Goal: Task Accomplishment & Management: Manage account settings

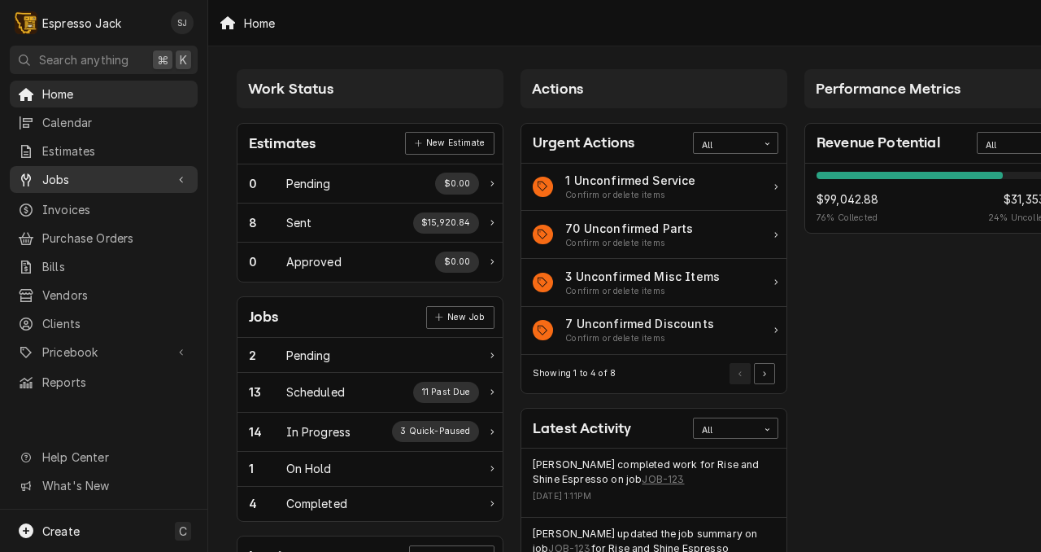
click at [74, 172] on span "Jobs" at bounding box center [103, 179] width 123 height 17
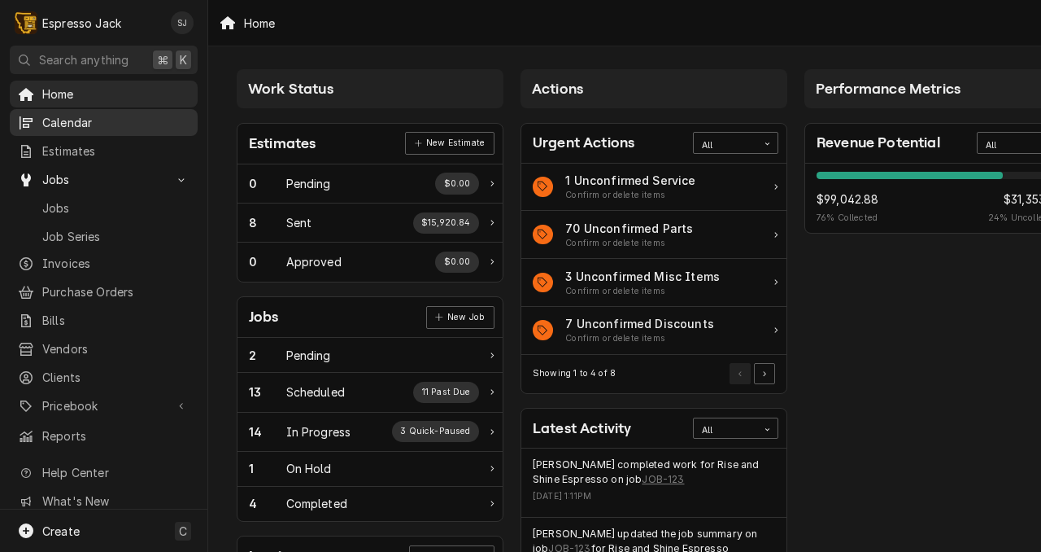
click at [53, 124] on span "Calendar" at bounding box center [115, 122] width 147 height 17
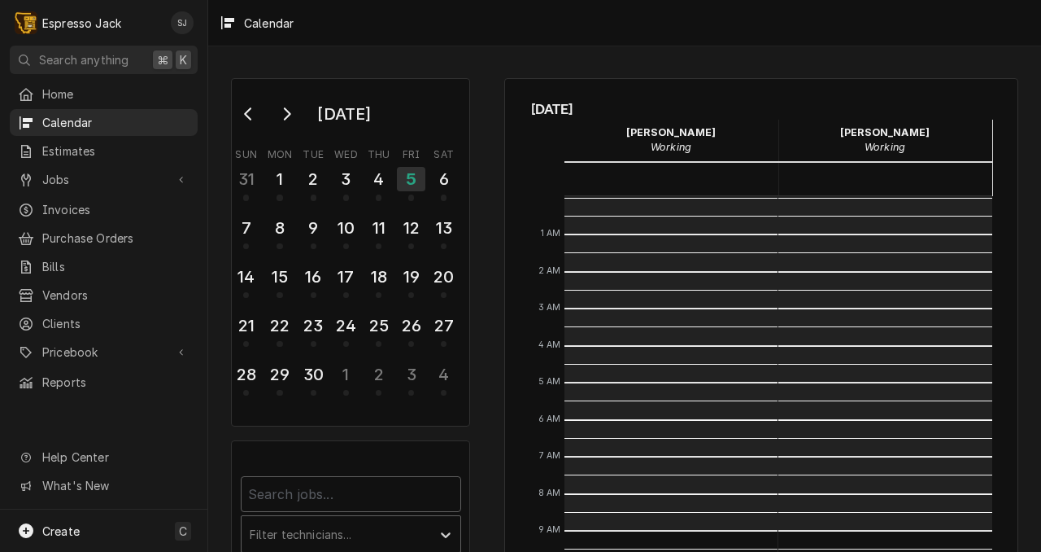
scroll to position [334, 0]
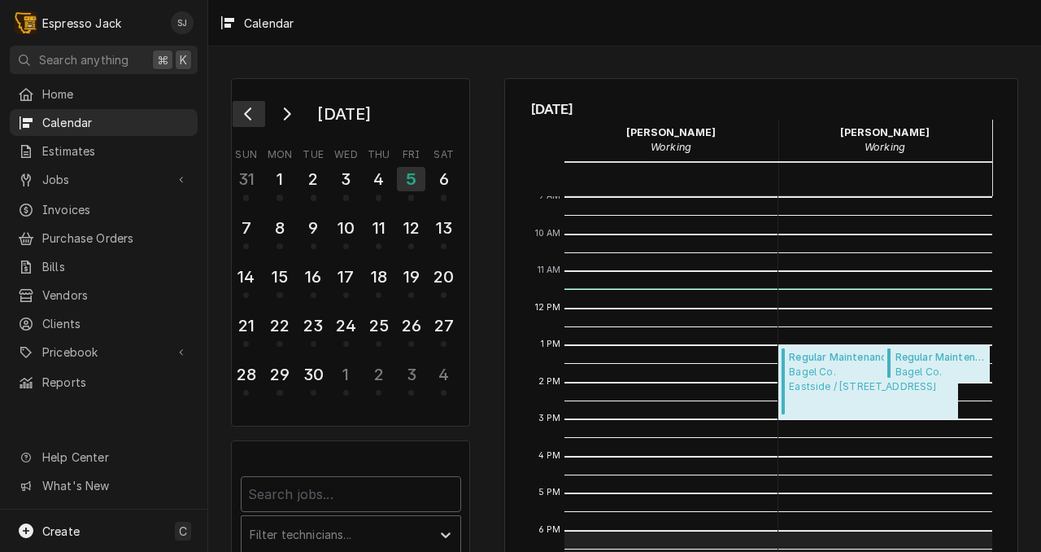
click at [243, 116] on icon "Go to previous month" at bounding box center [248, 113] width 13 height 13
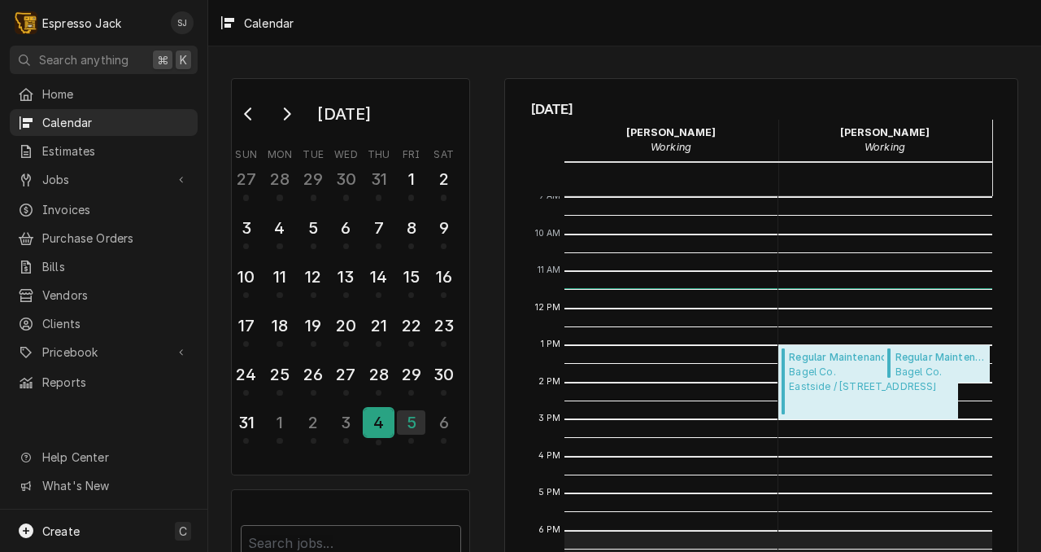
click at [380, 421] on div "4" at bounding box center [378, 422] width 28 height 28
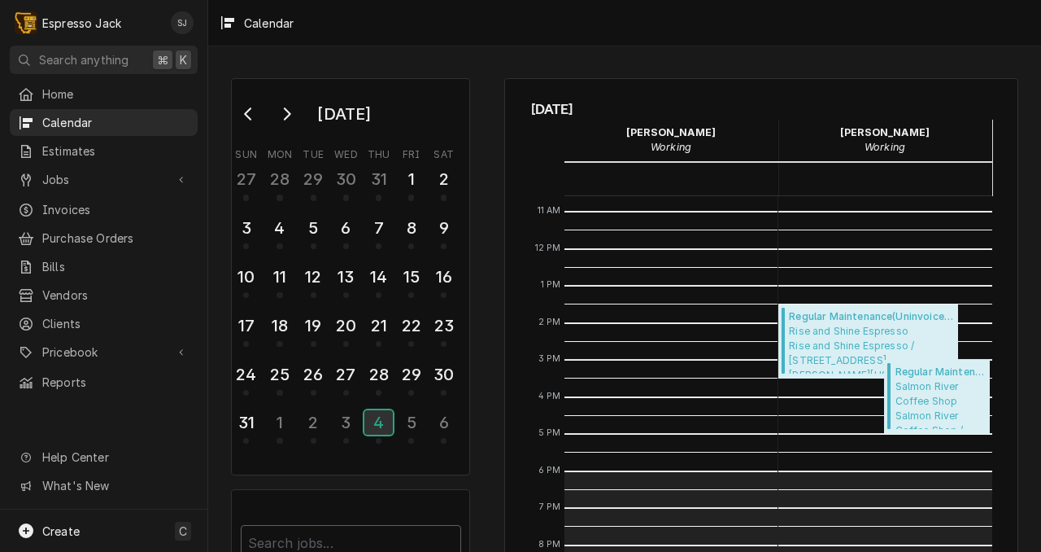
scroll to position [396, 0]
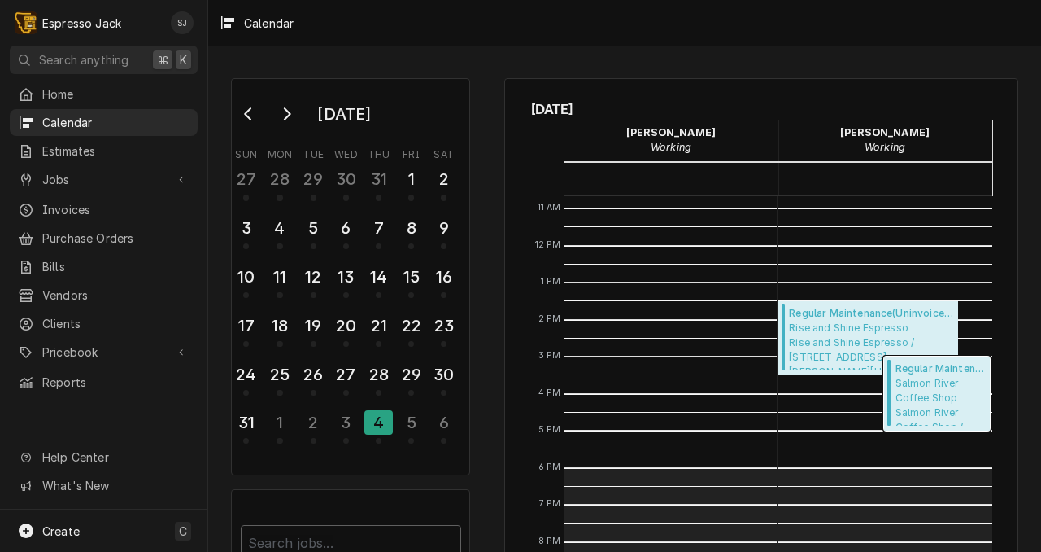
click at [943, 400] on span "Salmon River Coffee Shop Salmon River Coffee Shop / 604 Main Street, Salmon, Id…" at bounding box center [941, 401] width 90 height 50
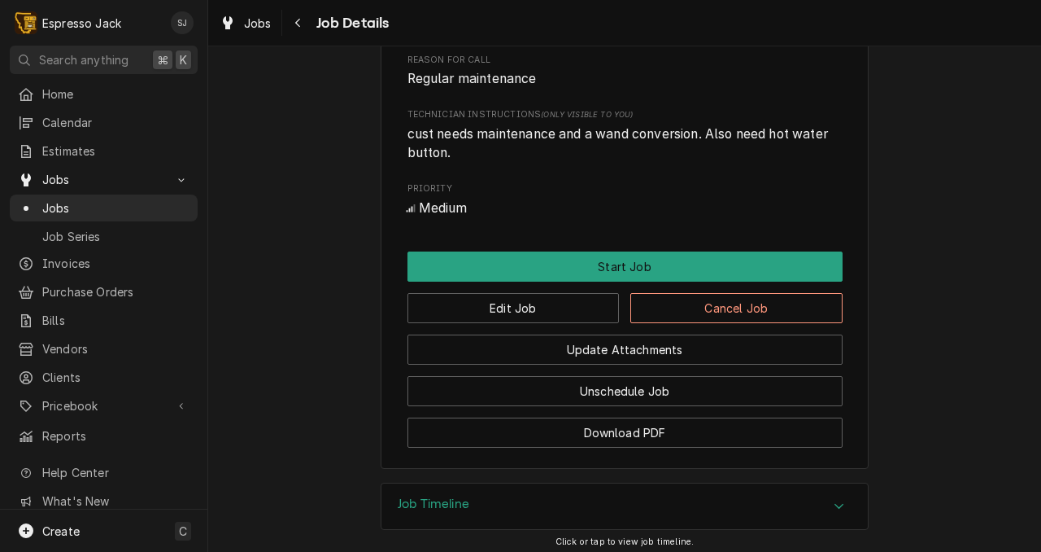
scroll to position [713, 0]
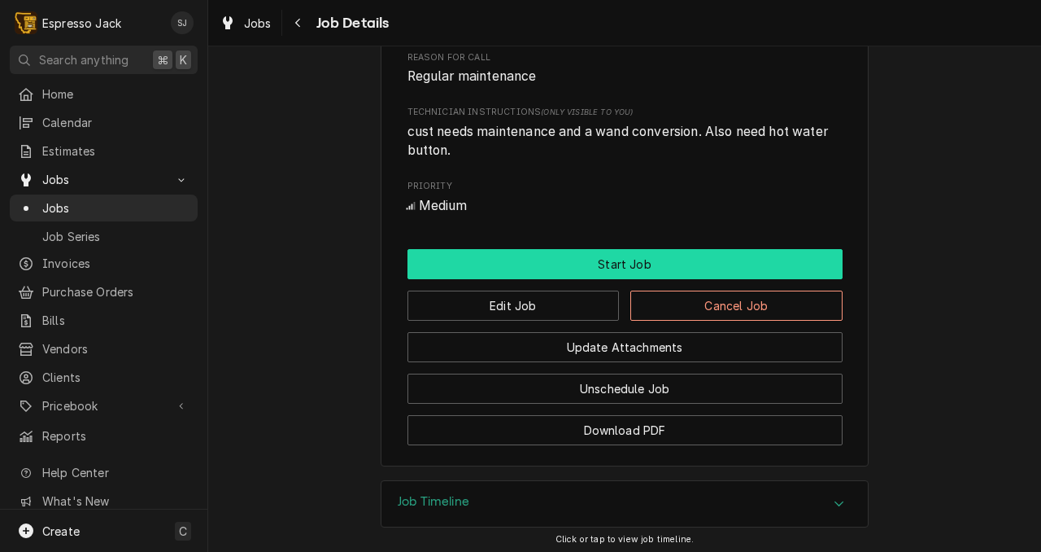
click at [644, 279] on button "Start Job" at bounding box center [625, 264] width 435 height 30
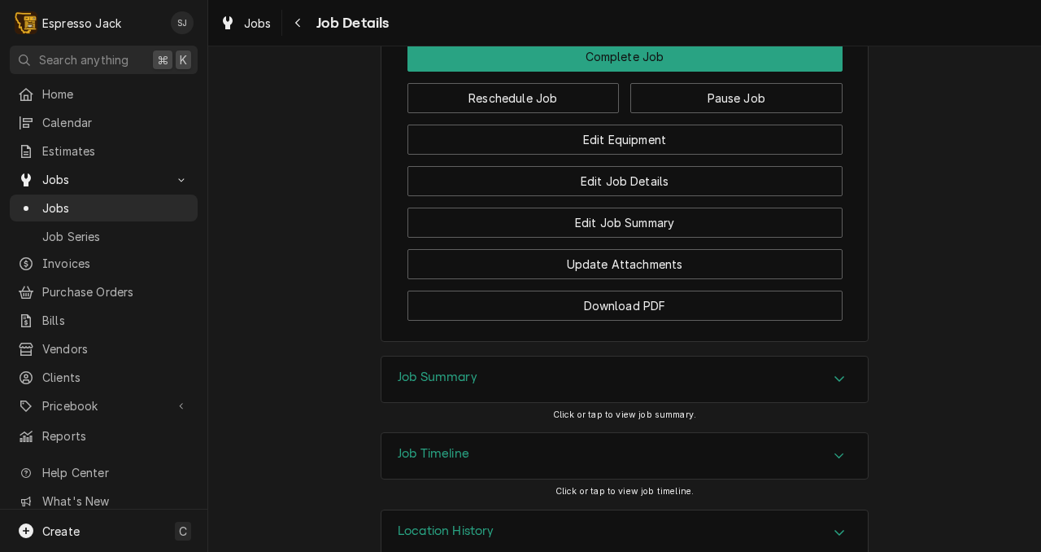
scroll to position [977, 0]
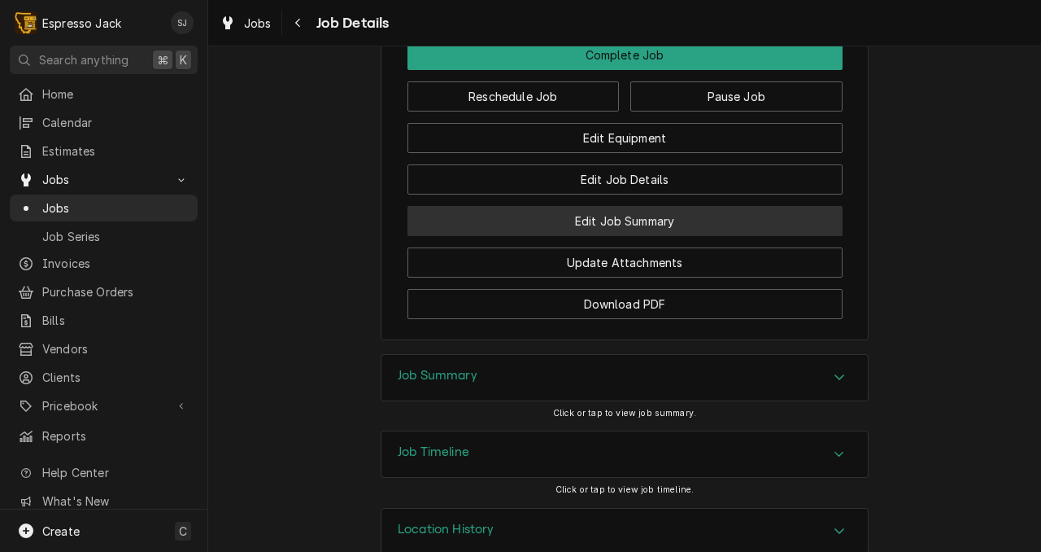
click at [653, 236] on button "Edit Job Summary" at bounding box center [625, 221] width 435 height 30
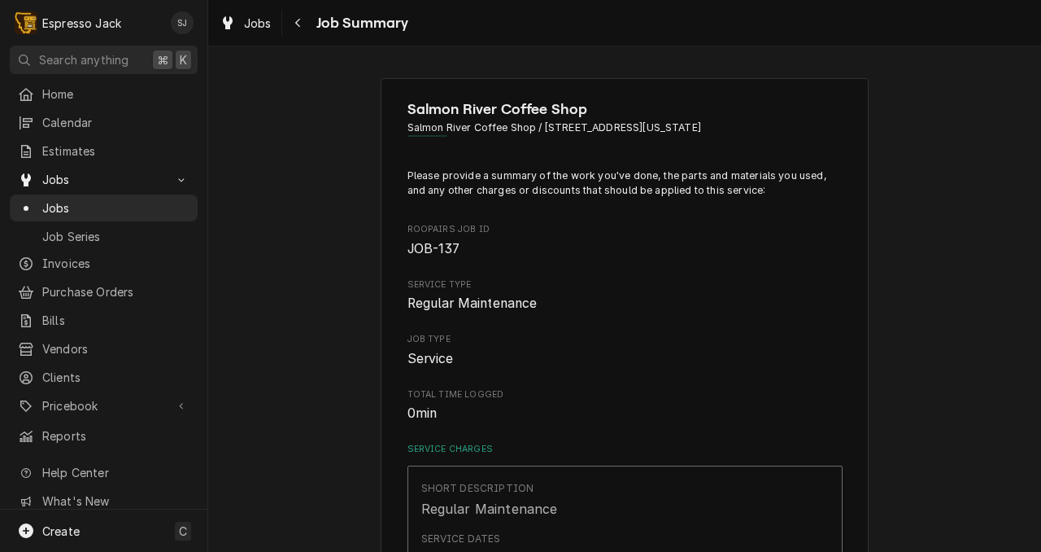
type textarea "x"
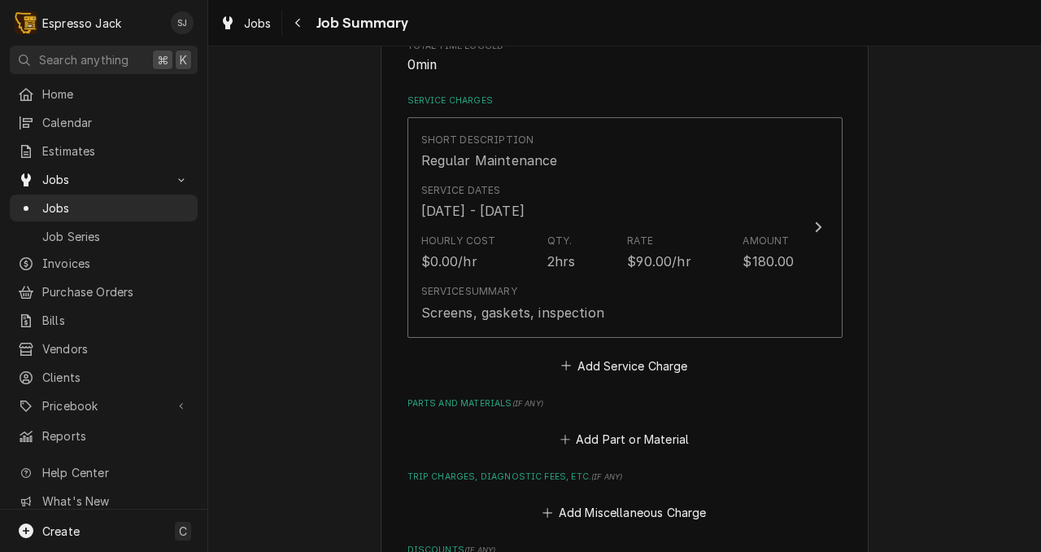
scroll to position [352, 0]
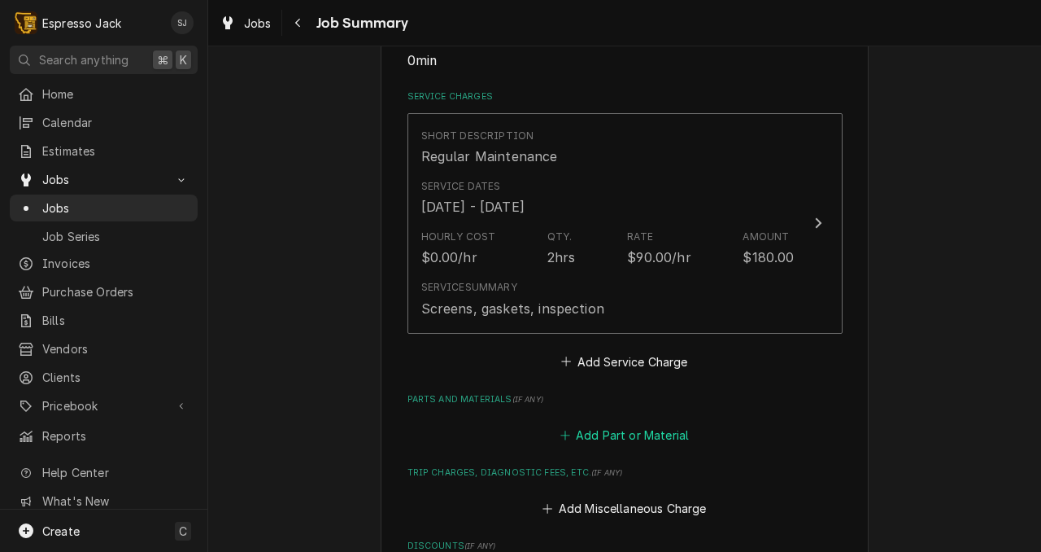
click at [615, 441] on button "Add Part or Material" at bounding box center [624, 435] width 134 height 23
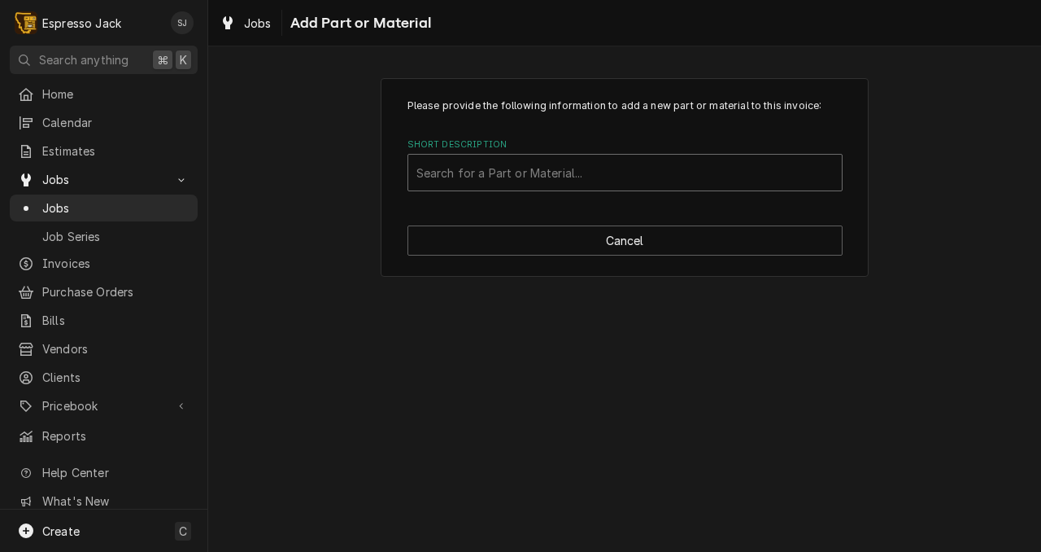
click at [489, 175] on div "Short Description" at bounding box center [625, 172] width 417 height 29
type input "marzocco screen"
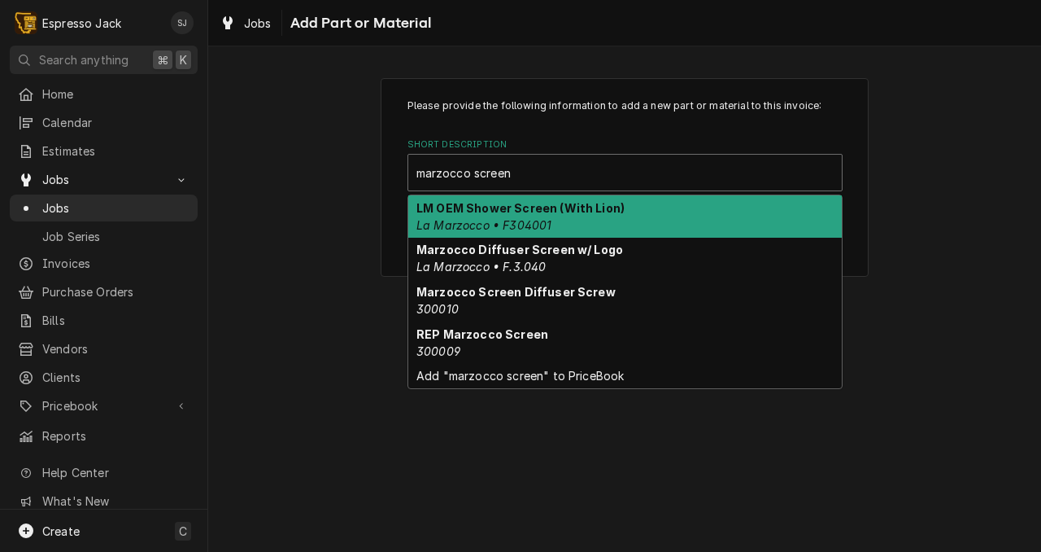
click at [501, 229] on em "La Marzocco • F304001" at bounding box center [484, 225] width 135 height 14
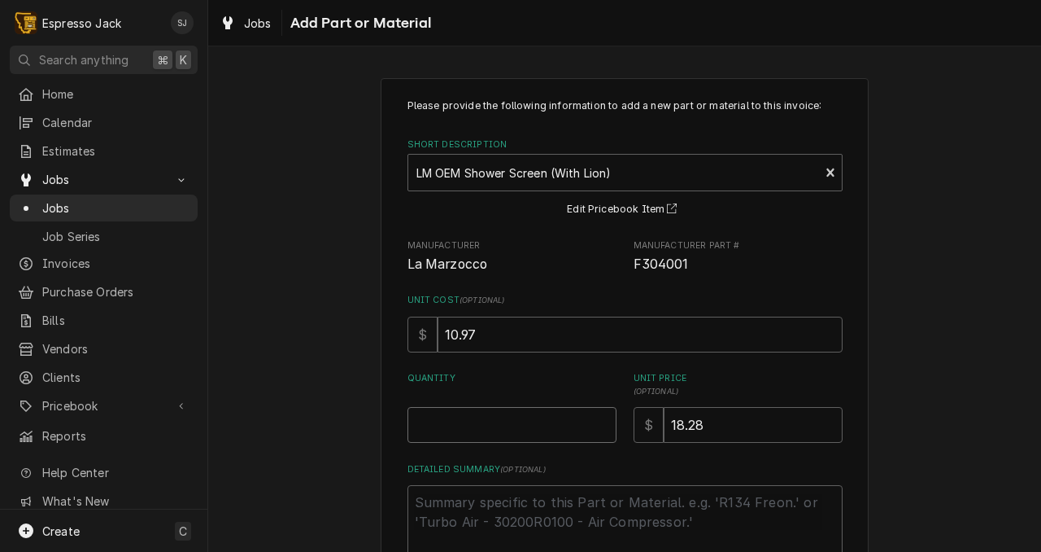
click at [475, 412] on input "Quantity" at bounding box center [512, 425] width 209 height 36
type textarea "x"
type input "4"
click at [337, 412] on div "Please provide the following information to add a new part or material to this …" at bounding box center [624, 360] width 833 height 595
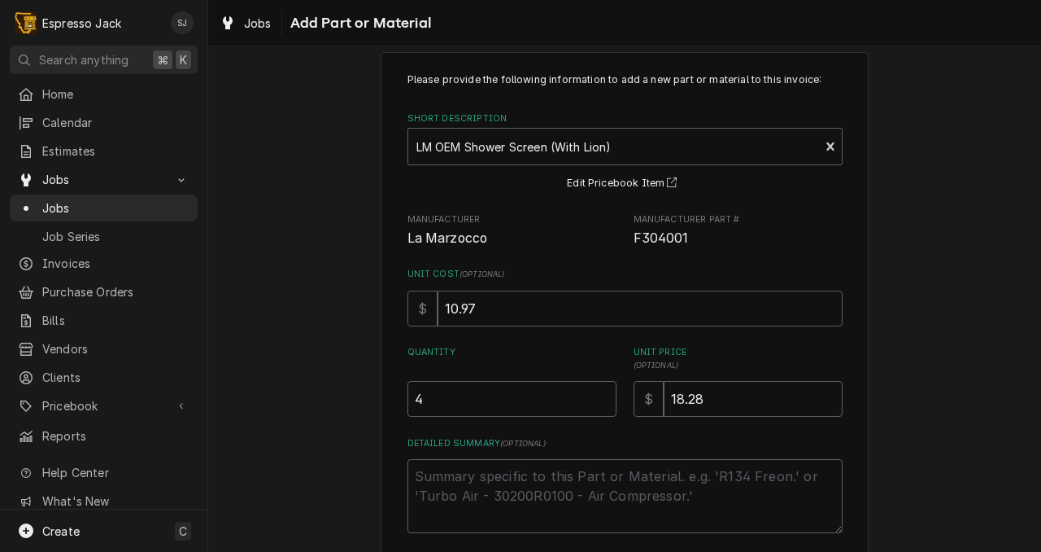
scroll to position [108, 0]
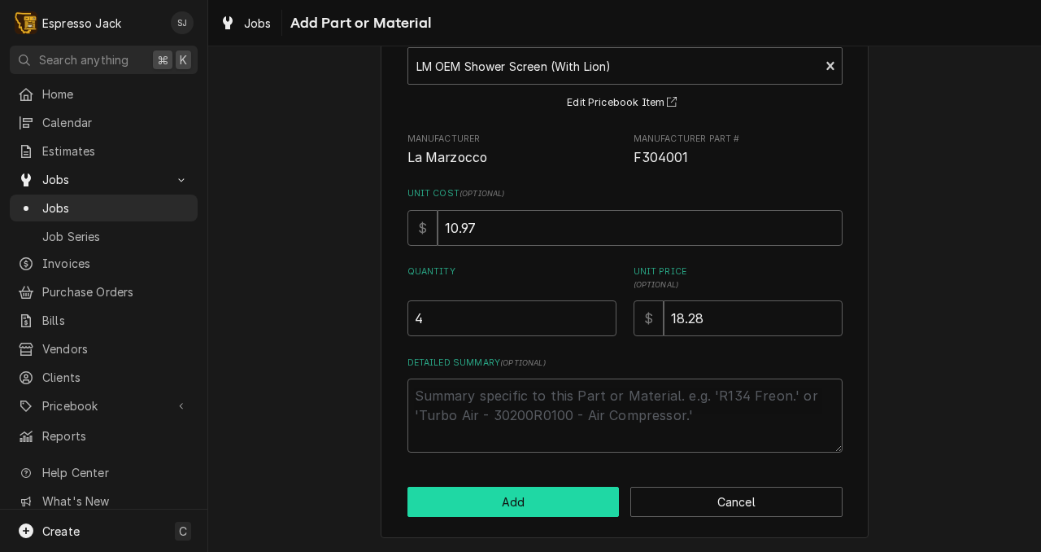
click at [476, 500] on button "Add" at bounding box center [514, 502] width 212 height 30
type textarea "x"
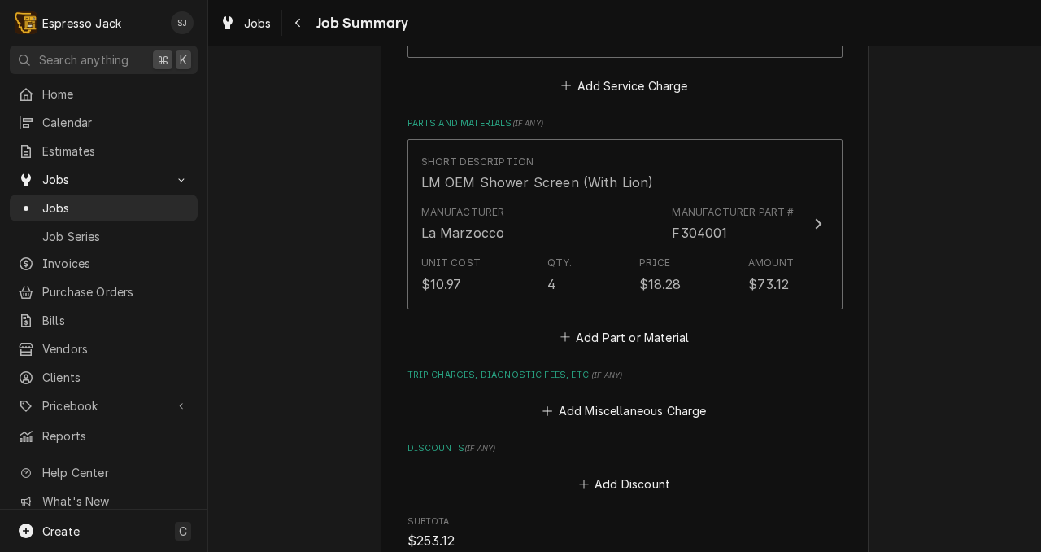
scroll to position [646, 0]
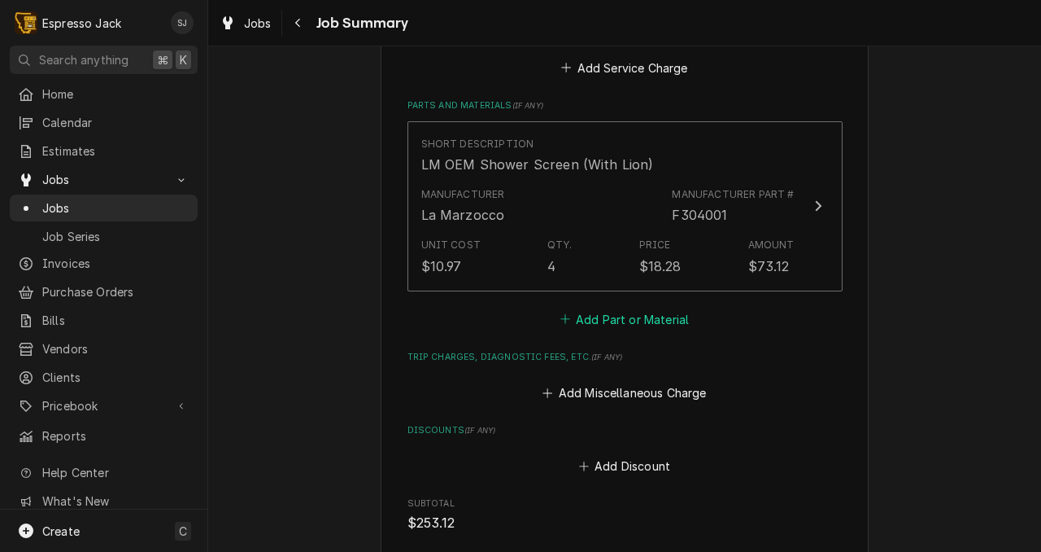
click at [664, 309] on button "Add Part or Material" at bounding box center [624, 319] width 134 height 23
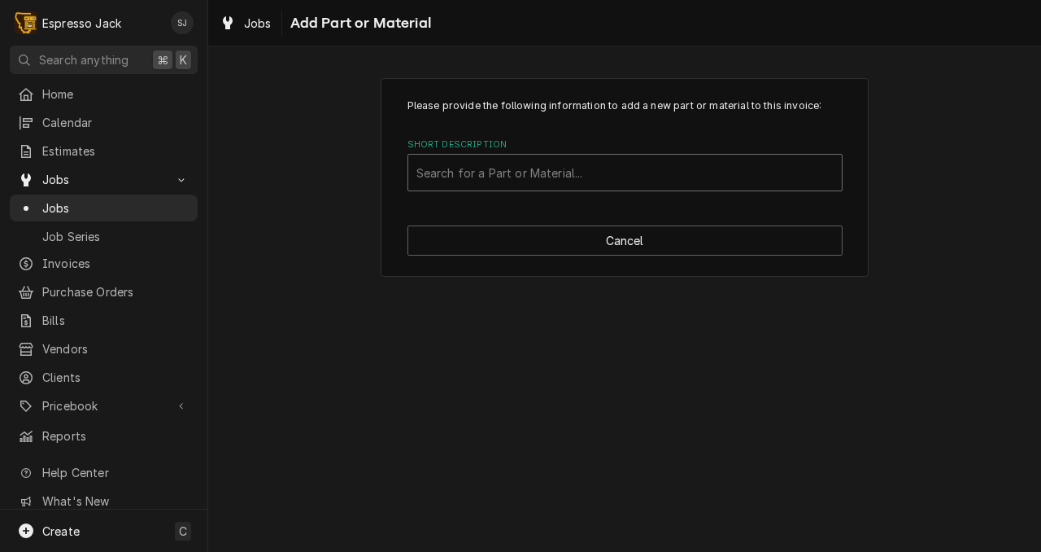
click at [492, 164] on div "Short Description" at bounding box center [625, 172] width 417 height 29
type input "silicon marzo"
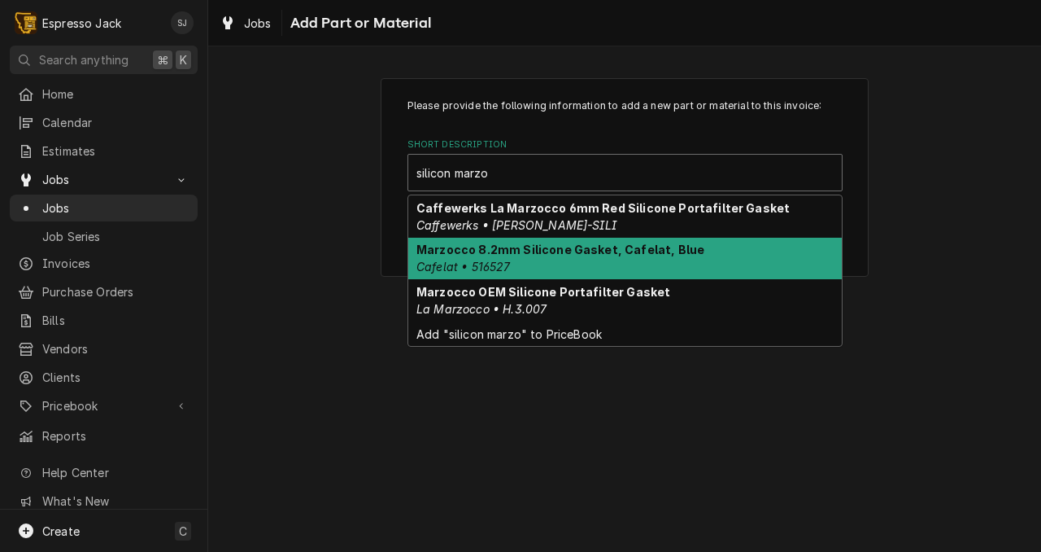
click at [463, 261] on em "Cafelat • 516527" at bounding box center [464, 267] width 94 height 14
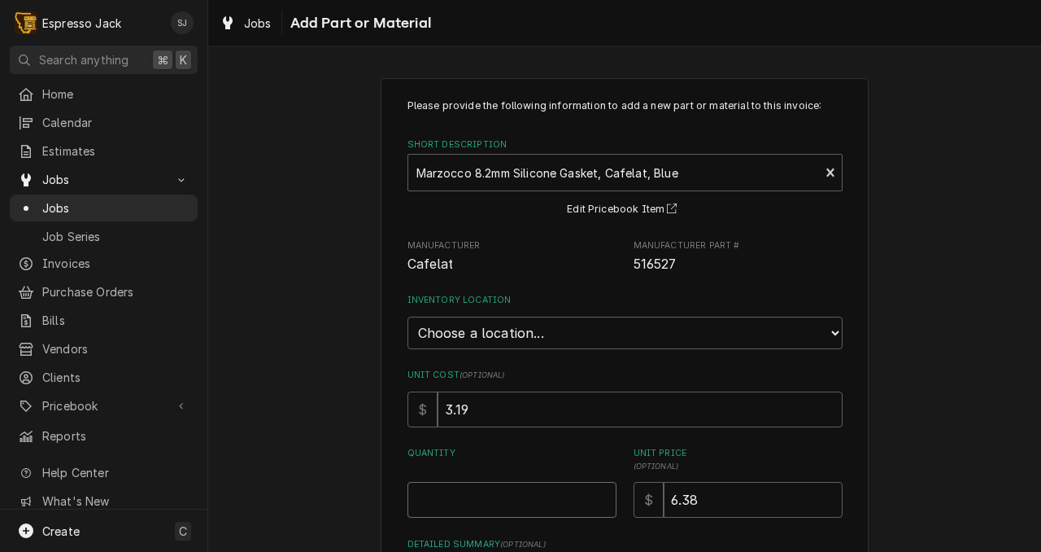
click at [431, 505] on input "Quantity" at bounding box center [512, 500] width 209 height 36
type textarea "x"
type input "4"
click at [354, 501] on div "Please provide the following information to add a new part or material to this …" at bounding box center [624, 398] width 833 height 670
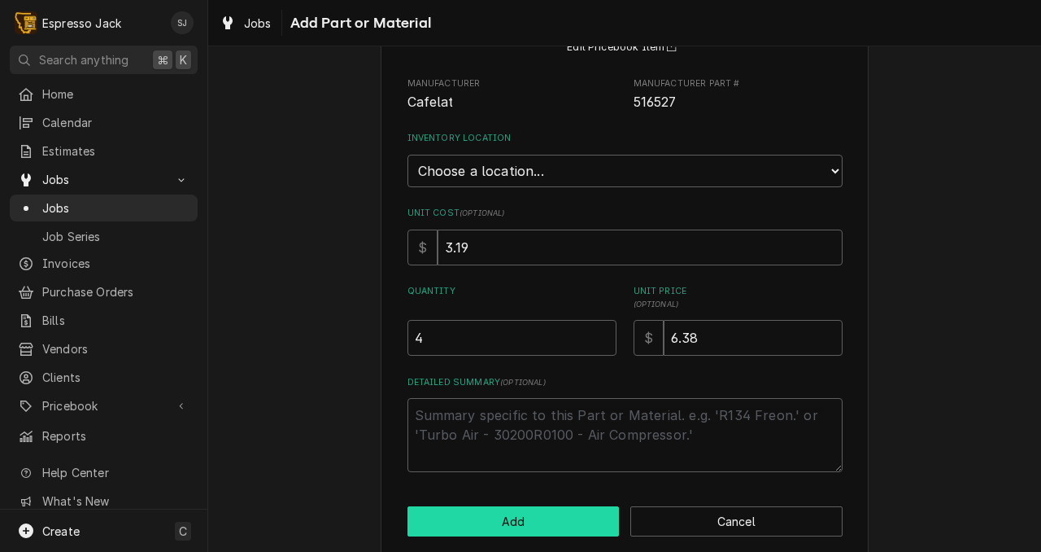
click at [435, 518] on button "Add" at bounding box center [514, 521] width 212 height 30
type textarea "x"
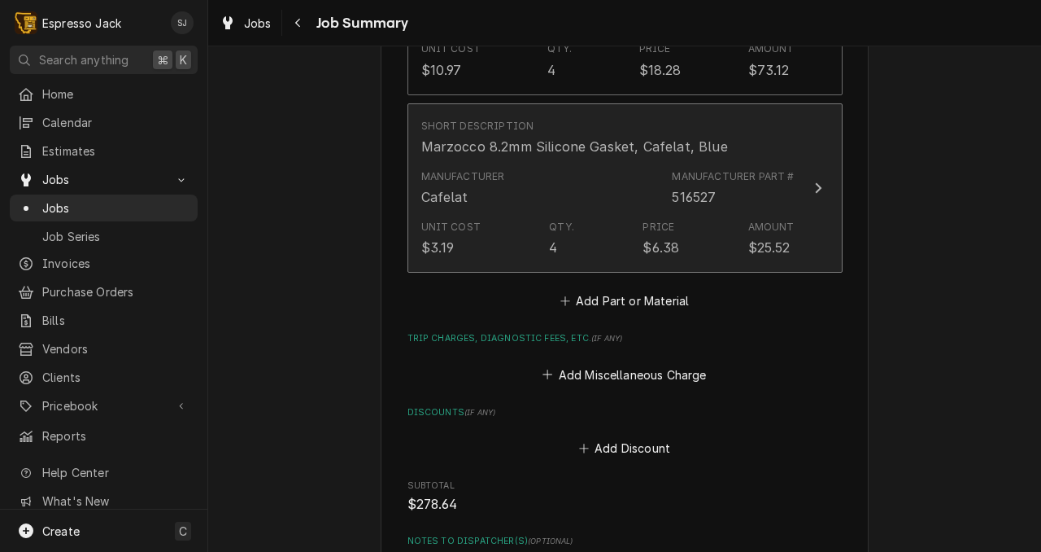
scroll to position [844, 0]
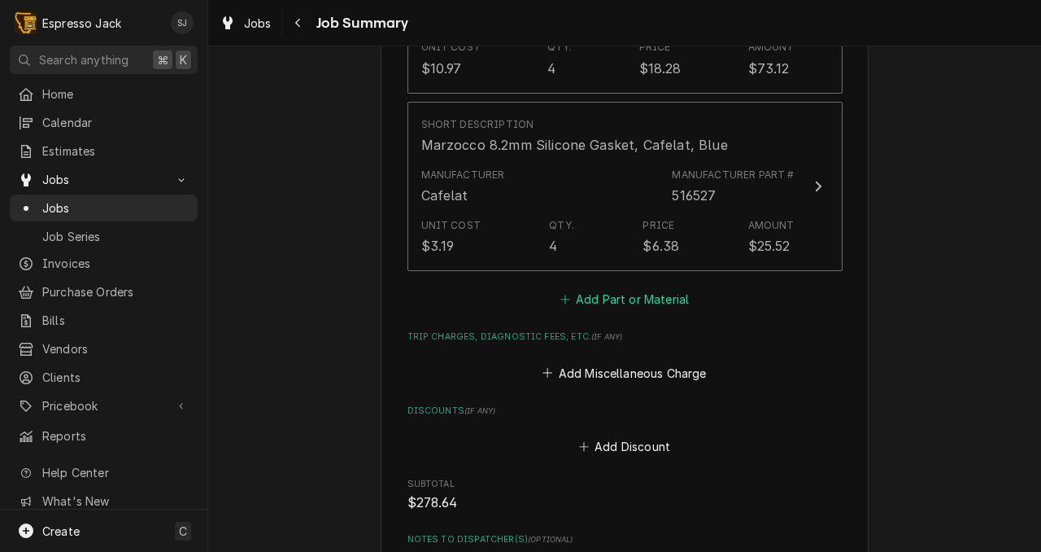
click at [618, 295] on button "Add Part or Material" at bounding box center [624, 299] width 134 height 23
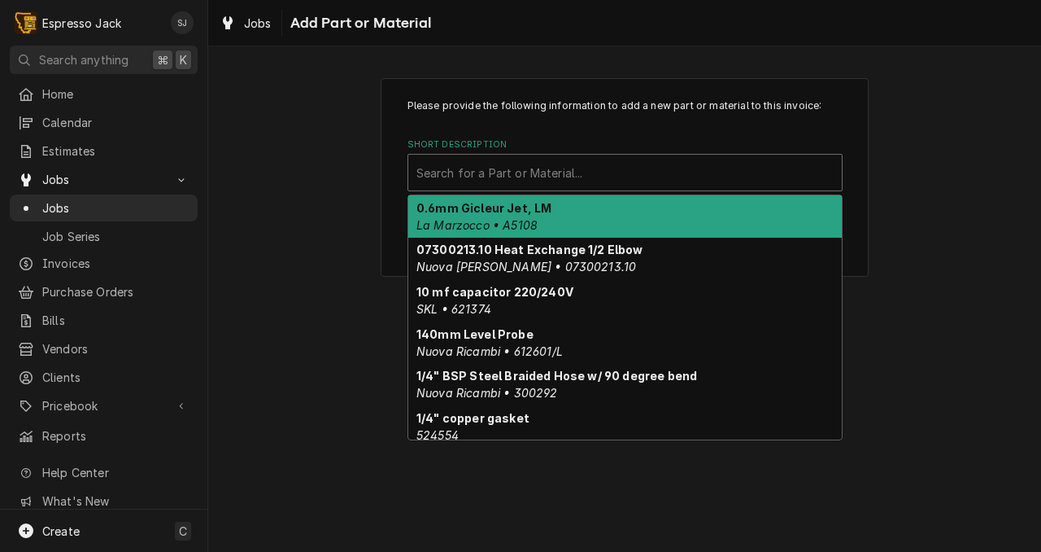
click at [495, 170] on div "Short Description" at bounding box center [625, 172] width 417 height 29
type input "c"
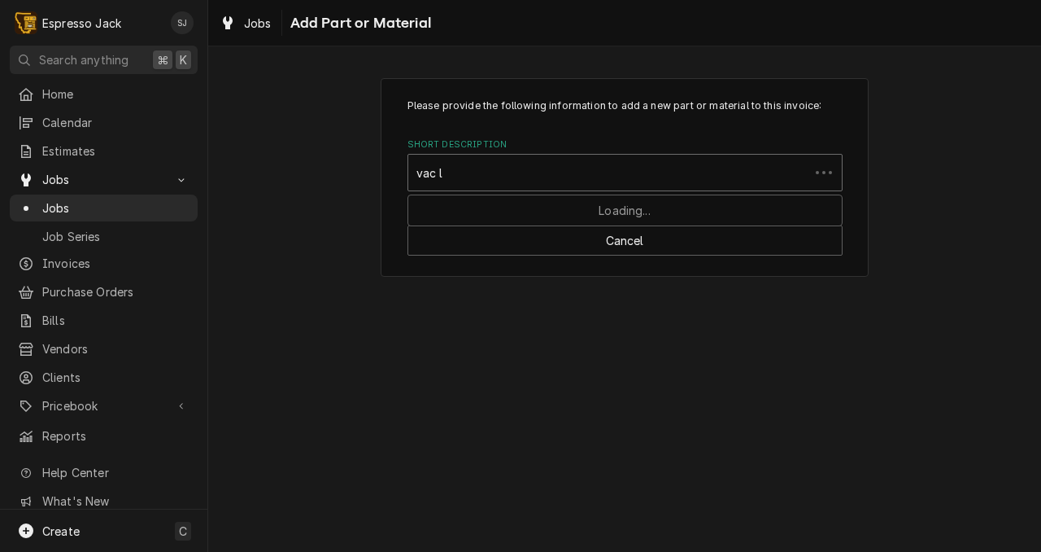
type input "vac lm"
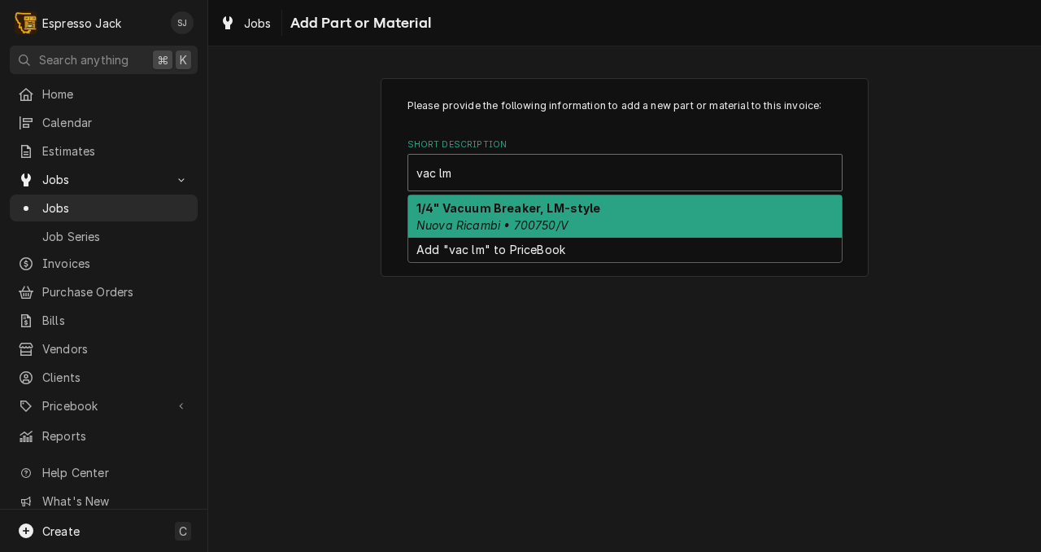
click at [488, 223] on em "Nuova Ricambi • 700750/V" at bounding box center [493, 225] width 152 height 14
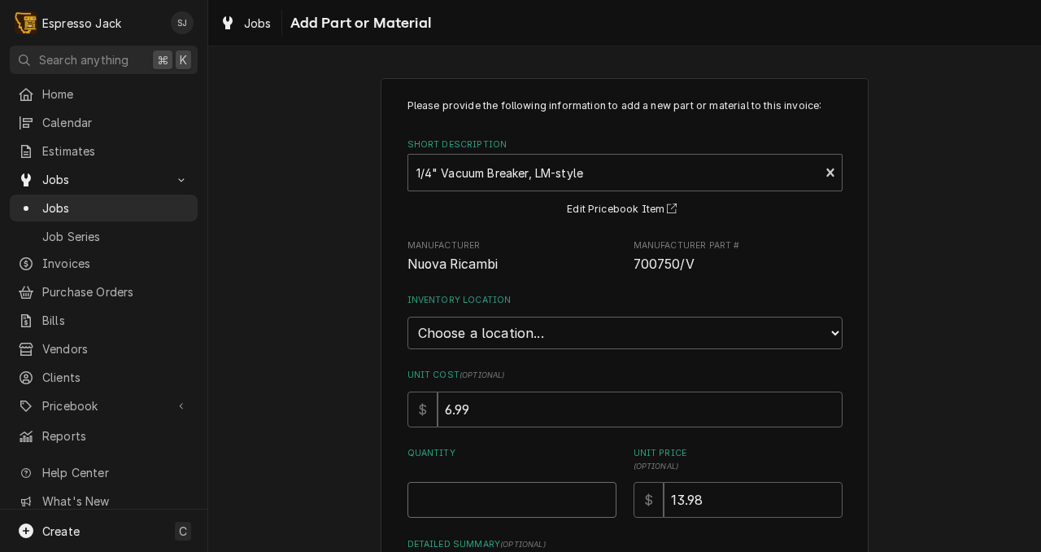
click at [477, 494] on input "Quantity" at bounding box center [512, 500] width 209 height 36
type textarea "x"
type input "1"
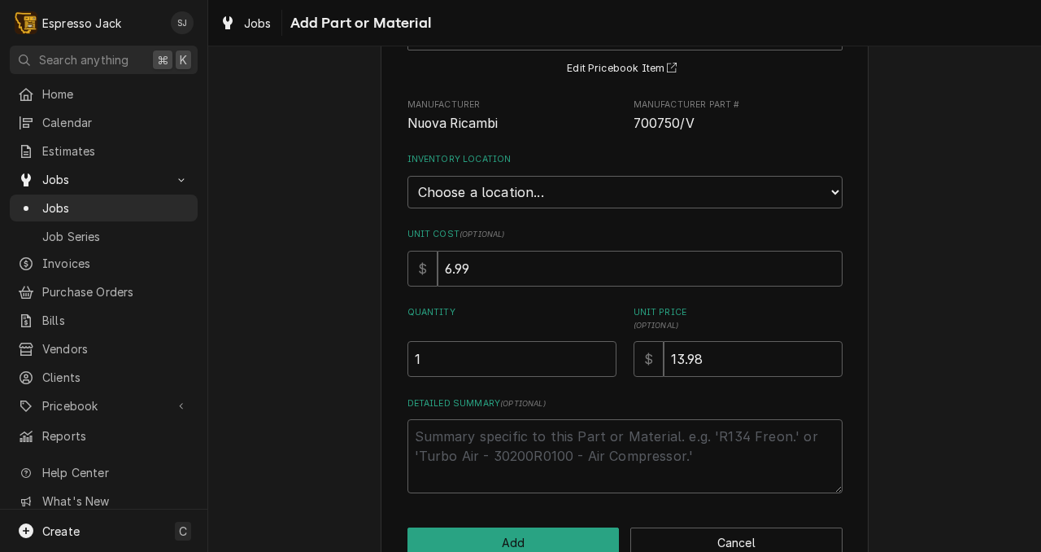
scroll to position [182, 0]
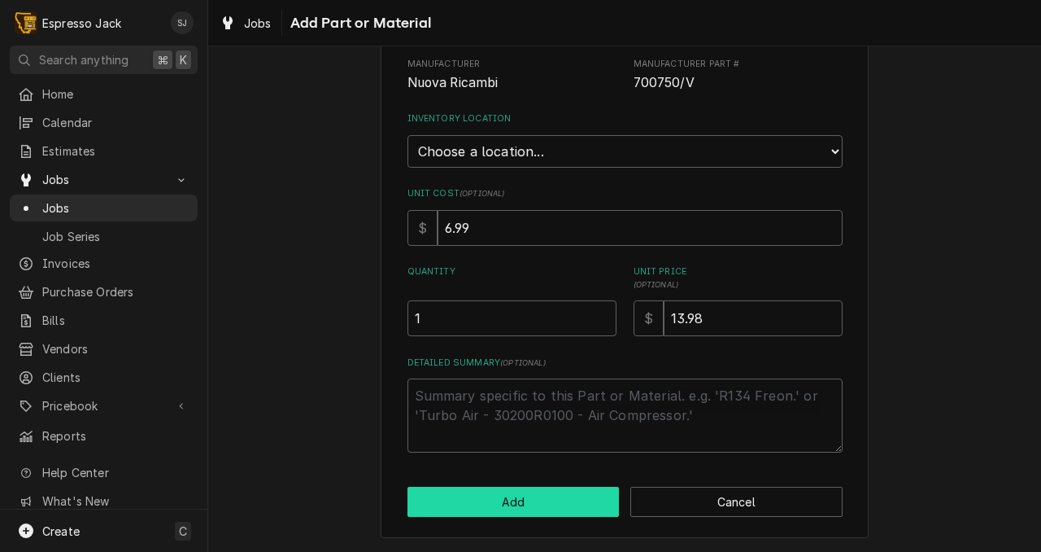
click at [431, 498] on button "Add" at bounding box center [514, 502] width 212 height 30
type textarea "x"
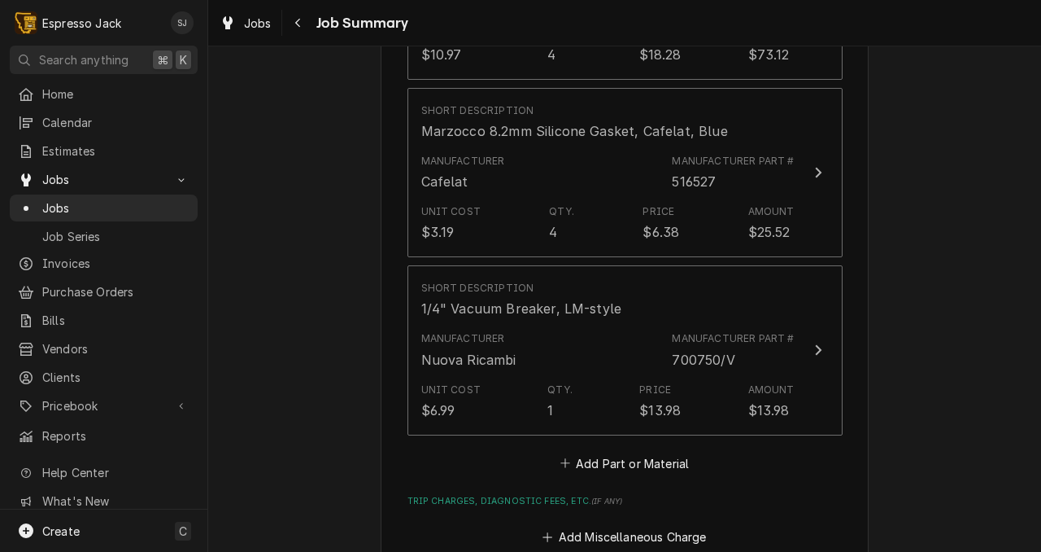
scroll to position [860, 0]
click at [626, 466] on button "Add Part or Material" at bounding box center [624, 460] width 134 height 23
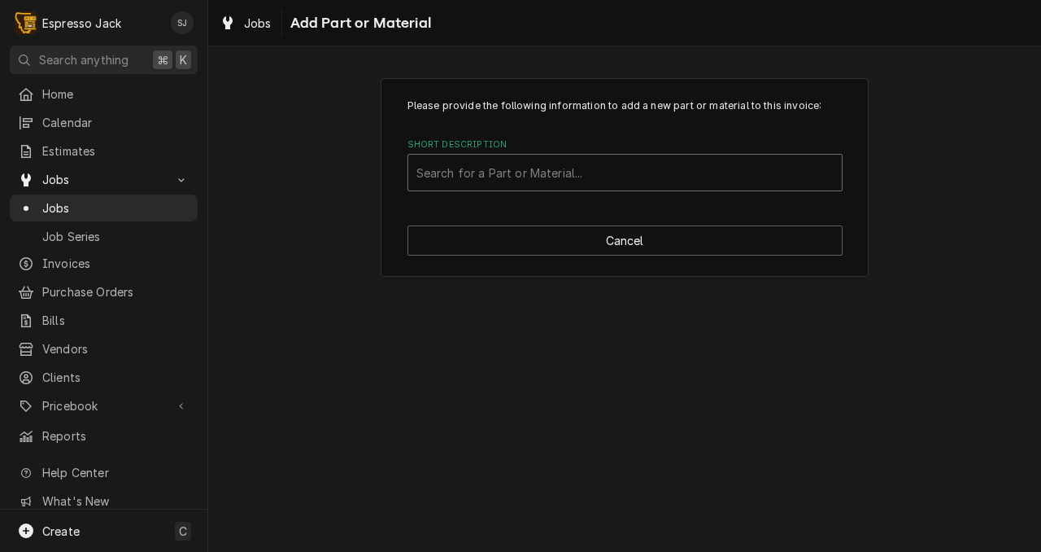
click at [517, 170] on div "Short Description" at bounding box center [625, 172] width 417 height 29
type input "valve front"
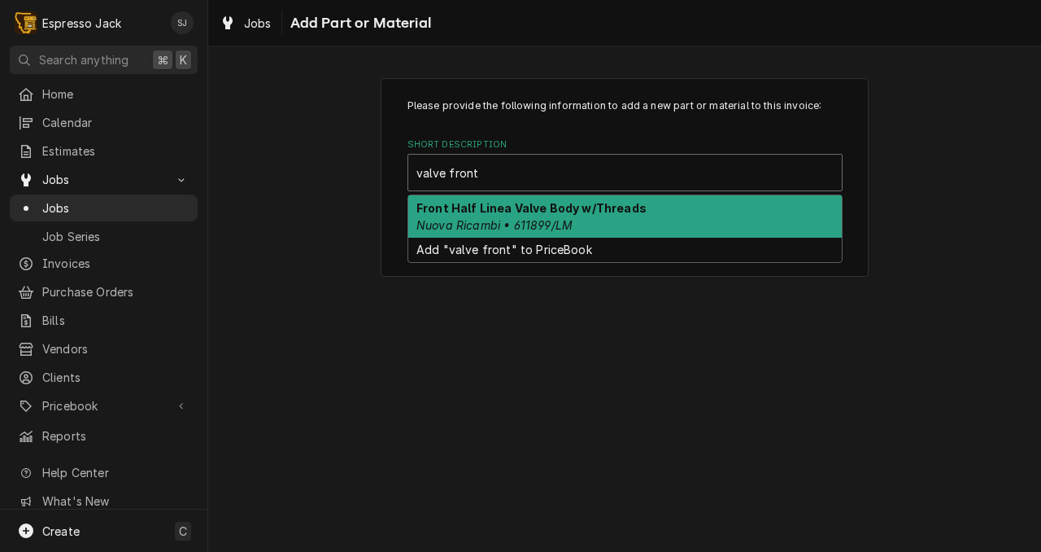
click at [488, 219] on em "Nuova Ricambi • 611899/LM" at bounding box center [495, 225] width 156 height 14
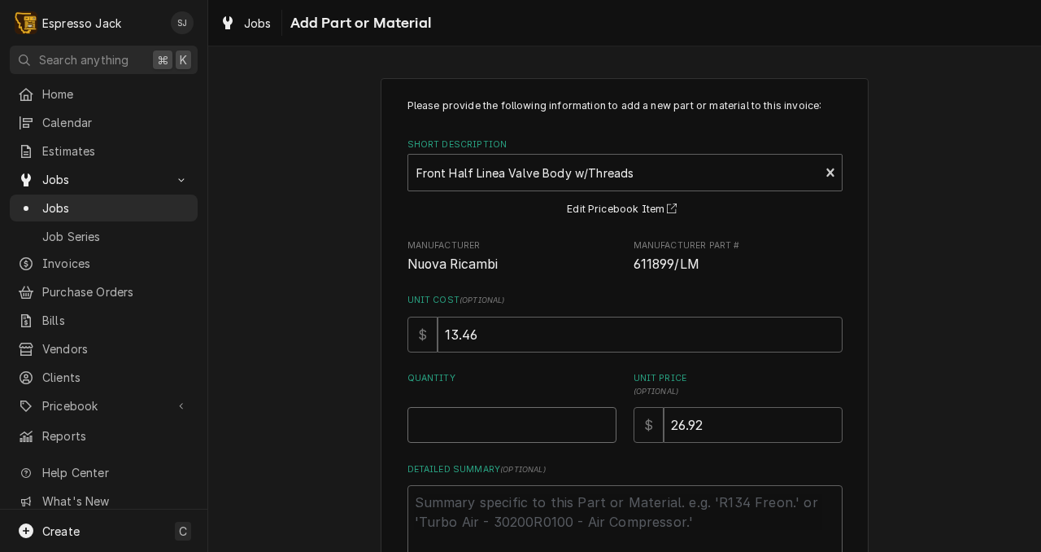
click at [423, 431] on input "Quantity" at bounding box center [512, 425] width 209 height 36
type textarea "x"
type input "1"
click at [339, 444] on div "Please provide the following information to add a new part or material to this …" at bounding box center [624, 360] width 833 height 595
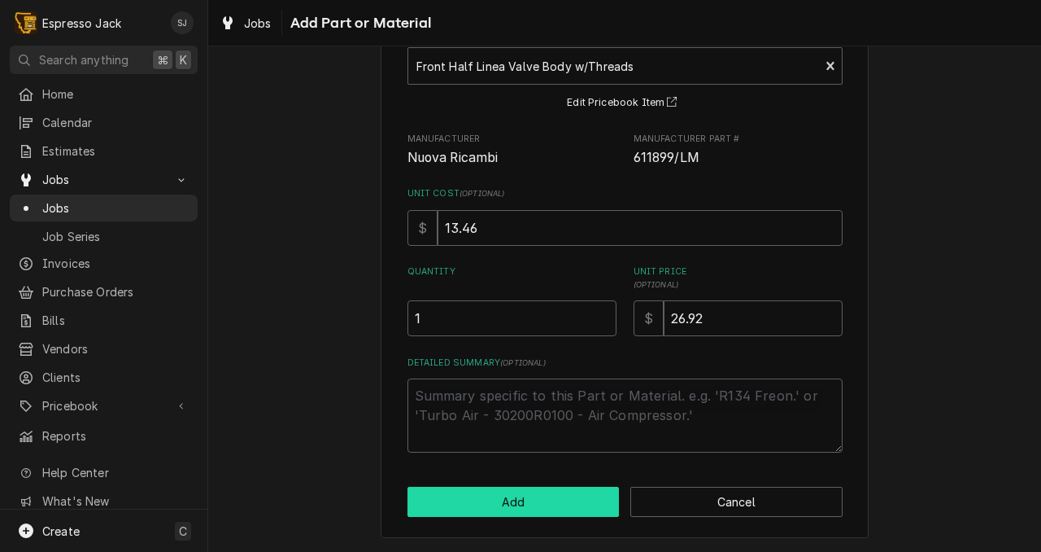
click at [432, 510] on button "Add" at bounding box center [514, 502] width 212 height 30
type textarea "x"
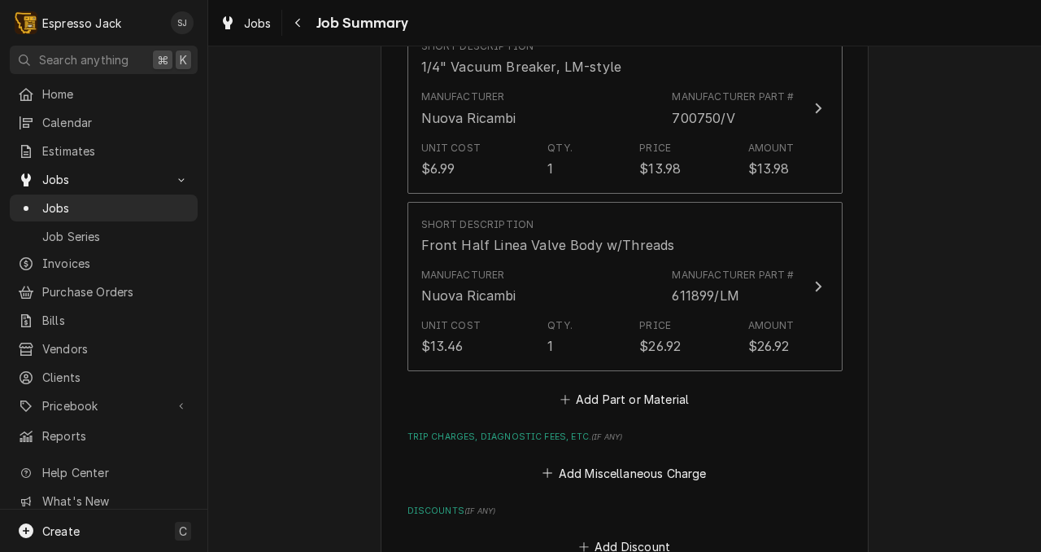
scroll to position [1133, 0]
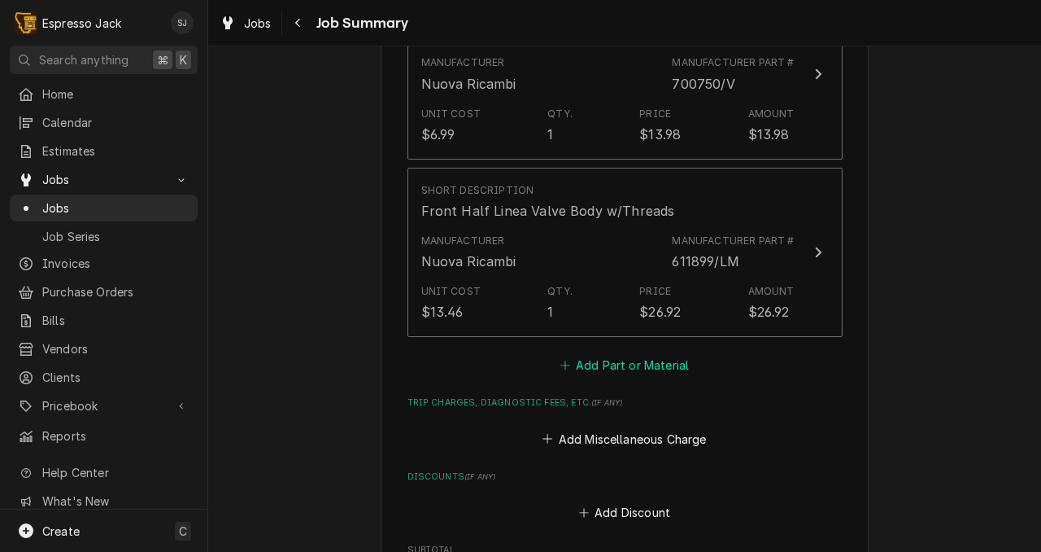
click at [627, 365] on button "Add Part or Material" at bounding box center [624, 365] width 134 height 23
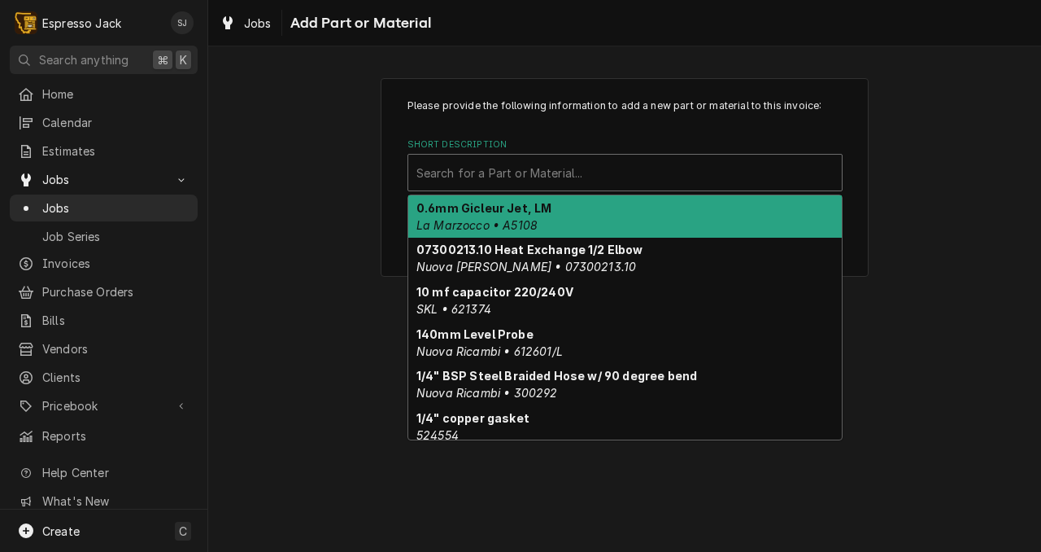
click at [473, 172] on div "Short Description" at bounding box center [625, 172] width 417 height 29
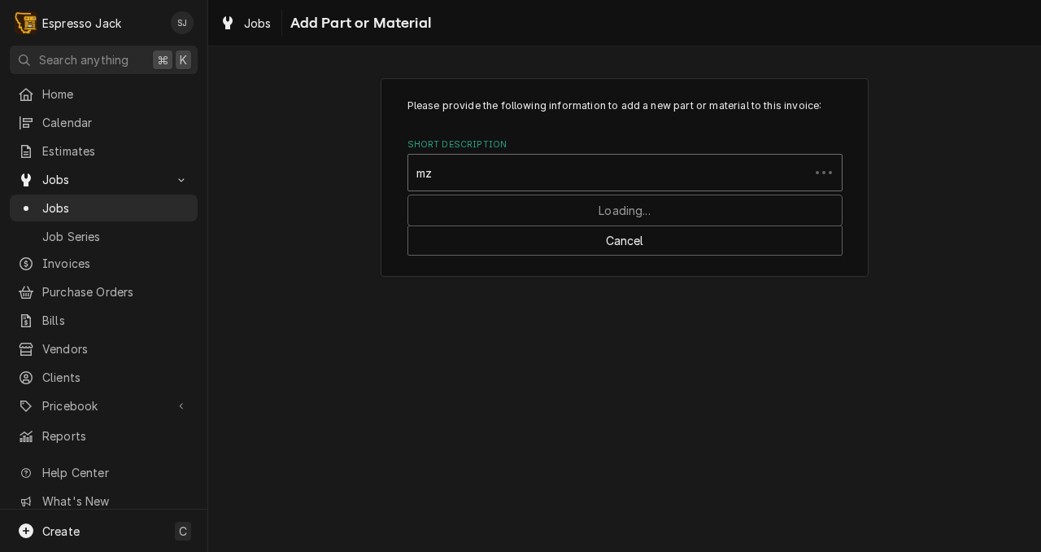
type input "mzm"
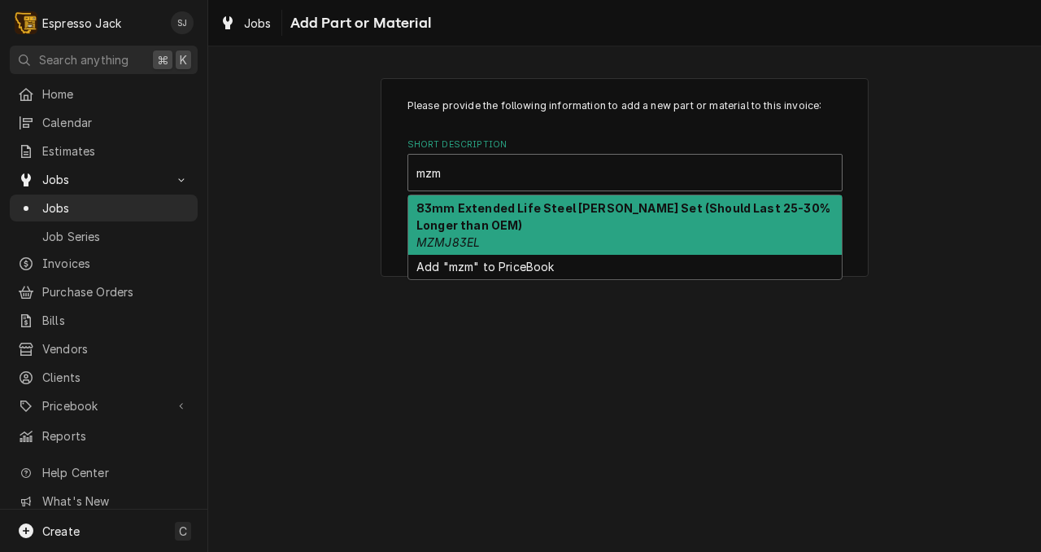
click at [542, 214] on strong "83mm Extended Life Steel Burr Set (Should Last 25-30% Longer than OEM)" at bounding box center [624, 216] width 414 height 31
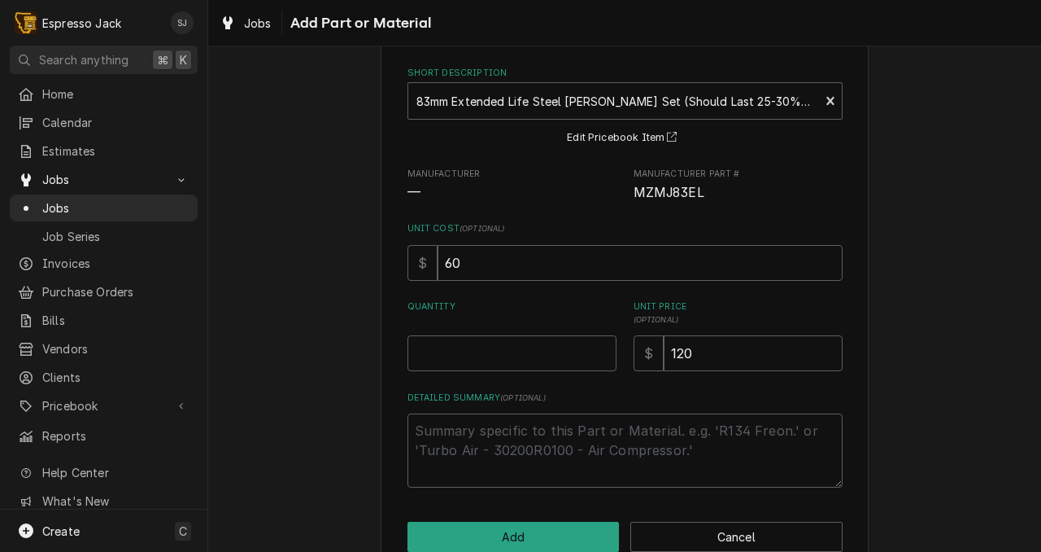
scroll to position [98, 0]
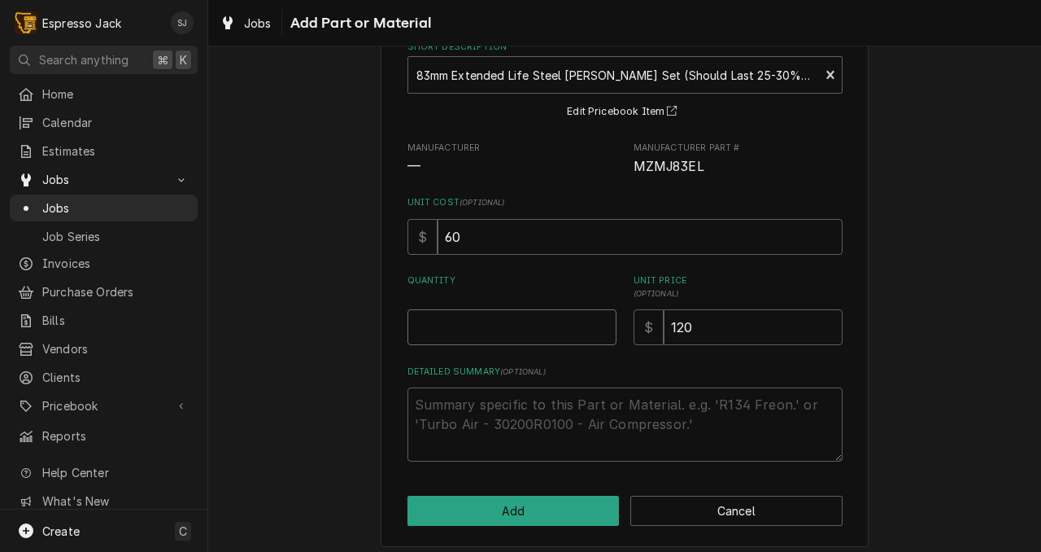
click at [436, 323] on input "Quantity" at bounding box center [512, 327] width 209 height 36
type textarea "x"
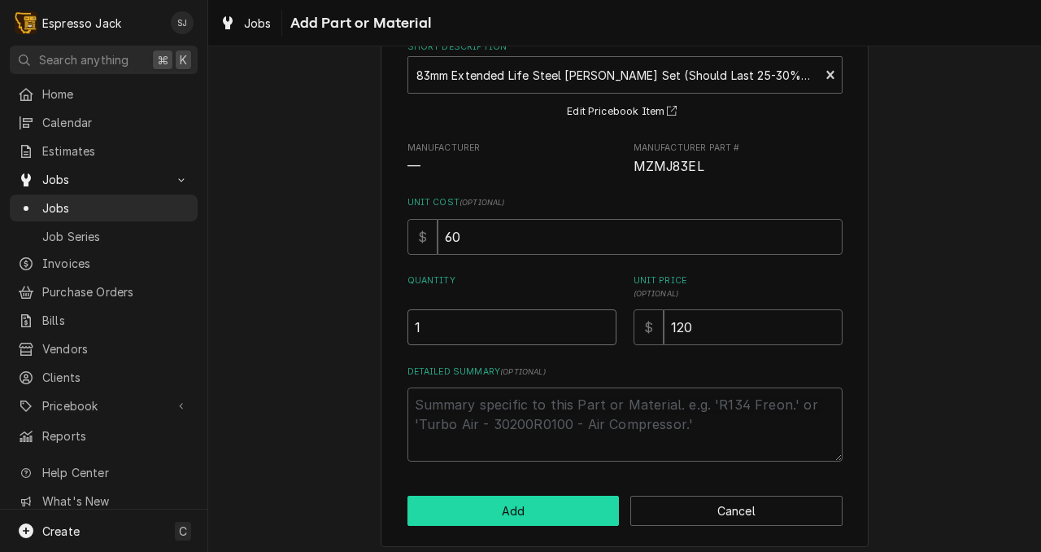
type input "1"
click at [473, 518] on button "Add" at bounding box center [514, 510] width 212 height 30
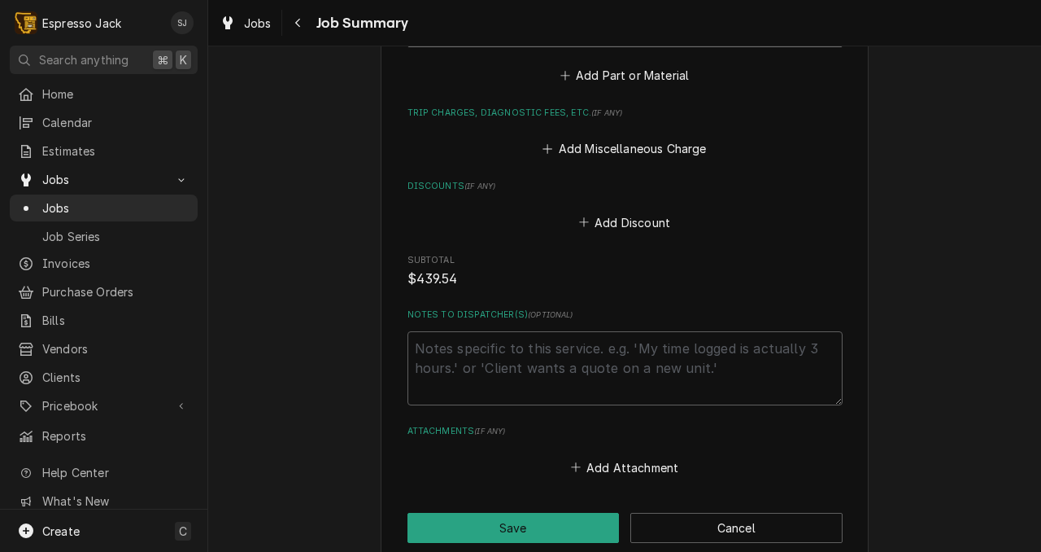
scroll to position [1624, 0]
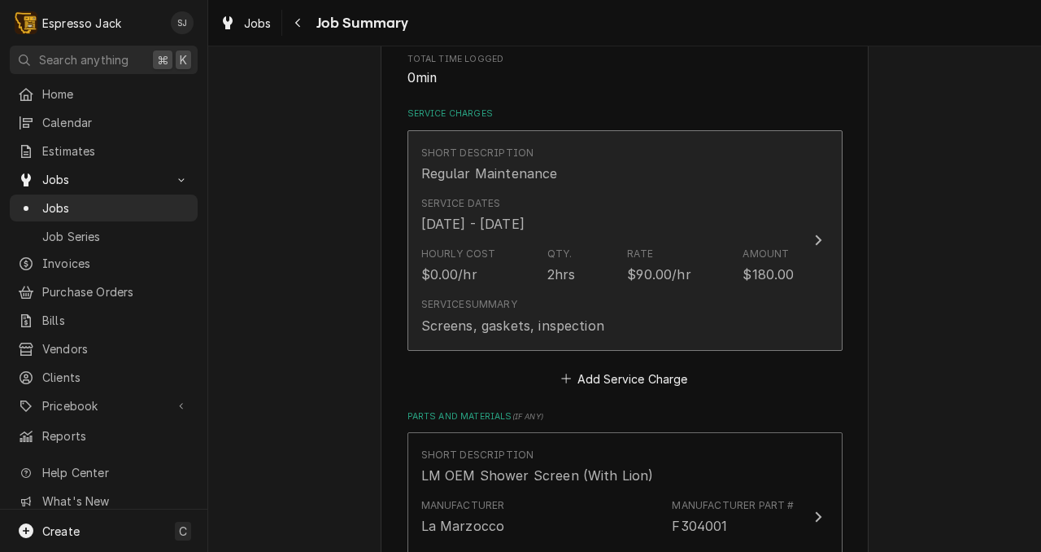
click at [610, 193] on div "Service Dates Sep 4, 2025 - Sep 5, 2025" at bounding box center [607, 215] width 373 height 50
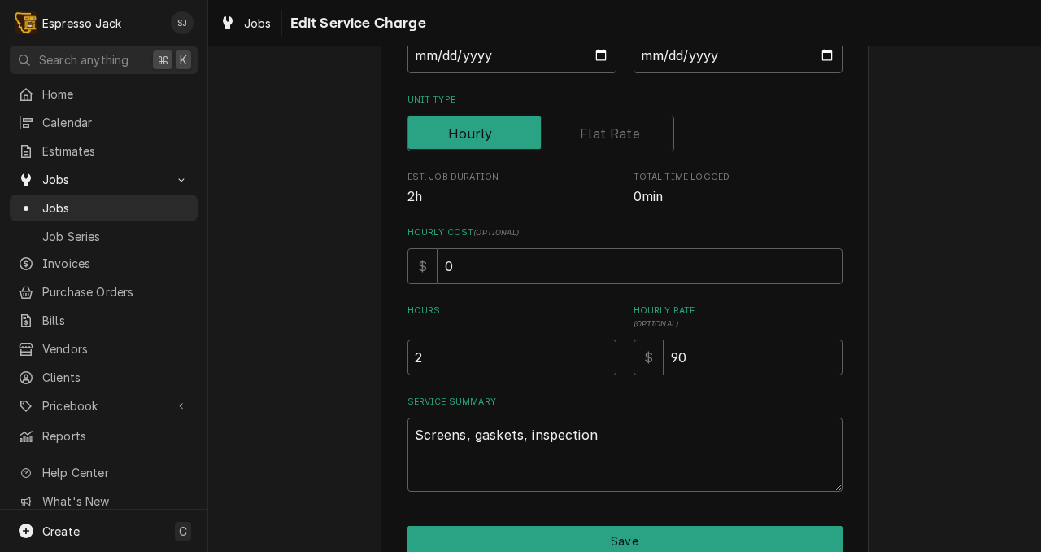
scroll to position [307, 0]
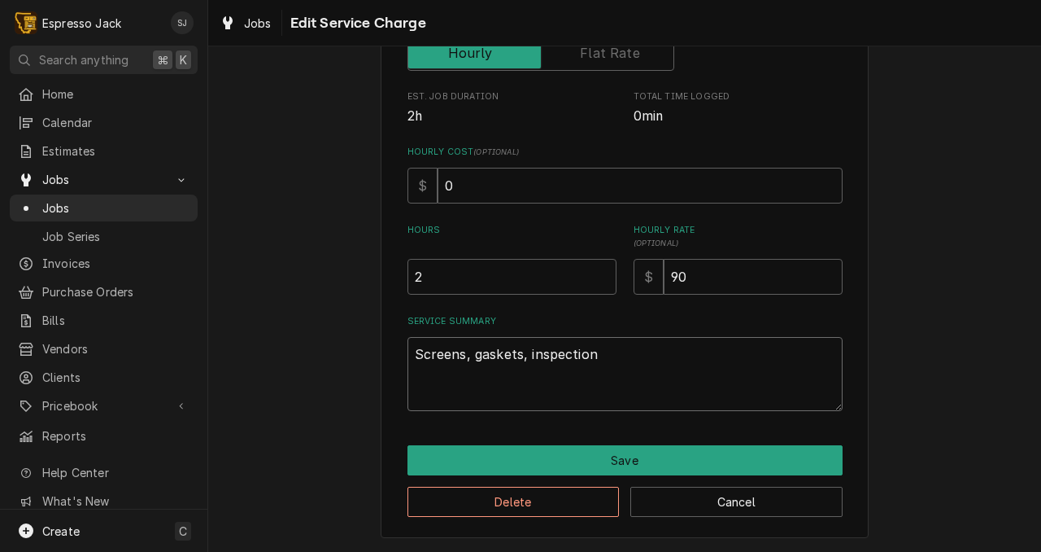
click at [429, 382] on textarea "Screens, gaskets, inspection" at bounding box center [625, 374] width 435 height 74
type textarea "x"
type textarea "Screens, gaskets, inspection"
type textarea "x"
type textarea "Screens, gaskets, inspection"
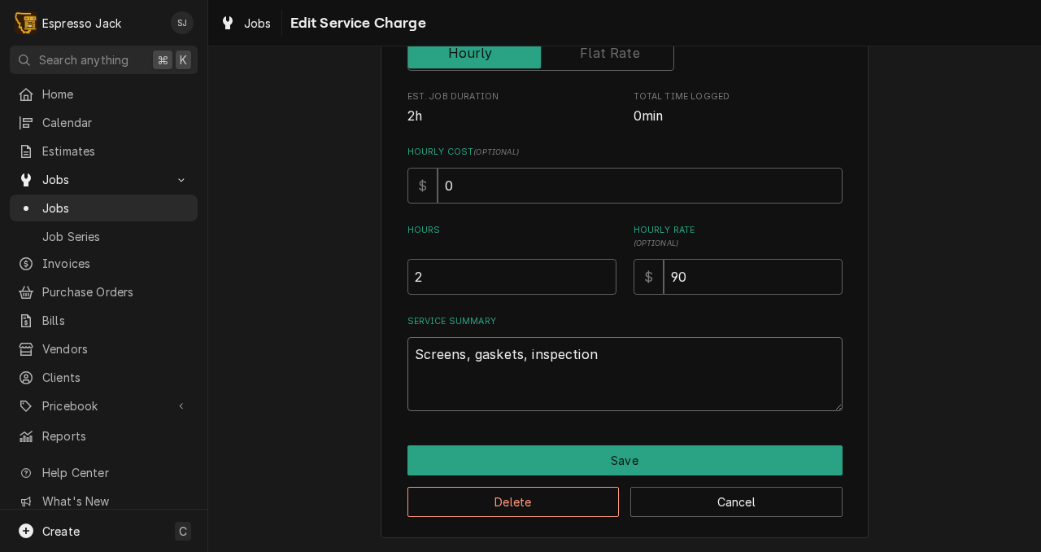
type textarea "x"
type textarea "Screens, gaskets, inspection A"
type textarea "x"
type textarea "Screens, gaskets, inspection Al"
type textarea "x"
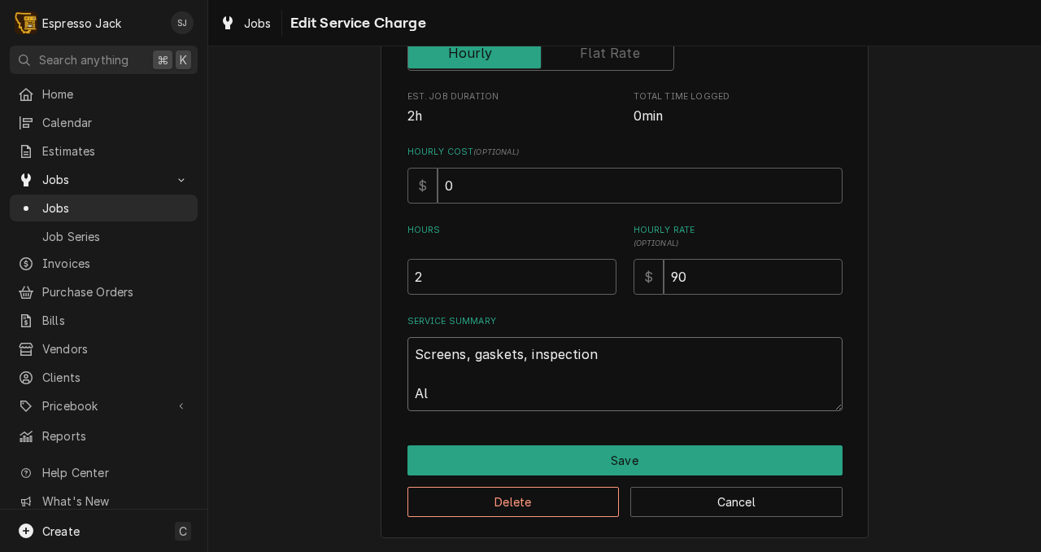
type textarea "Screens, gaskets, inspection All"
type textarea "x"
type textarea "Screens, gaskets, inspection All"
type textarea "x"
type textarea "Screens, gaskets, inspection All f"
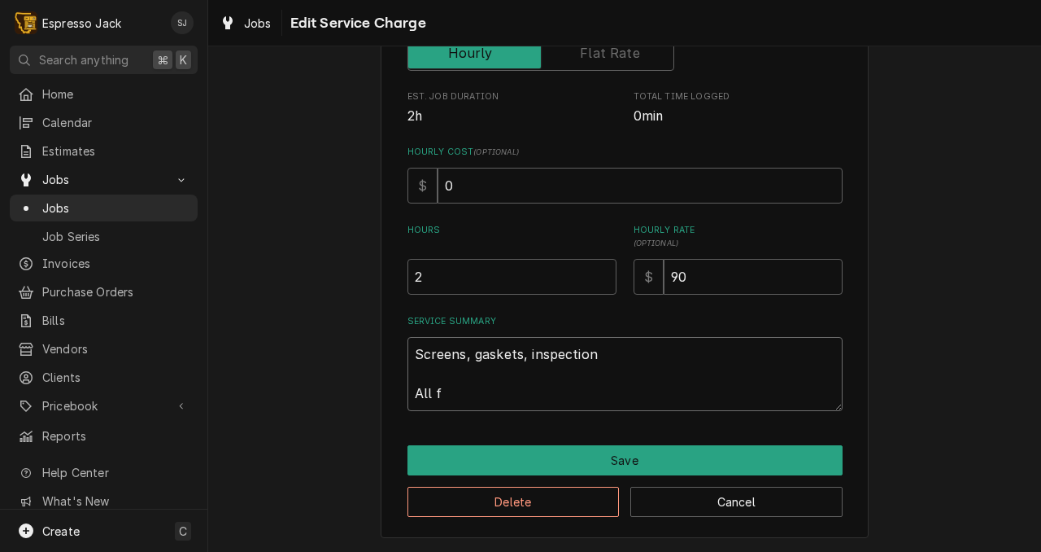
type textarea "x"
type textarea "Screens, gaskets, inspection All fo"
type textarea "x"
type textarea "Screens, gaskets, inspection All four"
type textarea "x"
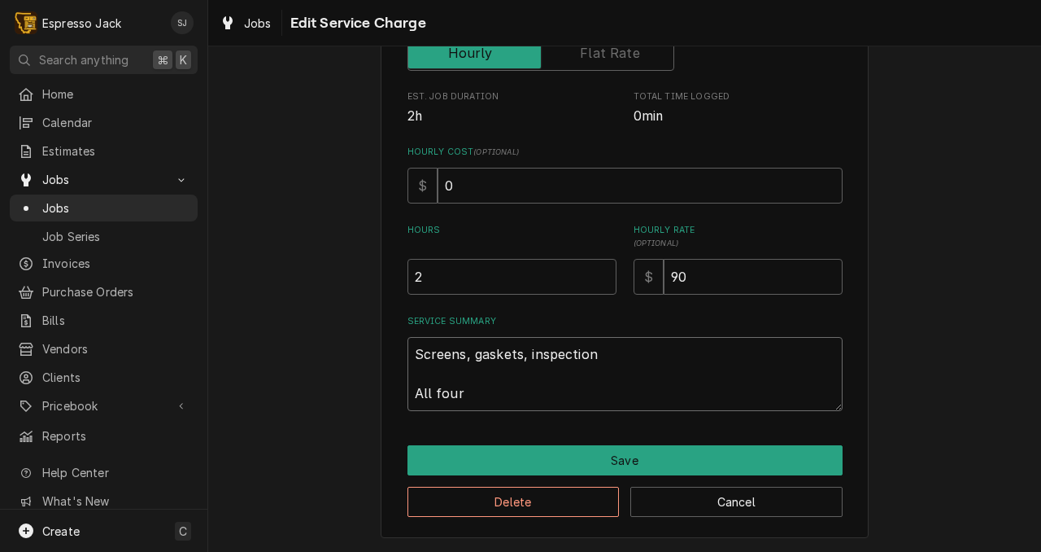
type textarea "Screens, gaskets, inspection All four"
type textarea "x"
type textarea "Screens, gaskets, inspection All four g"
type textarea "x"
type textarea "Screens, gaskets, inspection All four gr"
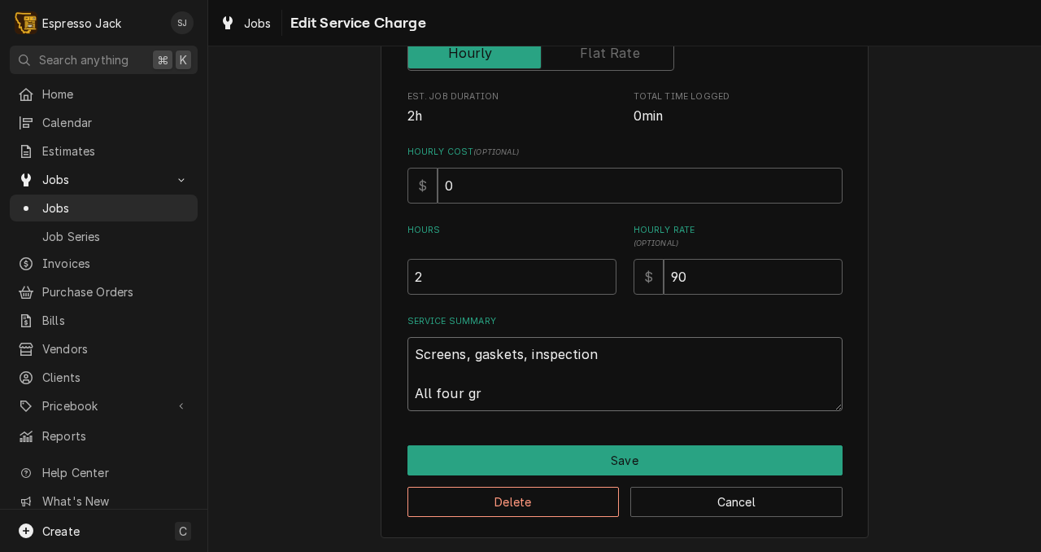
type textarea "x"
type textarea "Screens, gaskets, inspection All four grr"
type textarea "x"
type textarea "Screens, gaskets, inspection All four grrou"
type textarea "x"
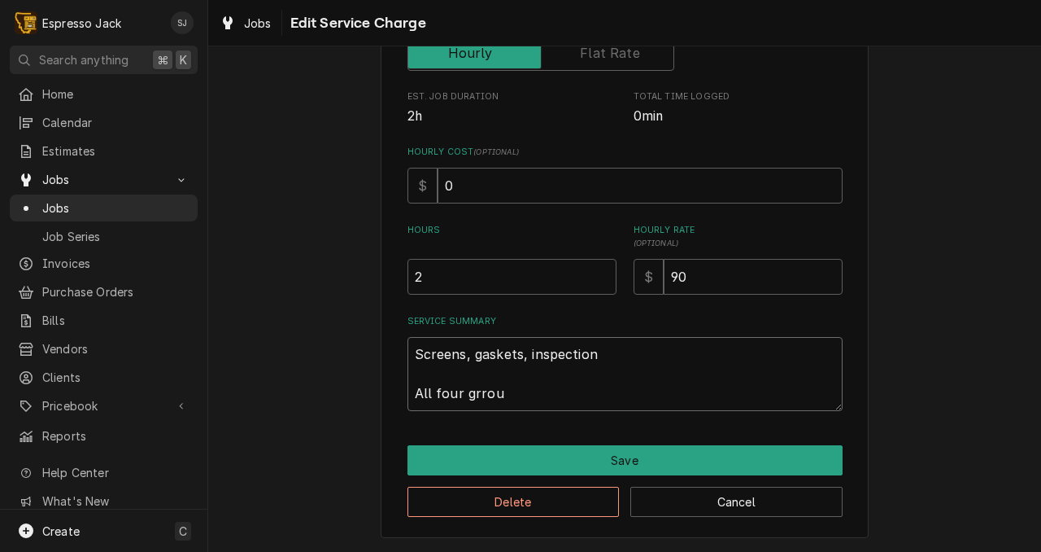
type textarea "Screens, gaskets, inspection All four grroup"
type textarea "x"
type textarea "Screens, gaskets, inspection All four grroup"
type textarea "x"
type textarea "Screens, gaskets, inspection All four grroup"
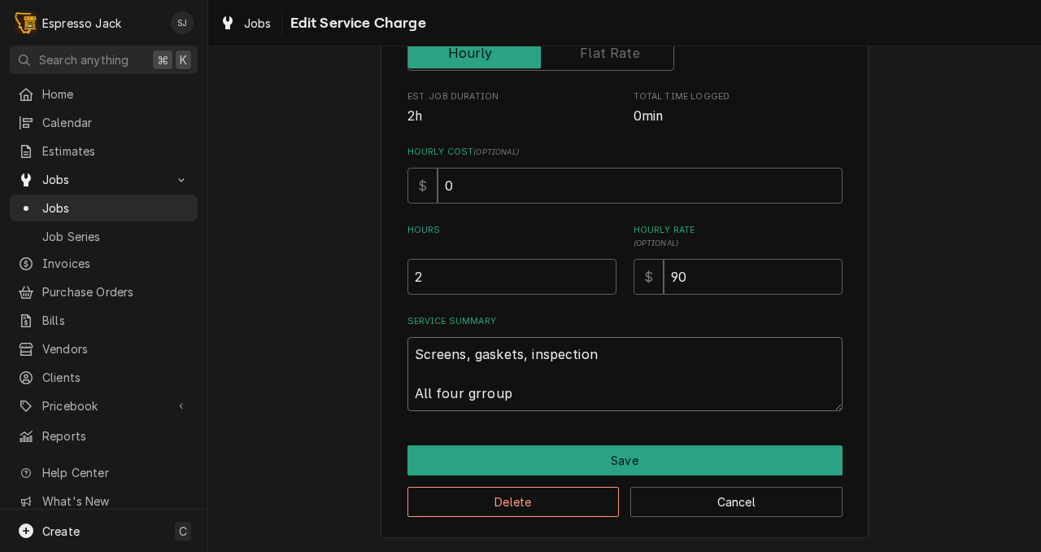
type textarea "x"
type textarea "Screens, gaskets, inspection All four grrou"
type textarea "x"
type textarea "Screens, gaskets, inspection All four grro"
type textarea "x"
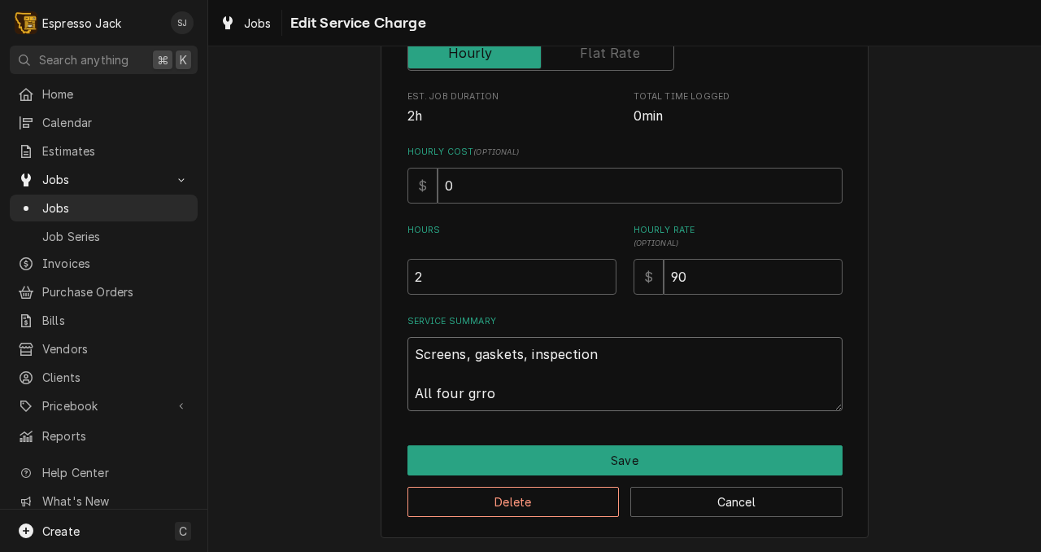
type textarea "Screens, gaskets, inspection All four grr"
type textarea "x"
type textarea "Screens, gaskets, inspection All four gr"
type textarea "x"
type textarea "Screens, gaskets, inspection All four gro"
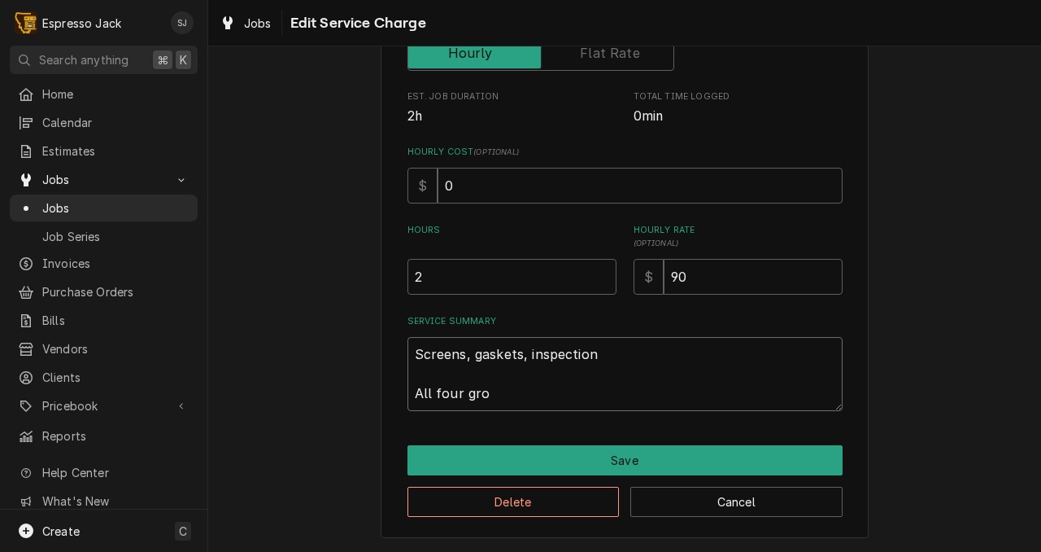
type textarea "x"
type textarea "Screens, gaskets, inspection All four grou"
type textarea "x"
type textarea "Screens, gaskets, inspection All four group"
type textarea "x"
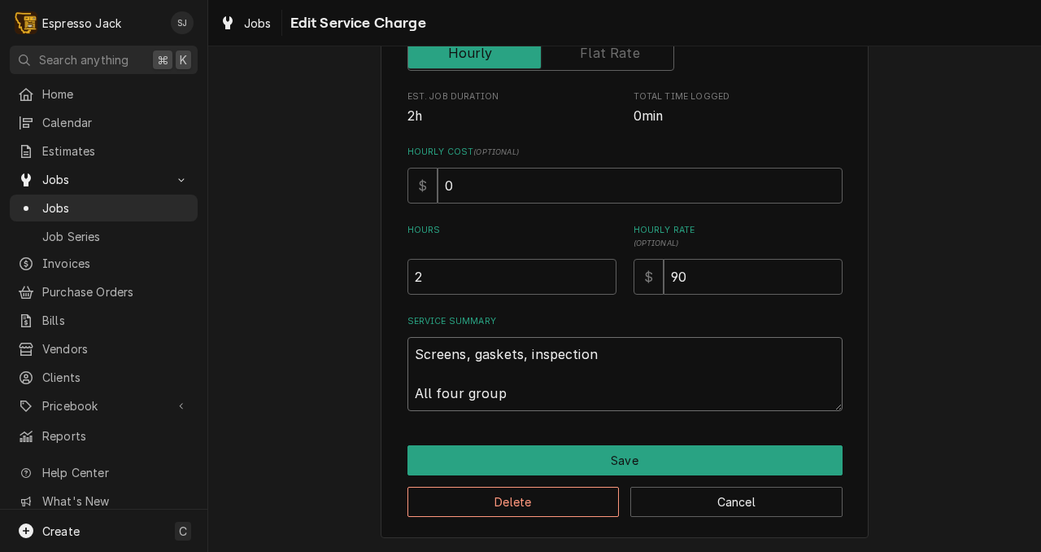
type textarea "Screens, gaskets, inspection All four group"
type textarea "x"
type textarea "Screens, gaskets, inspection All four group g"
type textarea "x"
type textarea "Screens, gaskets, inspection All four group ga"
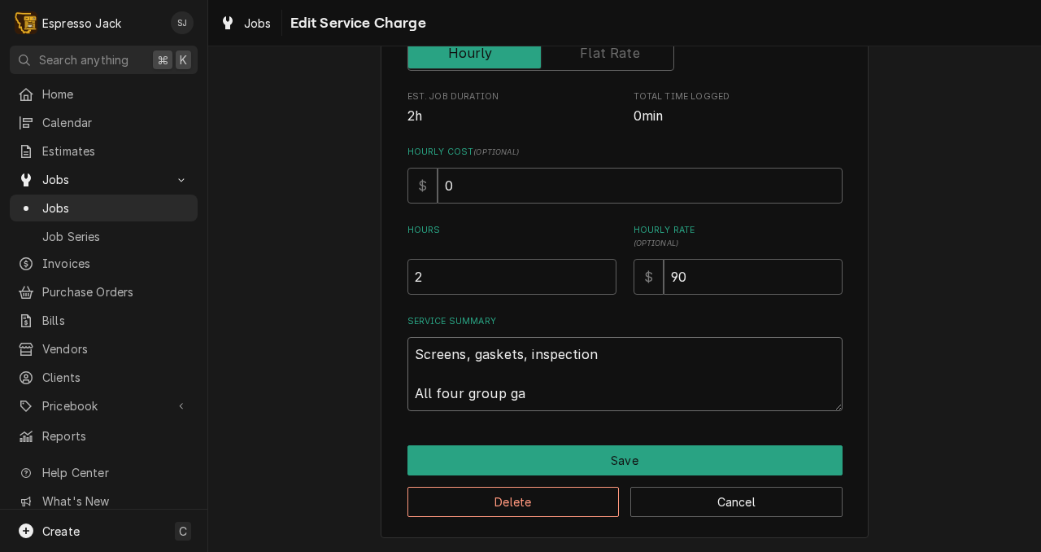
type textarea "x"
type textarea "Screens, gaskets, inspection All four group gas"
type textarea "x"
type textarea "Screens, gaskets, inspection All four group gask"
type textarea "x"
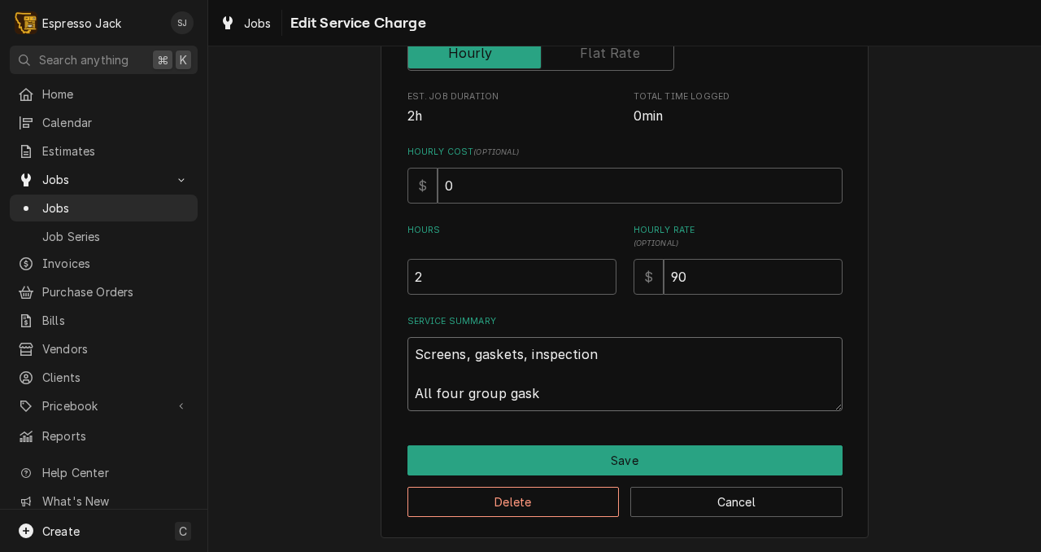
type textarea "Screens, gaskets, inspection All four group gaske"
type textarea "x"
type textarea "Screens, gaskets, inspection All four group gasket"
type textarea "x"
type textarea "Screens, gaskets, inspection All four group gaskets"
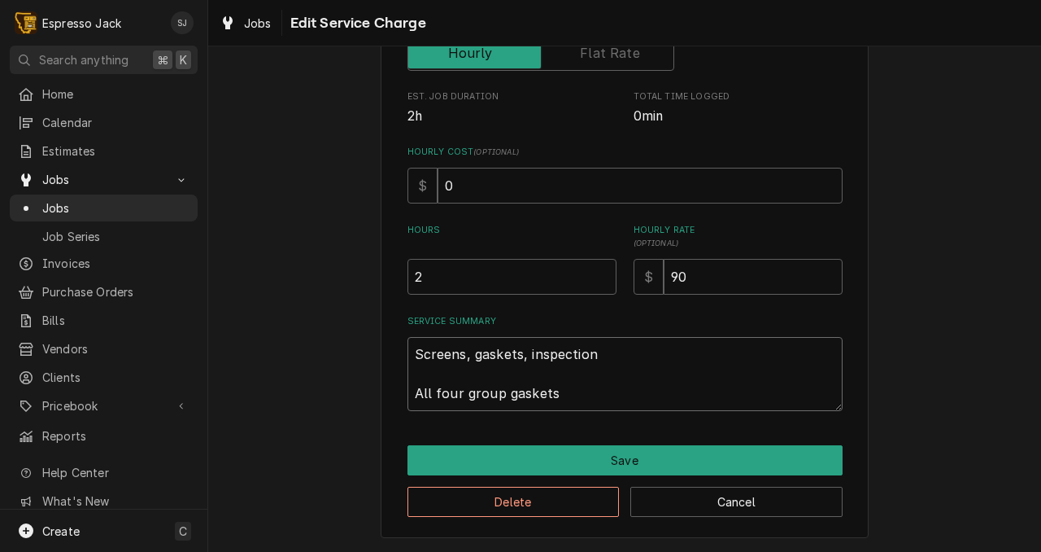
type textarea "x"
type textarea "Screens, gaskets, inspection All four group gaskets"
type textarea "x"
type textarea "Screens, gaskets, inspection All four group gaskets r"
type textarea "x"
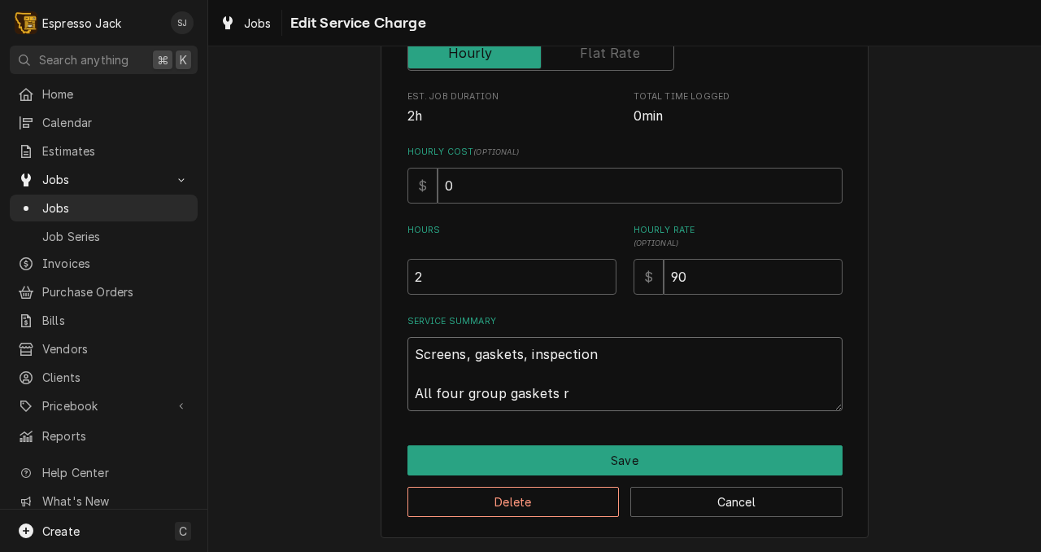
type textarea "Screens, gaskets, inspection All four group gaskets re"
type textarea "x"
type textarea "Screens, gaskets, inspection All four group gaskets rep"
type textarea "x"
type textarea "Screens, gaskets, inspection All four group gaskets repl"
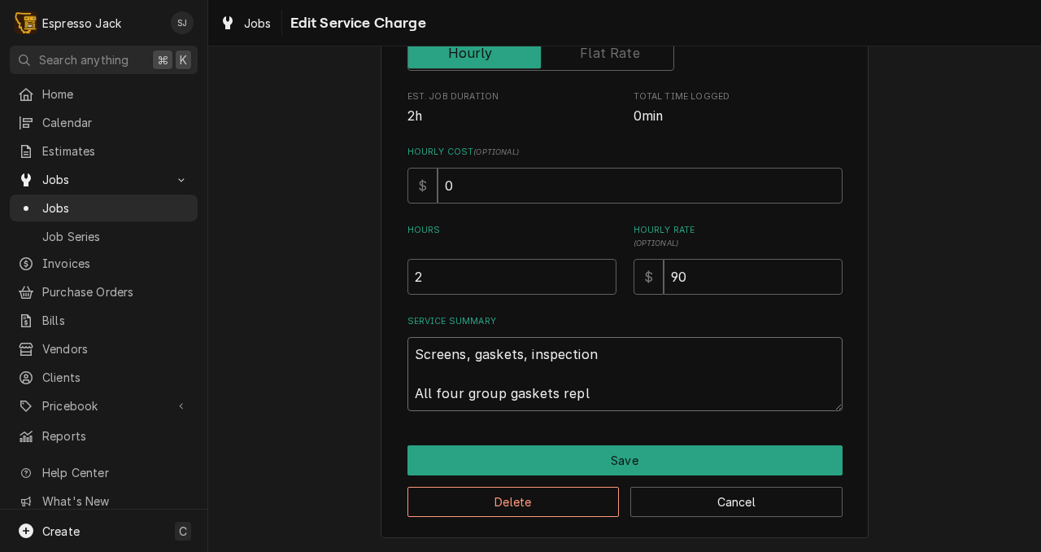
type textarea "x"
type textarea "Screens, gaskets, inspection All four group gaskets repla"
type textarea "x"
type textarea "Screens, gaskets, inspection All four group gaskets replac"
type textarea "x"
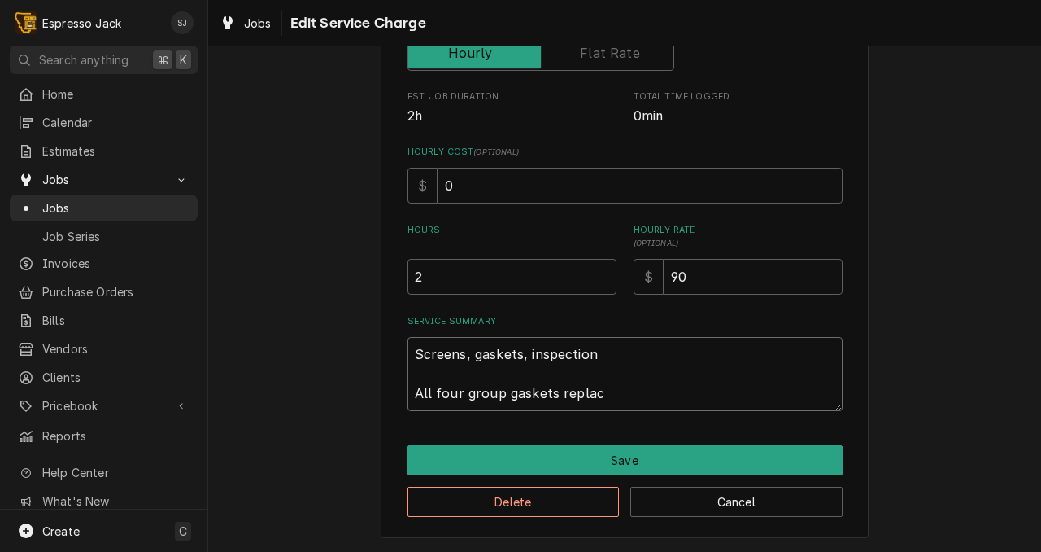
type textarea "Screens, gaskets, inspection All four group gaskets replace"
type textarea "x"
type textarea "Screens, gaskets, inspection All four group gaskets replaced"
type textarea "x"
type textarea "Screens, gaskets, inspection All four group gaskets replaced"
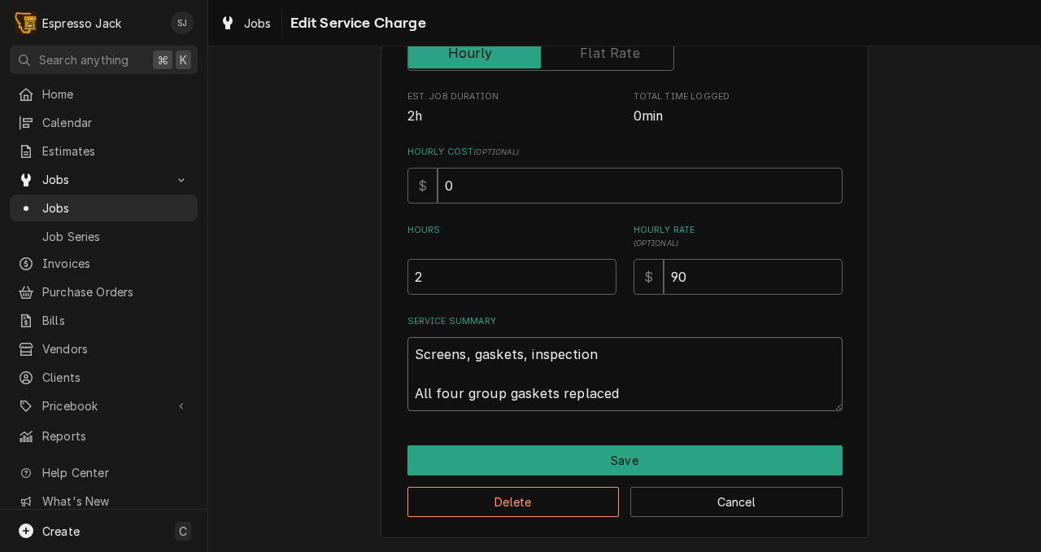
type textarea "x"
type textarea "Screens, gaskets, inspection All four group gaskets replaced wi"
type textarea "x"
type textarea "Screens, gaskets, inspection All four group gaskets replaced wit"
type textarea "x"
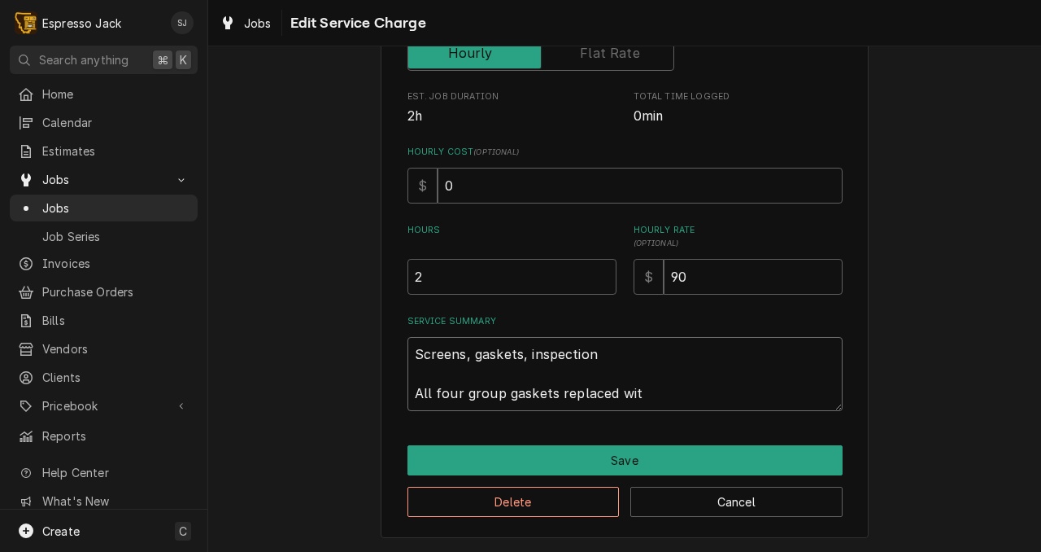
type textarea "Screens, gaskets, inspection All four group gaskets replaced with"
type textarea "x"
type textarea "Screens, gaskets, inspection All four group gaskets replaced with"
type textarea "x"
type textarea "Screens, gaskets, inspection All four group gaskets replaced with s"
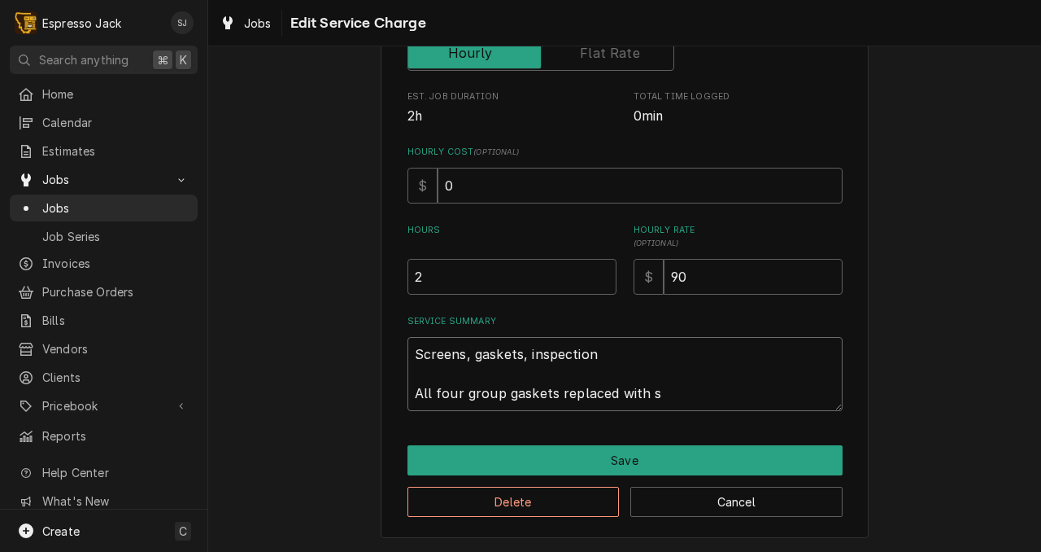
type textarea "x"
type textarea "Screens, gaskets, inspection All four group gaskets replaced with si"
type textarea "x"
type textarea "Screens, gaskets, inspection All four group gaskets replaced with sil"
type textarea "x"
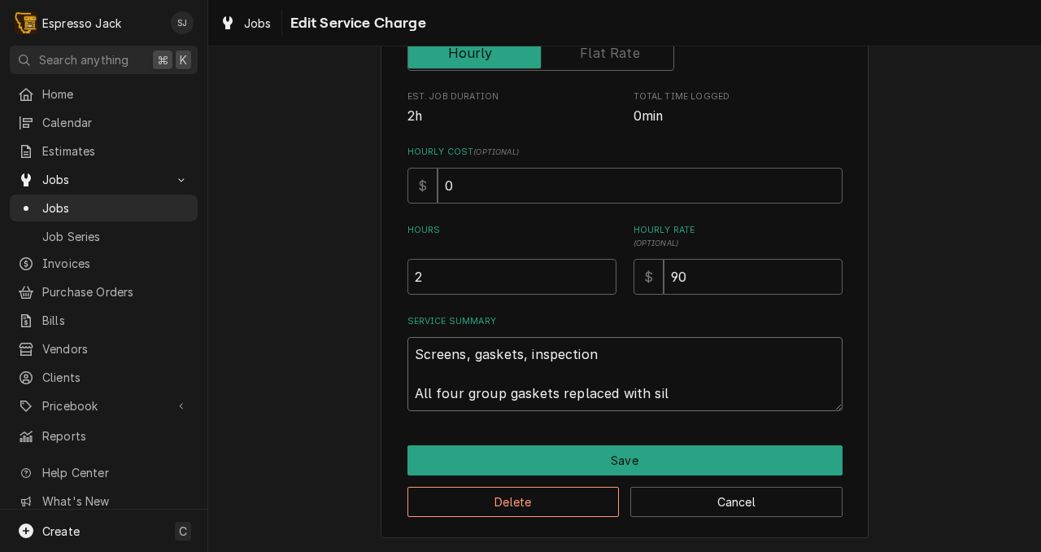
type textarea "Screens, gaskets, inspection All four group gaskets replaced with sili"
type textarea "x"
type textarea "Screens, gaskets, inspection All four group gaskets replaced with silic"
type textarea "x"
type textarea "Screens, gaskets, inspection All four group gaskets replaced with silico"
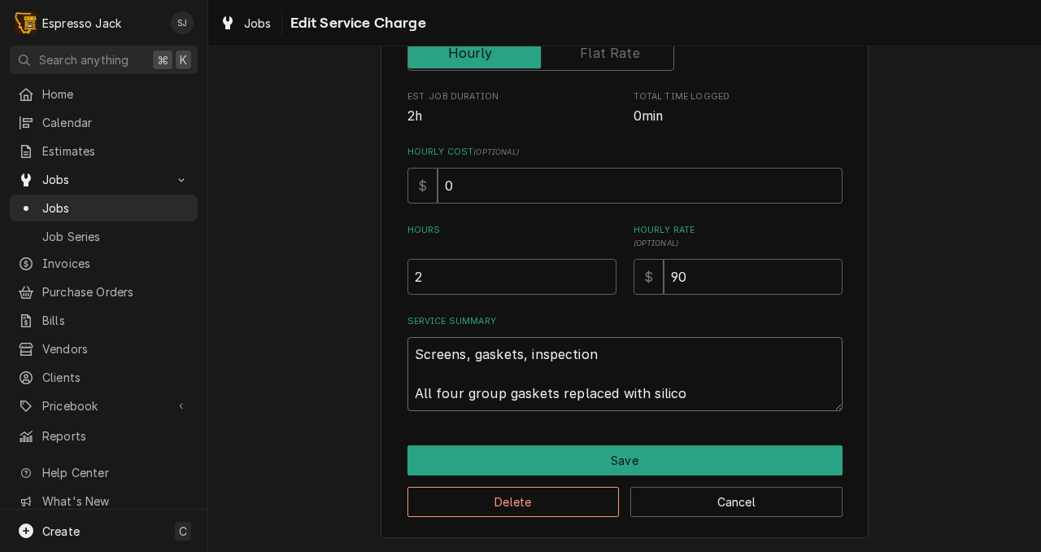
type textarea "x"
type textarea "Screens, gaskets, inspection All four group gaskets replaced with silicon"
type textarea "x"
type textarea "Screens, gaskets, inspection All four group gaskets replaced with silicon,"
type textarea "x"
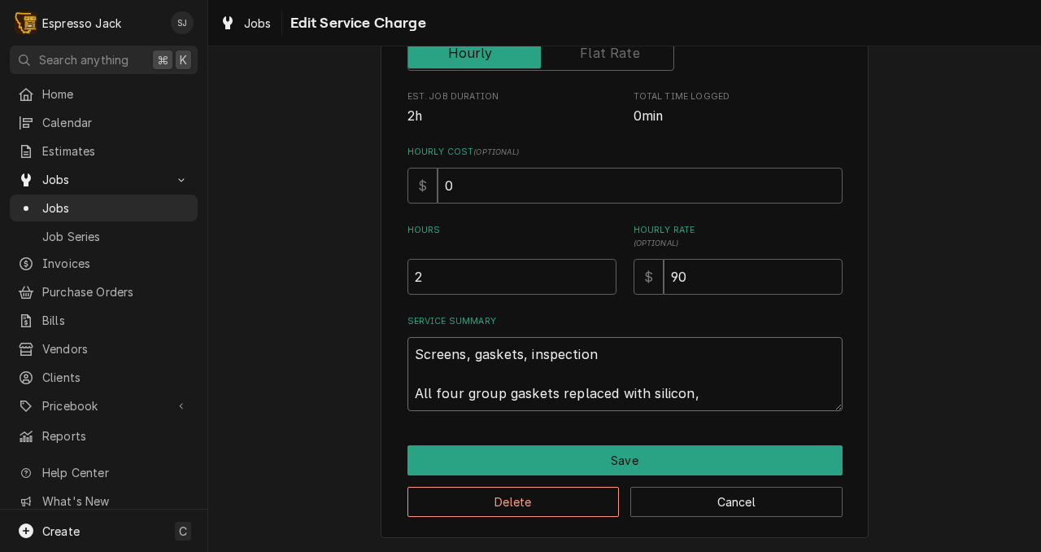
type textarea "Screens, gaskets, inspection All four group gaskets replaced with silicon,"
type textarea "x"
type textarea "Screens, gaskets, inspection All four group gaskets replaced with silicon, s"
type textarea "x"
type textarea "Screens, gaskets, inspection All four group gaskets replaced with silicon, sc"
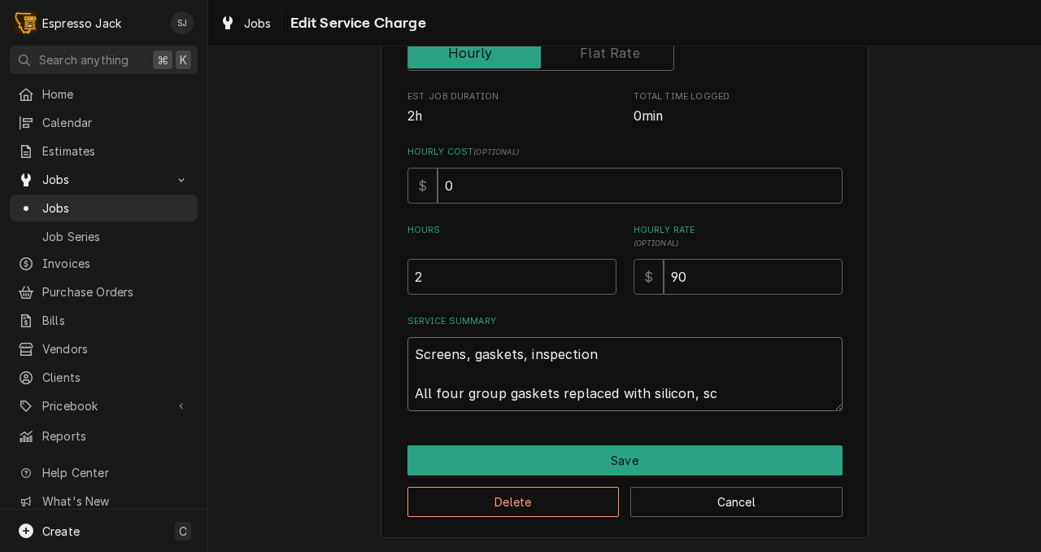
type textarea "x"
type textarea "Screens, gaskets, inspection All four group gaskets replaced with silicon, scr"
type textarea "x"
type textarea "Screens, gaskets, inspection All four group gaskets replaced with silicon, scre"
type textarea "x"
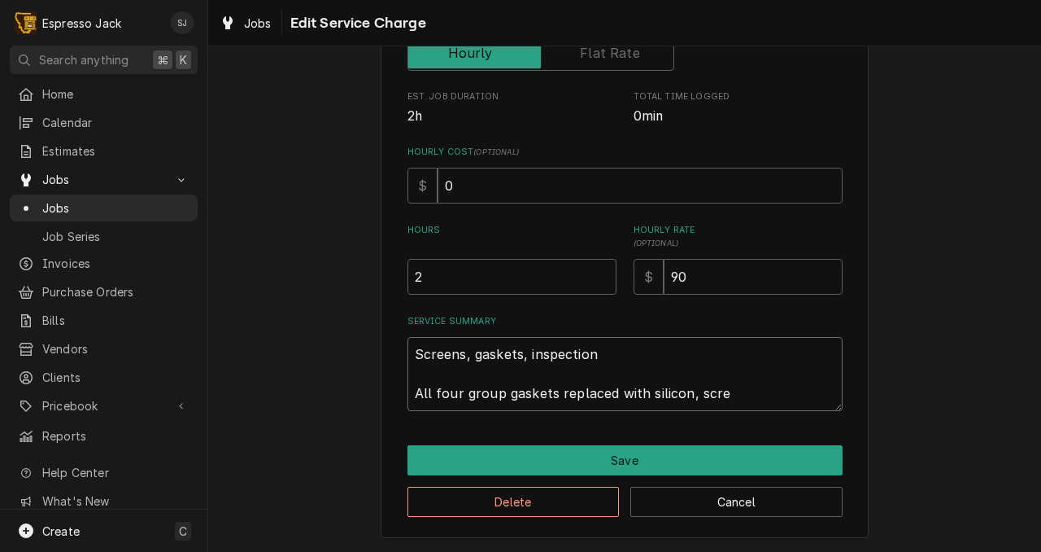
type textarea "Screens, gaskets, inspection All four group gaskets replaced with silicon, scree"
type textarea "x"
type textarea "Screens, gaskets, inspection All four group gaskets replaced with silicon, scre"
type textarea "x"
type textarea "Screens, gaskets, inspection All four group gaskets replaced with silicon, scr"
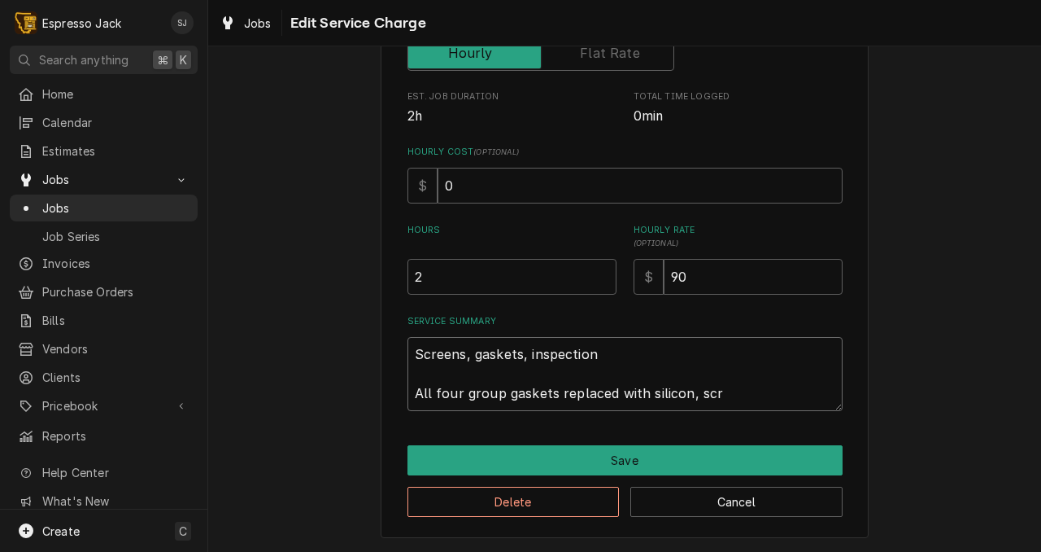
type textarea "x"
type textarea "Screens, gaskets, inspection All four group gaskets replaced with silicon, sc"
type textarea "x"
type textarea "Screens, gaskets, inspection All four group gaskets replaced with silicon, s"
type textarea "x"
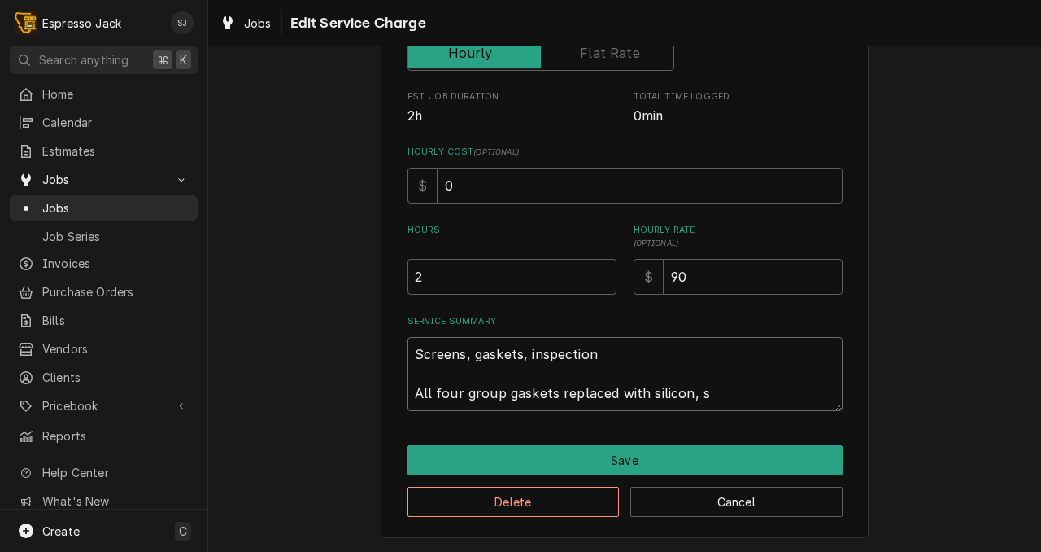
type textarea "Screens, gaskets, inspection All four group gaskets replaced with silicon,"
type textarea "x"
type textarea "Screens, gaskets, inspection All four group gaskets replaced with silicon, s"
type textarea "x"
type textarea "Screens, gaskets, inspection All four group gaskets replaced with silicon, sc"
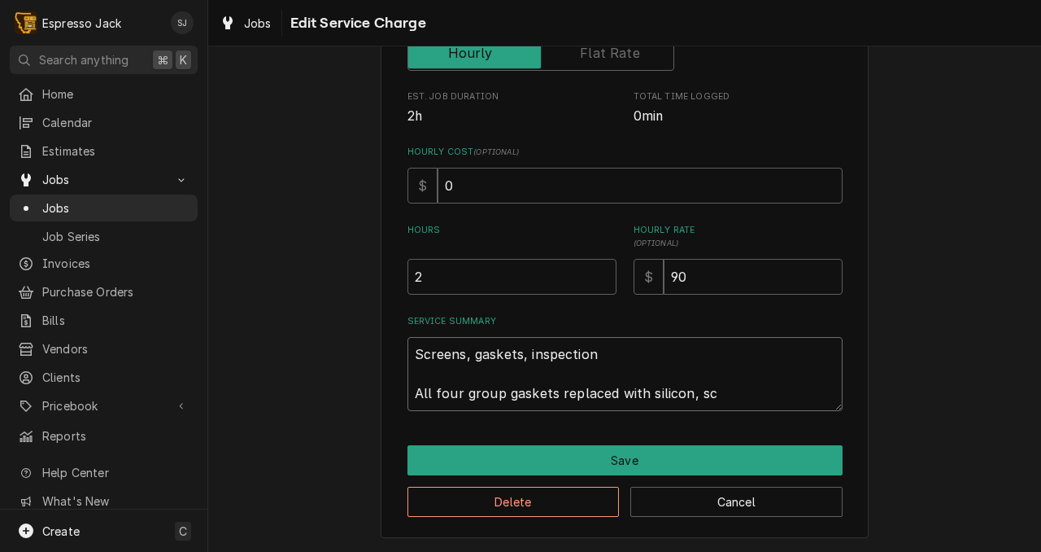
type textarea "x"
type textarea "Screens, gaskets, inspection All four group gaskets replaced with silicon, scr"
type textarea "x"
type textarea "Screens, gaskets, inspection All four group gaskets replaced with silicon, scre"
type textarea "x"
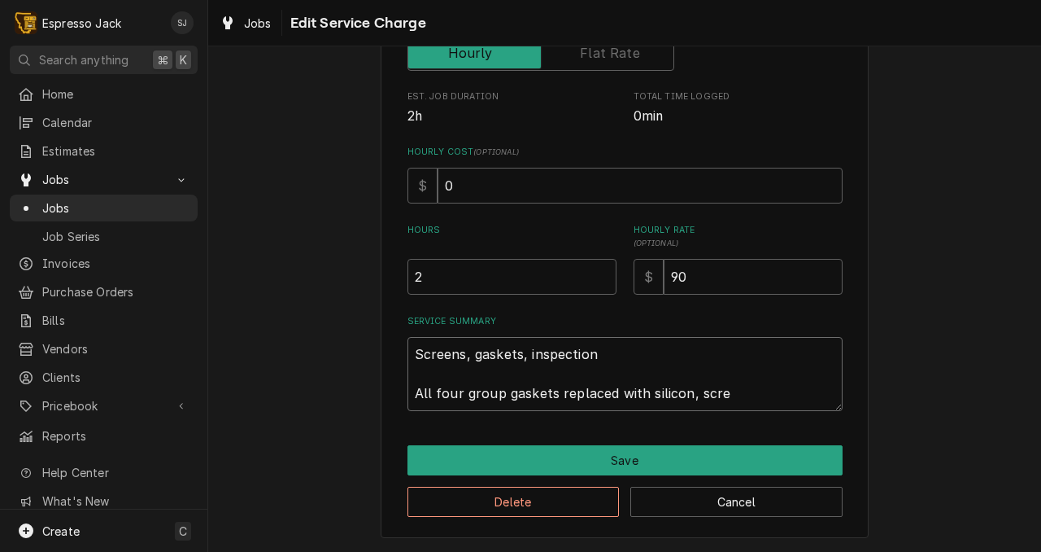
type textarea "Screens, gaskets, inspection All four group gaskets replaced with silicon, scree"
type textarea "x"
type textarea "Screens, gaskets, inspection All four group gaskets replaced with silicon, scre…"
type textarea "x"
type textarea "Screens, gaskets, inspection All four group gaskets replaced with silicon, scre…"
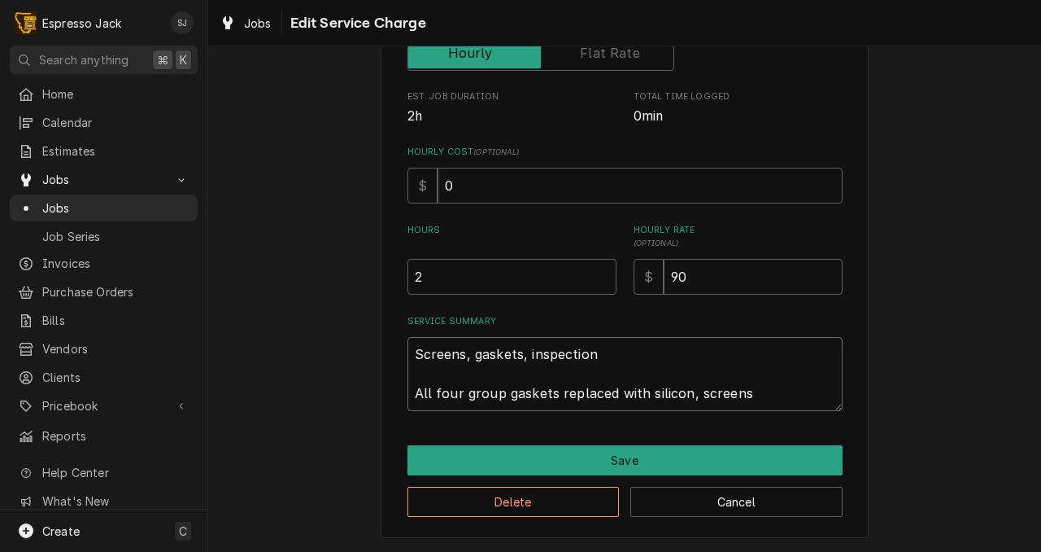
type textarea "x"
type textarea "Screens, gaskets, inspection All four group gaskets replaced with silicon, scre…"
type textarea "x"
type textarea "Screens, gaskets, inspection All four group gaskets replaced with silicon, scre…"
type textarea "x"
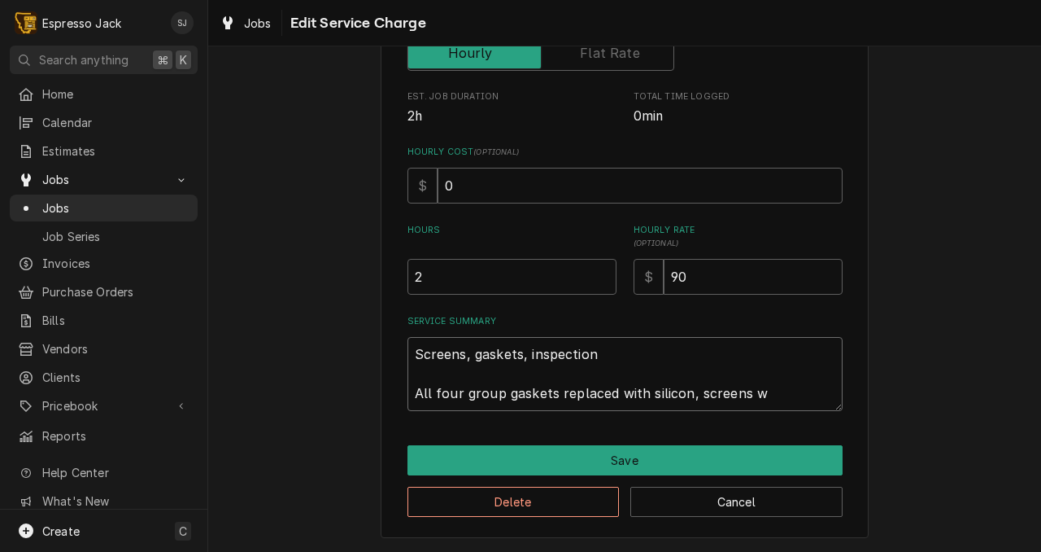
type textarea "Screens, gaskets, inspection All four group gaskets replaced with silicon, scre…"
type textarea "x"
type textarea "Screens, gaskets, inspection All four group gaskets replaced with silicon, scre…"
type textarea "x"
type textarea "Screens, gaskets, inspection All four group gaskets replaced with silicon, scre…"
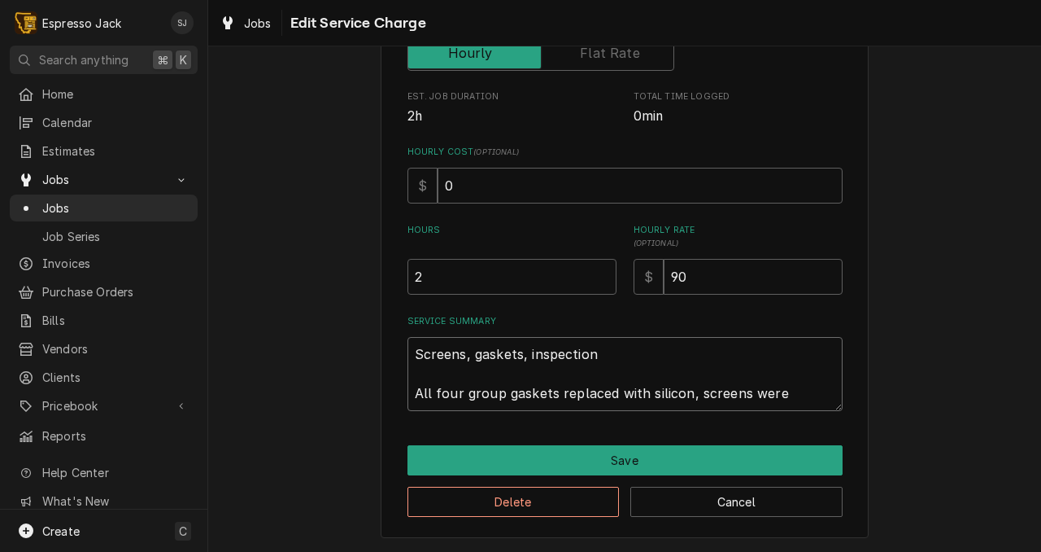
type textarea "x"
type textarea "Screens, gaskets, inspection All four group gaskets replaced with silicon, scre…"
type textarea "x"
type textarea "Screens, gaskets, inspection All four group gaskets replaced with silicon, scre…"
type textarea "x"
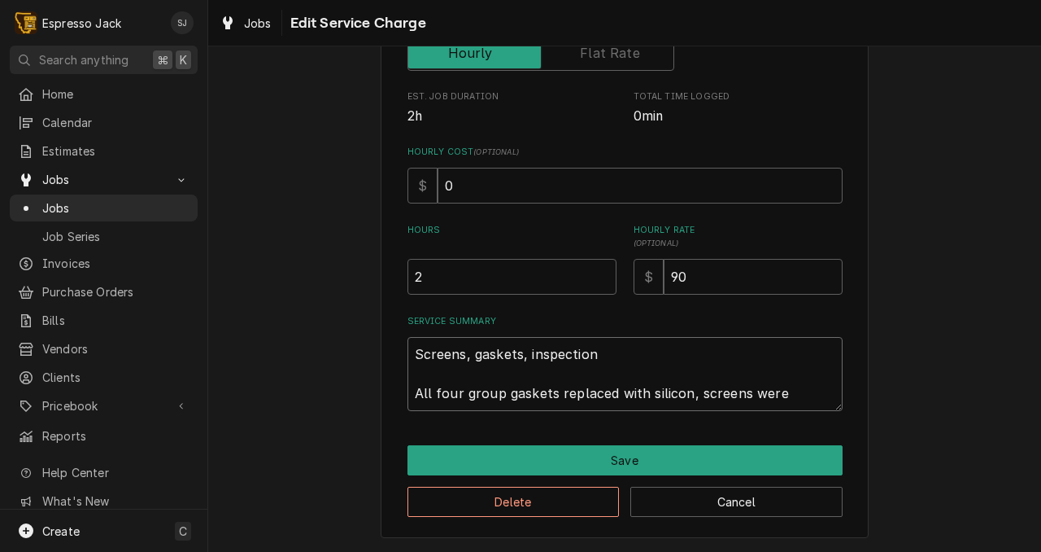
type textarea "Screens, gaskets, inspection All four group gaskets replaced with silicon, scre…"
type textarea "x"
type textarea "Screens, gaskets, inspection All four group gaskets replaced with silicon, scre…"
type textarea "x"
type textarea "Screens, gaskets, inspection All four group gaskets replaced with silicon, scre…"
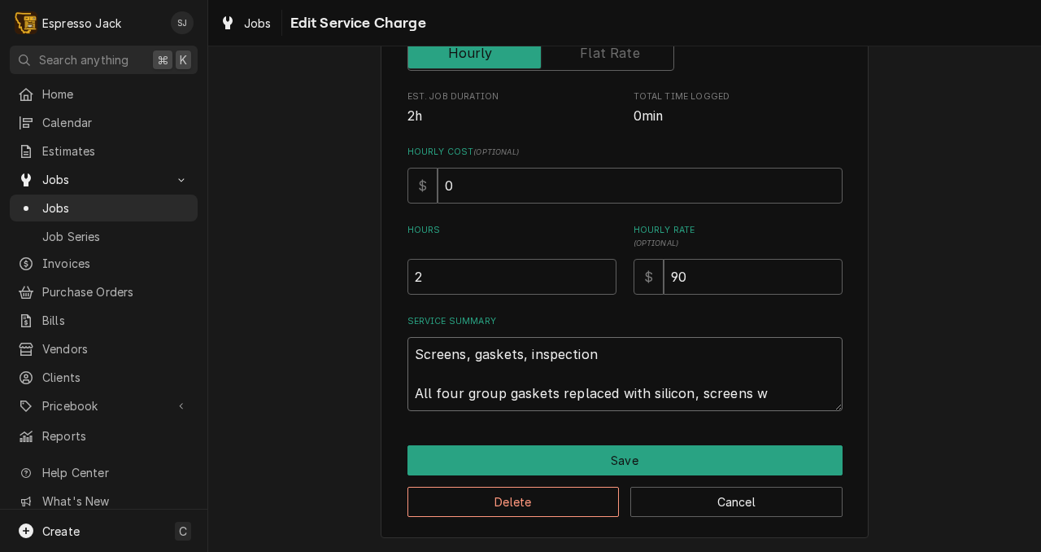
type textarea "x"
type textarea "Screens, gaskets, inspection All four group gaskets replaced with silicon, scre…"
type textarea "x"
type textarea "Screens, gaskets, inspection All four group gaskets replaced with silicon, scre…"
type textarea "x"
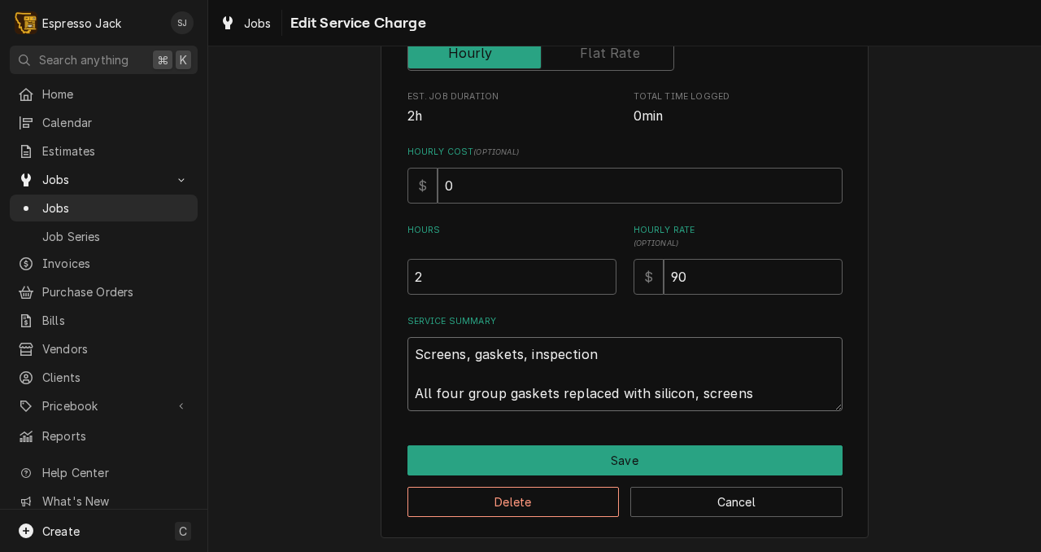
type textarea "Screens, gaskets, inspection All four group gaskets replaced with silicon, scre…"
type textarea "x"
type textarea "Screens, gaskets, inspection All four group gaskets replaced with silicon, scree"
type textarea "x"
type textarea "Screens, gaskets, inspection All four group gaskets replaced with silicon, scre"
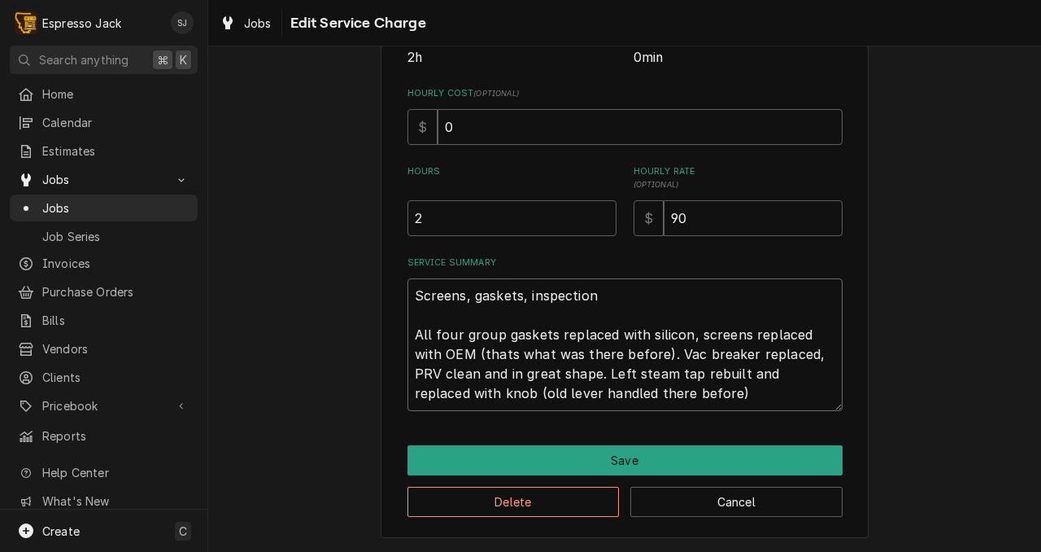
scroll to position [365, 0]
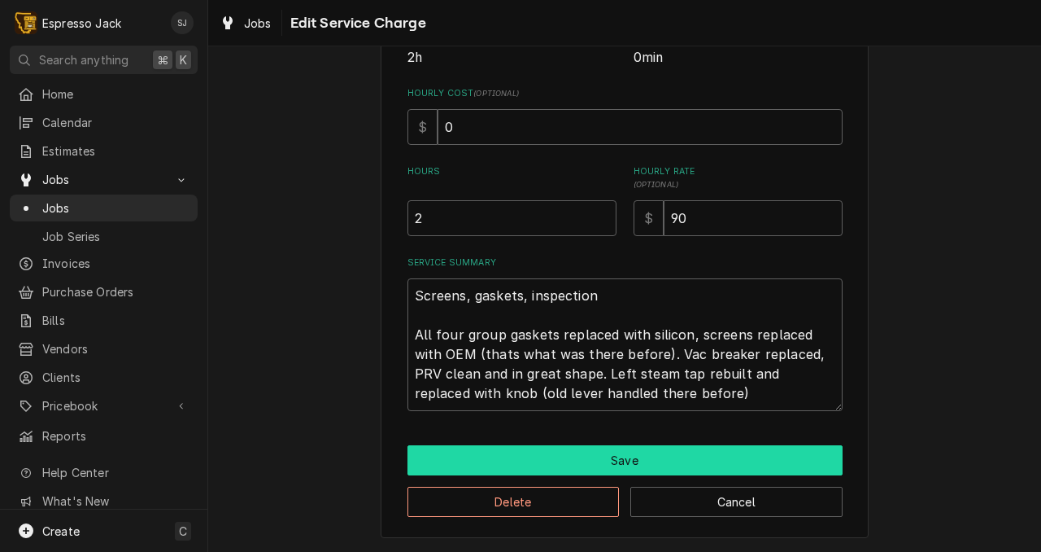
click at [599, 445] on button "Save" at bounding box center [625, 460] width 435 height 30
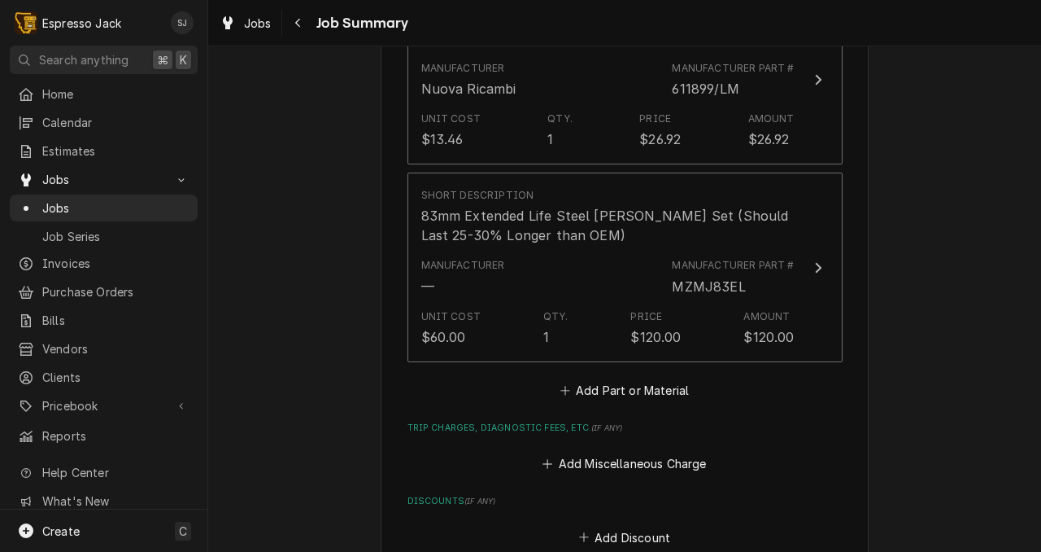
scroll to position [1450, 0]
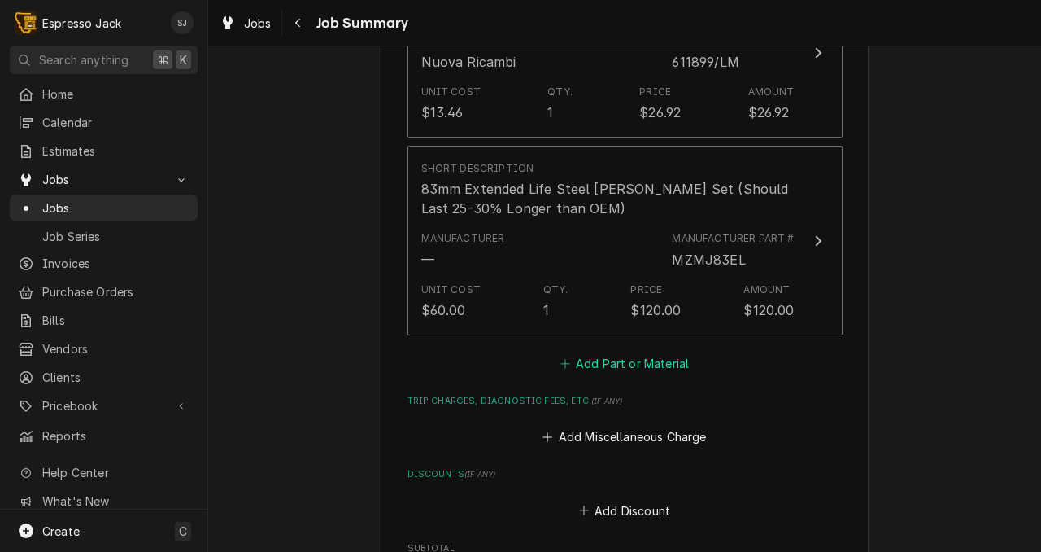
click at [590, 351] on button "Add Part or Material" at bounding box center [624, 362] width 134 height 23
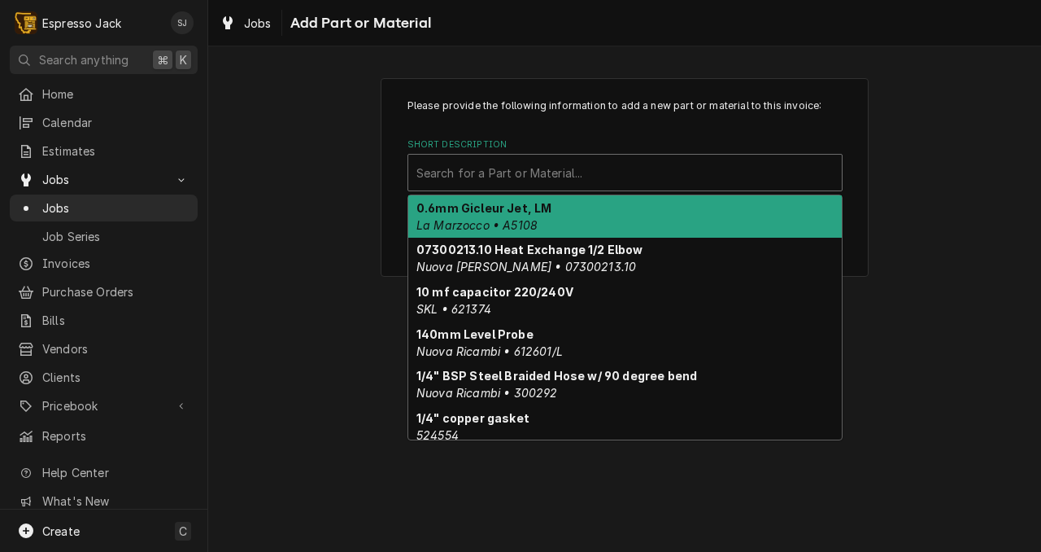
click at [496, 182] on div "Short Description" at bounding box center [625, 172] width 417 height 29
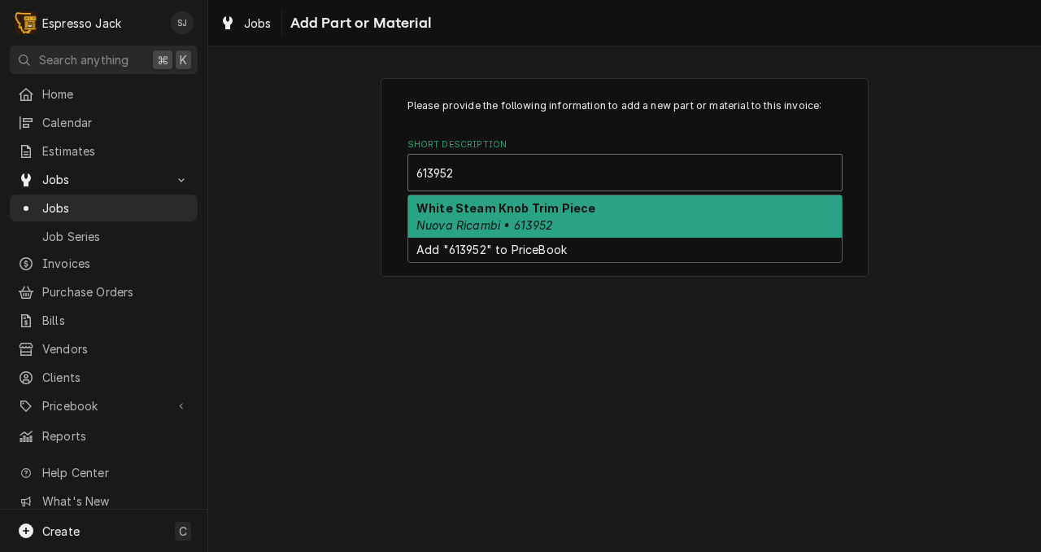
click at [504, 210] on strong "White Steam Knob Trim Piece" at bounding box center [506, 208] width 179 height 14
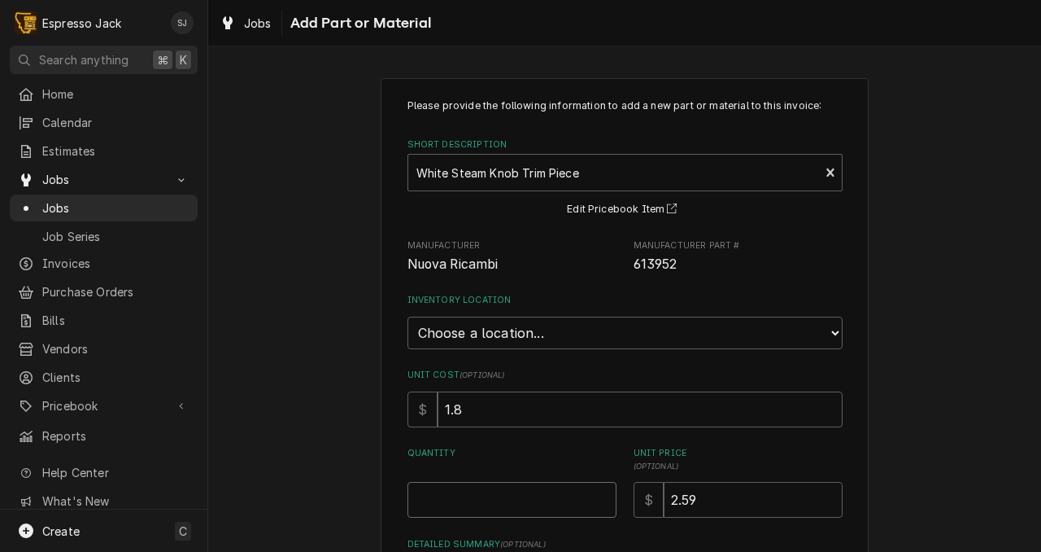
click at [429, 511] on input "Quantity" at bounding box center [512, 500] width 209 height 36
click at [501, 331] on select "Choose a location... General Inventory" at bounding box center [625, 332] width 435 height 33
click at [408, 316] on select "Choose a location... General Inventory" at bounding box center [625, 332] width 435 height 33
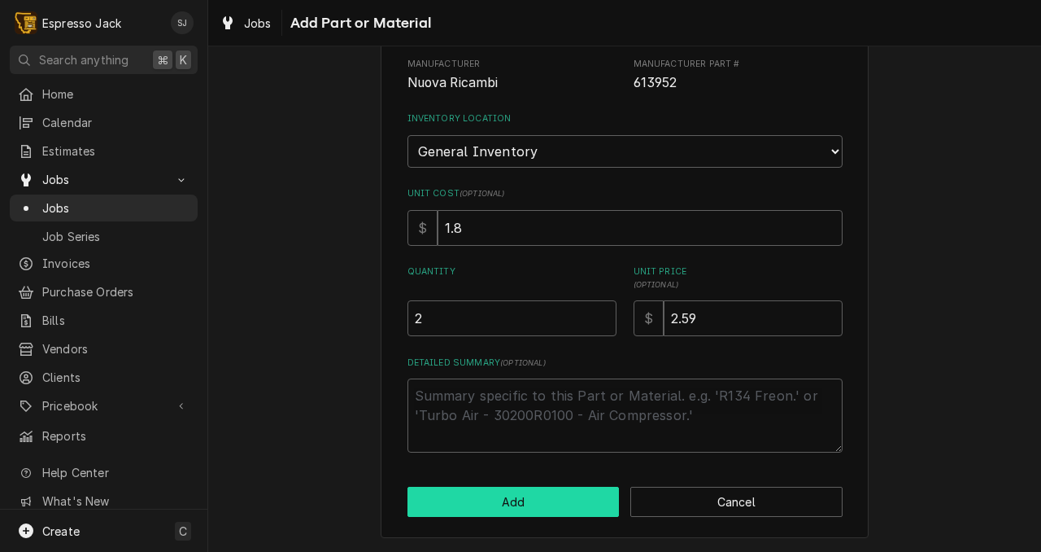
click at [460, 507] on button "Add" at bounding box center [514, 502] width 212 height 30
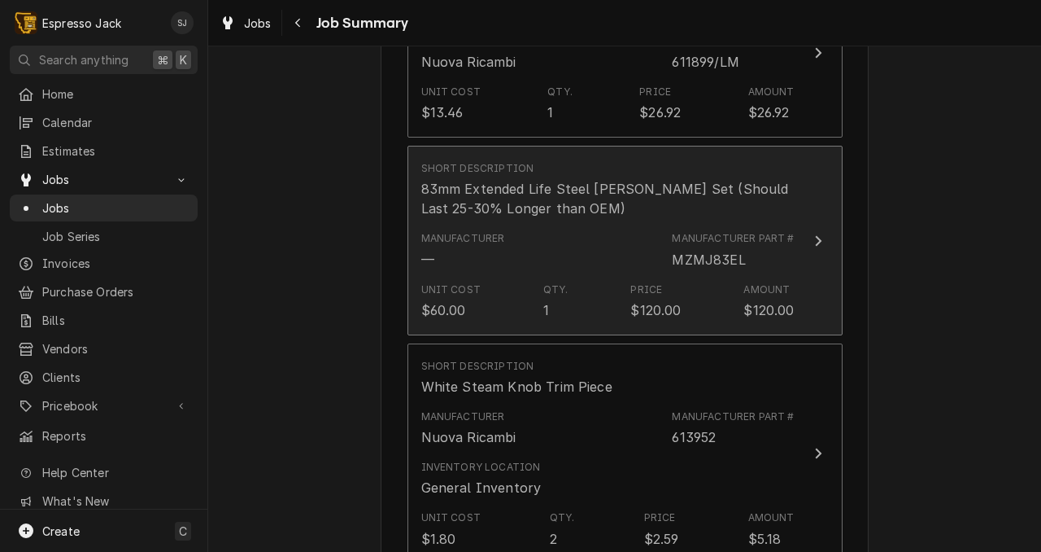
click at [561, 282] on div "Qty. 1" at bounding box center [555, 300] width 25 height 37
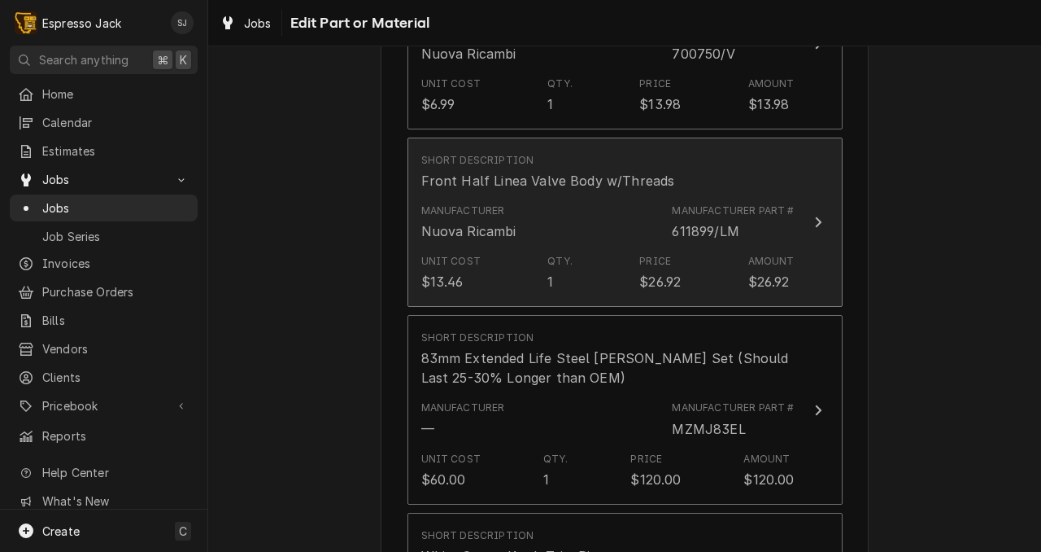
scroll to position [1278, 0]
click at [530, 173] on div "Front Half Linea Valve Body w/Threads" at bounding box center [548, 183] width 254 height 20
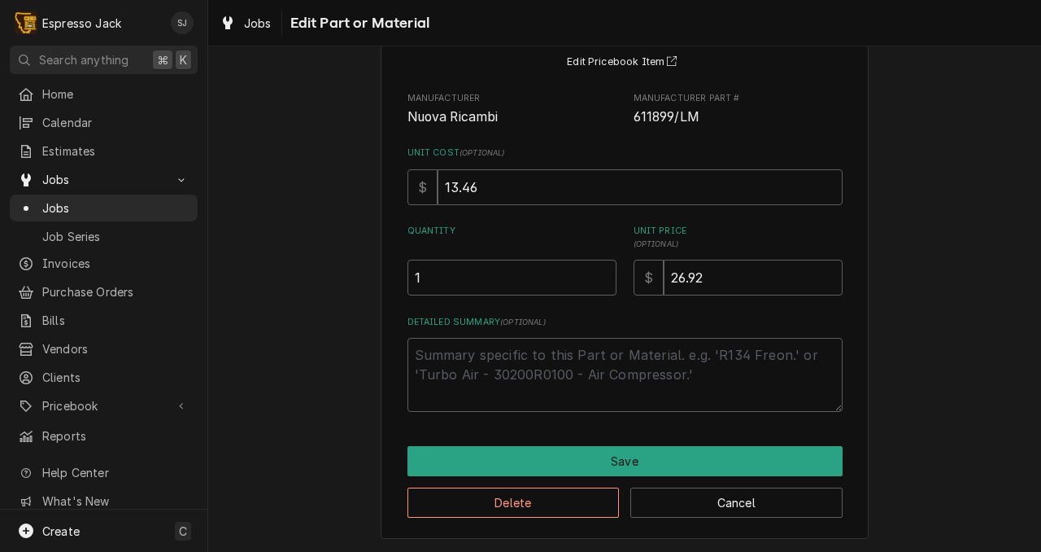
scroll to position [151, 0]
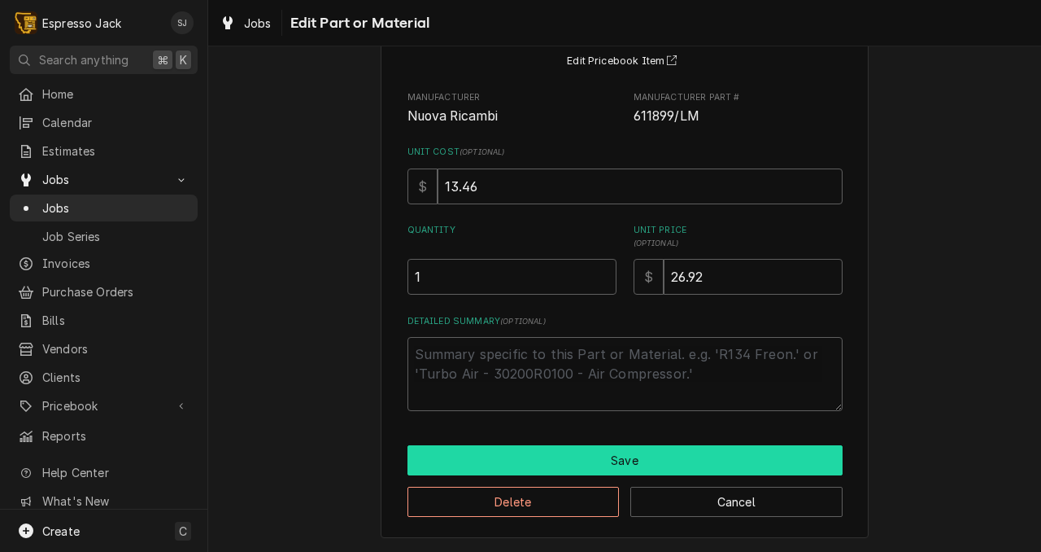
click at [532, 456] on button "Save" at bounding box center [625, 460] width 435 height 30
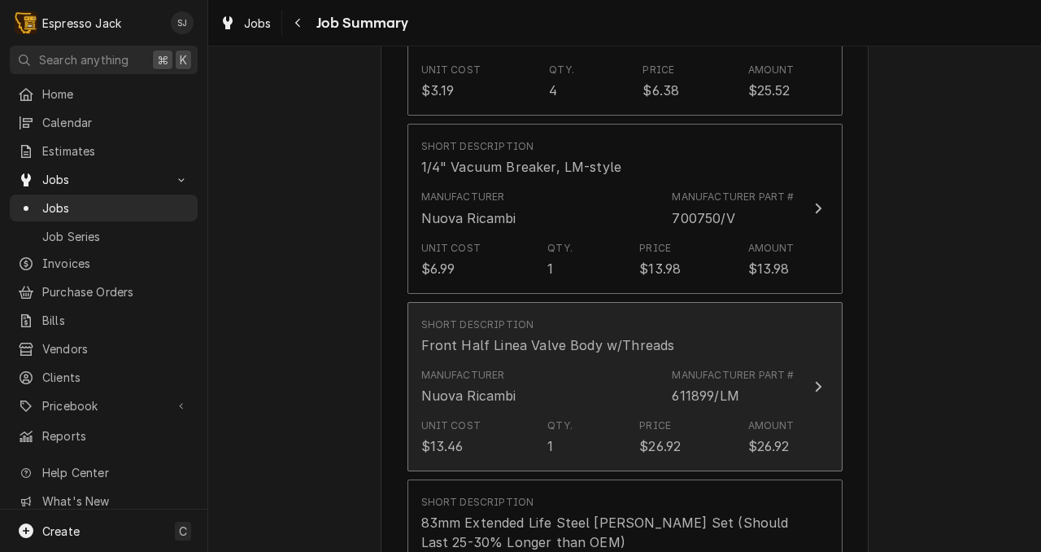
scroll to position [1076, 0]
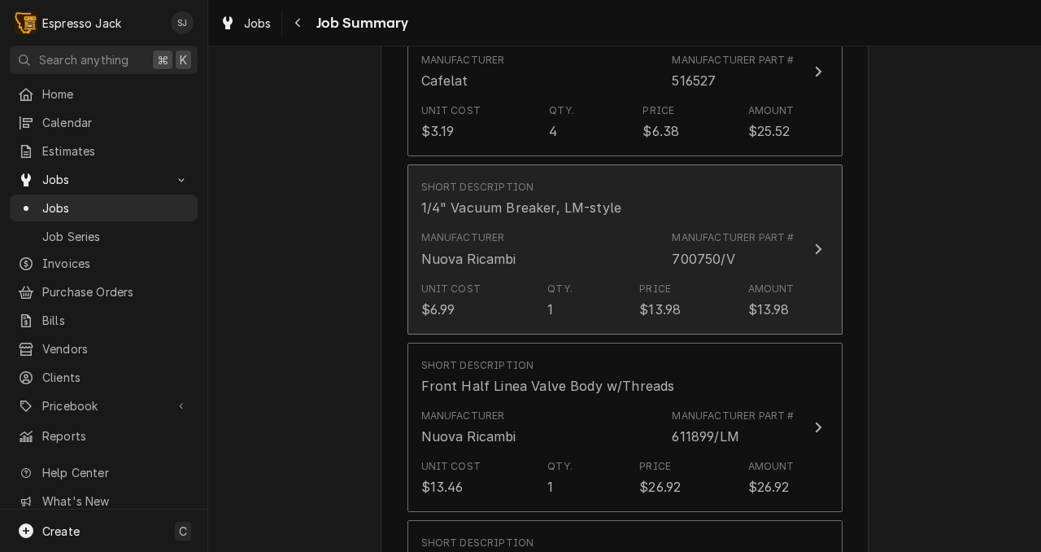
click at [526, 204] on div "Short Description 1/4" Vacuum Breaker, LM-style" at bounding box center [607, 198] width 373 height 50
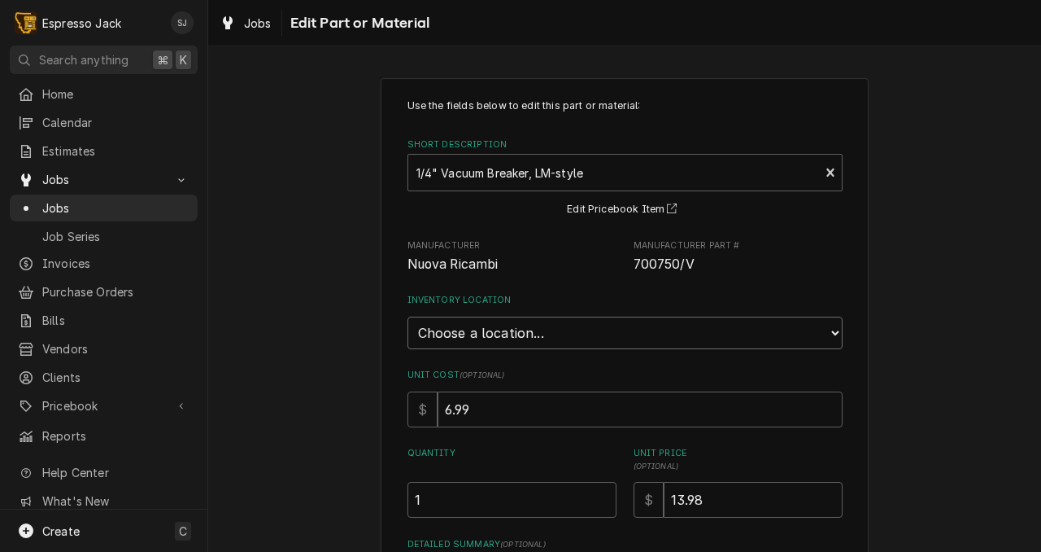
click at [491, 330] on select "Choose a location... General Inventory" at bounding box center [625, 332] width 435 height 33
click at [408, 316] on select "Choose a location... General Inventory" at bounding box center [625, 332] width 435 height 33
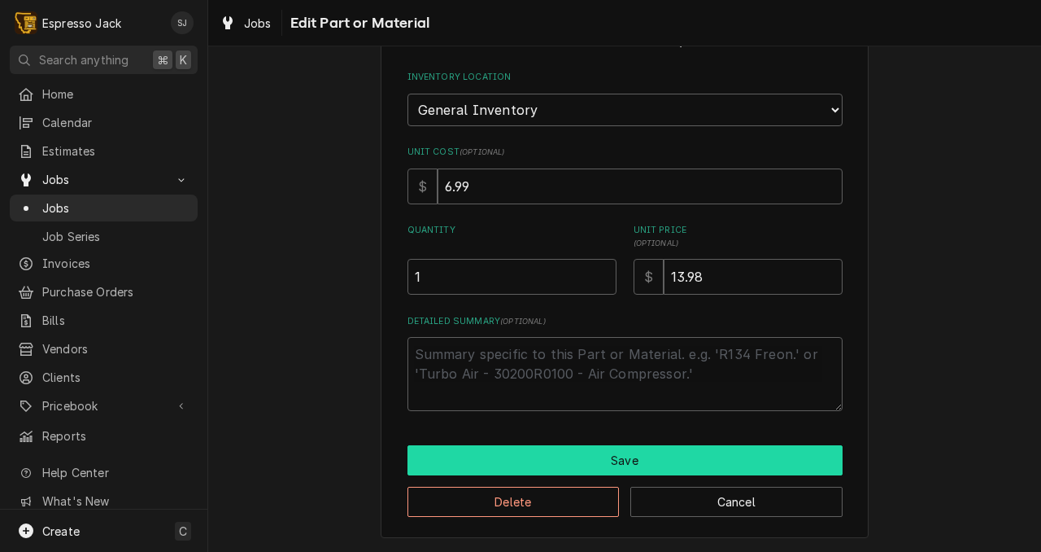
click at [448, 459] on button "Save" at bounding box center [625, 460] width 435 height 30
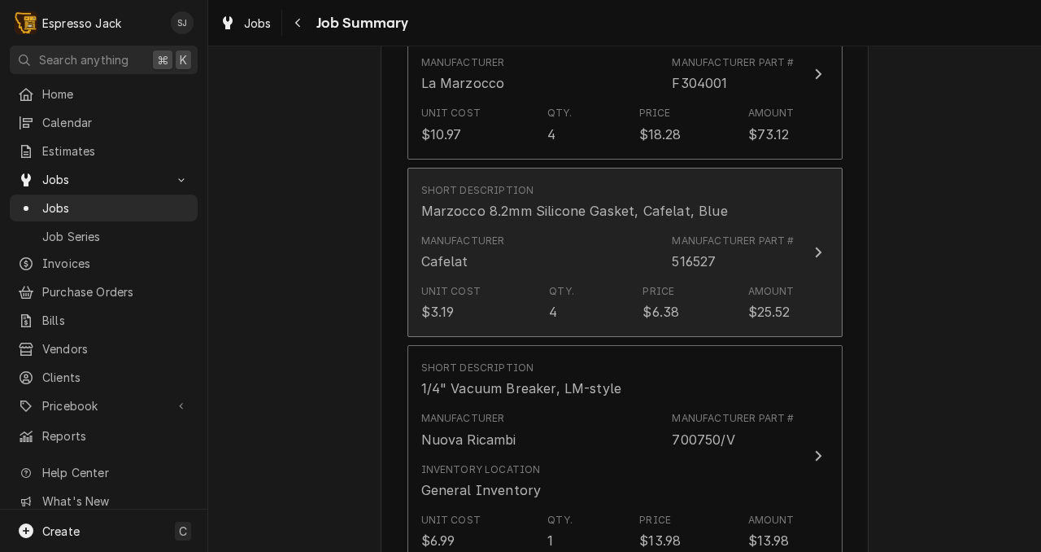
click at [513, 206] on div "Short Description Marzocco 8.2mm Silicone Gasket, Cafelat, Blue" at bounding box center [607, 202] width 373 height 50
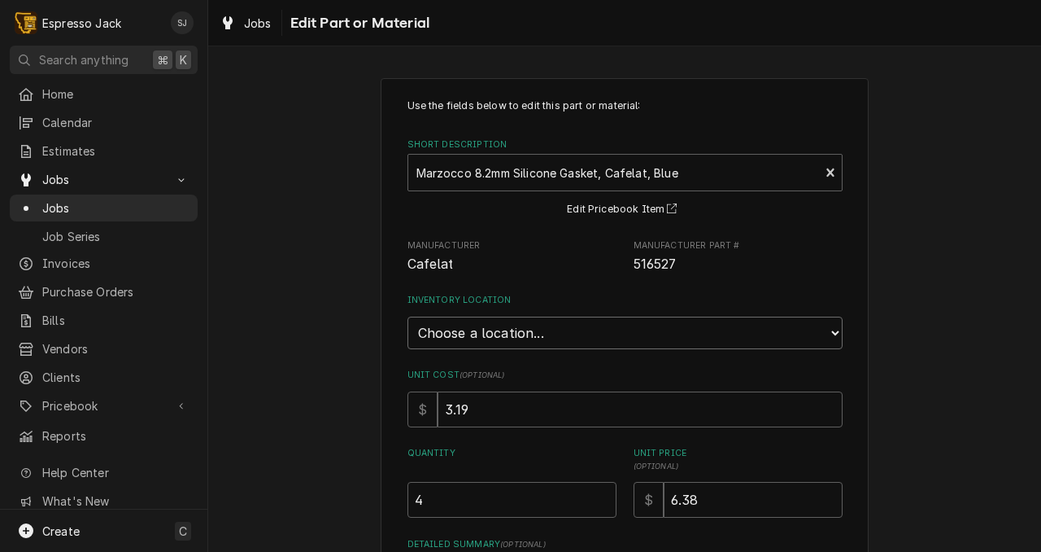
click at [509, 335] on select "Choose a location... General Inventory" at bounding box center [625, 332] width 435 height 33
click at [408, 316] on select "Choose a location... General Inventory" at bounding box center [625, 332] width 435 height 33
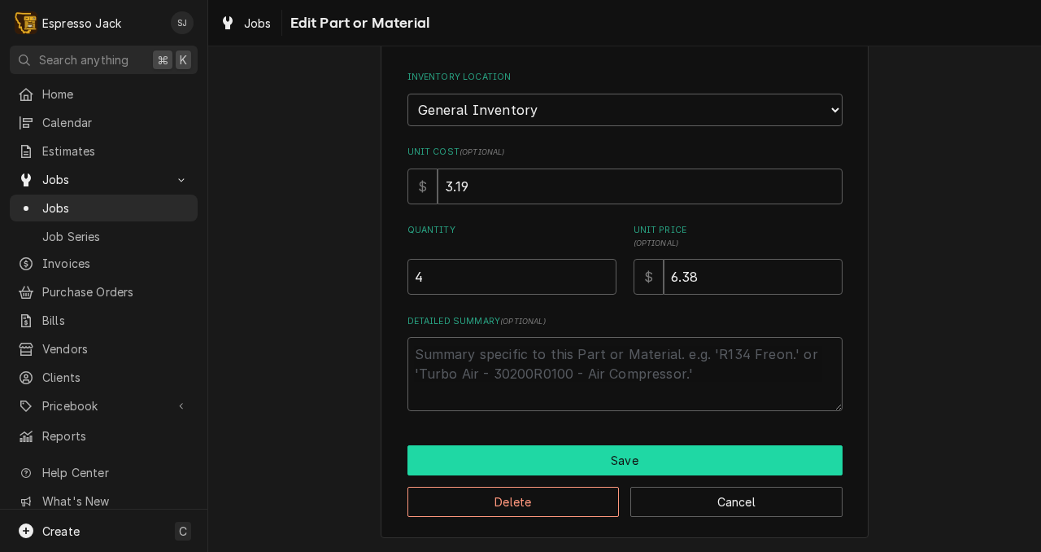
click at [438, 461] on button "Save" at bounding box center [625, 460] width 435 height 30
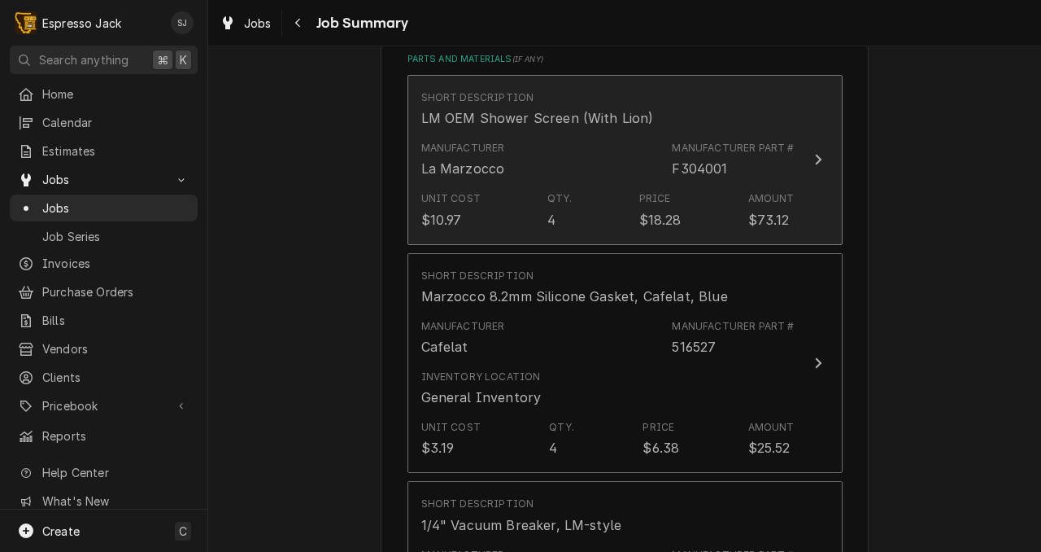
click at [499, 141] on div "Manufacturer La Marzocco" at bounding box center [463, 159] width 84 height 37
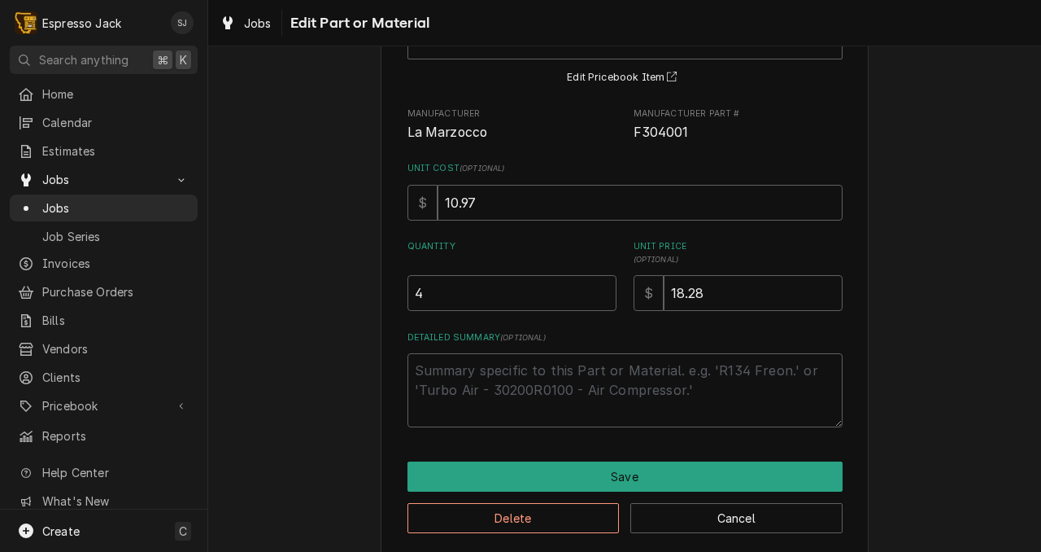
scroll to position [151, 0]
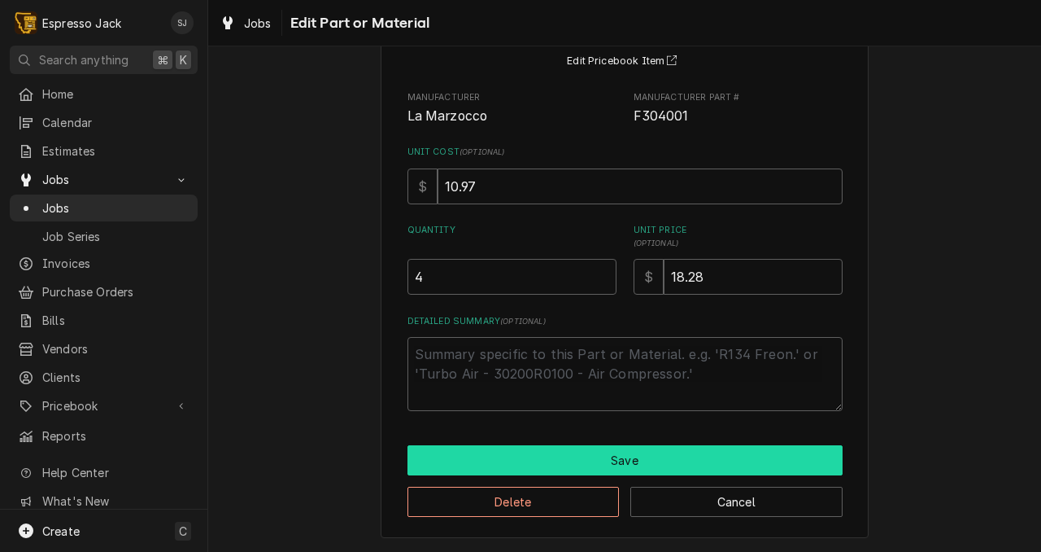
click at [527, 452] on button "Save" at bounding box center [625, 460] width 435 height 30
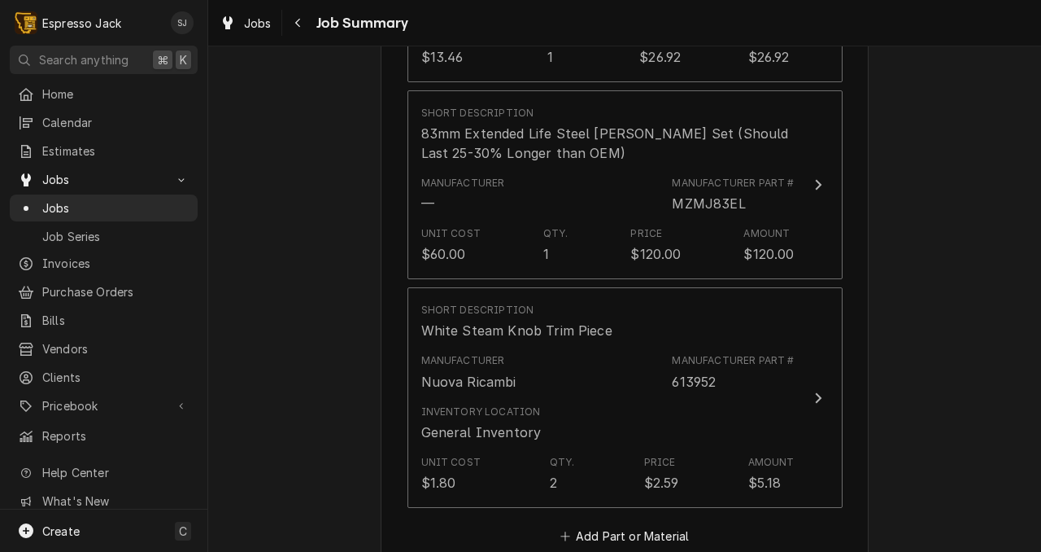
scroll to position [1821, 0]
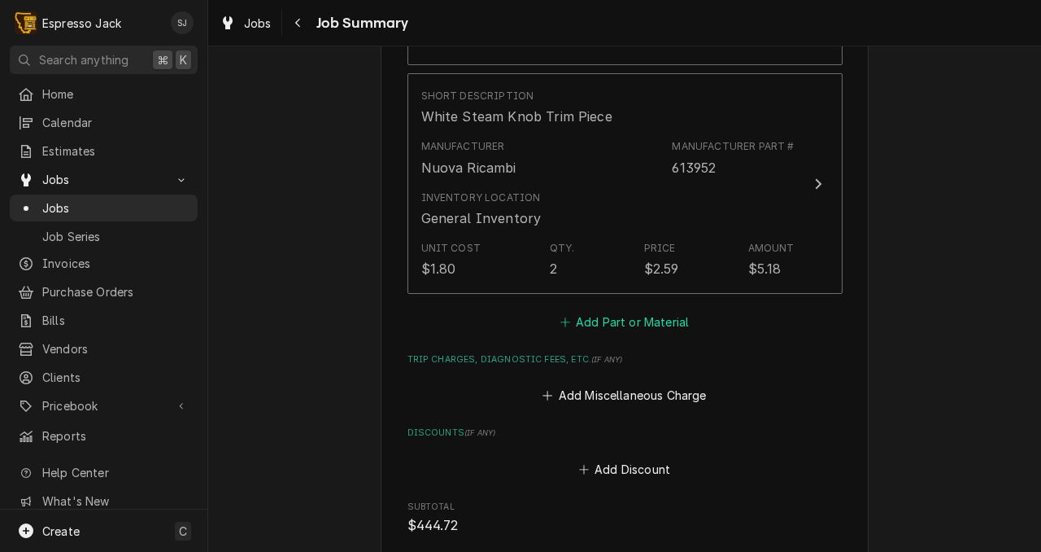
click at [647, 310] on button "Add Part or Material" at bounding box center [624, 321] width 134 height 23
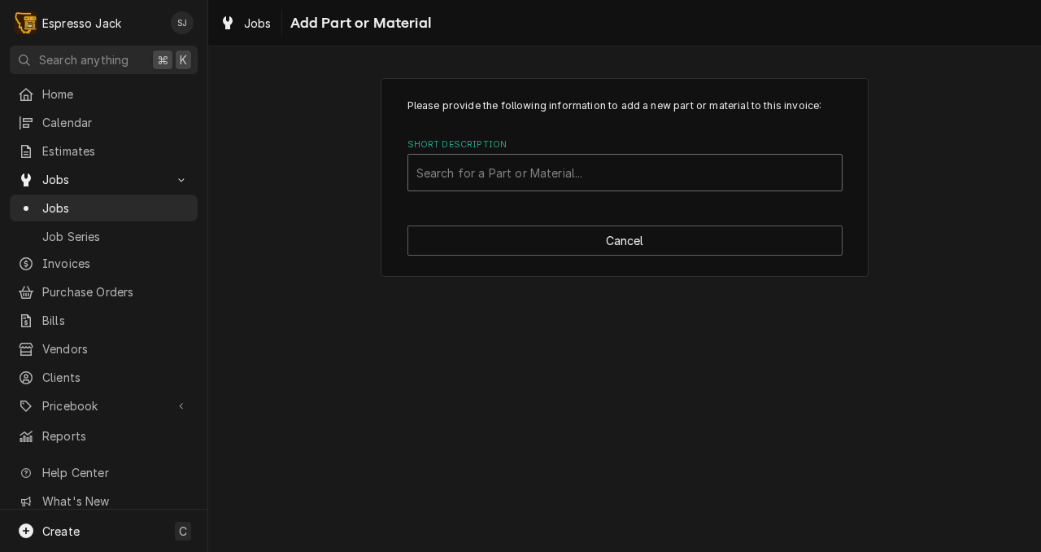
click at [541, 177] on div "Short Description" at bounding box center [625, 172] width 417 height 29
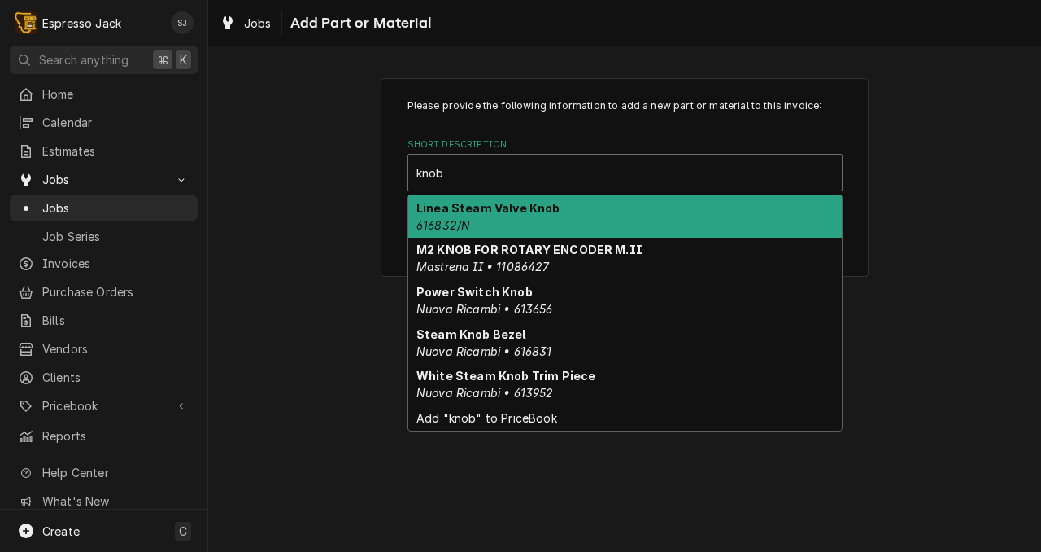
click at [487, 218] on div "Linea Steam Valve Knob 616832/N" at bounding box center [625, 216] width 434 height 42
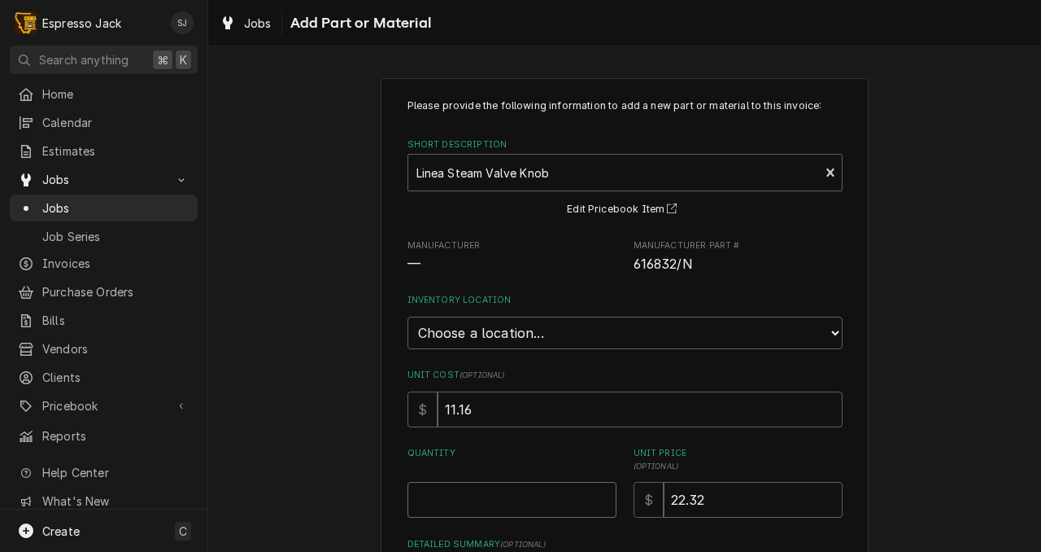
click at [473, 503] on input "Quantity" at bounding box center [512, 500] width 209 height 36
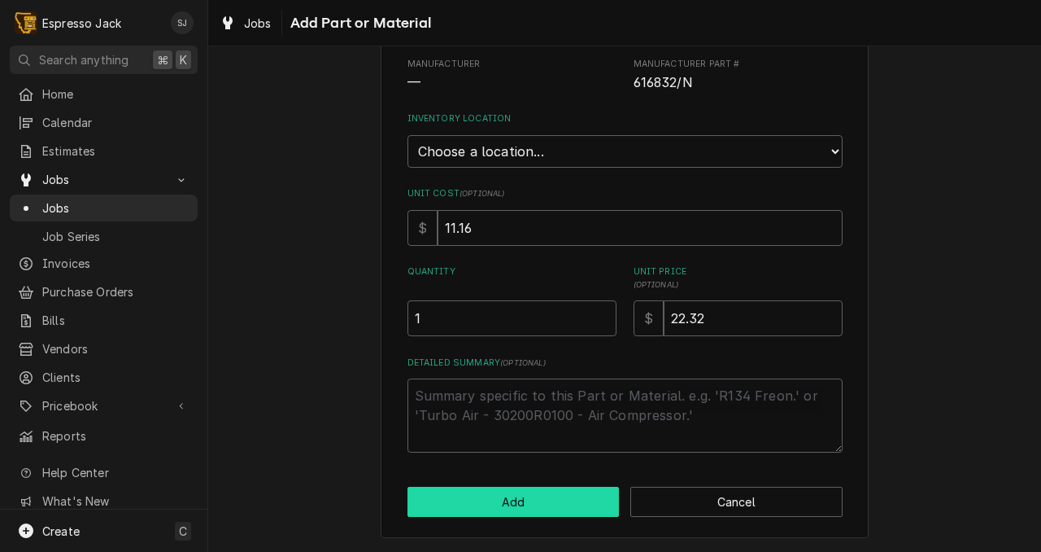
click at [499, 490] on button "Add" at bounding box center [514, 502] width 212 height 30
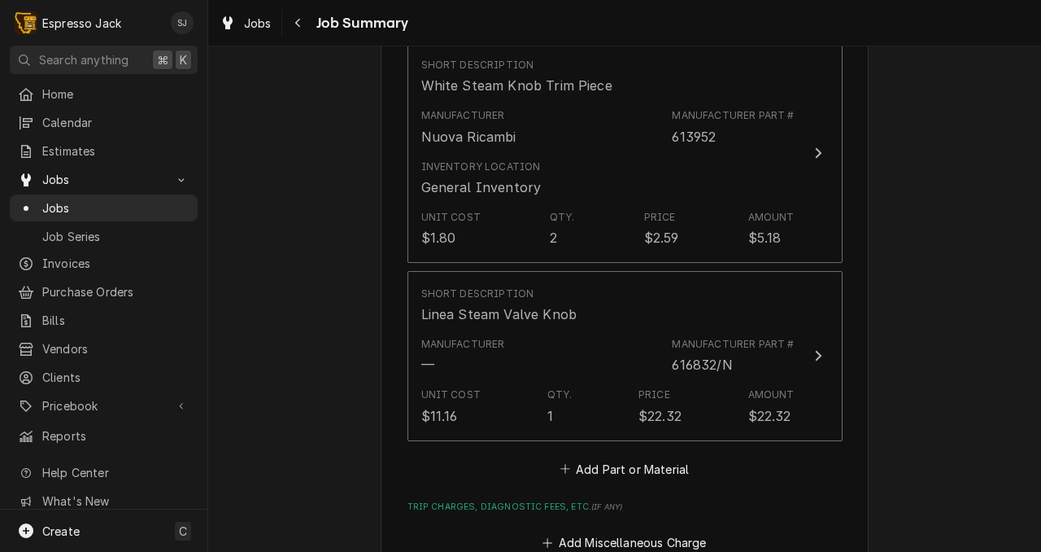
scroll to position [1854, 0]
click at [629, 456] on button "Add Part or Material" at bounding box center [624, 466] width 134 height 23
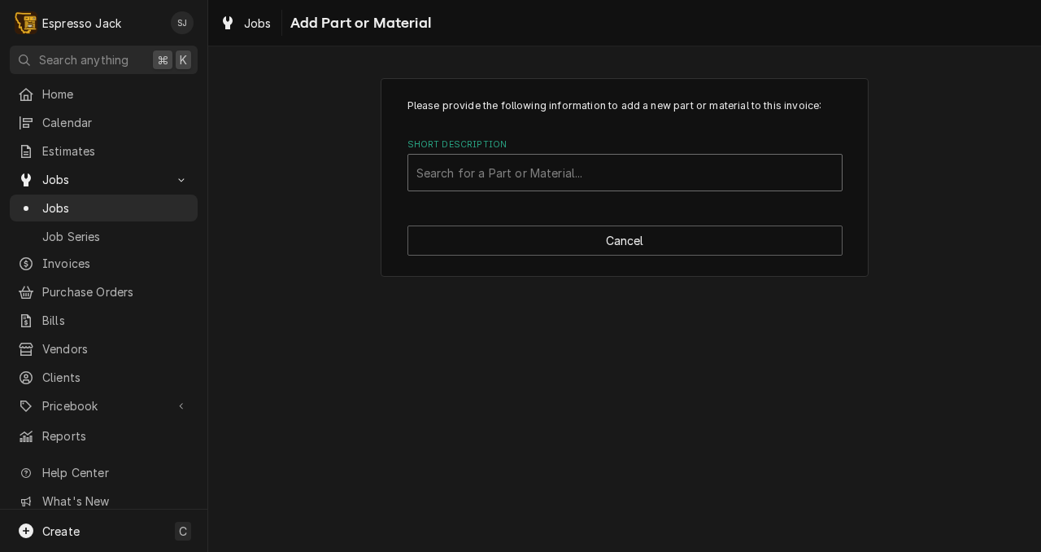
click at [446, 176] on div "Short Description" at bounding box center [625, 172] width 417 height 29
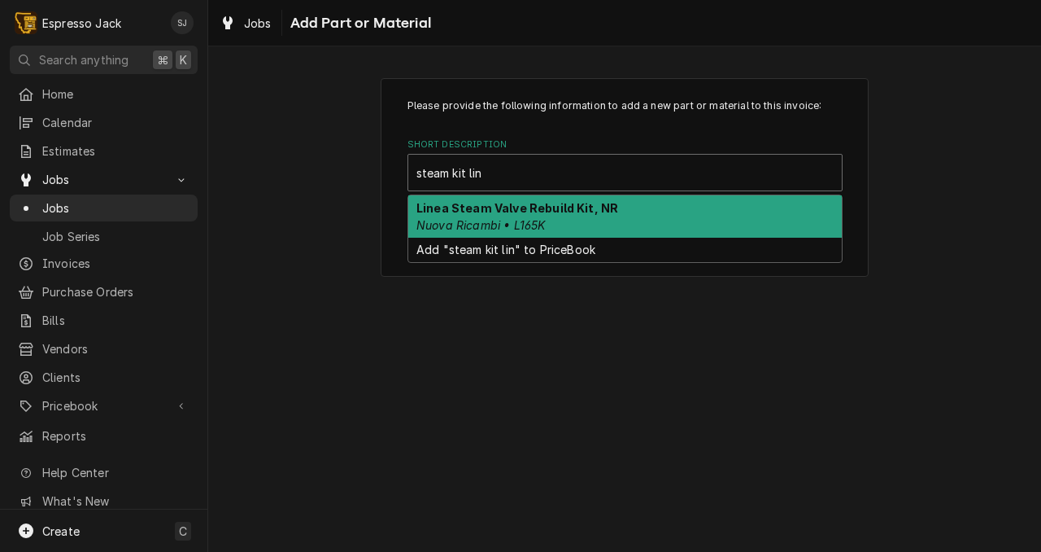
click at [456, 212] on strong "Linea Steam Valve Rebuild Kit, NR" at bounding box center [518, 208] width 202 height 14
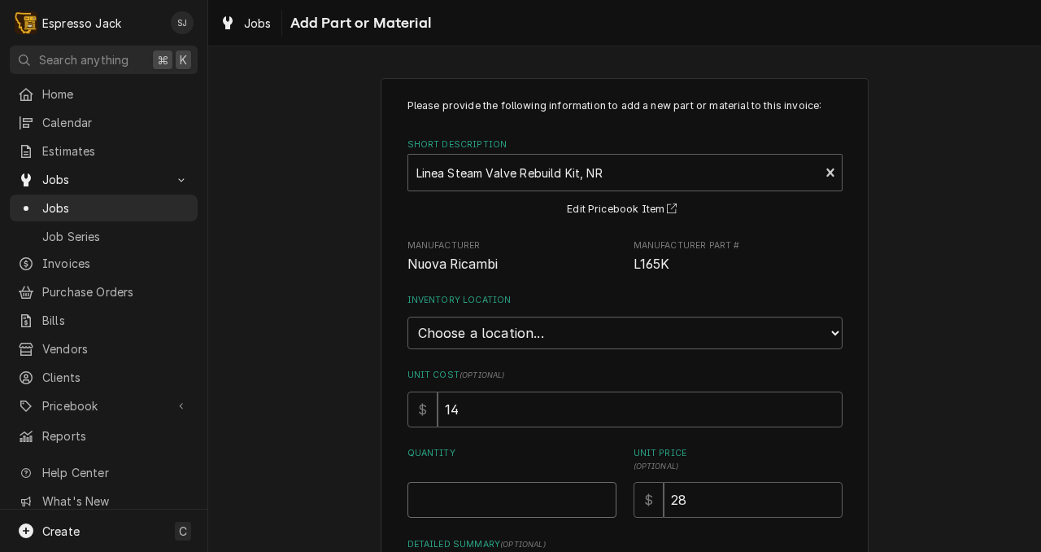
click at [508, 491] on input "Quantity" at bounding box center [512, 500] width 209 height 36
click at [475, 328] on select "Choose a location... General Inventory" at bounding box center [625, 332] width 435 height 33
click at [408, 316] on select "Choose a location... General Inventory" at bounding box center [625, 332] width 435 height 33
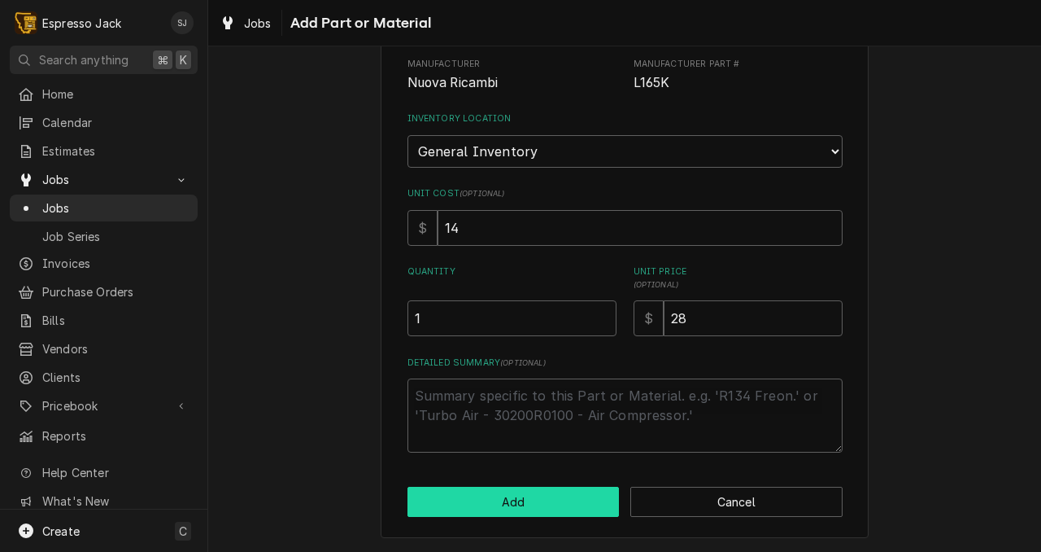
click at [422, 502] on button "Add" at bounding box center [514, 502] width 212 height 30
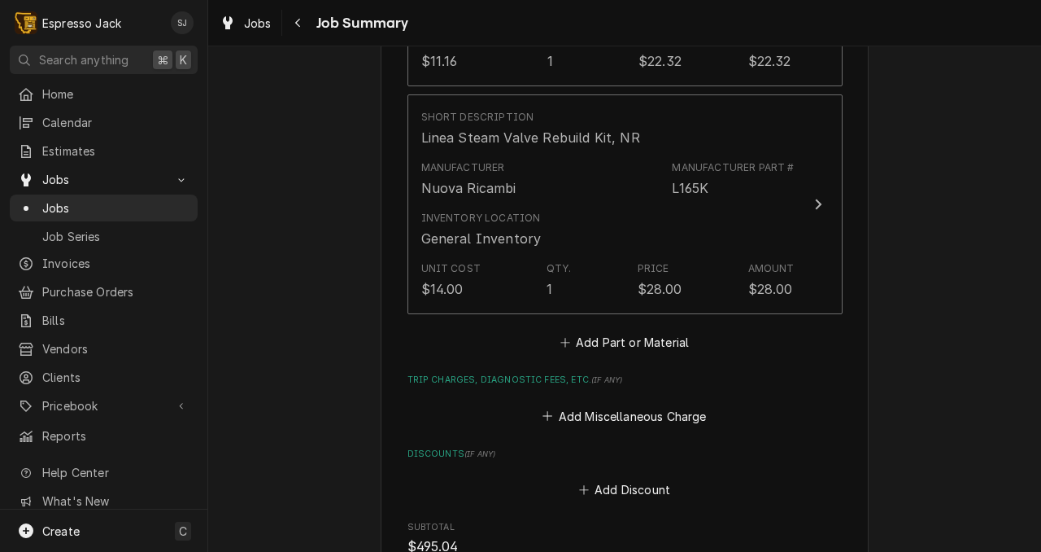
scroll to position [2565, 0]
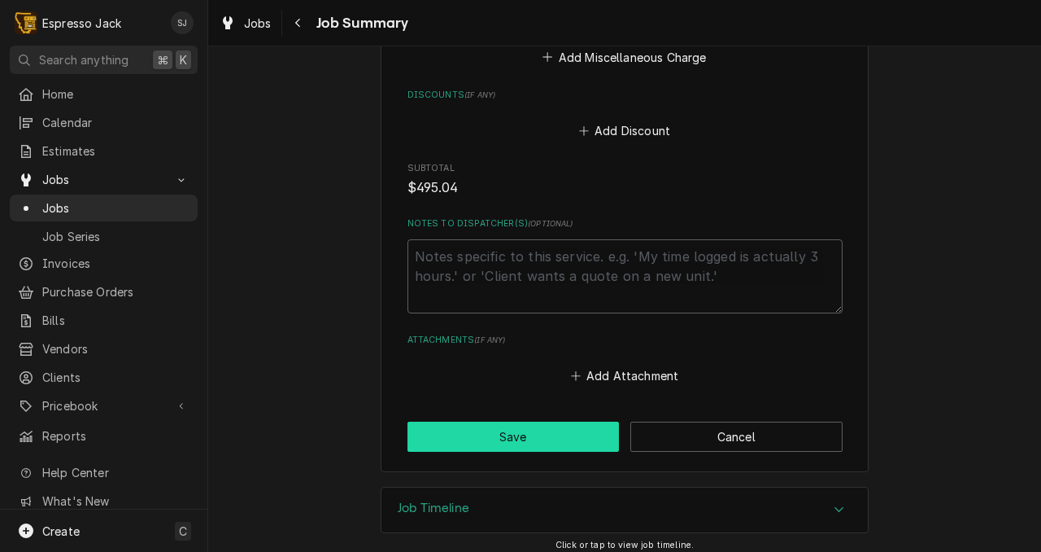
click at [514, 430] on button "Save" at bounding box center [514, 436] width 212 height 30
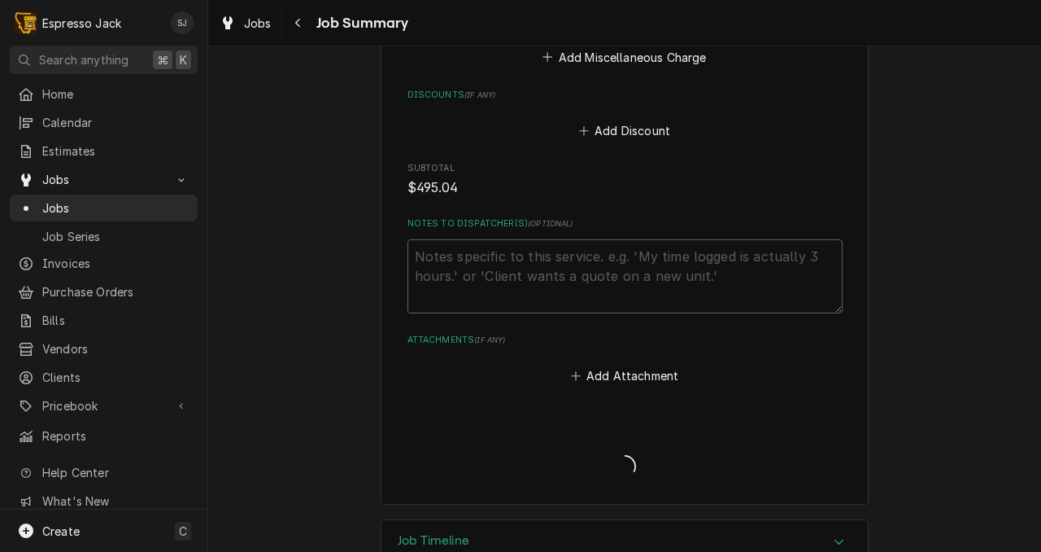
scroll to position [2715, 0]
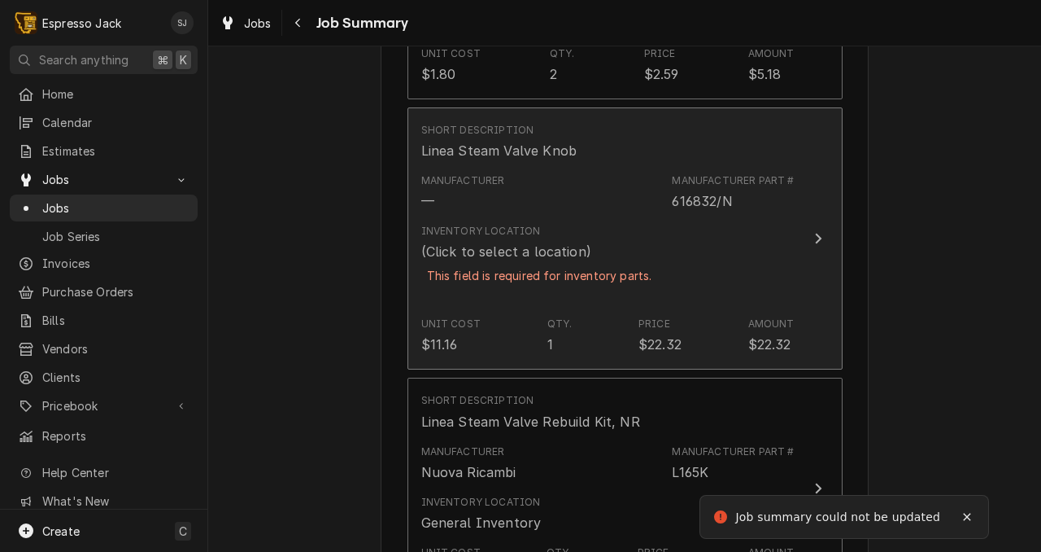
click at [521, 273] on div "This field is required for inventory parts." at bounding box center [539, 275] width 237 height 28
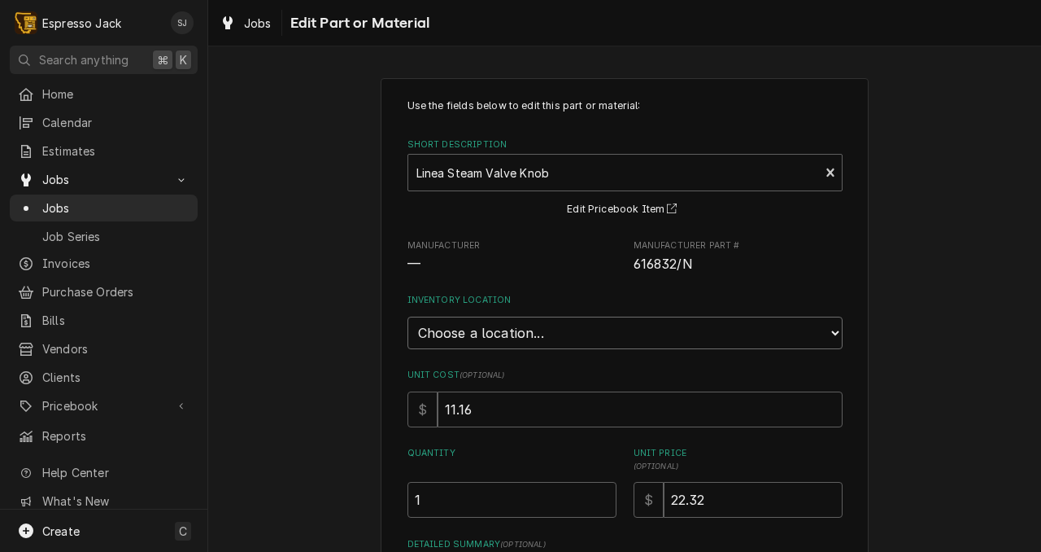
click at [499, 335] on select "Choose a location... General Inventory" at bounding box center [625, 332] width 435 height 33
click at [408, 316] on select "Choose a location... General Inventory" at bounding box center [625, 332] width 435 height 33
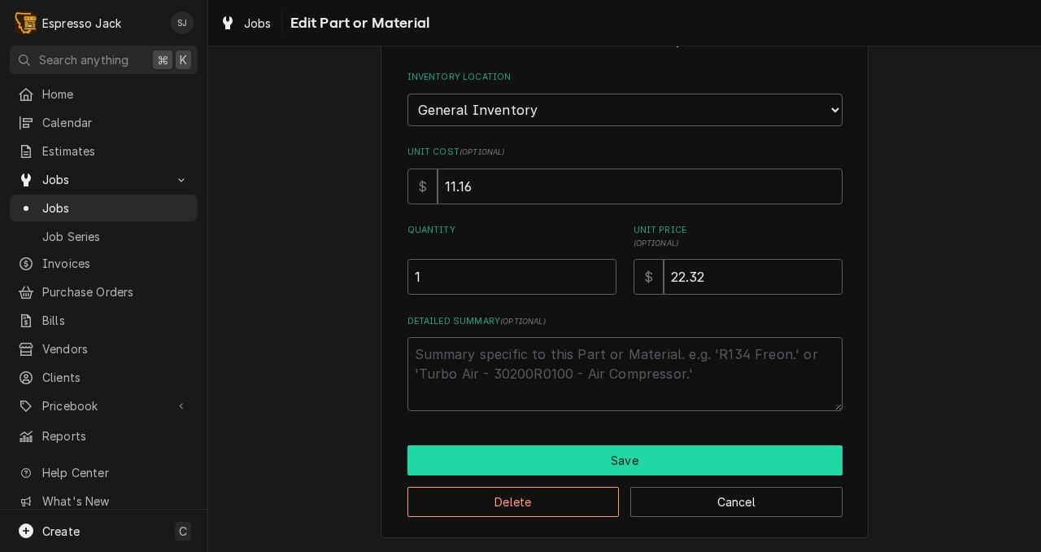
click at [481, 459] on button "Save" at bounding box center [625, 460] width 435 height 30
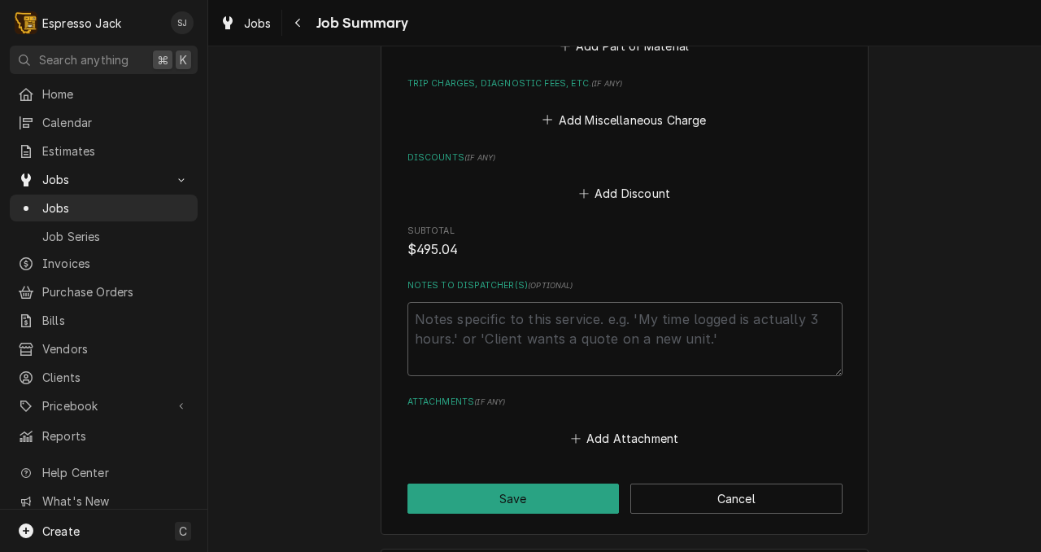
scroll to position [2715, 0]
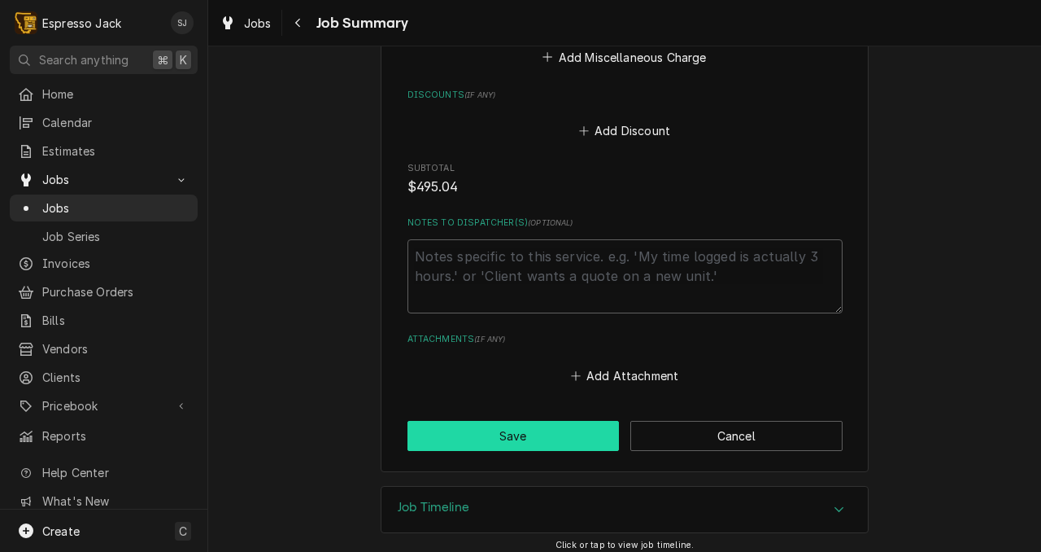
click at [500, 432] on button "Save" at bounding box center [514, 436] width 212 height 30
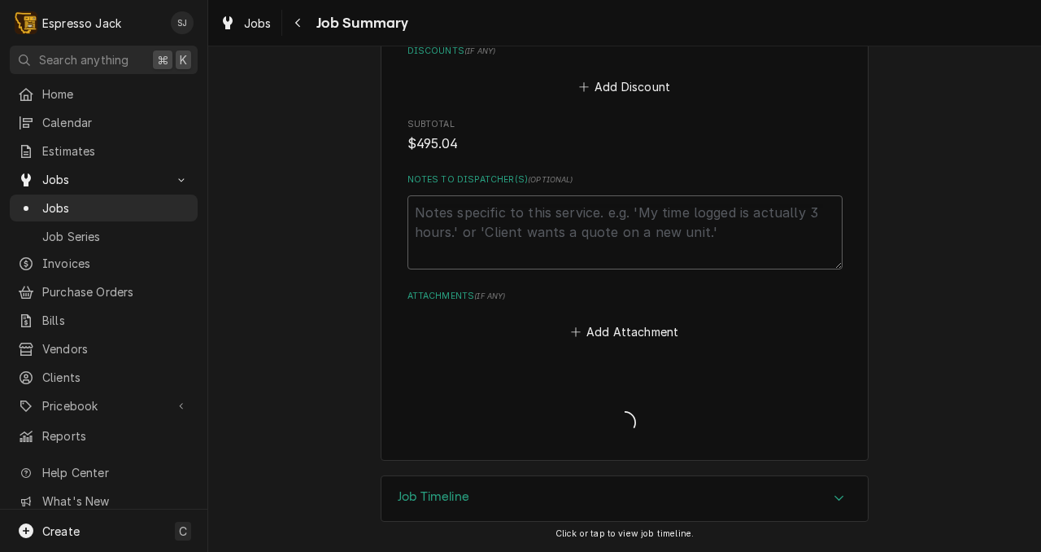
scroll to position [2658, 0]
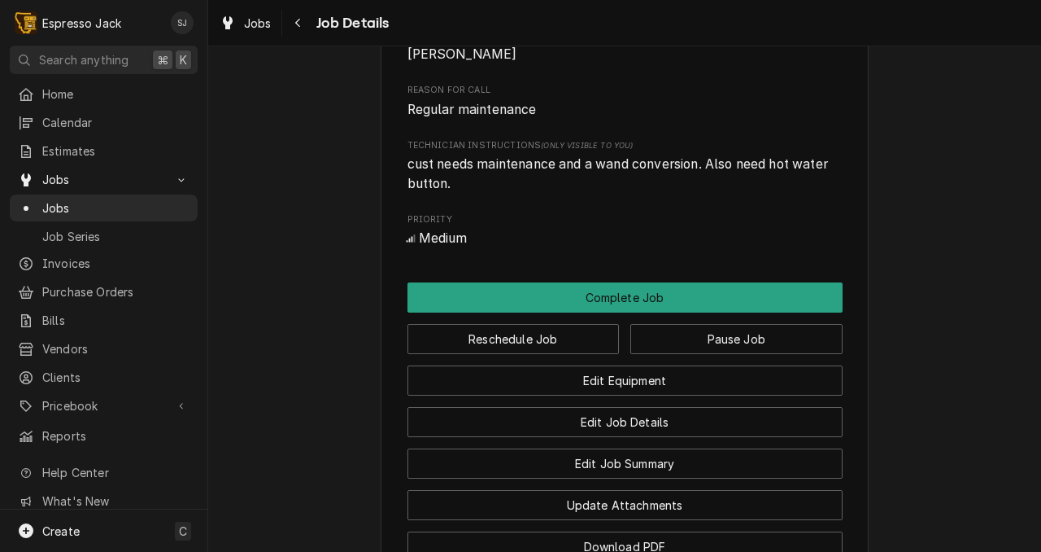
scroll to position [919, 0]
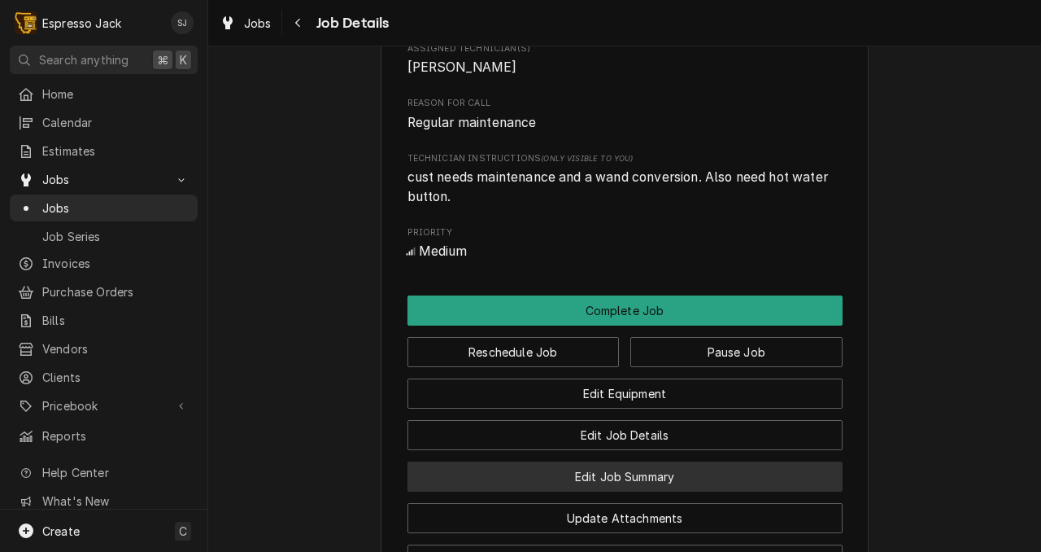
click at [592, 491] on button "Edit Job Summary" at bounding box center [625, 476] width 435 height 30
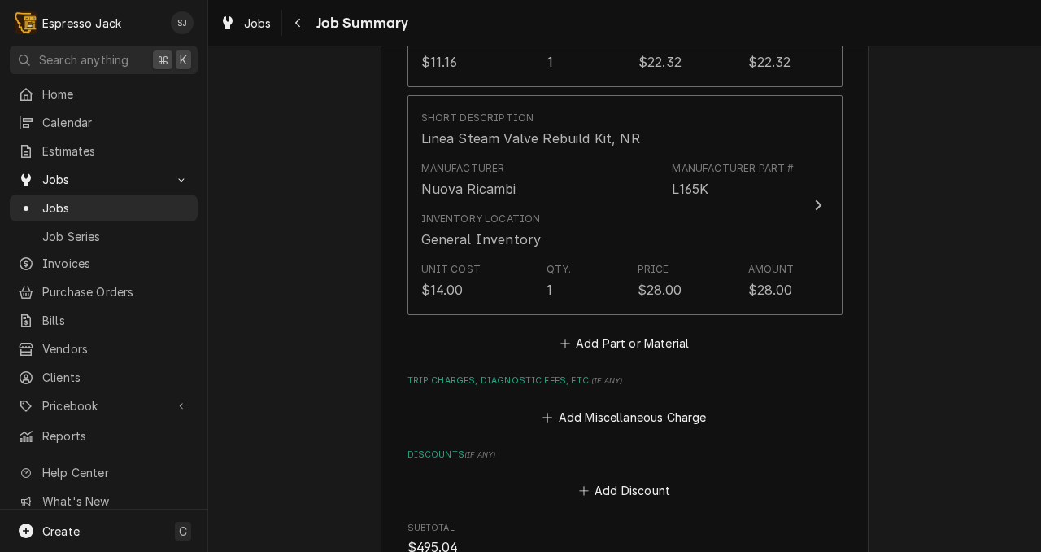
scroll to position [2257, 0]
click at [596, 331] on button "Add Part or Material" at bounding box center [624, 342] width 134 height 23
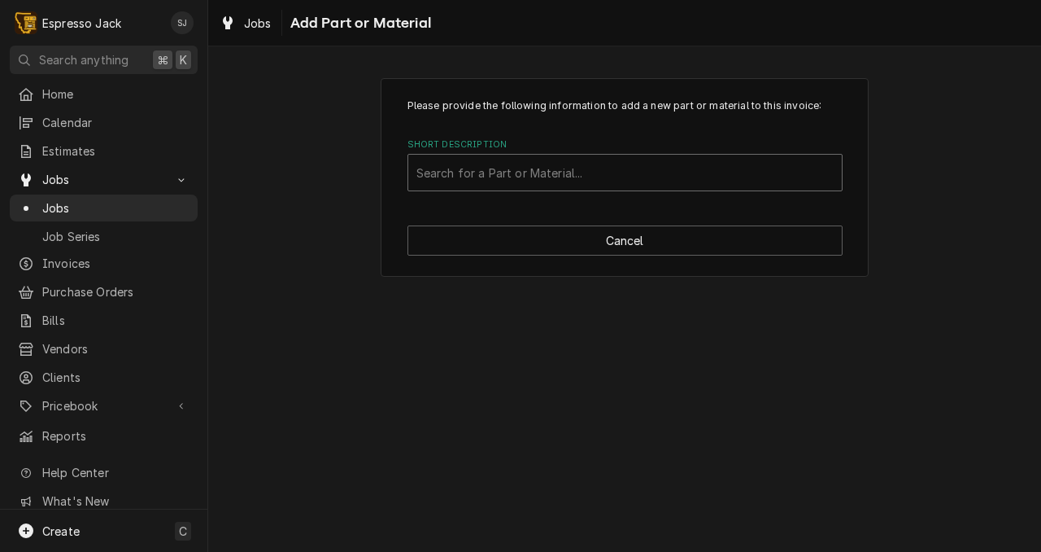
click at [575, 177] on div "Short Description" at bounding box center [625, 172] width 417 height 29
type input "621080"
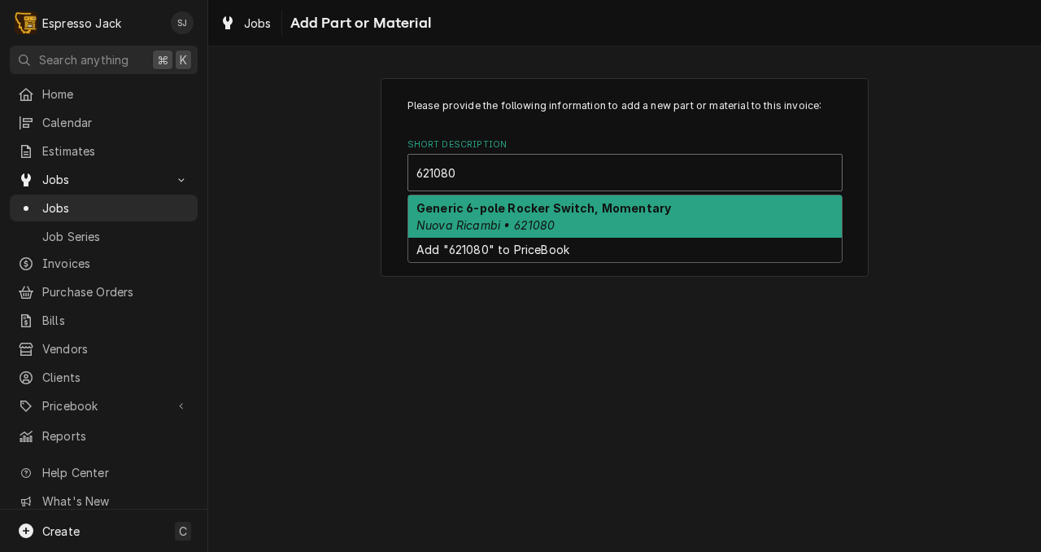
click at [455, 220] on em "Nuova Ricambi • 621080" at bounding box center [486, 225] width 139 height 14
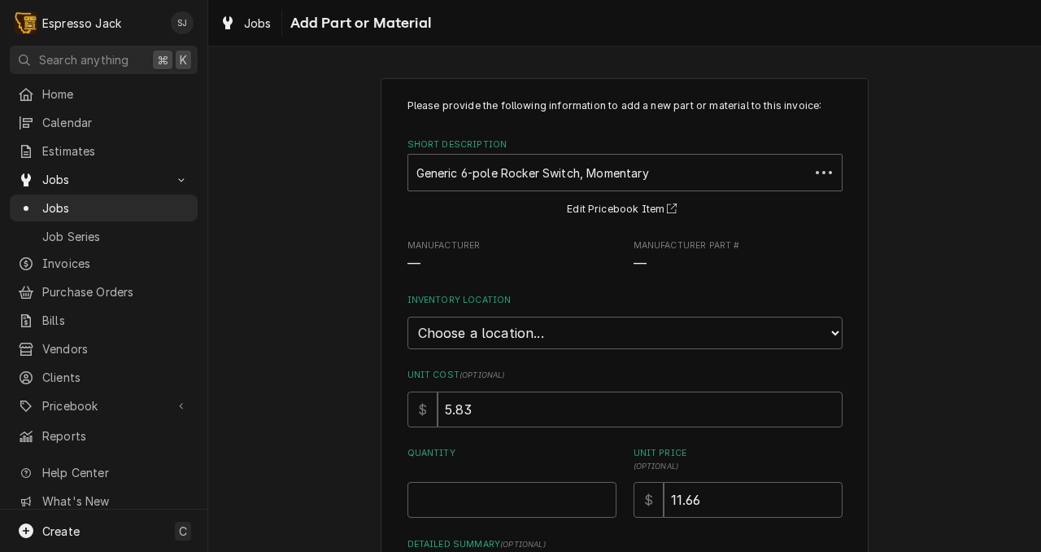
type textarea "x"
click at [483, 342] on select "Choose a location... General Inventory" at bounding box center [625, 332] width 435 height 33
select select "435"
click at [408, 316] on select "Choose a location... General Inventory" at bounding box center [625, 332] width 435 height 33
click at [359, 421] on div "Please provide the following information to add a new part or material to this …" at bounding box center [624, 398] width 833 height 670
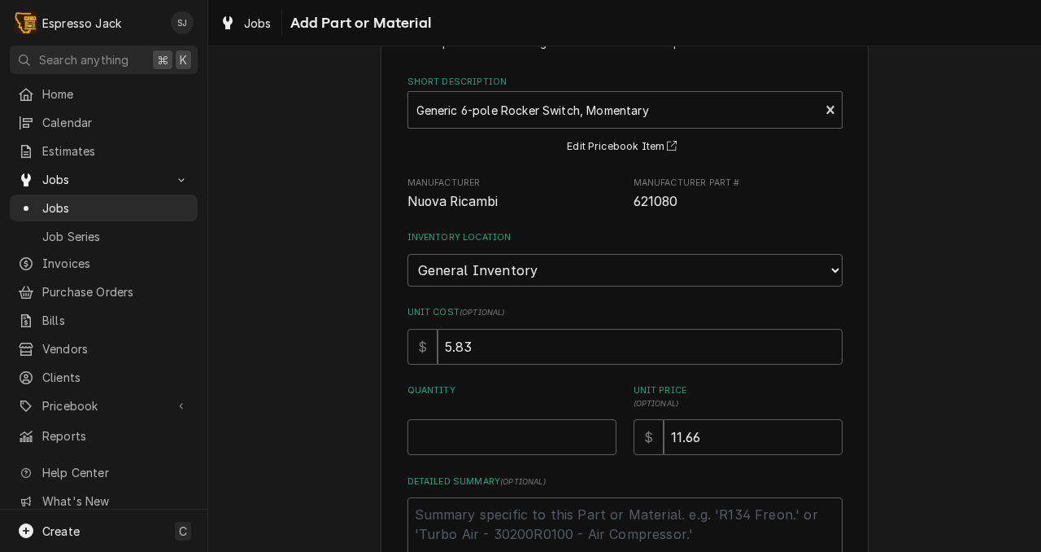
scroll to position [61, 0]
click at [443, 444] on input "Quantity" at bounding box center [512, 439] width 209 height 36
type textarea "x"
type input "1"
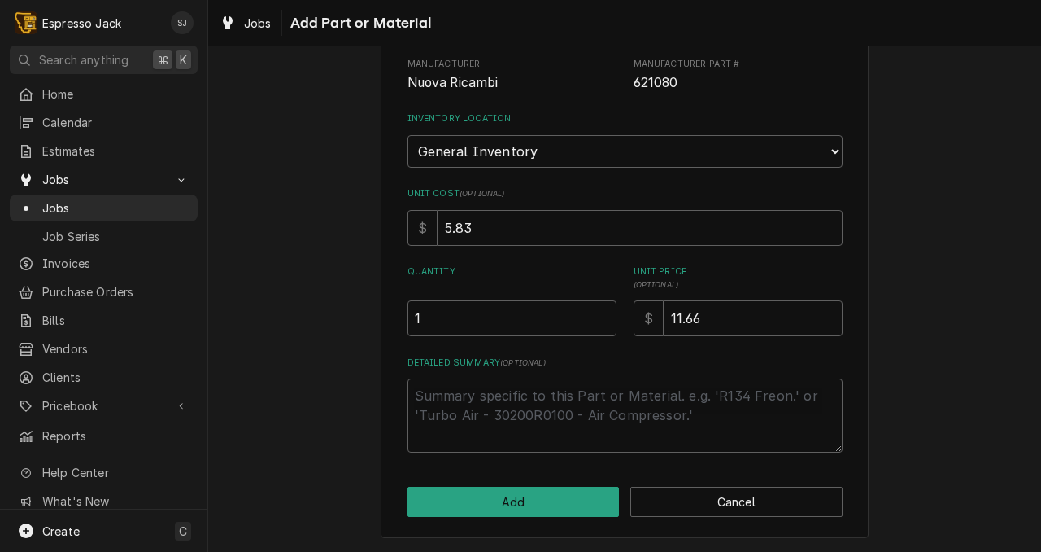
scroll to position [182, 0]
click at [462, 494] on button "Add" at bounding box center [514, 502] width 212 height 30
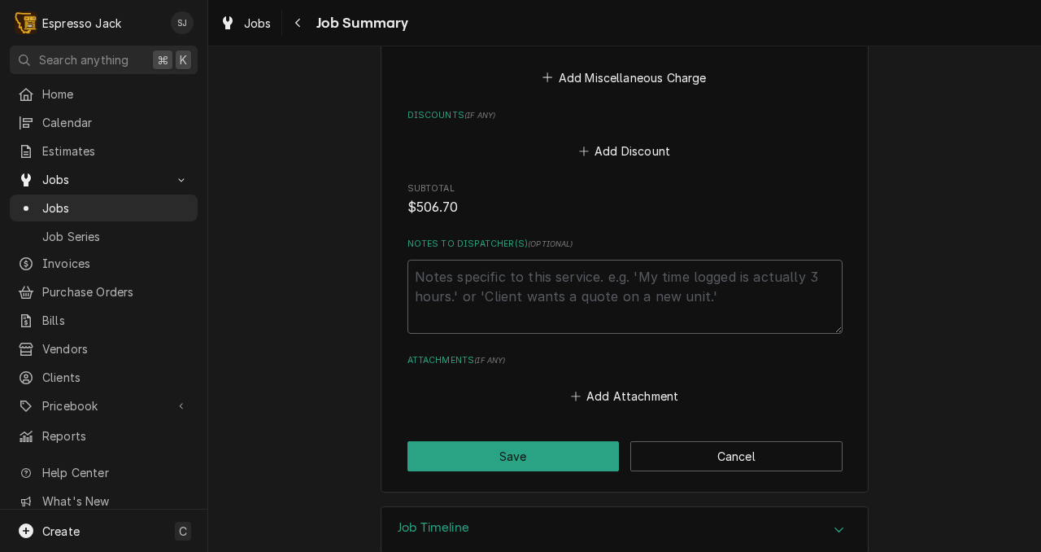
scroll to position [2845, 0]
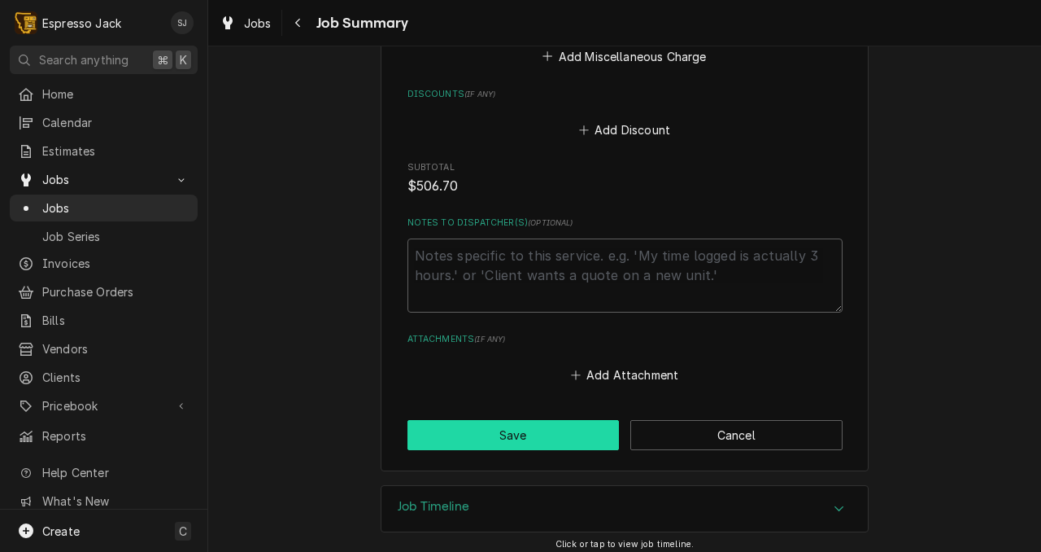
click at [515, 420] on button "Save" at bounding box center [514, 435] width 212 height 30
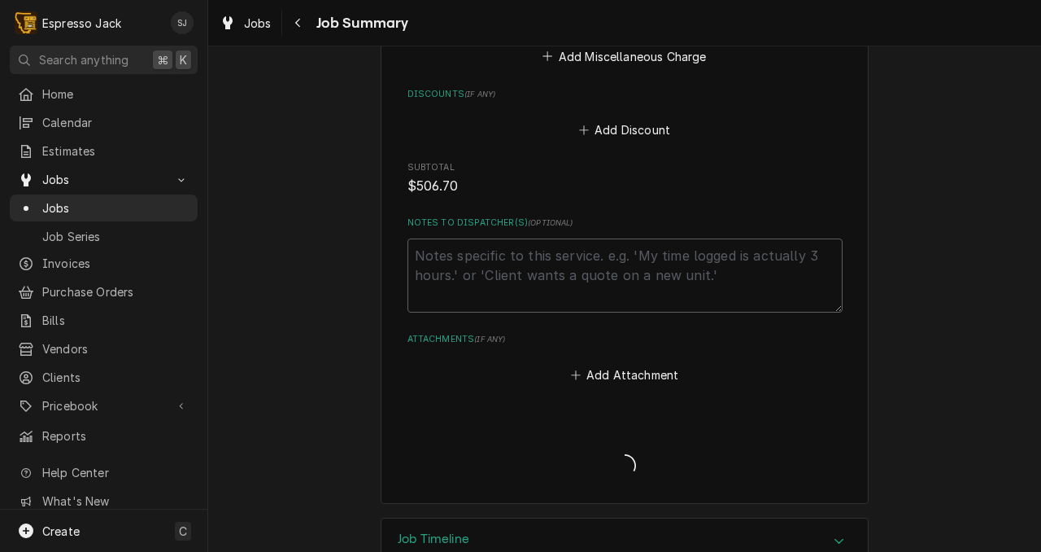
type textarea "x"
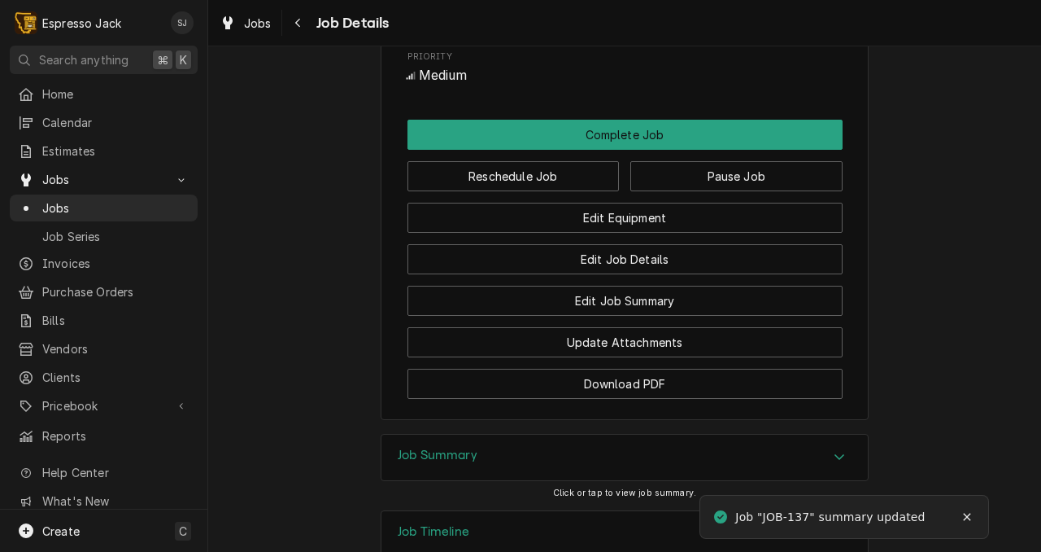
scroll to position [1097, 0]
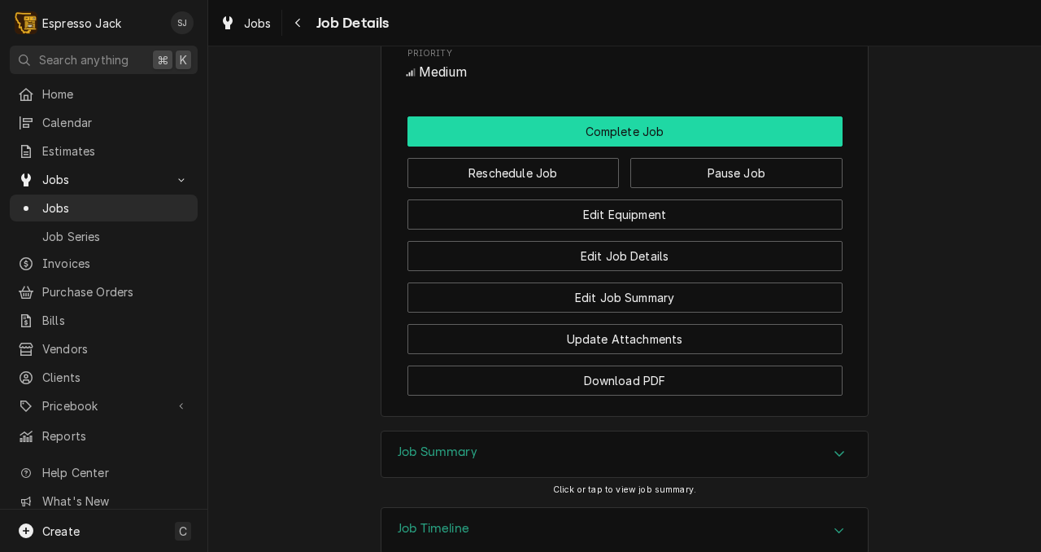
click at [624, 142] on button "Complete Job" at bounding box center [625, 131] width 435 height 30
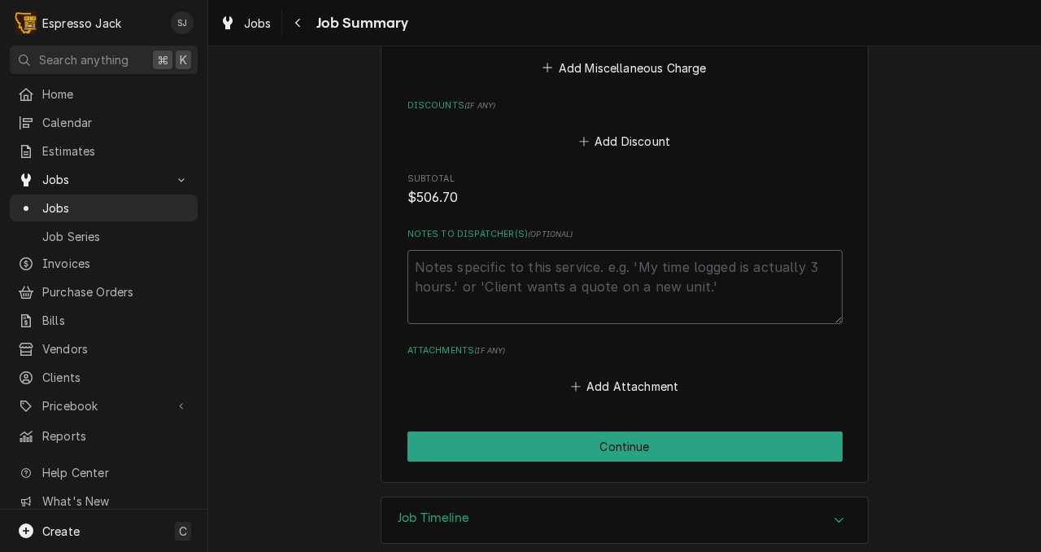
scroll to position [2845, 0]
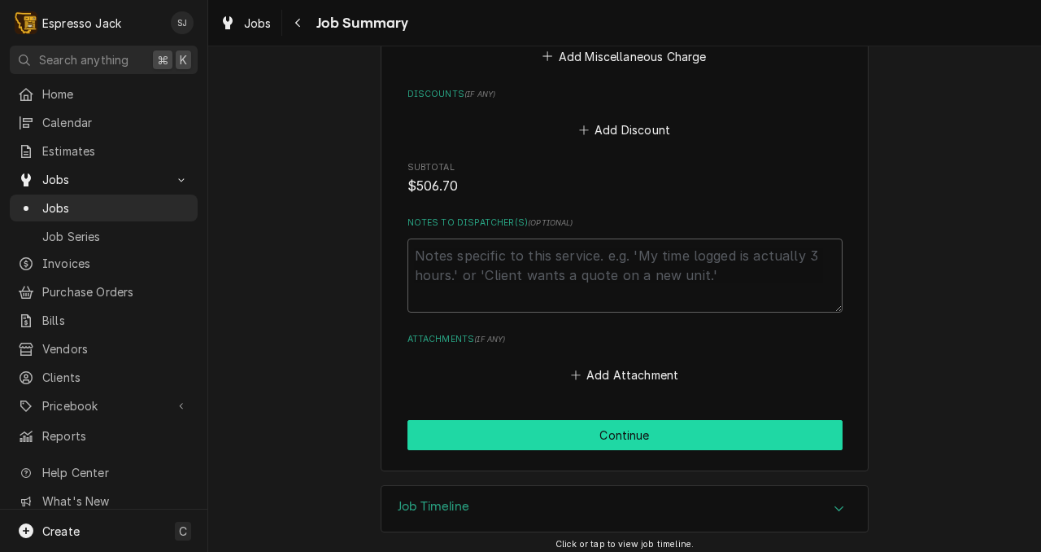
click at [553, 420] on button "Continue" at bounding box center [625, 435] width 435 height 30
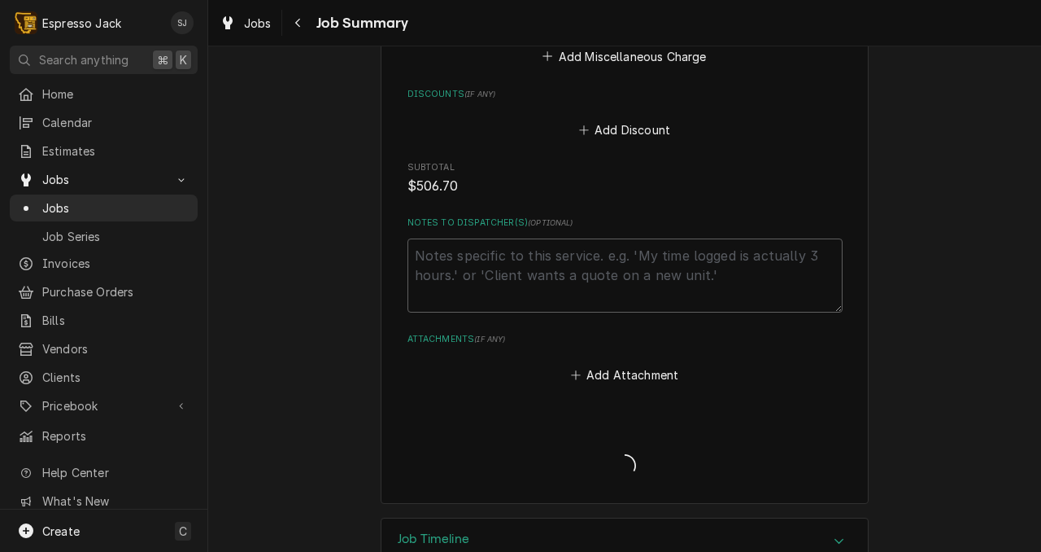
type textarea "x"
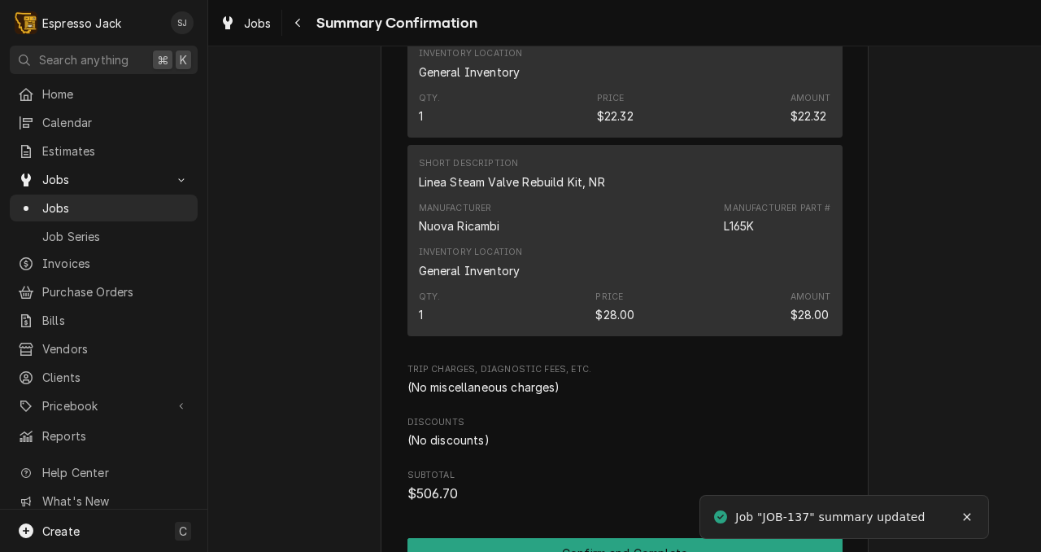
scroll to position [2228, 0]
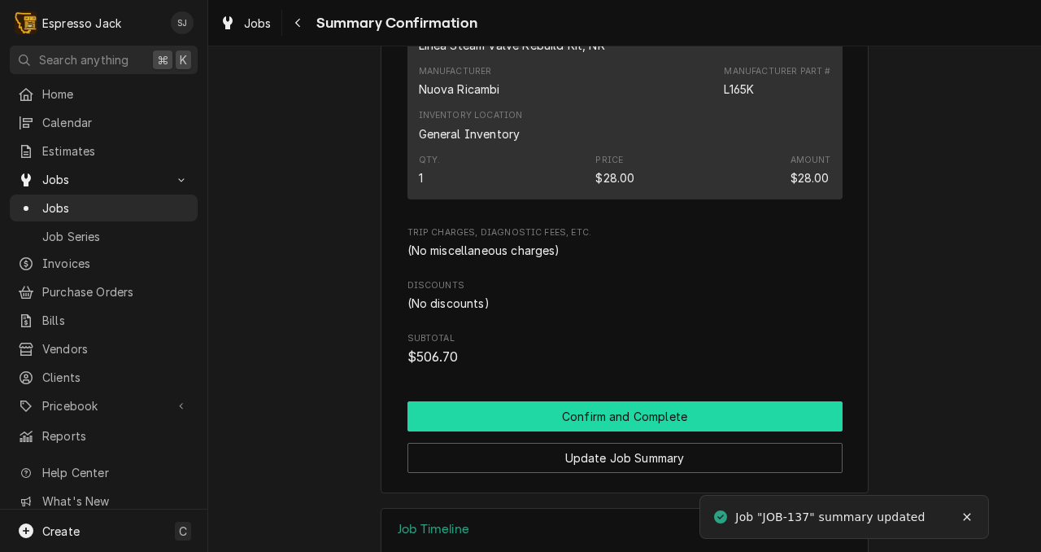
click at [547, 401] on button "Confirm and Complete" at bounding box center [625, 416] width 435 height 30
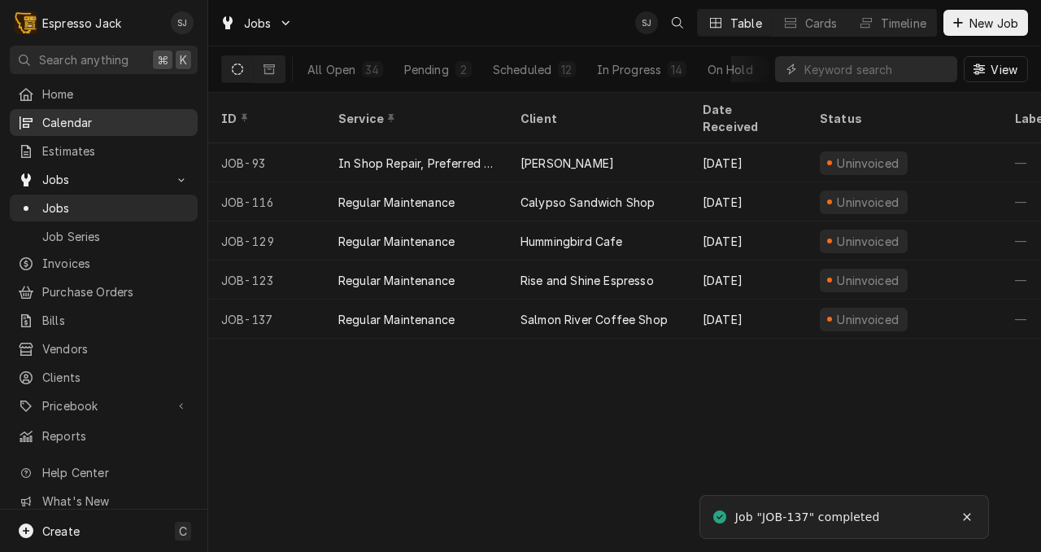
click at [81, 115] on span "Calendar" at bounding box center [115, 122] width 147 height 17
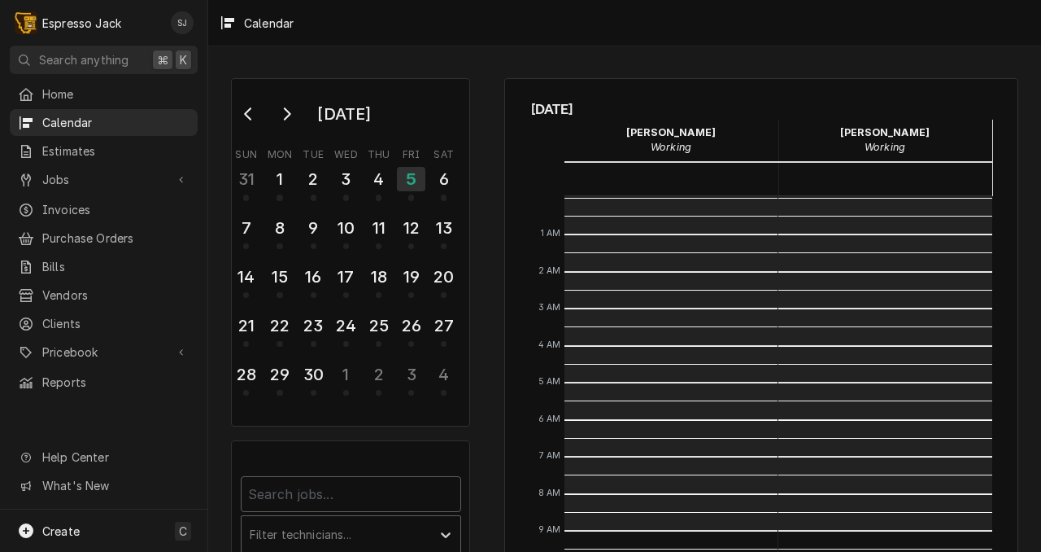
scroll to position [334, 0]
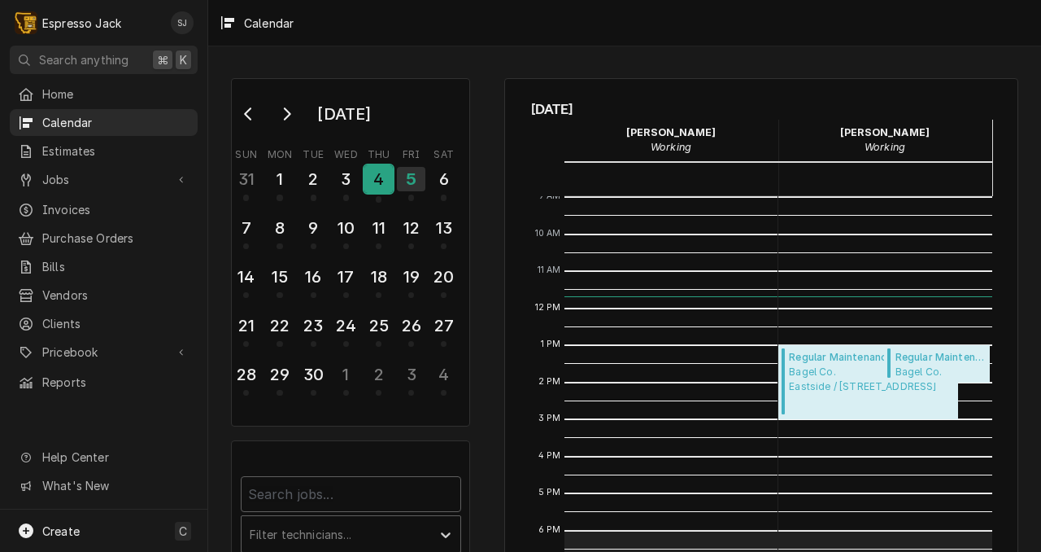
click at [371, 180] on div "4" at bounding box center [378, 179] width 28 height 28
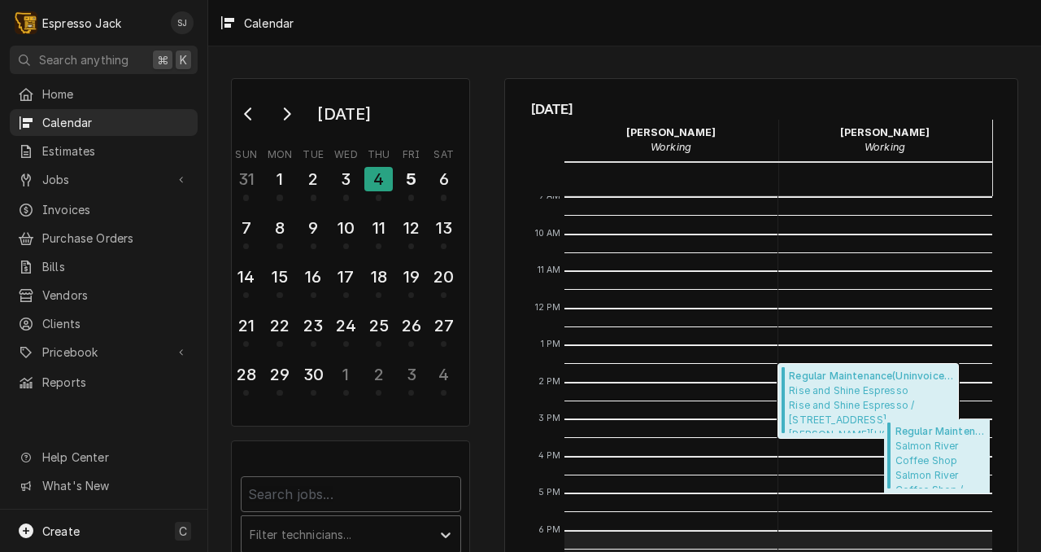
click at [854, 392] on span "Rise and Shine Espresso Rise and Shine Espresso / 900 Shoup St, Salmon, Idaho 8…" at bounding box center [871, 408] width 164 height 50
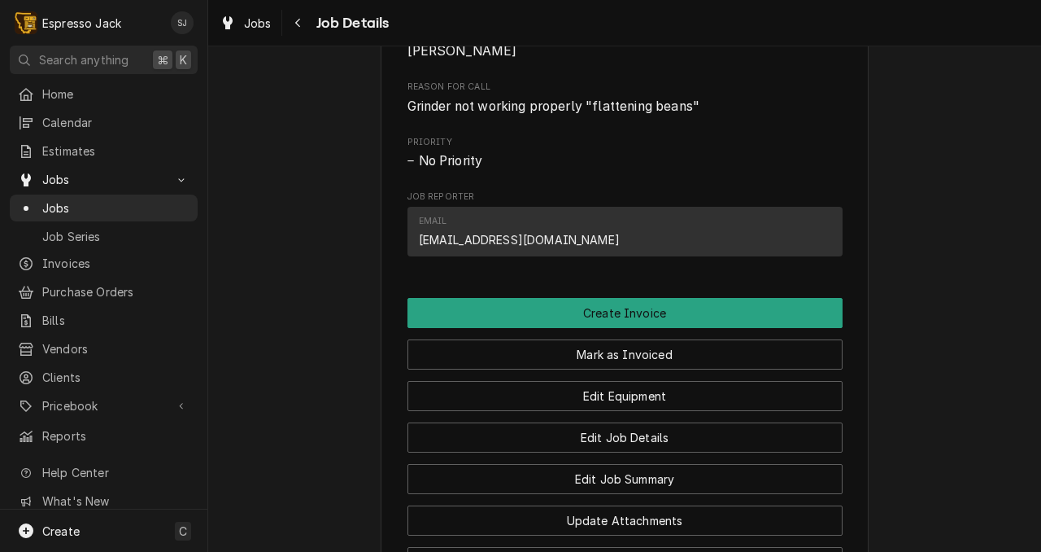
scroll to position [760, 0]
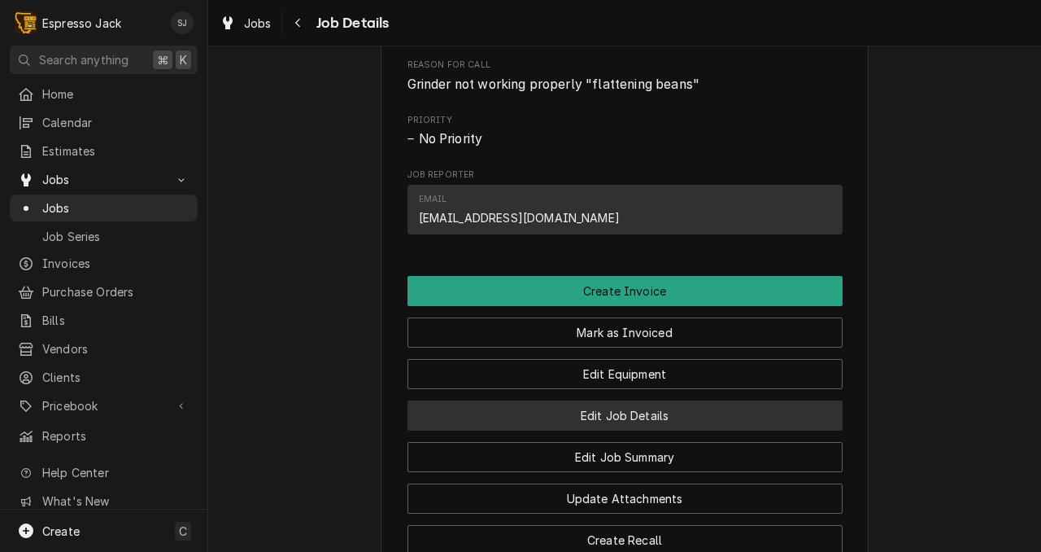
click at [650, 430] on button "Edit Job Details" at bounding box center [625, 415] width 435 height 30
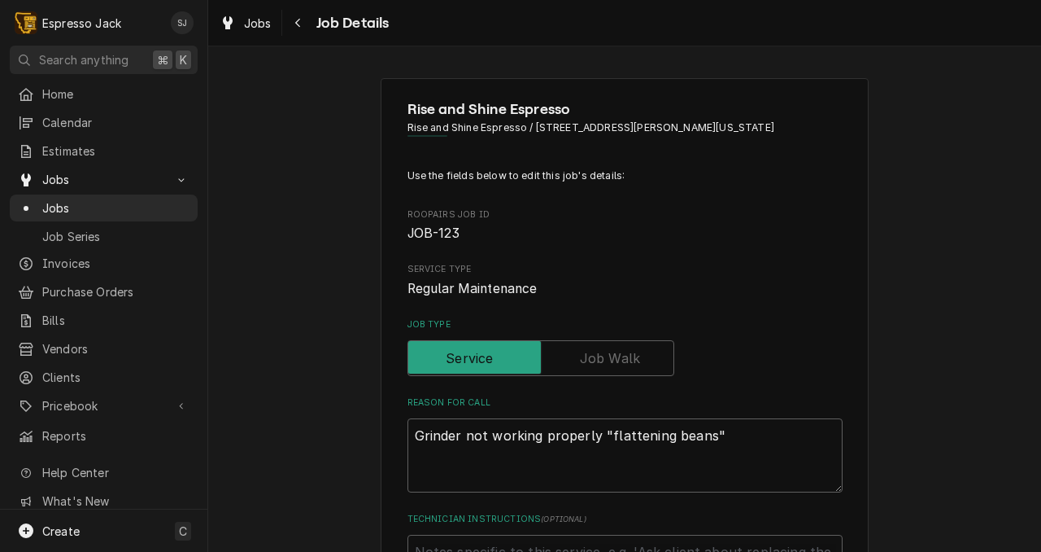
type textarea "x"
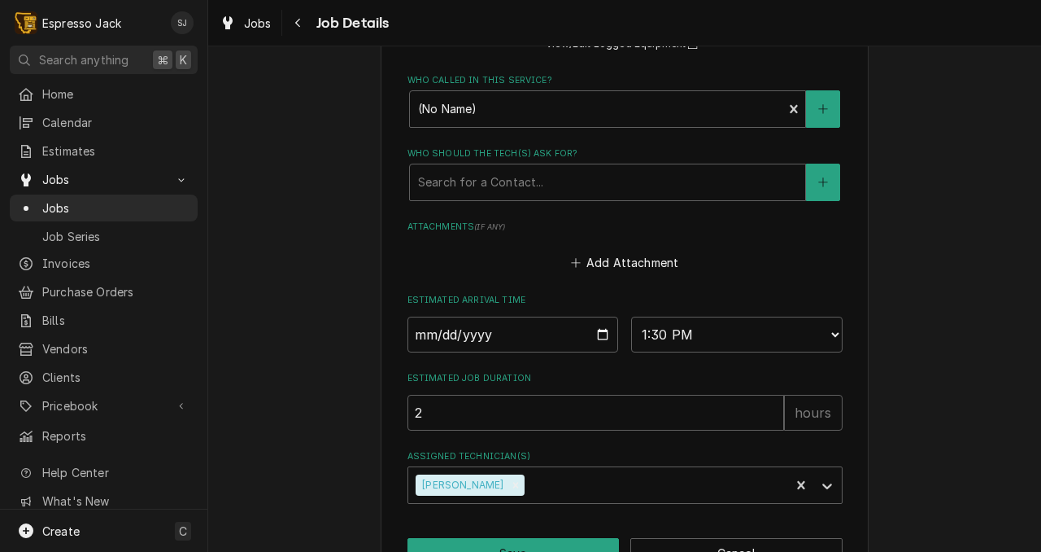
scroll to position [940, 0]
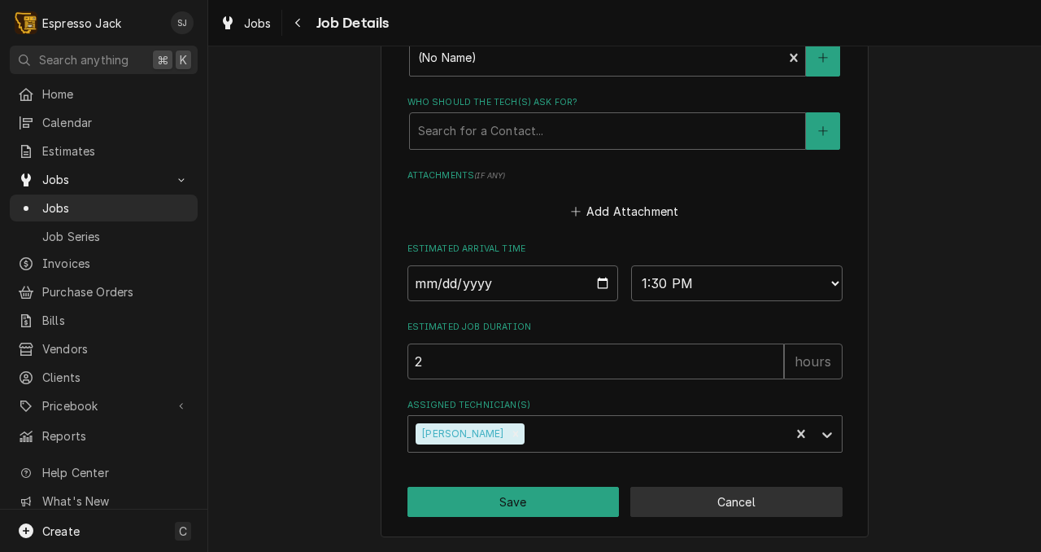
click at [755, 509] on button "Cancel" at bounding box center [737, 502] width 212 height 30
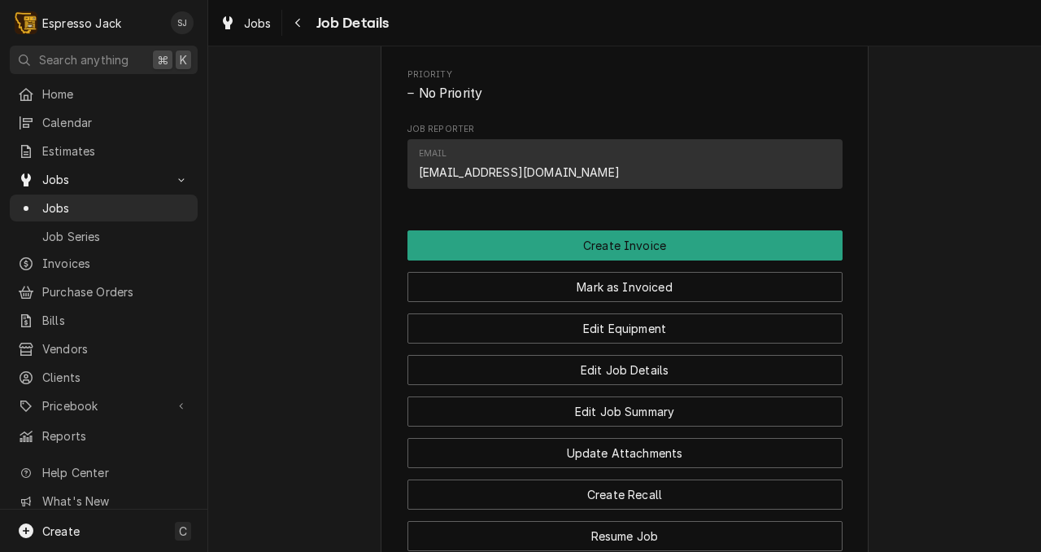
scroll to position [836, 0]
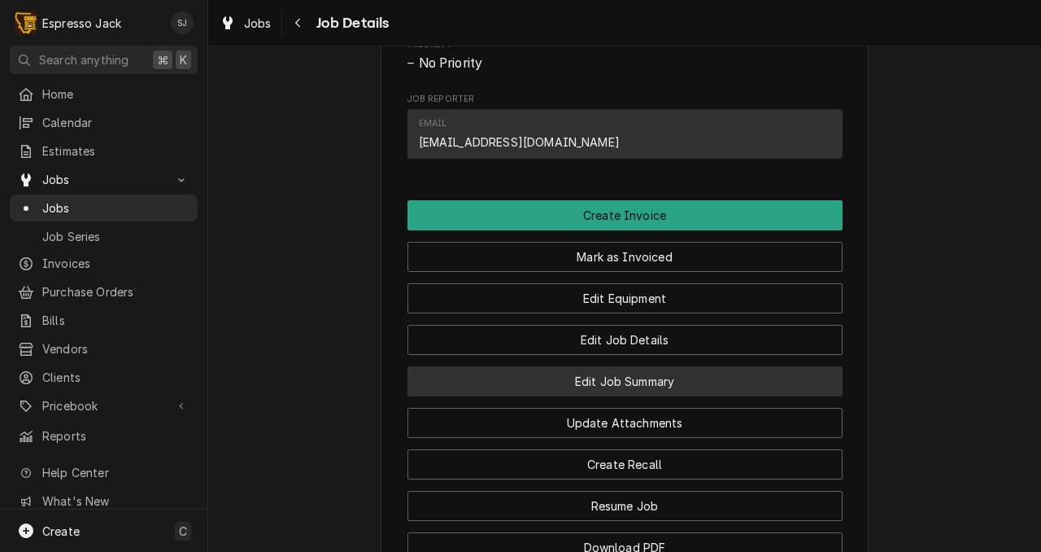
click at [656, 396] on button "Edit Job Summary" at bounding box center [625, 381] width 435 height 30
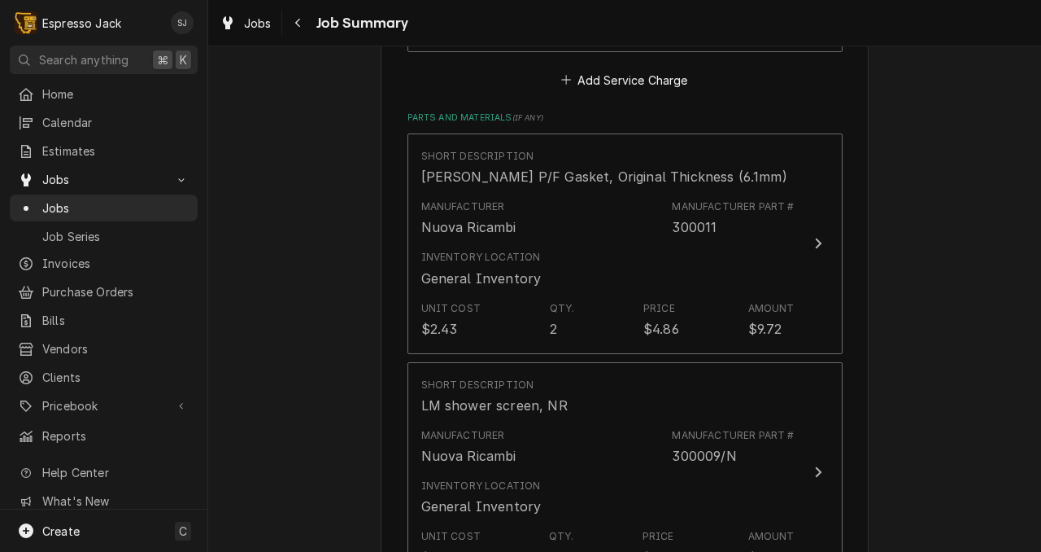
scroll to position [1569, 0]
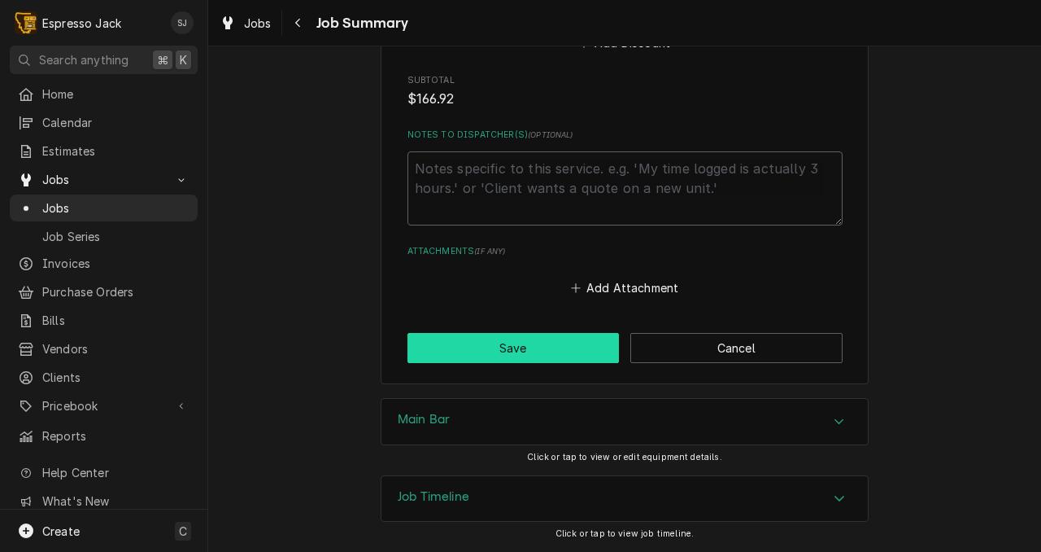
click at [539, 352] on button "Save" at bounding box center [514, 348] width 212 height 30
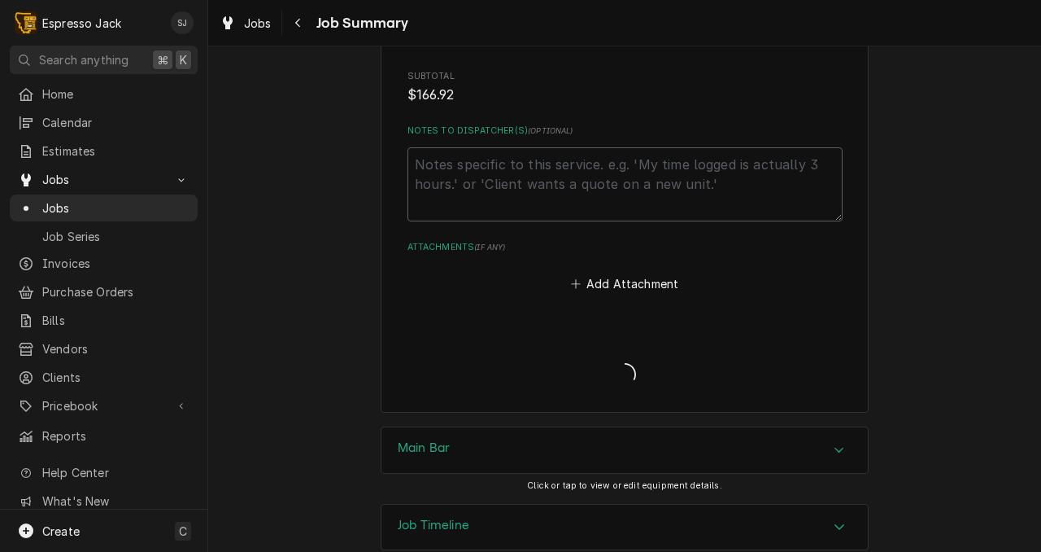
type textarea "x"
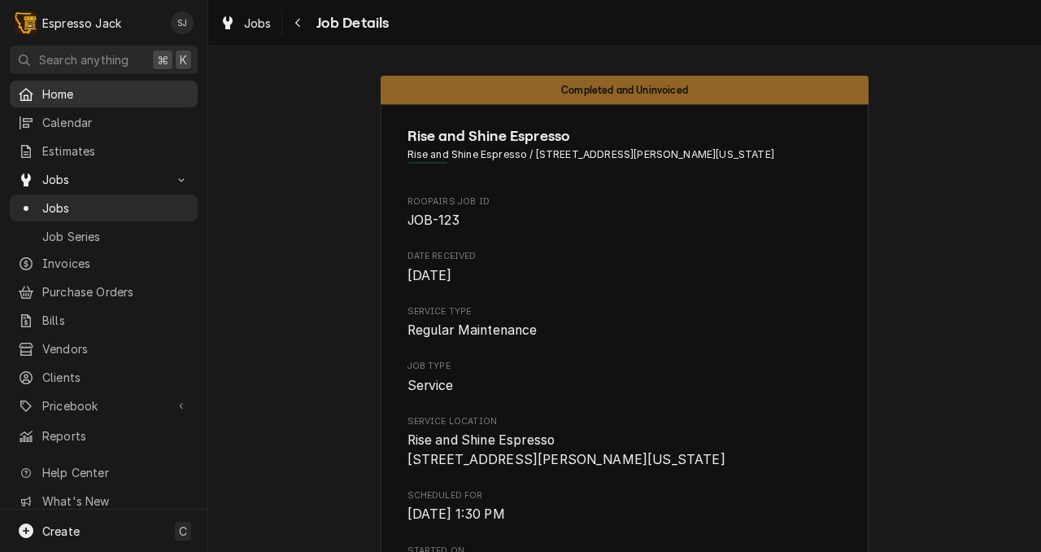
click at [60, 85] on span "Home" at bounding box center [115, 93] width 147 height 17
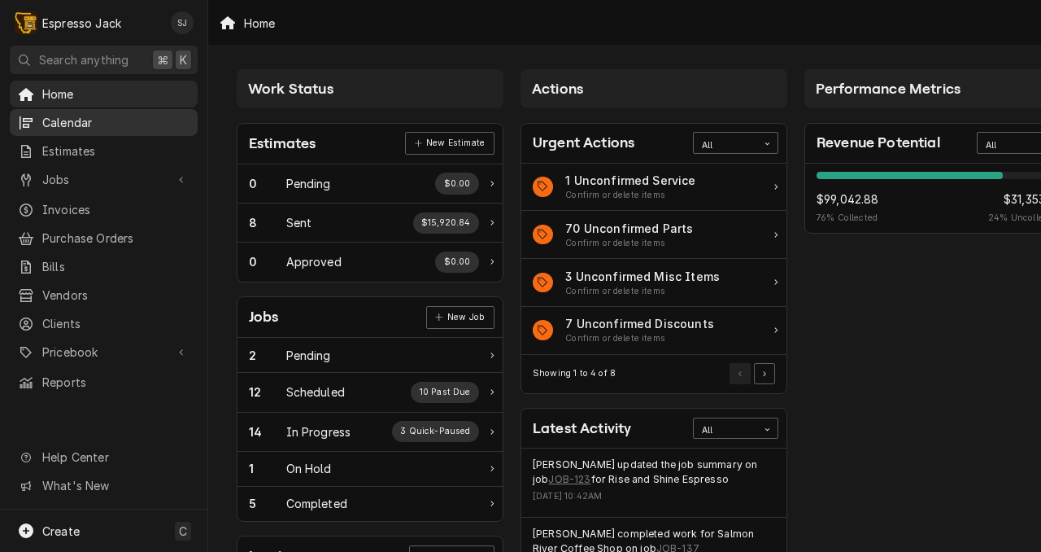
click at [49, 114] on span "Calendar" at bounding box center [115, 122] width 147 height 17
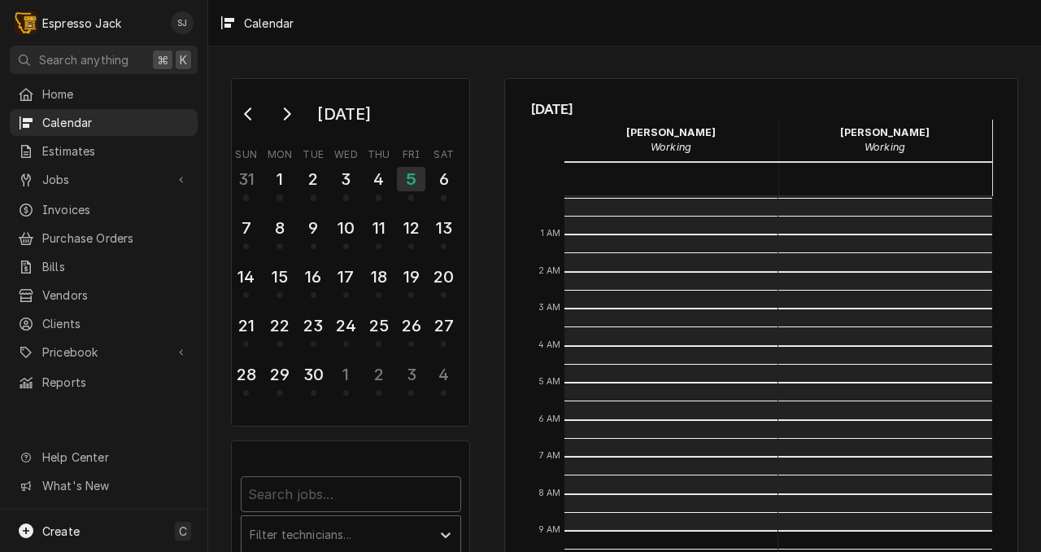
scroll to position [334, 0]
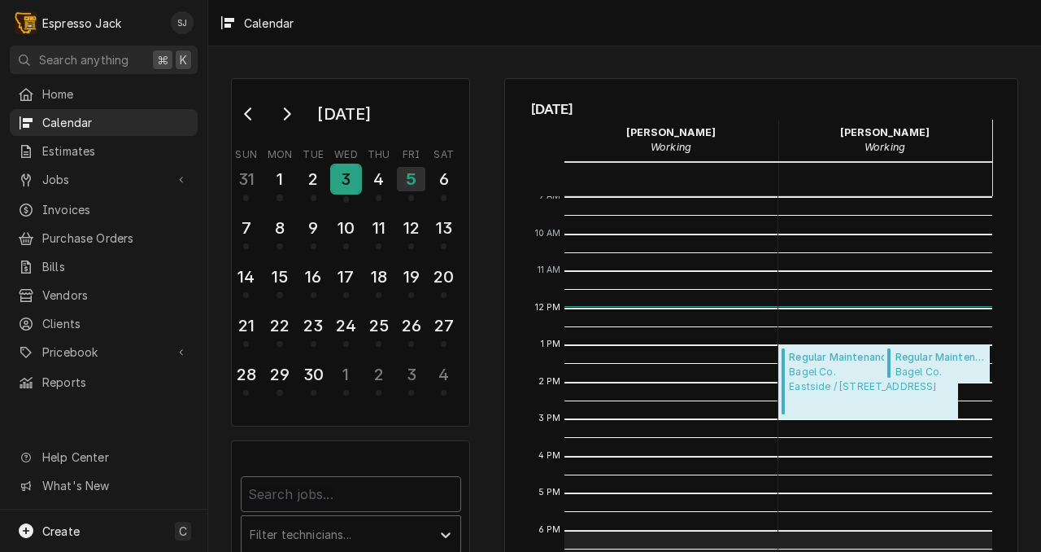
click at [351, 182] on div "3" at bounding box center [346, 179] width 28 height 28
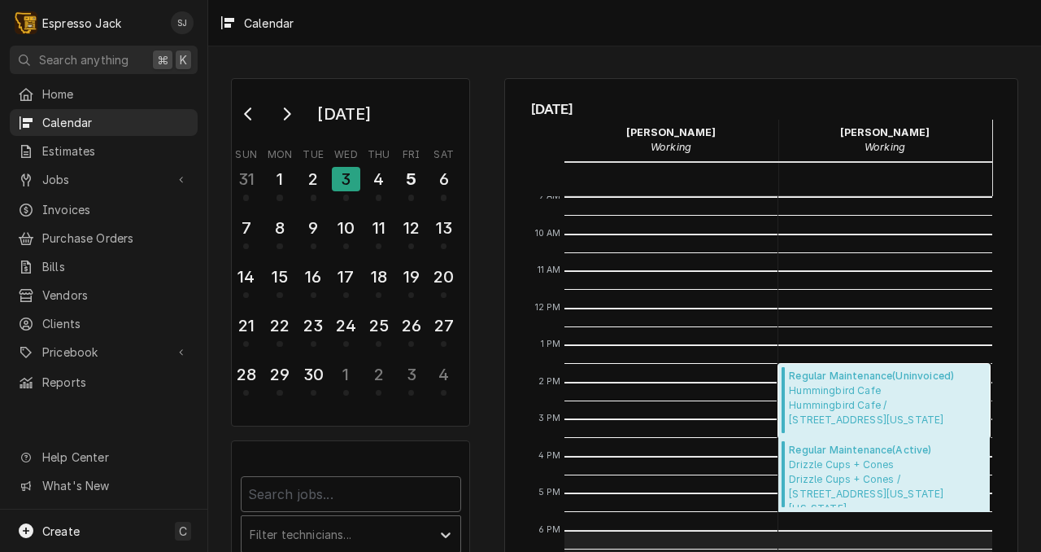
click at [821, 388] on span "Hummingbird Cafe Hummingbird Cafe / 605 W Park St, Montana 59701" at bounding box center [887, 405] width 196 height 44
click at [844, 473] on span "Drizzle Cups + Cones Drizzle Cups + Cones / 15 S Montana St, Butte, Montana 597…" at bounding box center [887, 482] width 196 height 50
click at [313, 172] on div "2" at bounding box center [313, 179] width 28 height 28
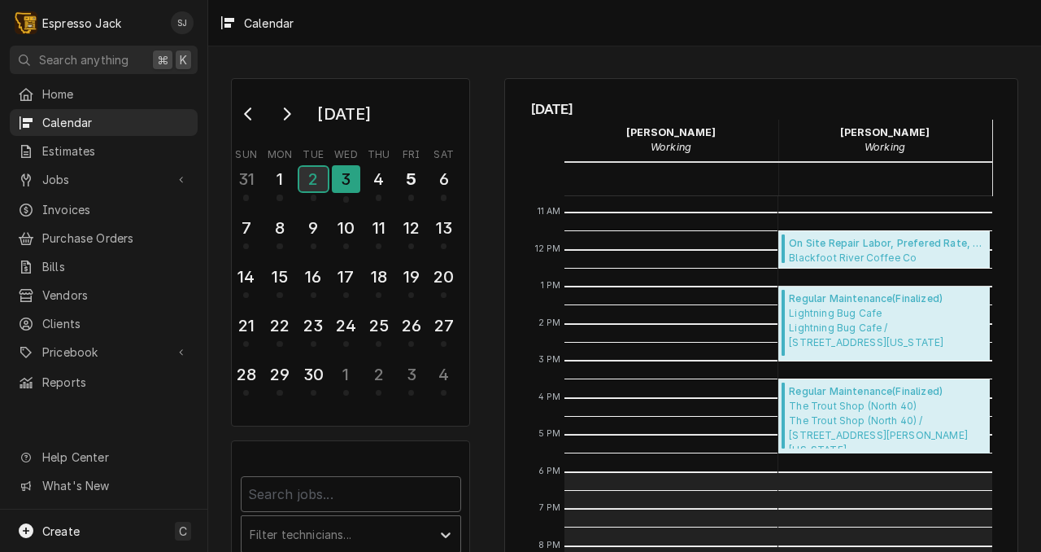
scroll to position [380, 0]
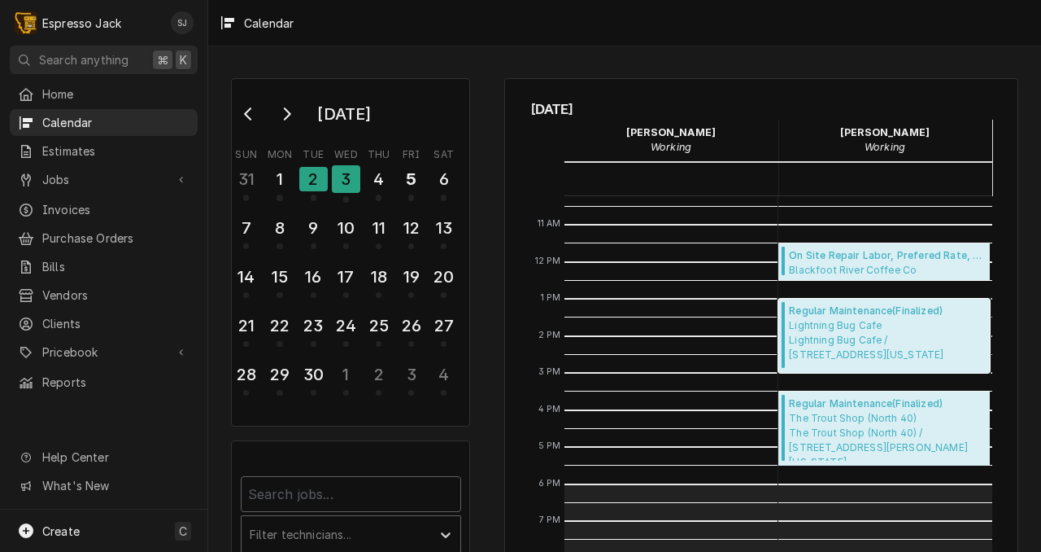
click at [861, 325] on span "Lightning Bug Cafe Lightning Bug Cafe / 136 Main St, Augusta, Montana 59410" at bounding box center [887, 340] width 196 height 44
click at [885, 267] on span "Blackfoot River Coffee Co Seeley Lake / 3166 MT-83, Seeley Lake, MT 59868" at bounding box center [887, 269] width 196 height 13
click at [848, 326] on span "Lightning Bug Cafe Lightning Bug Cafe / 136 Main St, Augusta, Montana 59410" at bounding box center [887, 340] width 196 height 44
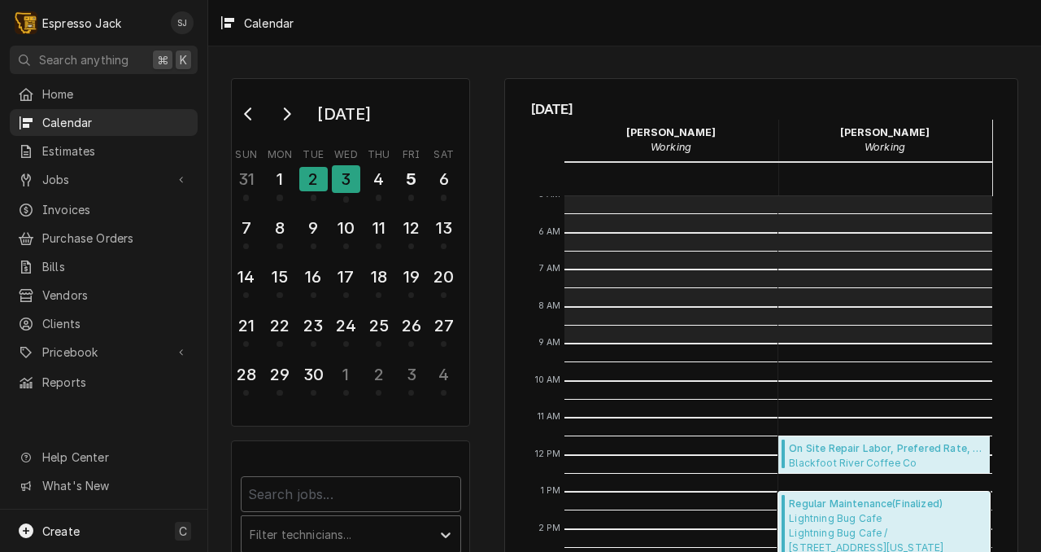
scroll to position [0, 0]
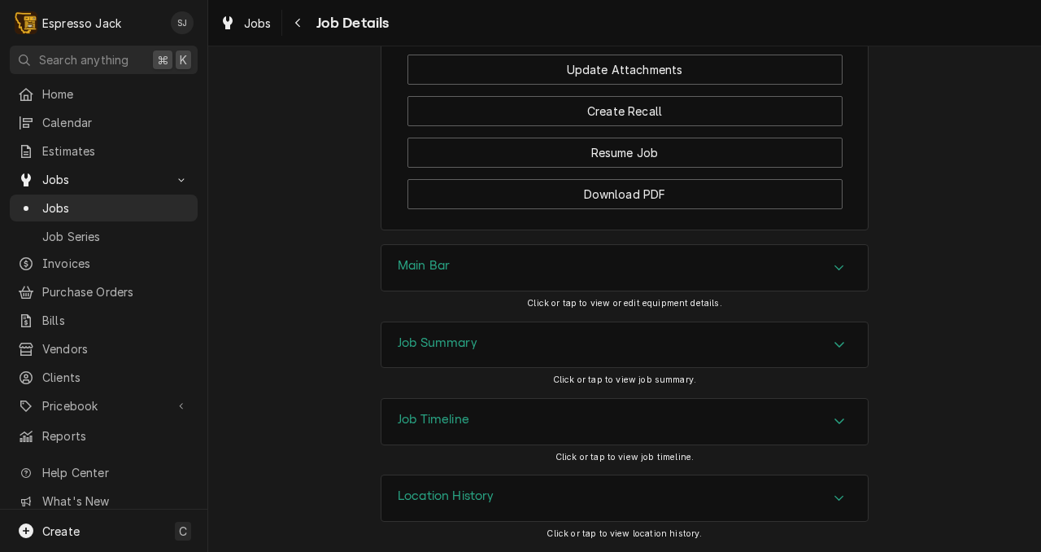
scroll to position [1276, 0]
click at [847, 338] on div "Accordion Header" at bounding box center [839, 345] width 24 height 20
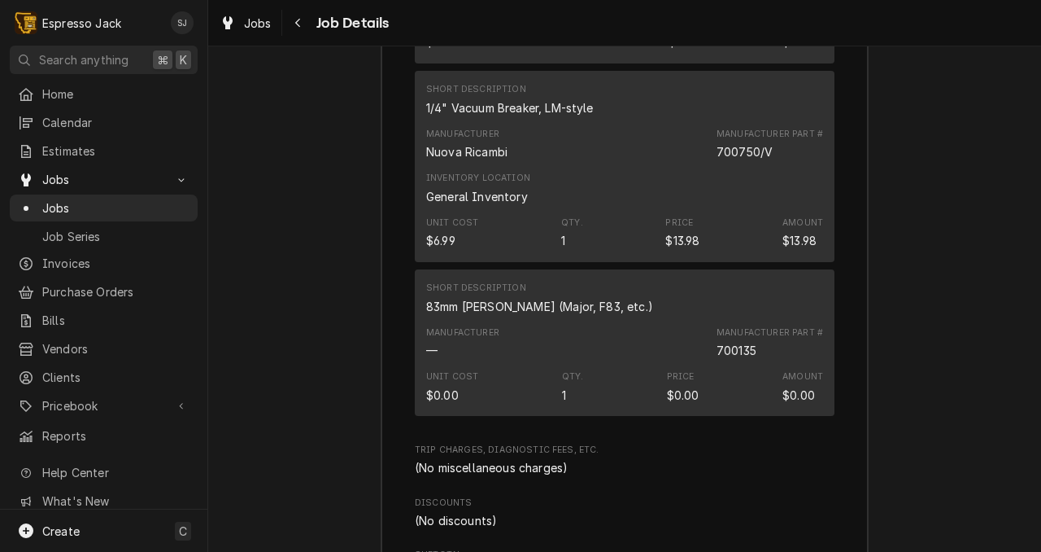
scroll to position [2611, 0]
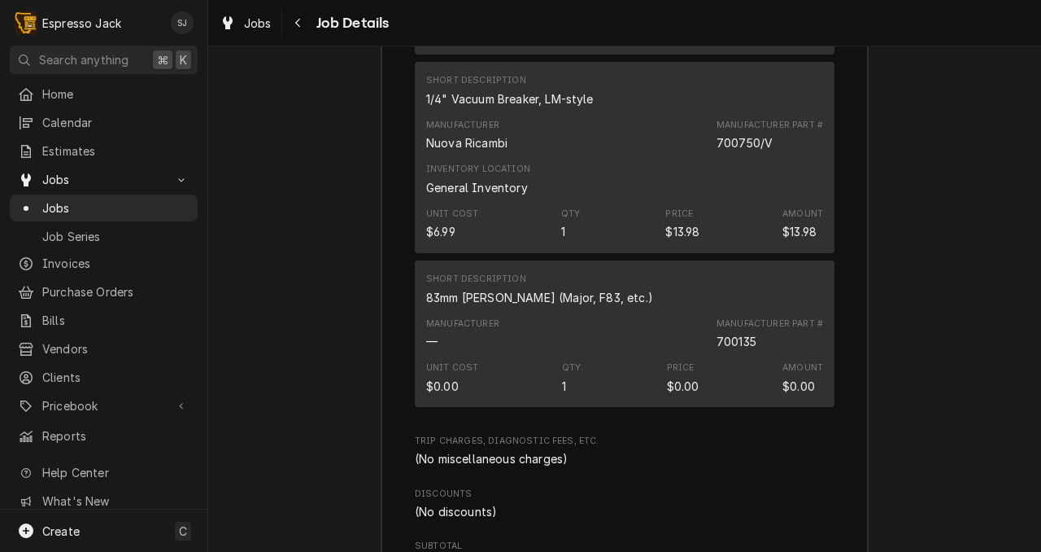
click at [609, 320] on div "Manufacturer — Manufacturer Part # 700135" at bounding box center [624, 334] width 397 height 44
click at [609, 311] on div "Short Description 83mm [PERSON_NAME] (Major, F83, etc.)" at bounding box center [624, 289] width 397 height 44
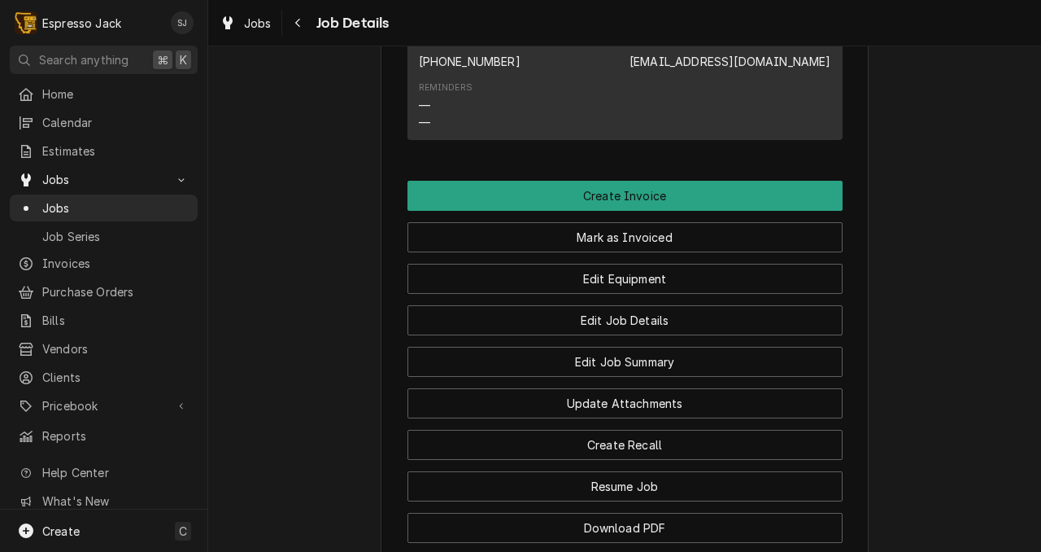
scroll to position [933, 0]
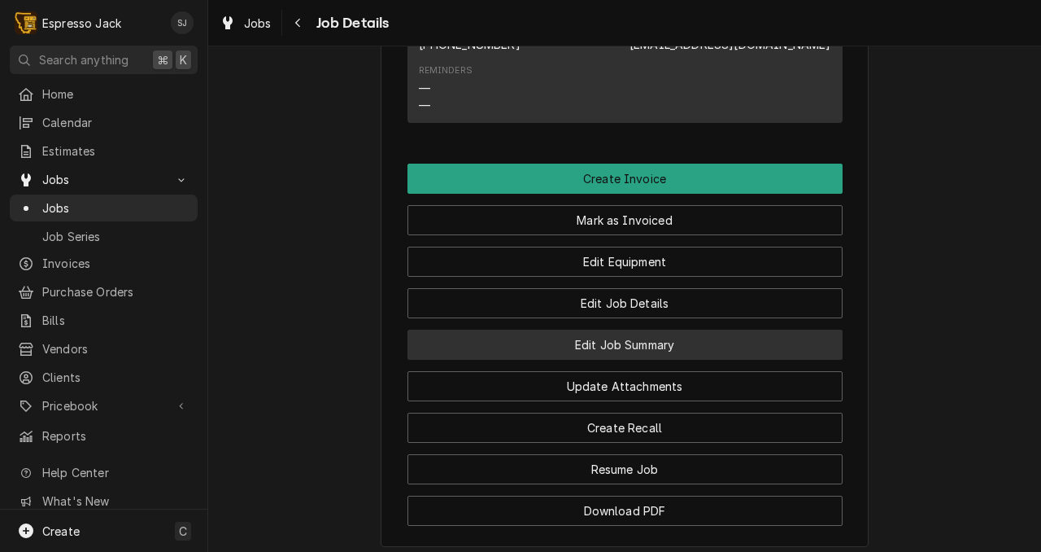
click at [644, 360] on button "Edit Job Summary" at bounding box center [625, 344] width 435 height 30
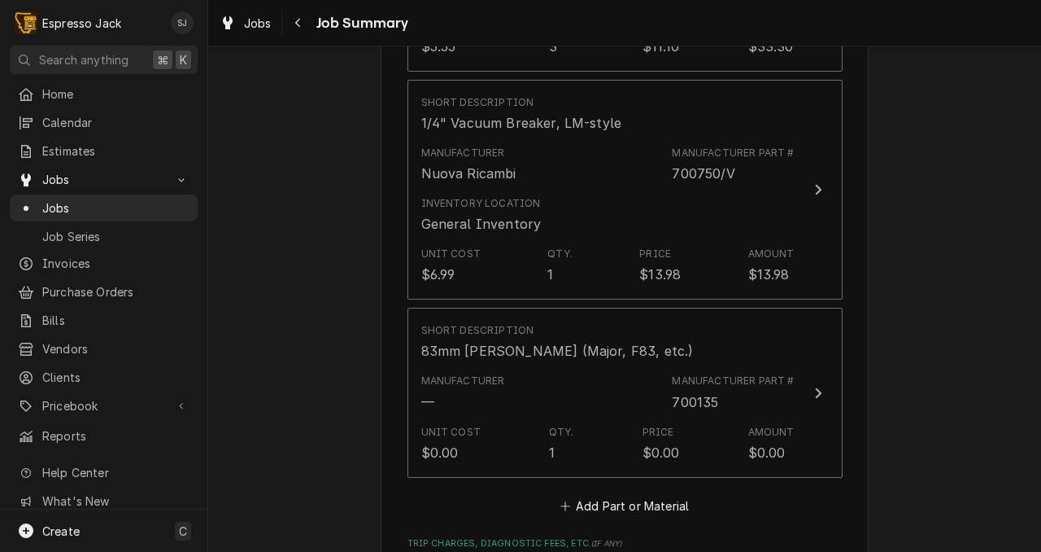
scroll to position [1342, 0]
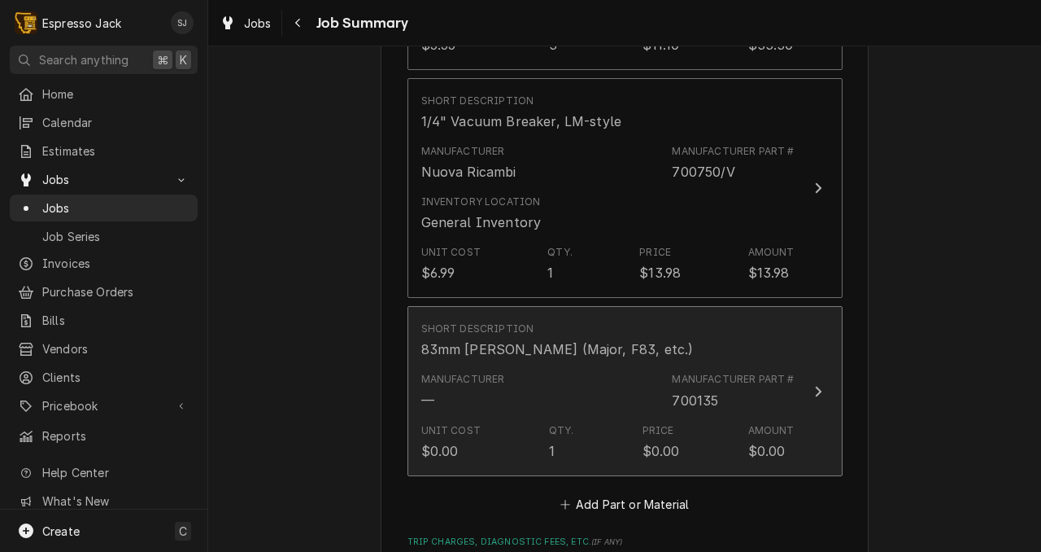
click at [644, 365] on div "Short Description 83mm RH Burrs (Major, F83, etc.)" at bounding box center [607, 340] width 373 height 50
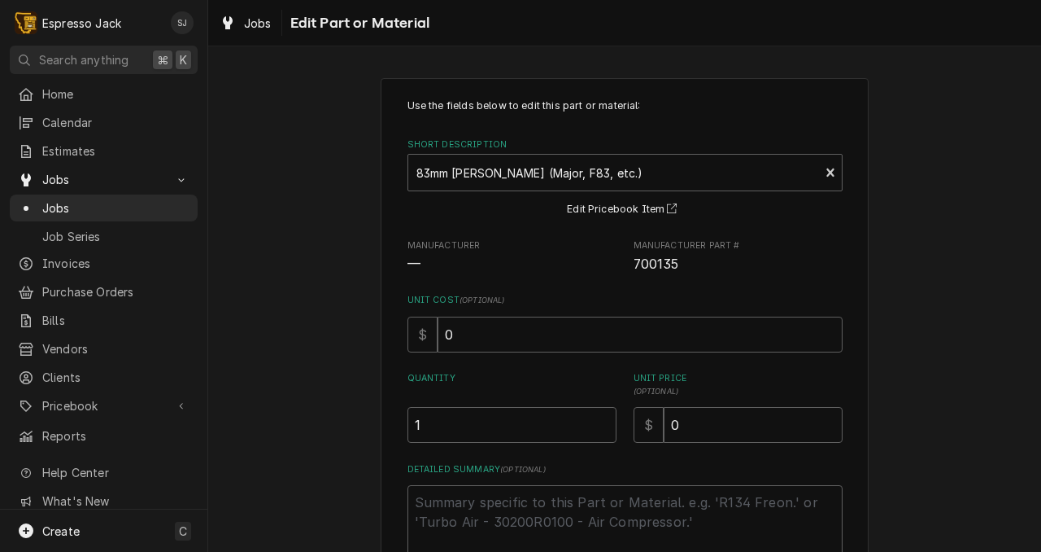
scroll to position [151, 0]
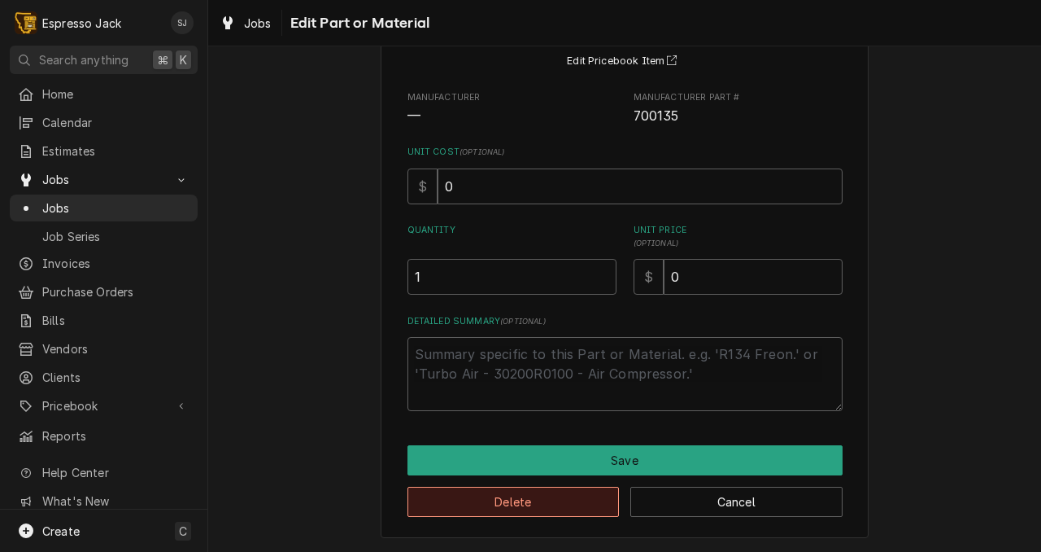
click at [527, 496] on button "Delete" at bounding box center [514, 502] width 212 height 30
type textarea "x"
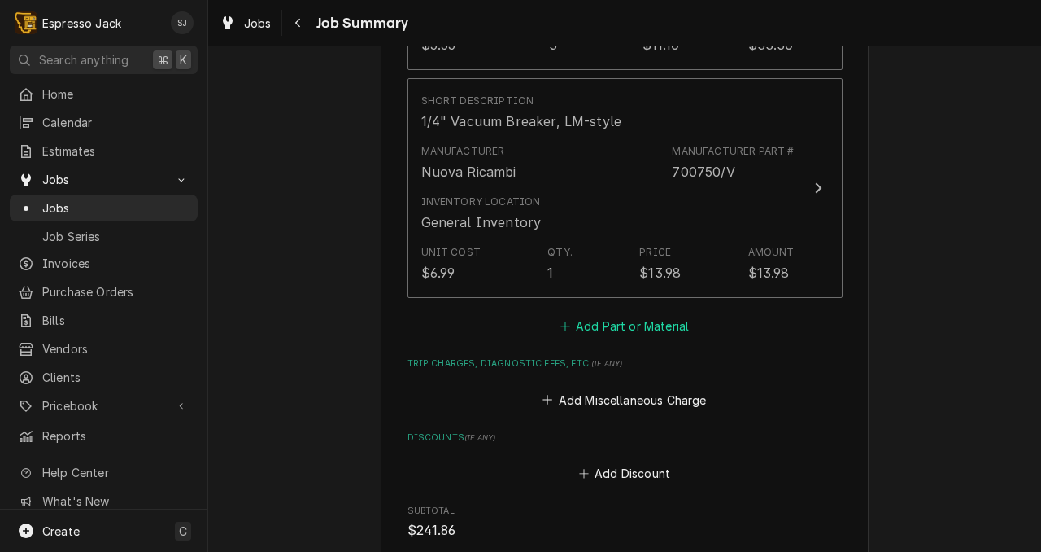
click at [625, 325] on button "Add Part or Material" at bounding box center [624, 326] width 134 height 23
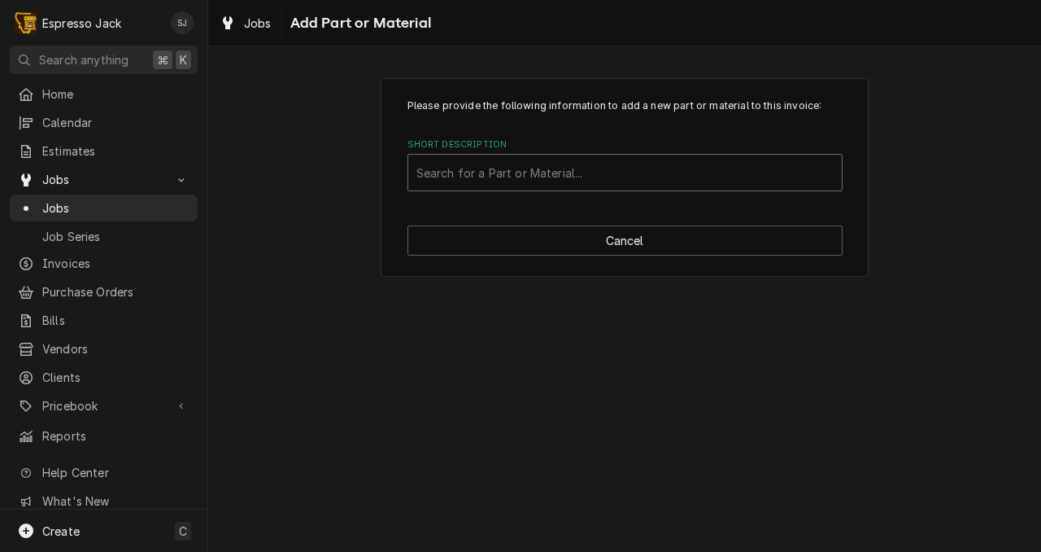
click at [486, 167] on div "Short Description" at bounding box center [625, 172] width 417 height 29
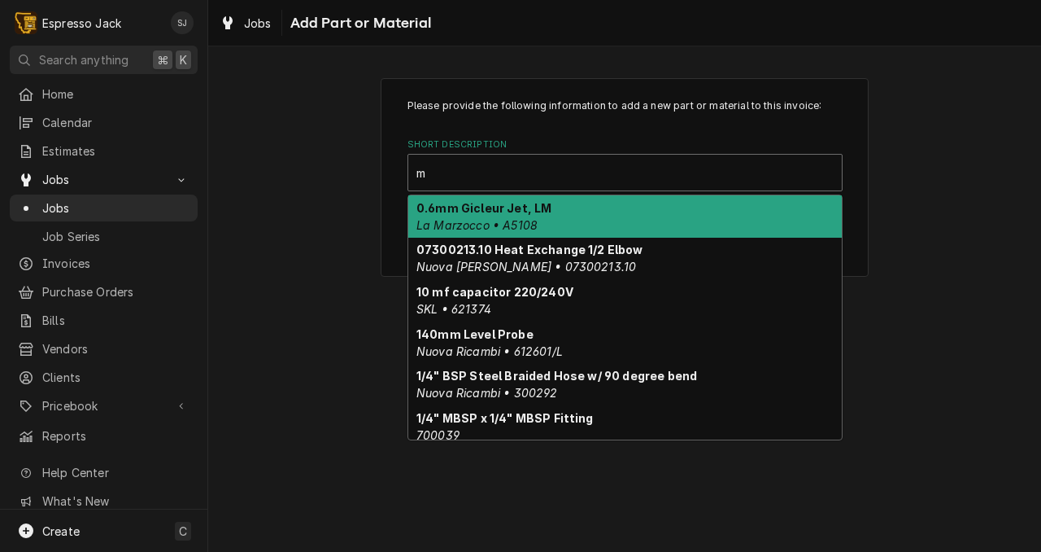
type input "mz"
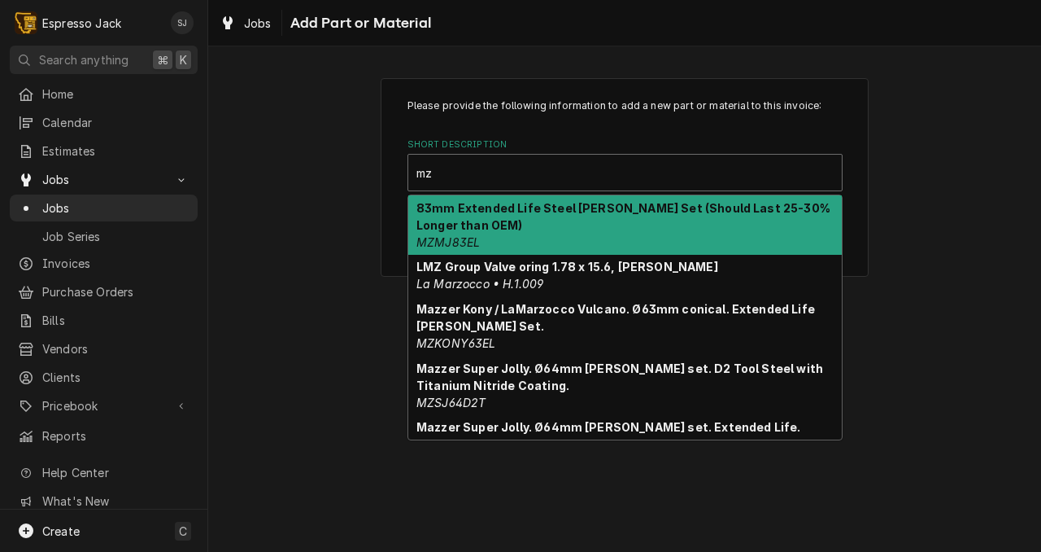
click at [528, 207] on strong "83mm Extended Life Steel Burr Set (Should Last 25-30% Longer than OEM)" at bounding box center [624, 216] width 414 height 31
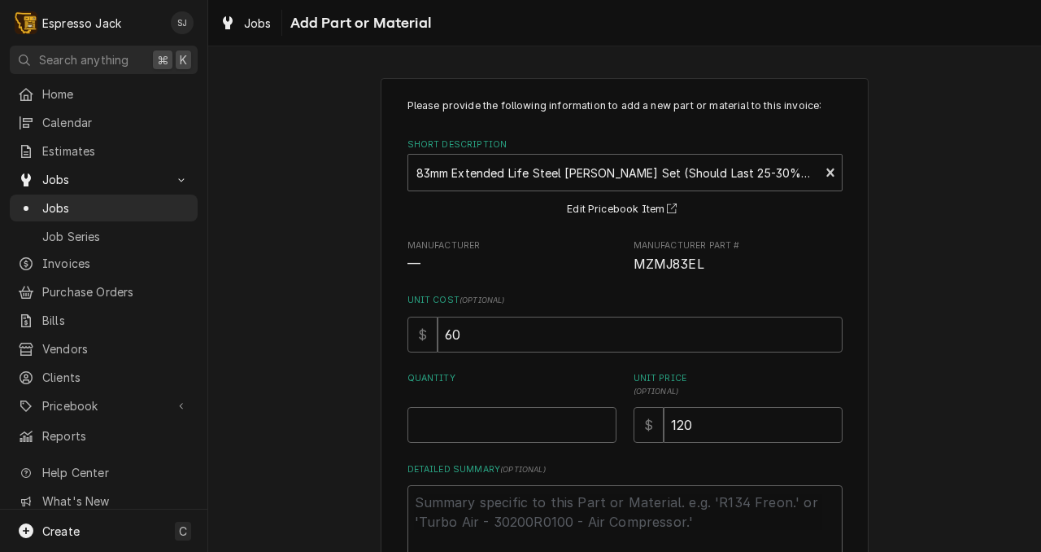
click at [351, 293] on div "Please provide the following information to add a new part or material to this …" at bounding box center [624, 360] width 833 height 595
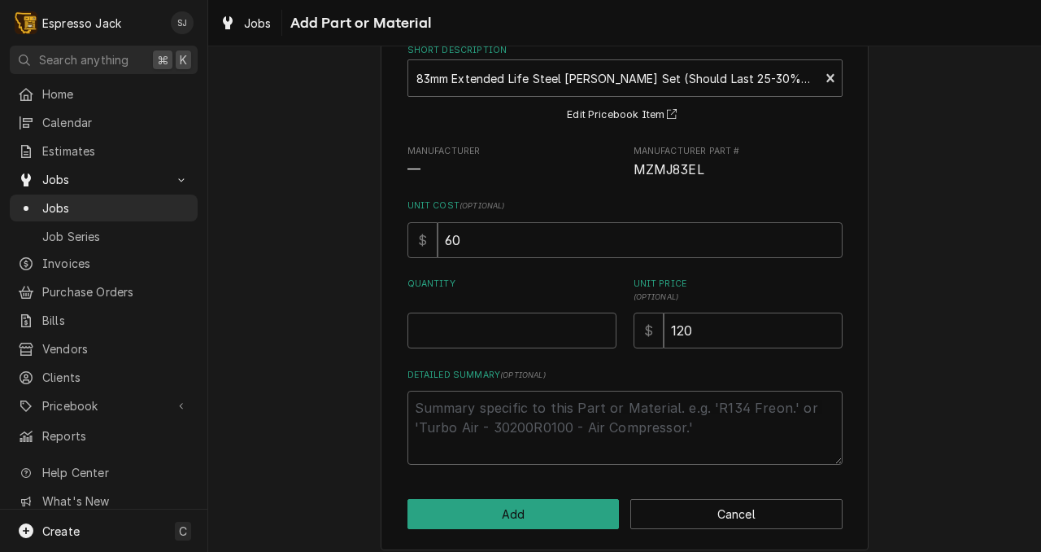
scroll to position [96, 0]
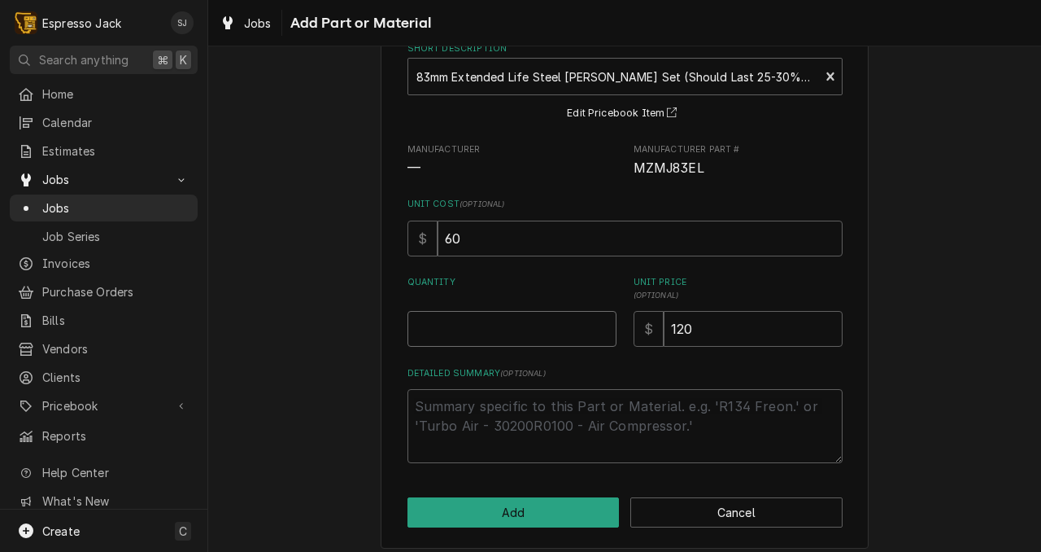
click at [438, 329] on input "Quantity" at bounding box center [512, 329] width 209 height 36
type textarea "x"
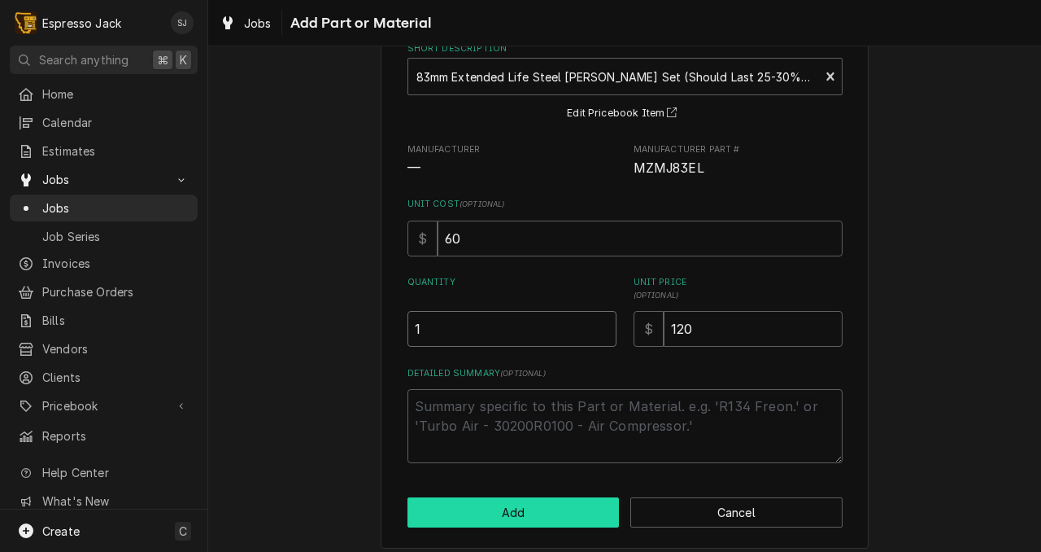
type input "1"
click at [512, 521] on button "Add" at bounding box center [514, 512] width 212 height 30
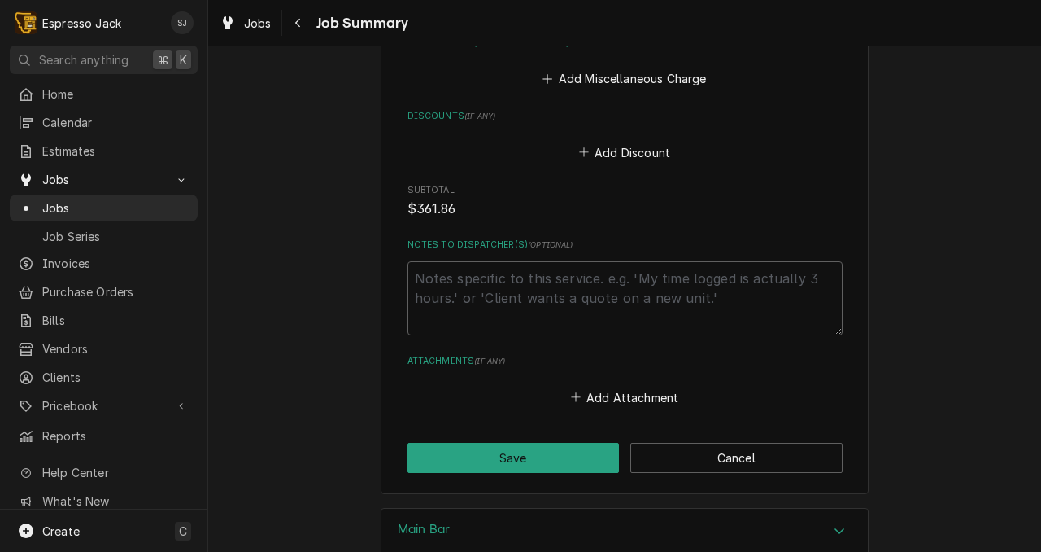
scroll to position [1974, 0]
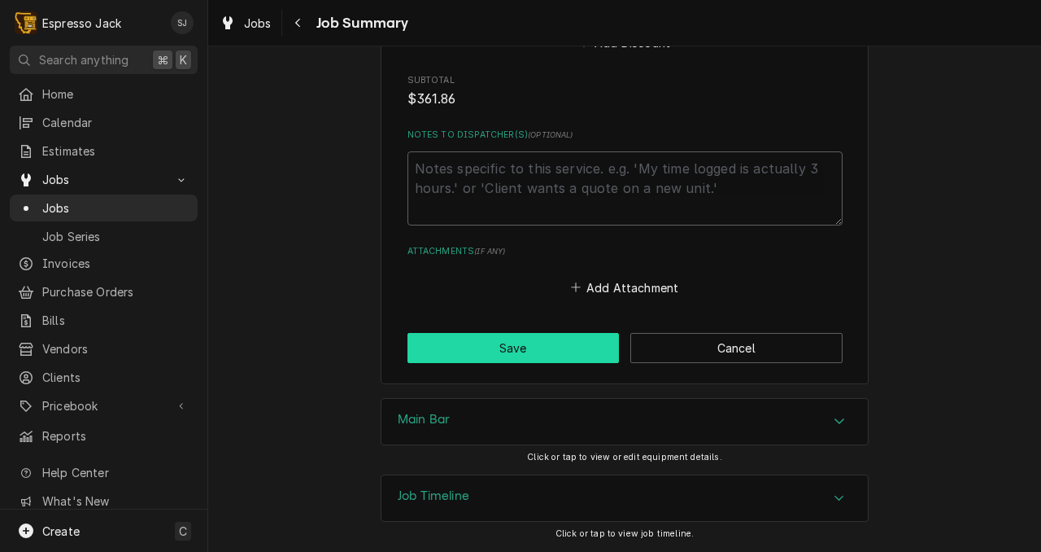
click at [489, 350] on button "Save" at bounding box center [514, 348] width 212 height 30
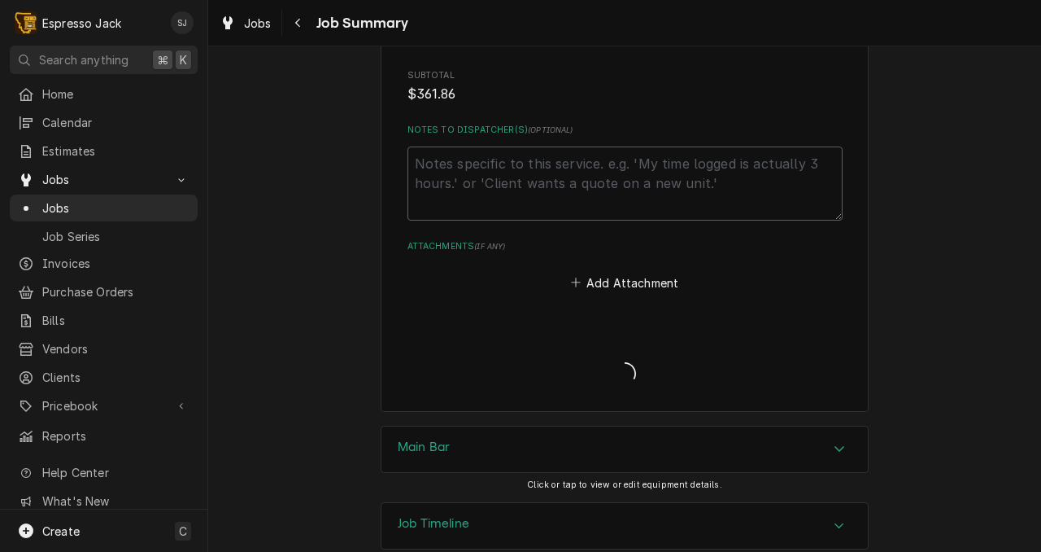
type textarea "x"
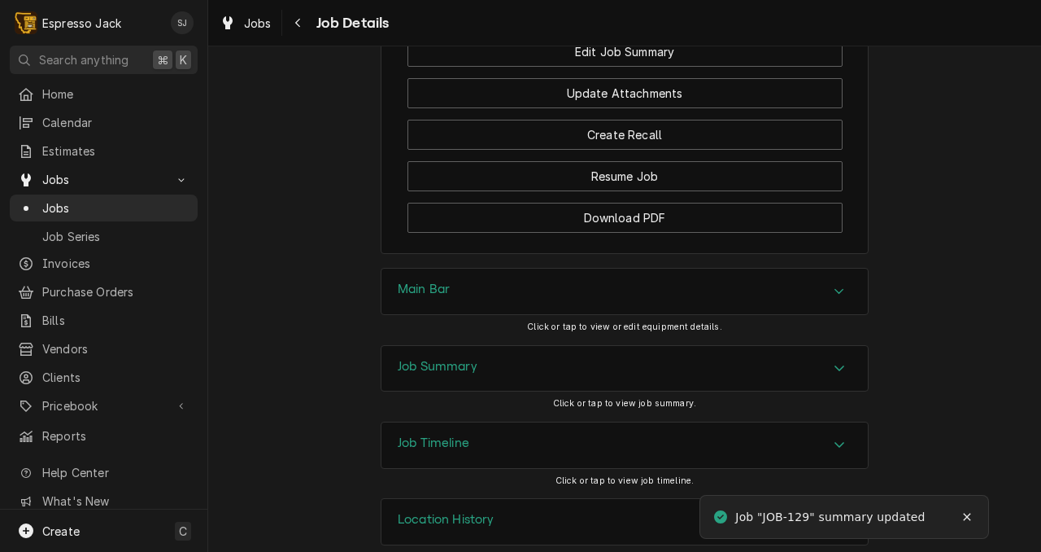
scroll to position [1276, 0]
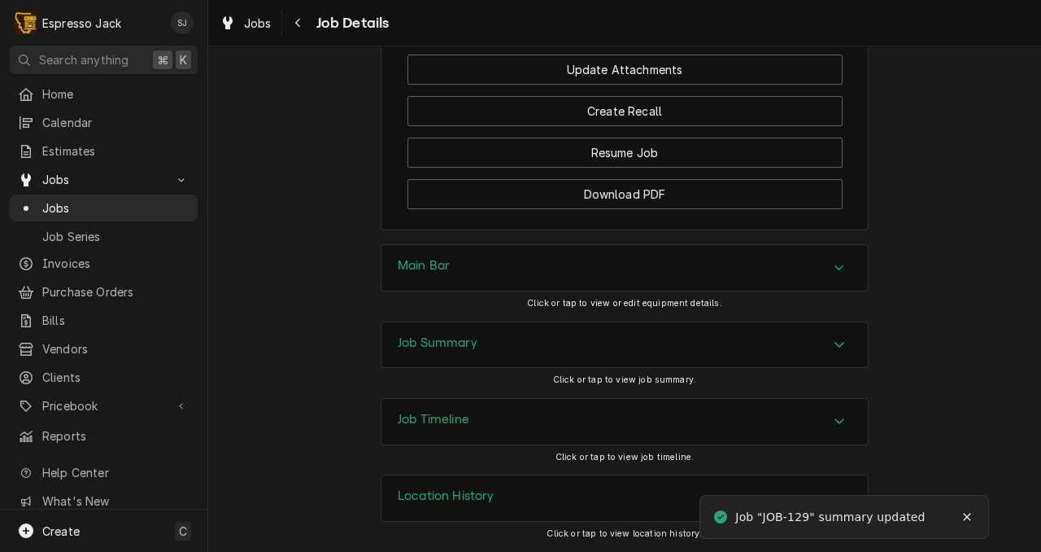
click at [459, 351] on div "Job Summary" at bounding box center [438, 345] width 80 height 20
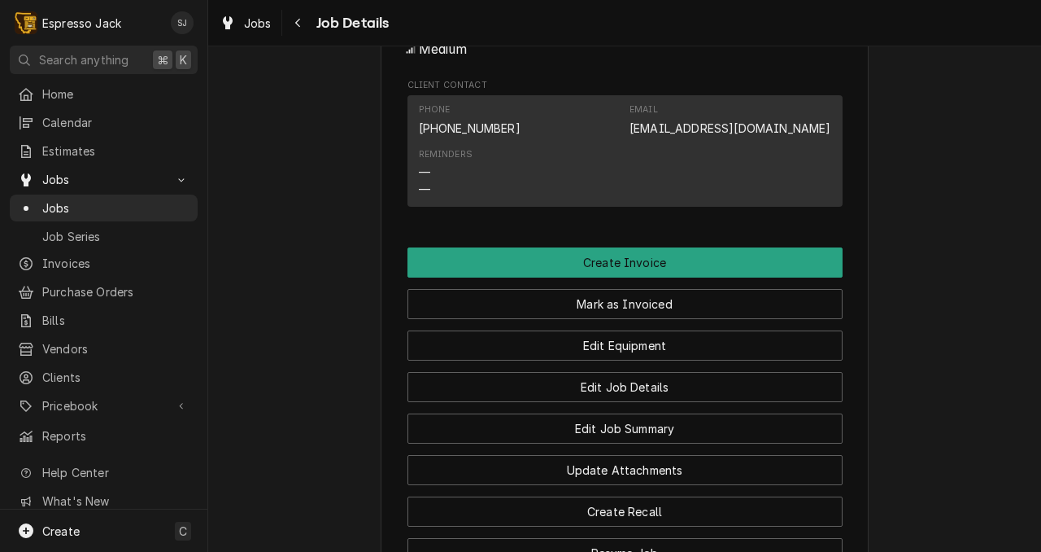
scroll to position [0, 0]
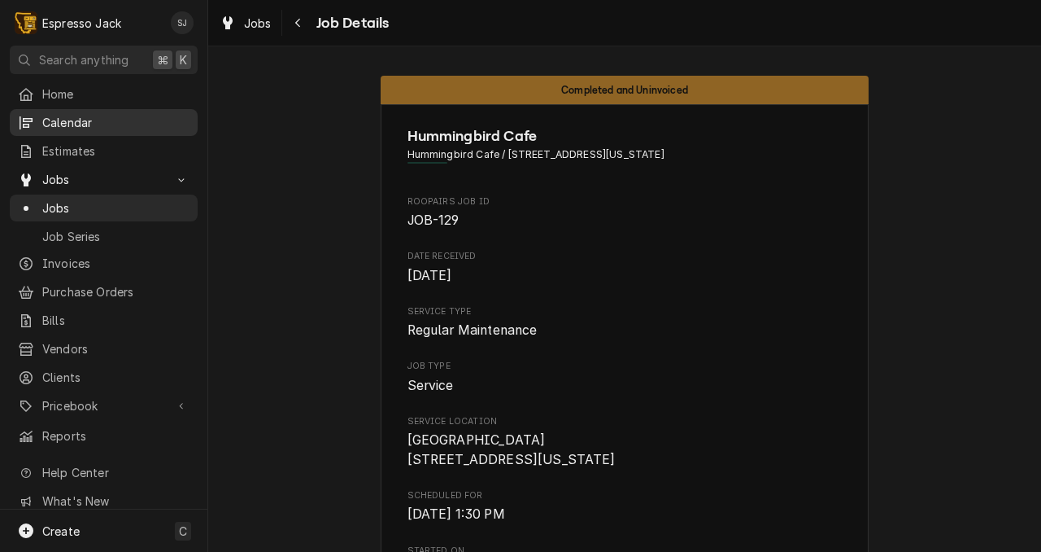
click at [69, 114] on span "Calendar" at bounding box center [115, 122] width 147 height 17
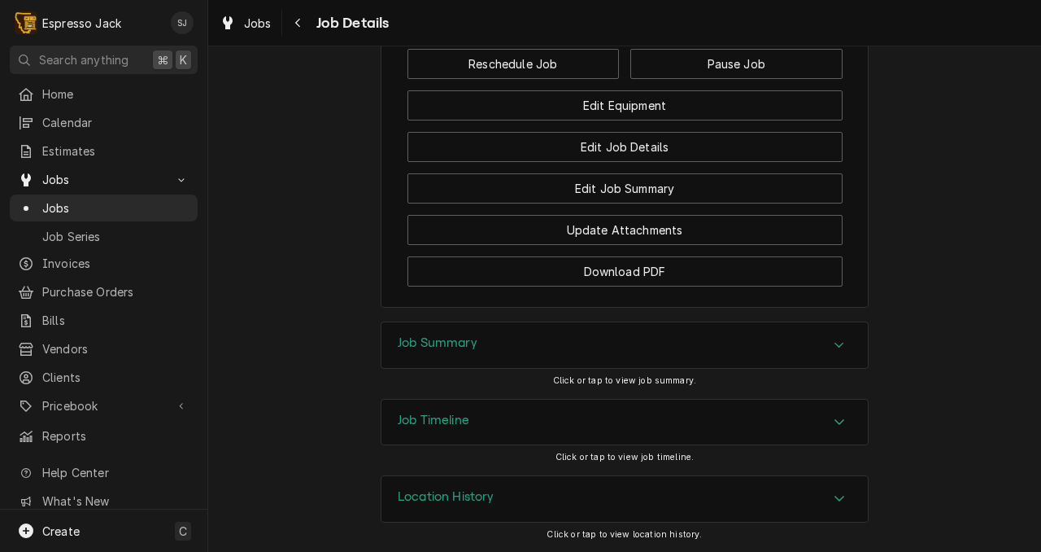
scroll to position [1251, 0]
click at [401, 355] on div "Job Summary" at bounding box center [438, 345] width 80 height 20
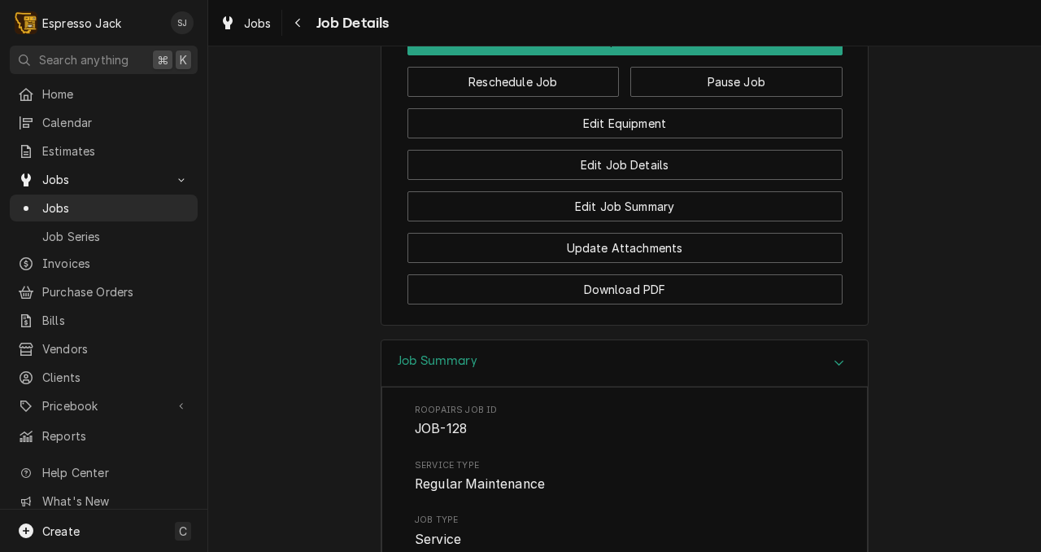
scroll to position [1212, 0]
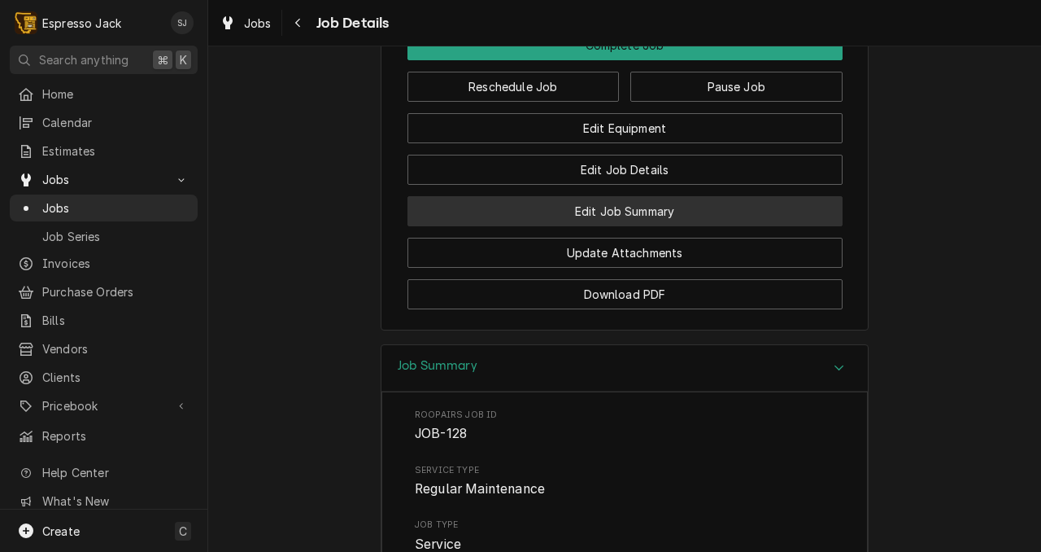
click at [643, 226] on button "Edit Job Summary" at bounding box center [625, 211] width 435 height 30
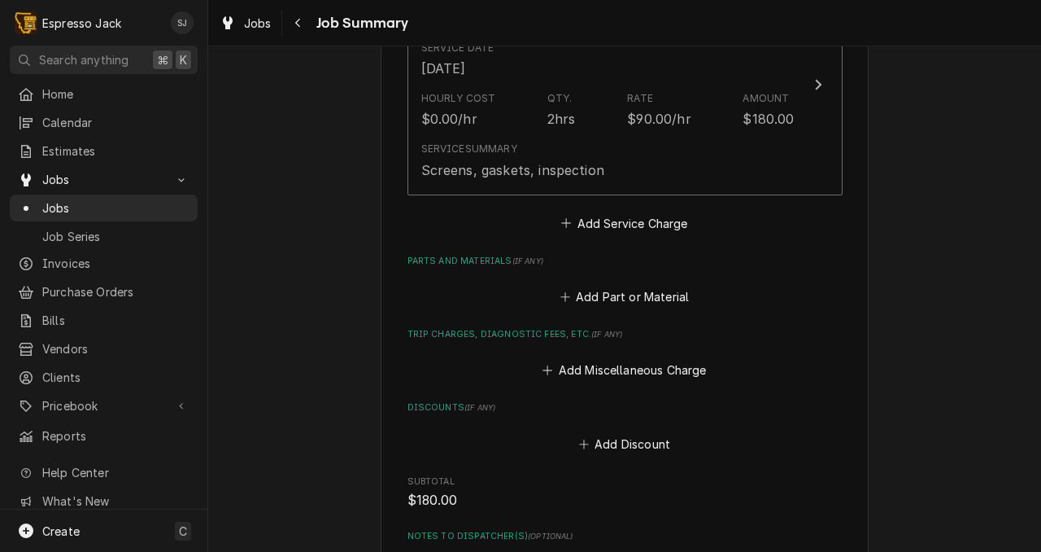
scroll to position [504, 0]
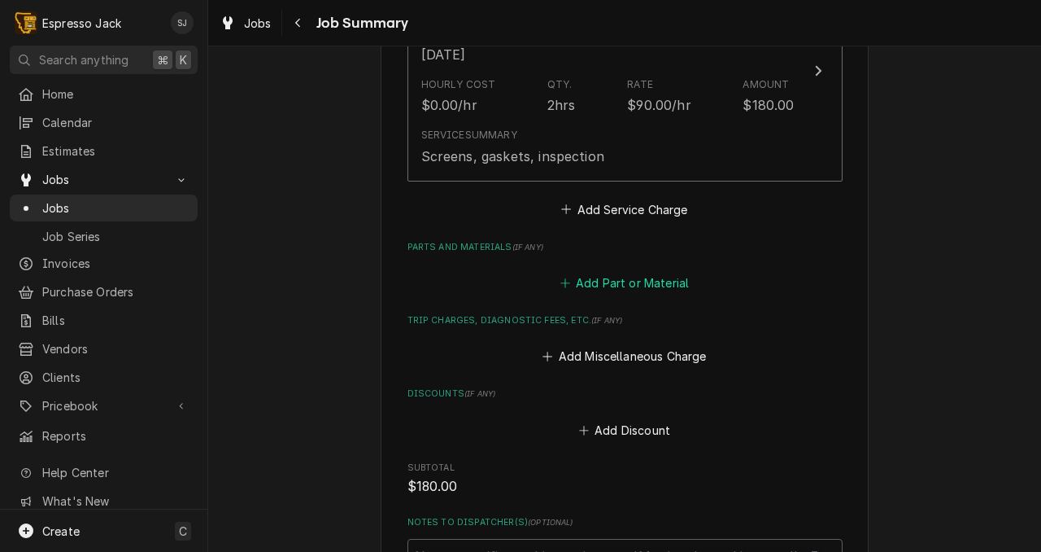
click at [631, 281] on button "Add Part or Material" at bounding box center [624, 283] width 134 height 23
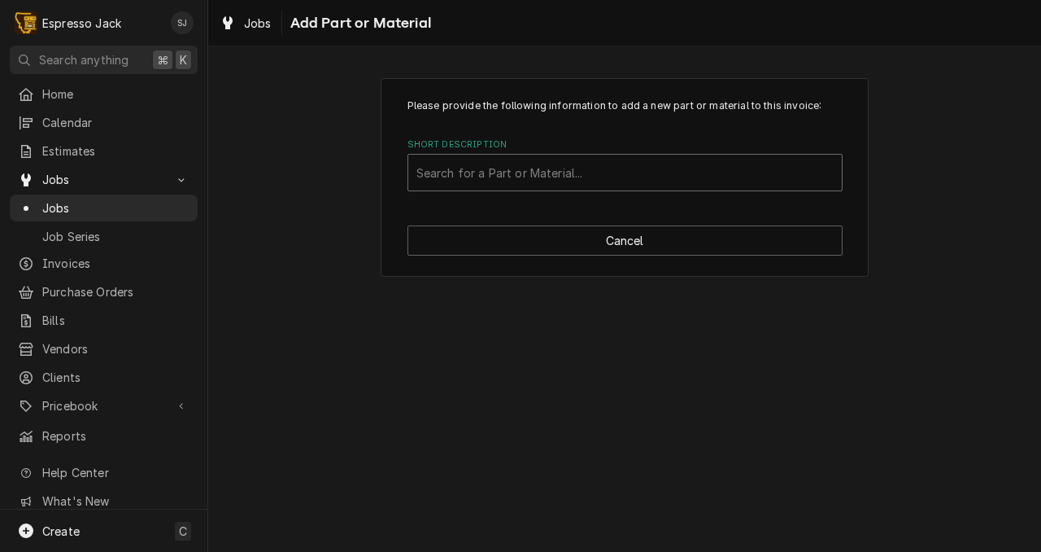
click at [497, 164] on div "Short Description" at bounding box center [625, 172] width 417 height 29
type input "e61 cup"
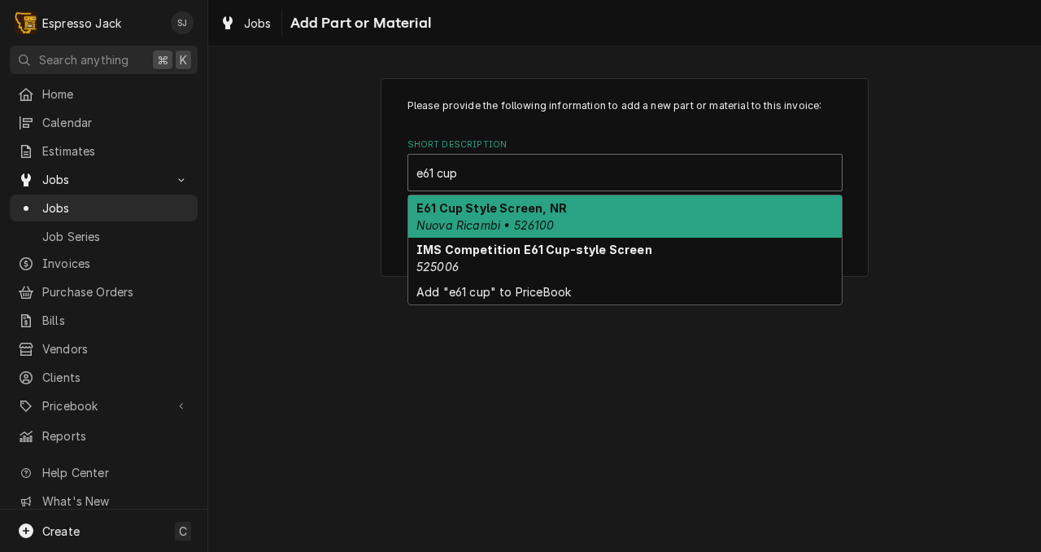
click at [479, 212] on strong "E61 Cup Style Screen, NR" at bounding box center [492, 208] width 151 height 14
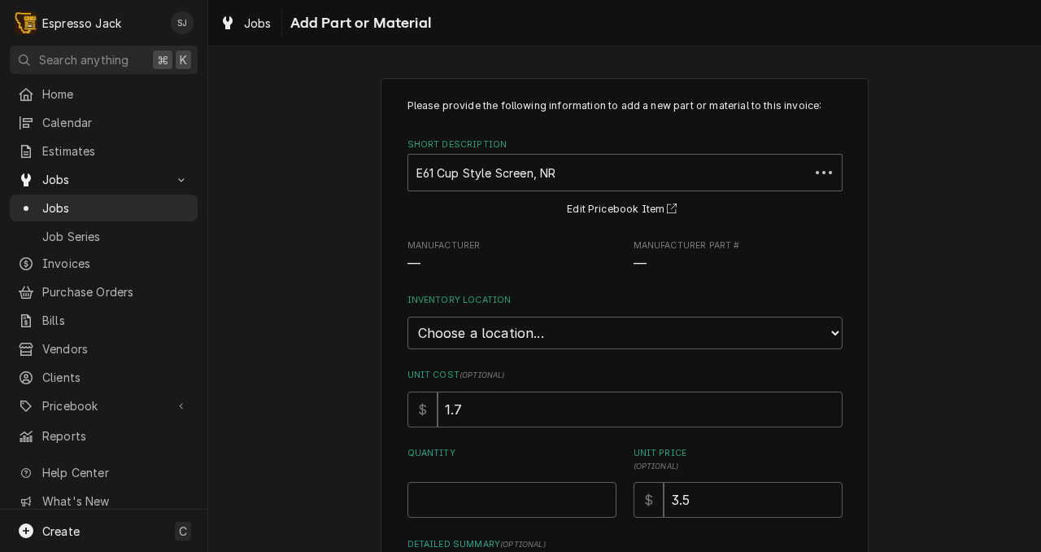
type textarea "x"
click at [479, 343] on select "Choose a location... General Inventory" at bounding box center [625, 332] width 435 height 33
select select "435"
click at [408, 316] on select "Choose a location... General Inventory" at bounding box center [625, 332] width 435 height 33
click at [454, 500] on input "Quantity" at bounding box center [512, 500] width 209 height 36
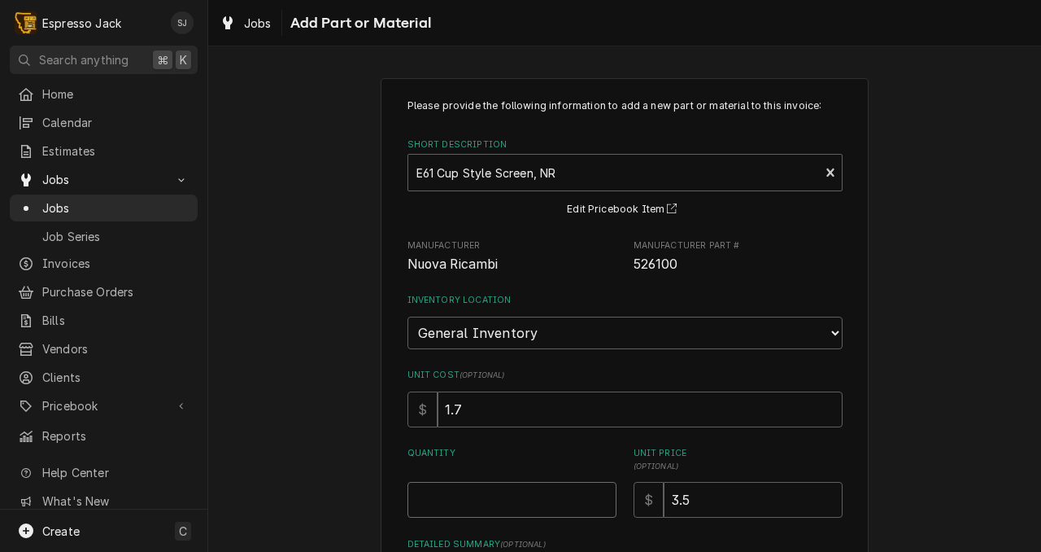
type textarea "x"
type input "2"
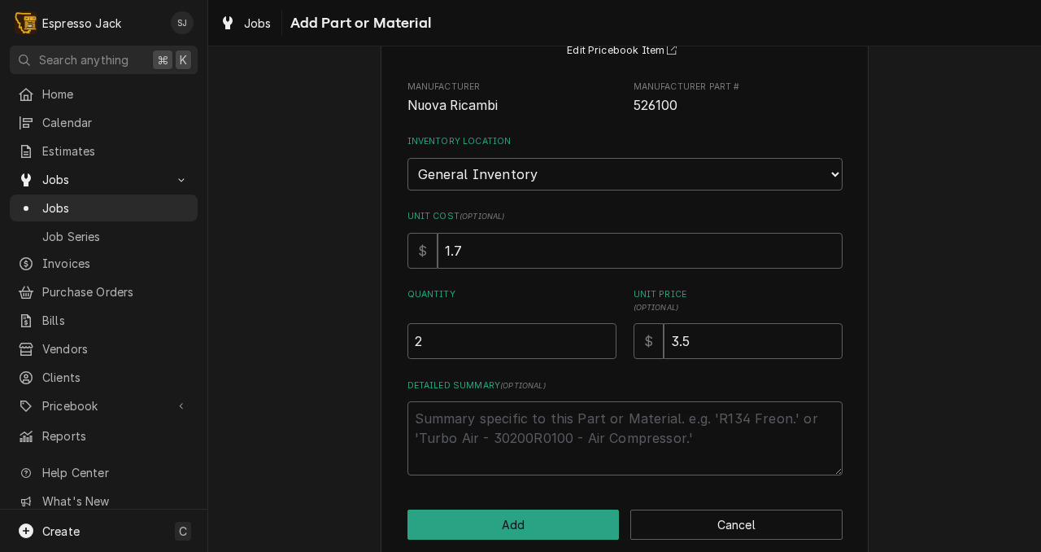
scroll to position [172, 0]
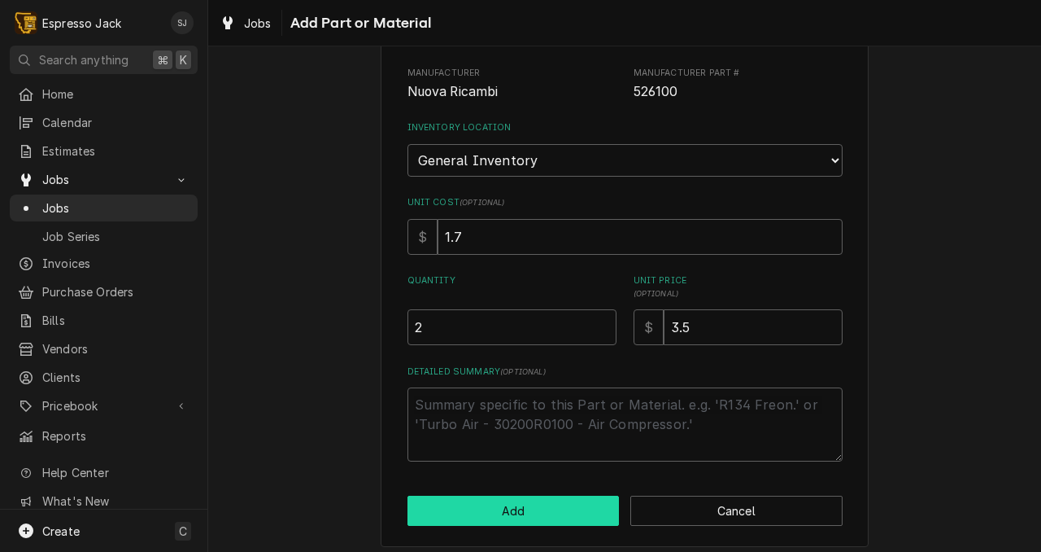
click at [511, 514] on button "Add" at bounding box center [514, 510] width 212 height 30
type textarea "x"
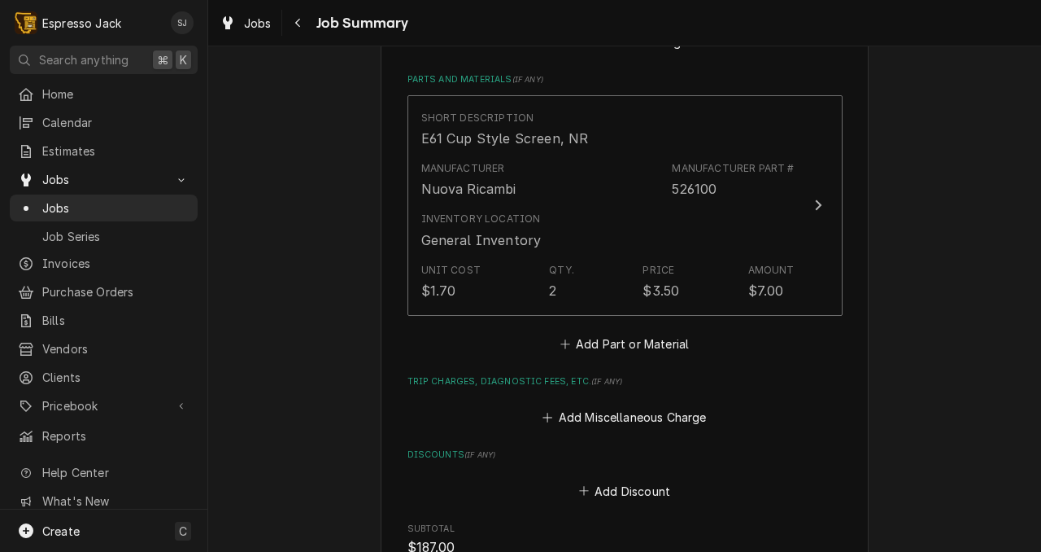
scroll to position [673, 0]
click at [650, 348] on button "Add Part or Material" at bounding box center [624, 342] width 134 height 23
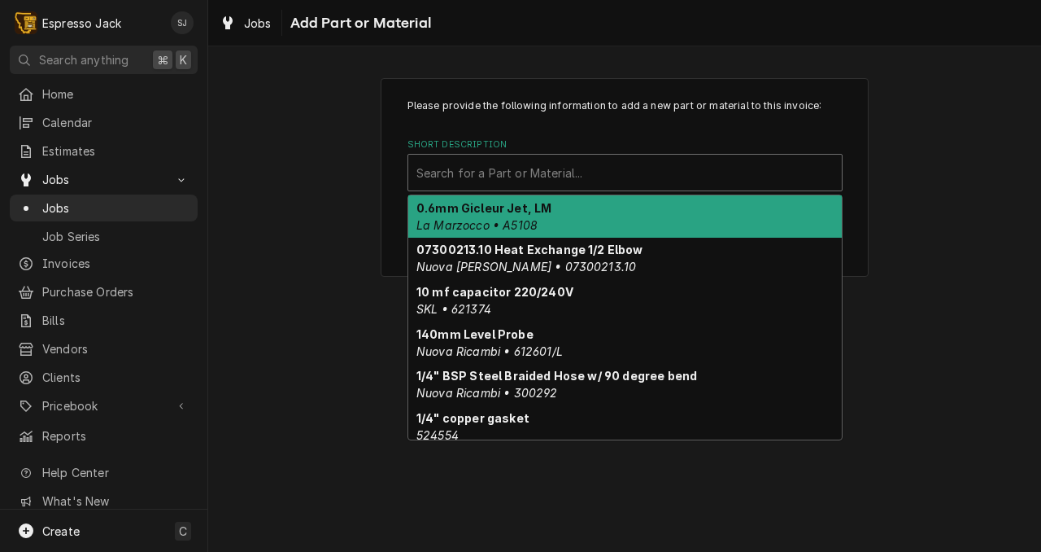
click at [470, 177] on div "Short Description" at bounding box center [625, 172] width 417 height 29
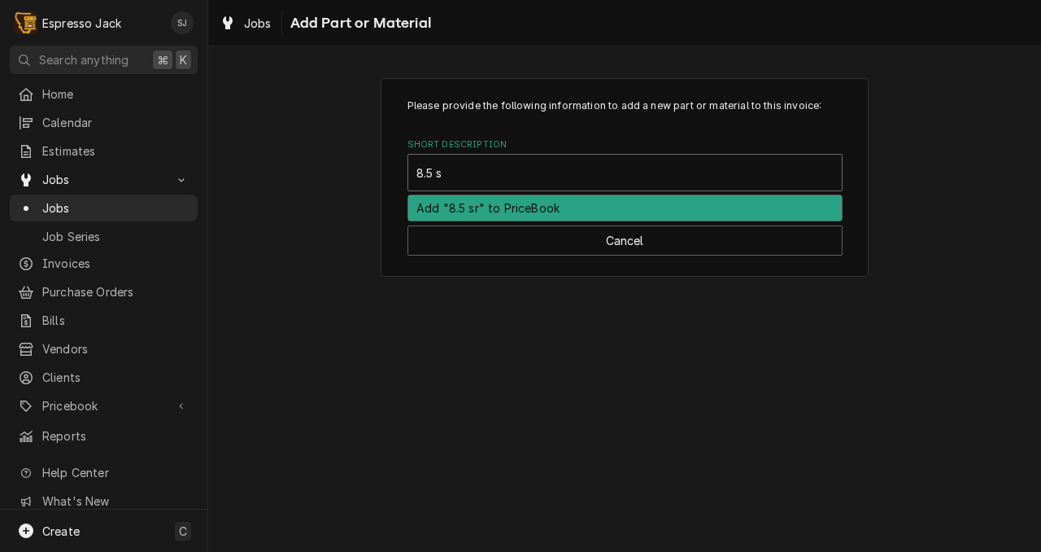
type input "8.5"
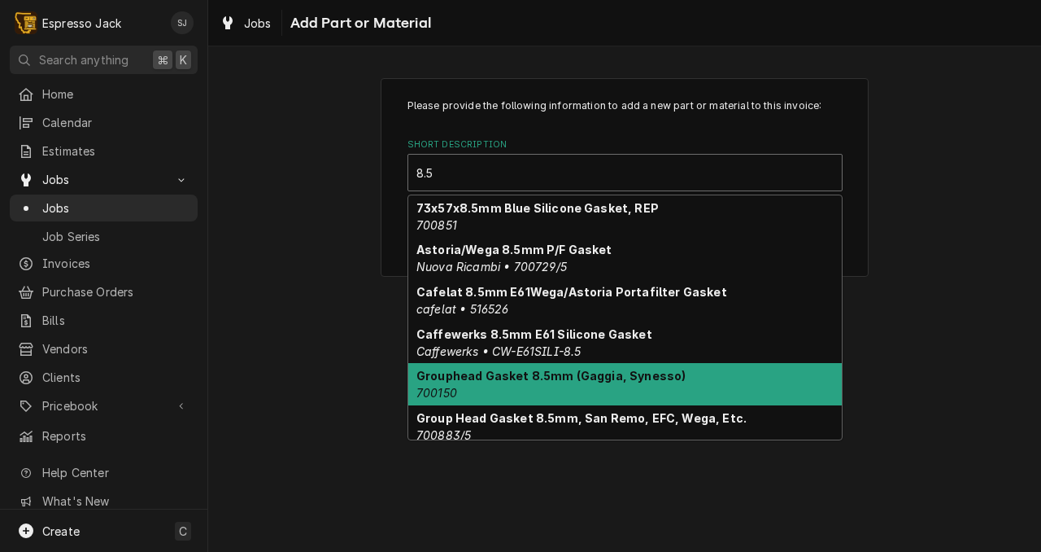
scroll to position [22, 0]
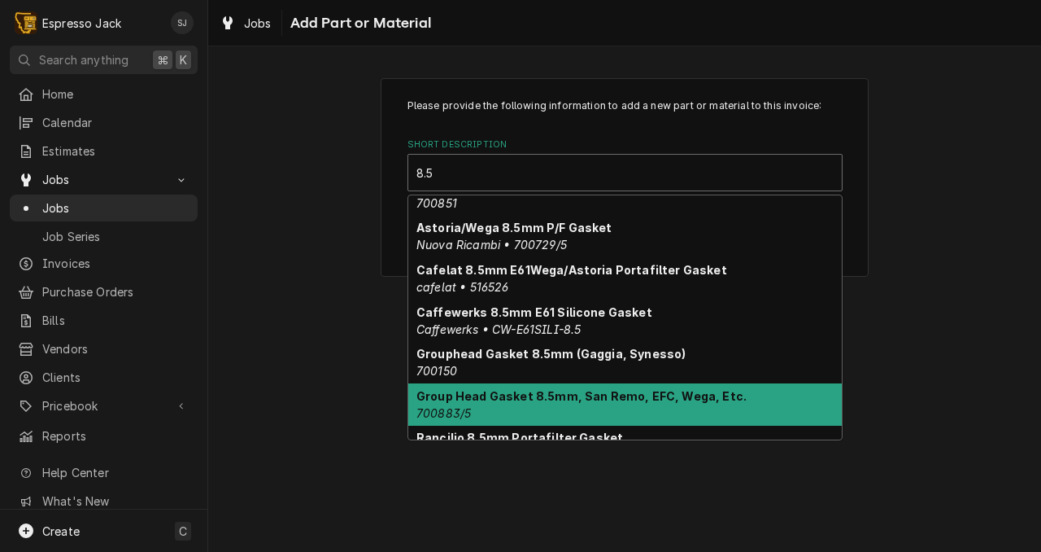
click at [482, 408] on div "Group Head Gasket 8.5mm, San Remo, EFC, Wega, Etc. 700883/5" at bounding box center [625, 404] width 434 height 42
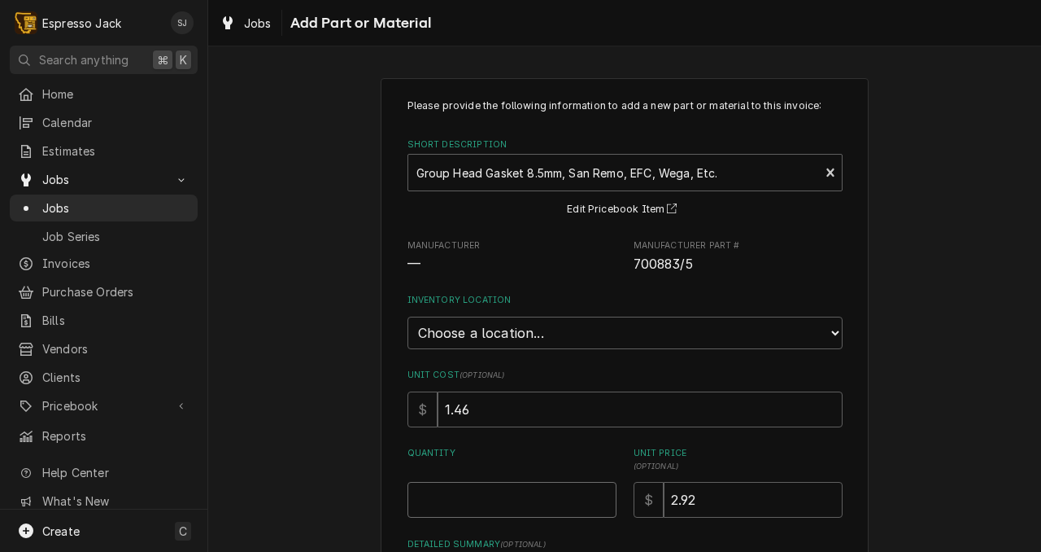
click at [452, 503] on input "Quantity" at bounding box center [512, 500] width 209 height 36
type textarea "x"
type input "2"
click at [491, 327] on select "Choose a location... General Inventory" at bounding box center [625, 332] width 435 height 33
select select "435"
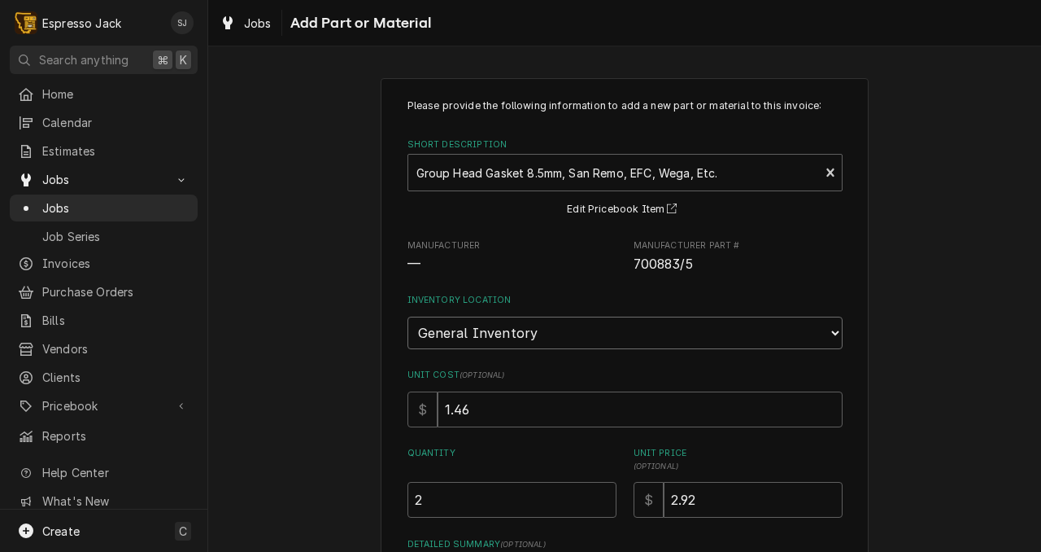
click at [408, 316] on select "Choose a location... General Inventory" at bounding box center [625, 332] width 435 height 33
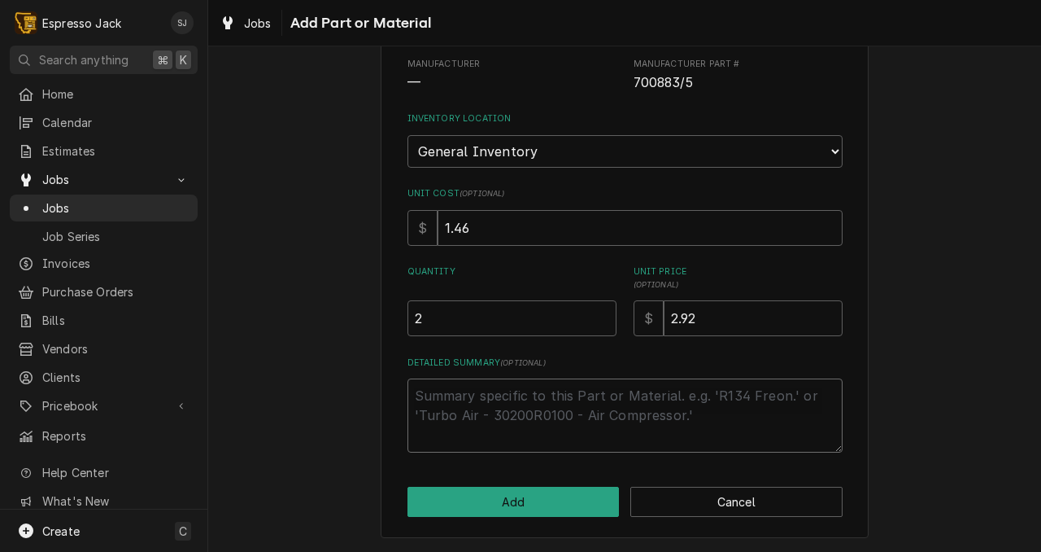
click at [466, 408] on textarea "Detailed Summary ( optional )" at bounding box center [625, 415] width 435 height 74
click at [447, 497] on button "Add" at bounding box center [514, 502] width 212 height 30
type textarea "x"
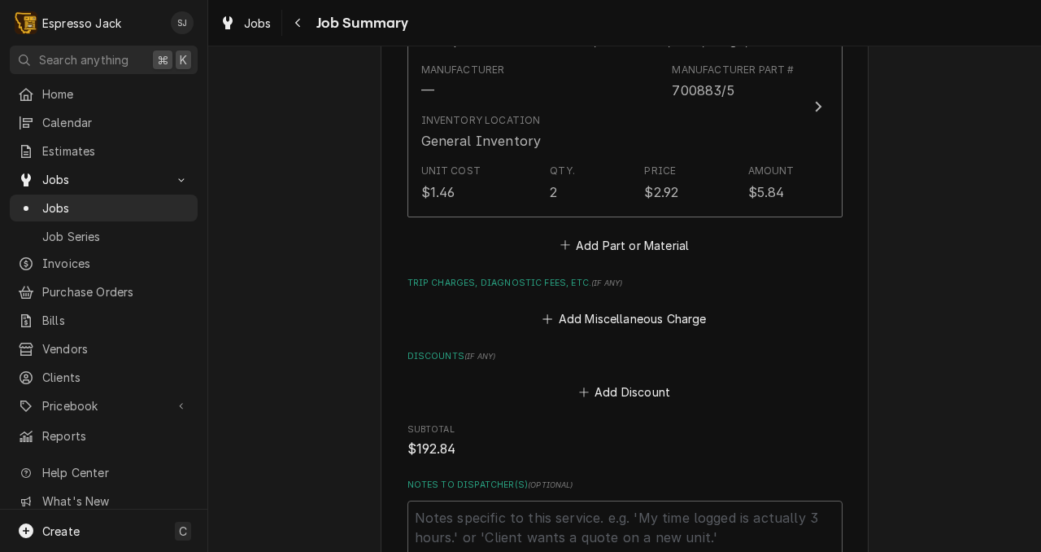
scroll to position [1001, 0]
click at [613, 247] on button "Add Part or Material" at bounding box center [624, 242] width 134 height 23
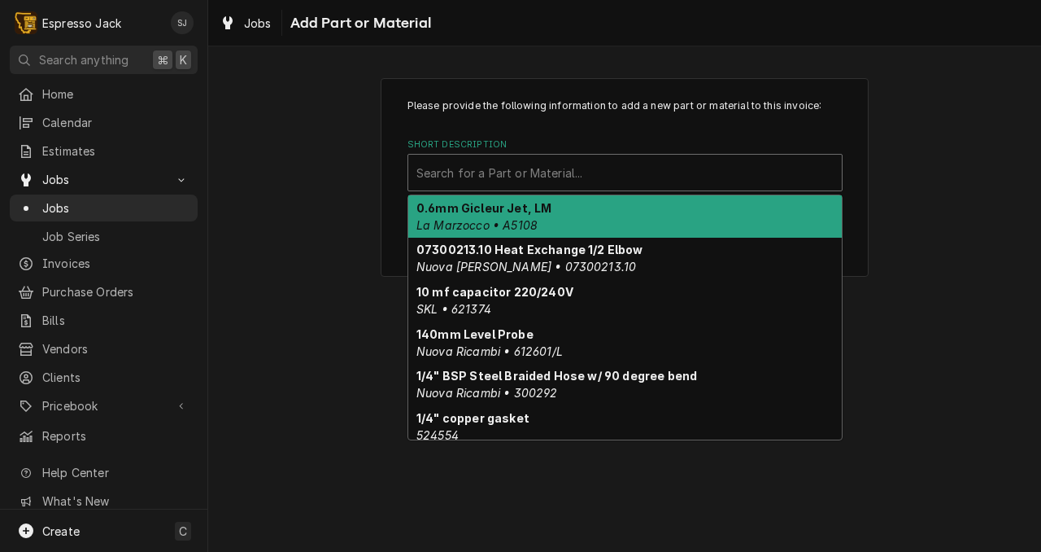
click at [473, 175] on div "Short Description" at bounding box center [625, 172] width 417 height 29
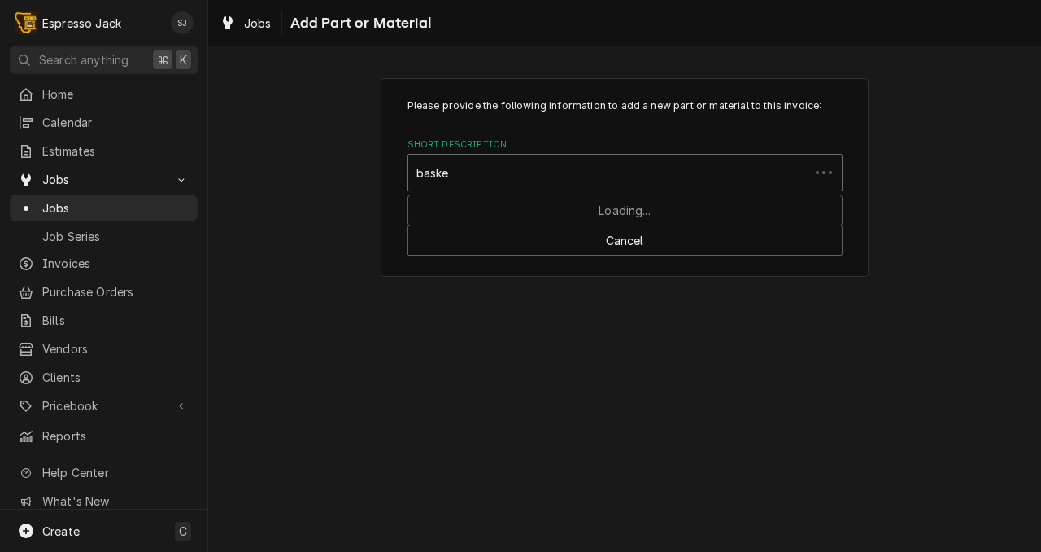
type input "basket"
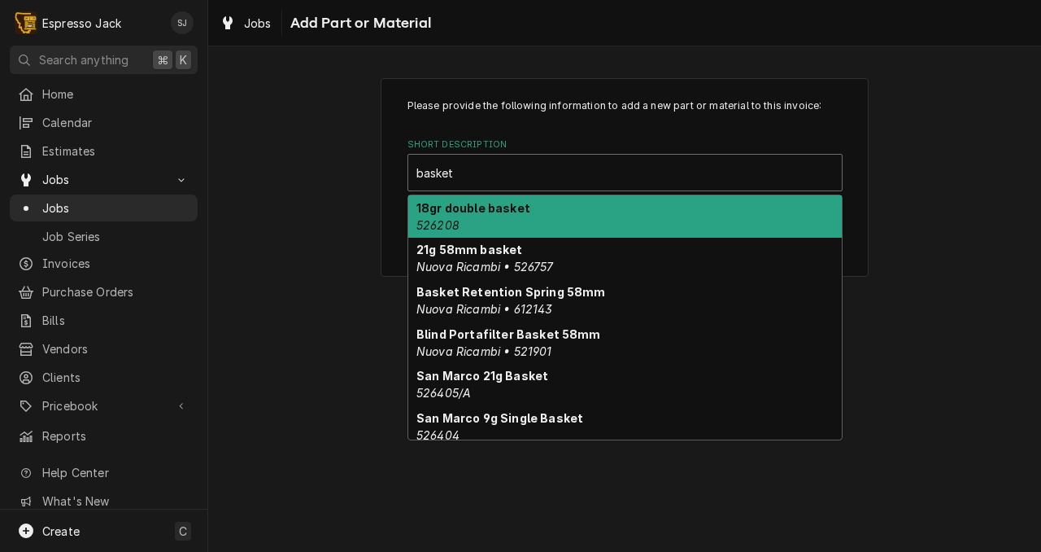
click at [486, 219] on div "18gr double basket 526208" at bounding box center [625, 216] width 434 height 42
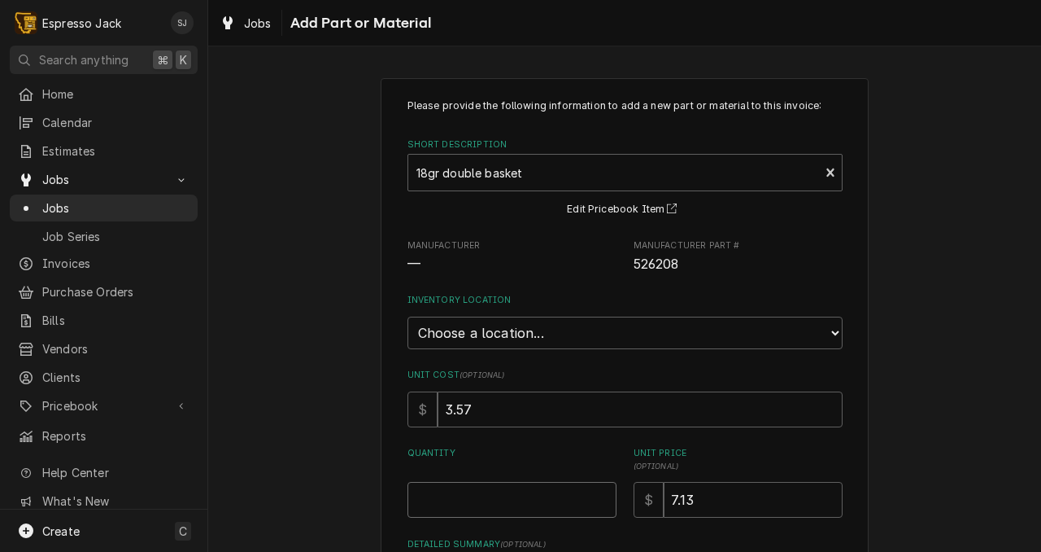
click at [469, 508] on input "Quantity" at bounding box center [512, 500] width 209 height 36
type textarea "x"
type input "2"
click at [527, 332] on select "Choose a location... General Inventory" at bounding box center [625, 332] width 435 height 33
select select "435"
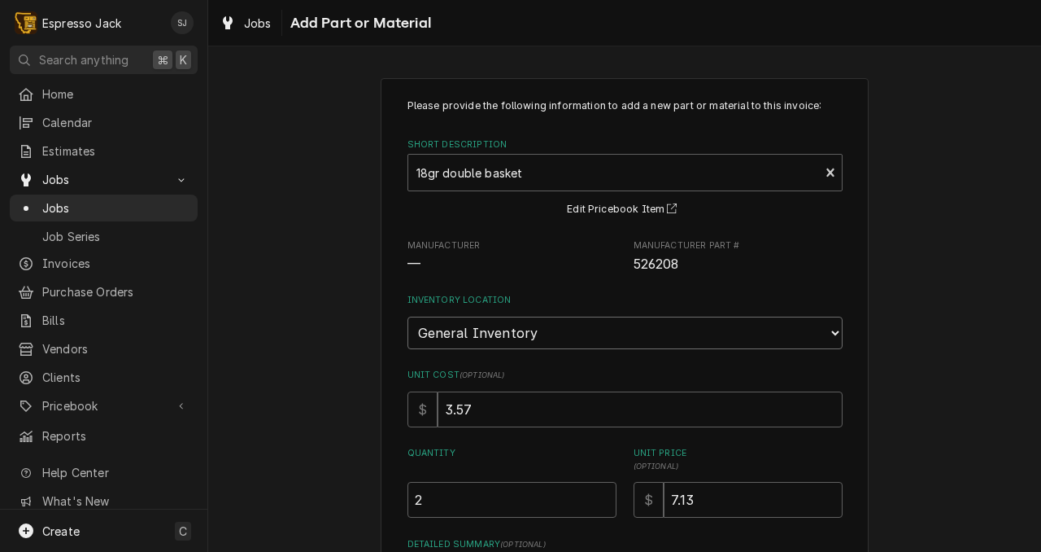
click at [408, 316] on select "Choose a location... General Inventory" at bounding box center [625, 332] width 435 height 33
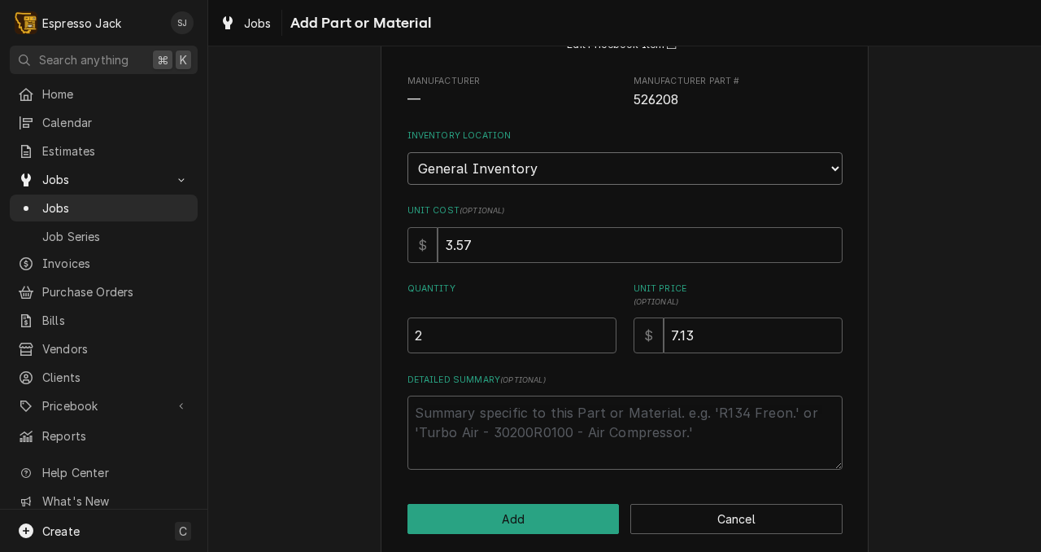
scroll to position [182, 0]
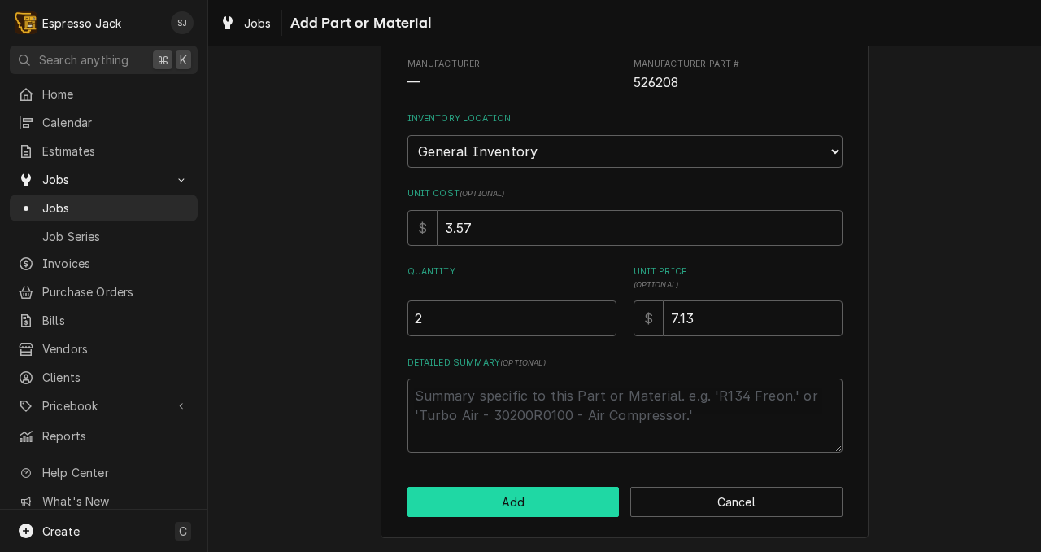
click at [506, 501] on button "Add" at bounding box center [514, 502] width 212 height 30
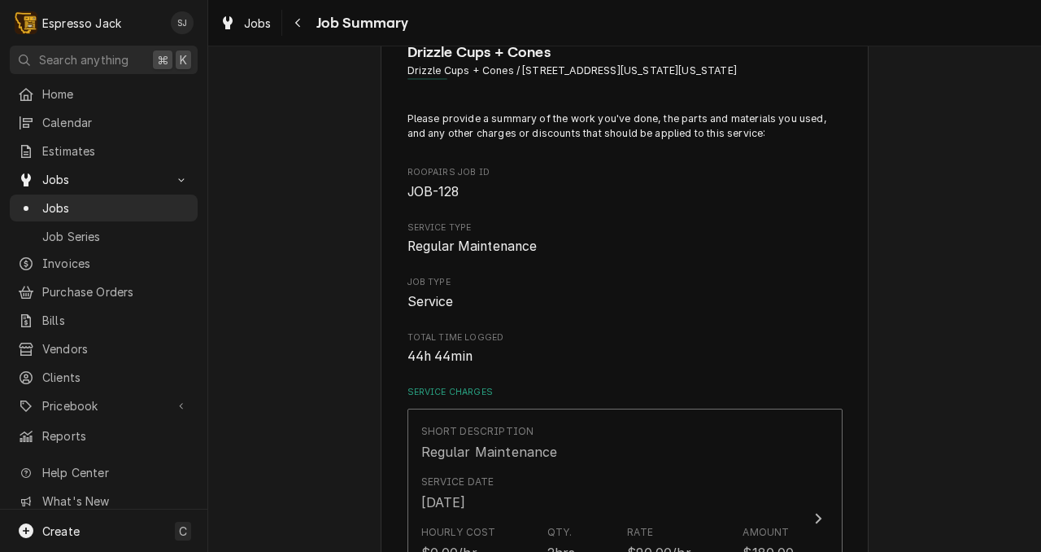
scroll to position [259, 0]
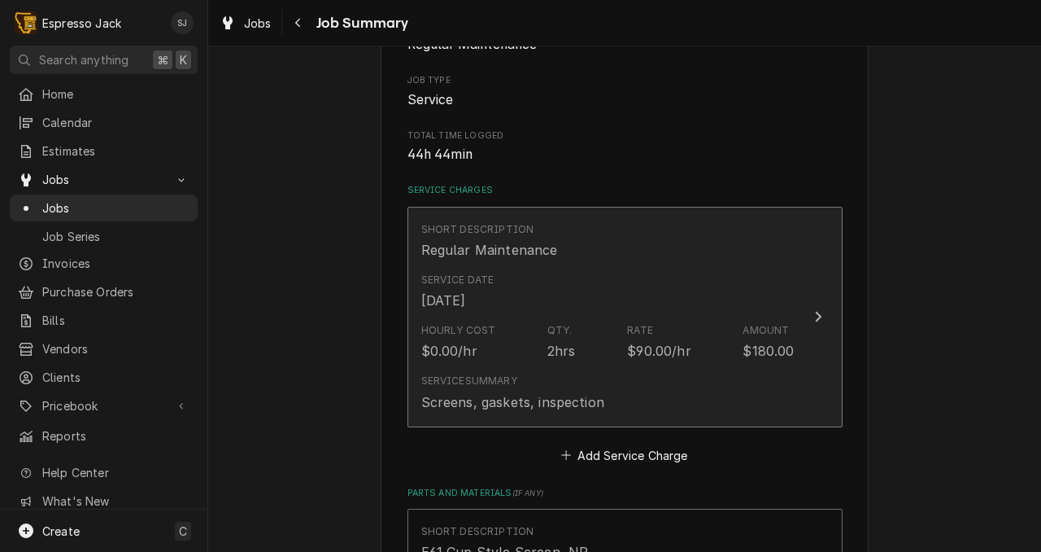
click at [565, 332] on div "Qty." at bounding box center [560, 330] width 25 height 15
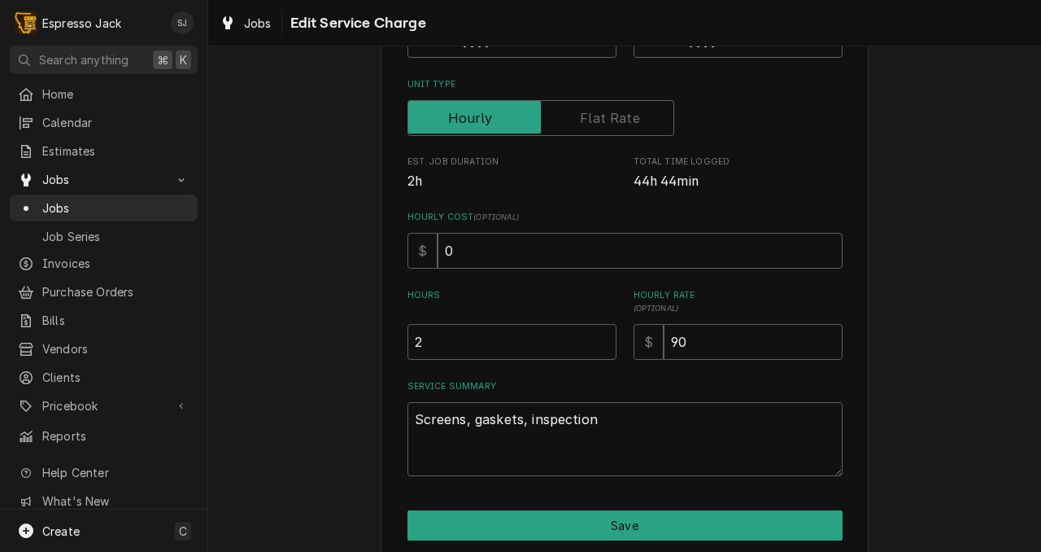
scroll to position [265, 0]
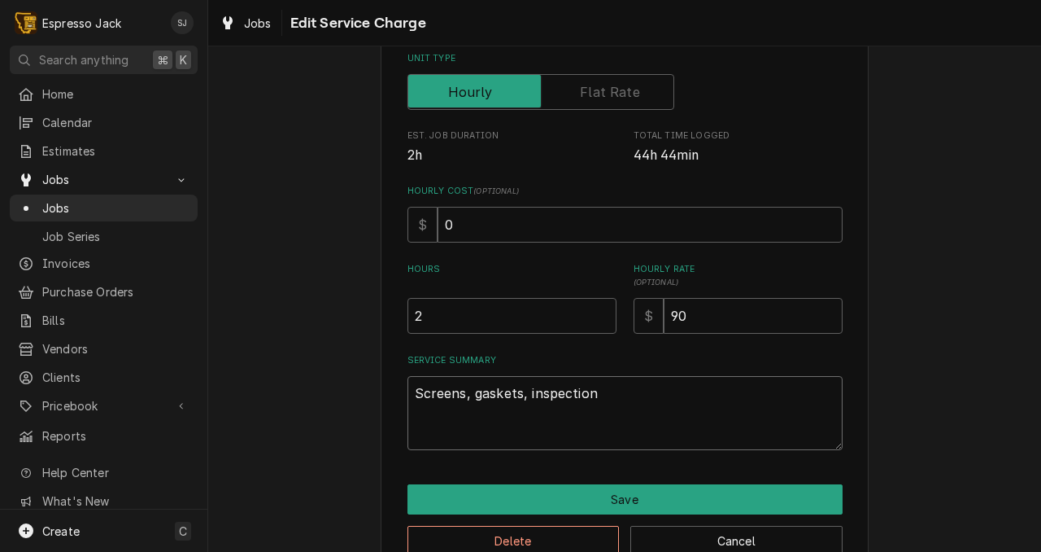
click at [599, 398] on textarea "Screens, gaskets, inspection" at bounding box center [625, 413] width 435 height 74
type textarea "x"
type textarea "Screens, gaskets, inspection"
type textarea "x"
type textarea "Screens, gaskets, inspection"
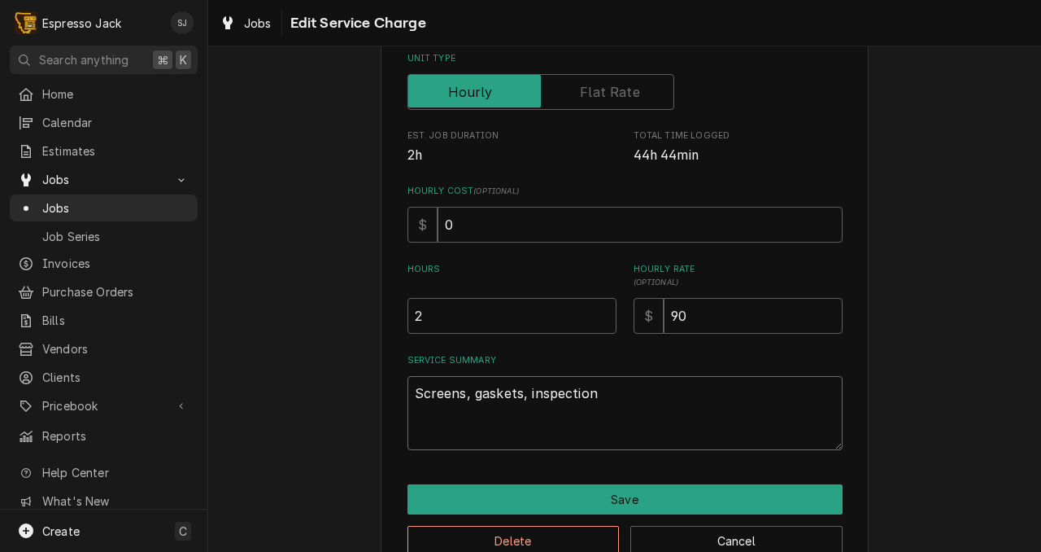
type textarea "x"
type textarea "Screens, gaskets, inspection S"
type textarea "x"
type textarea "Screens, gaskets, inspection Si"
type textarea "x"
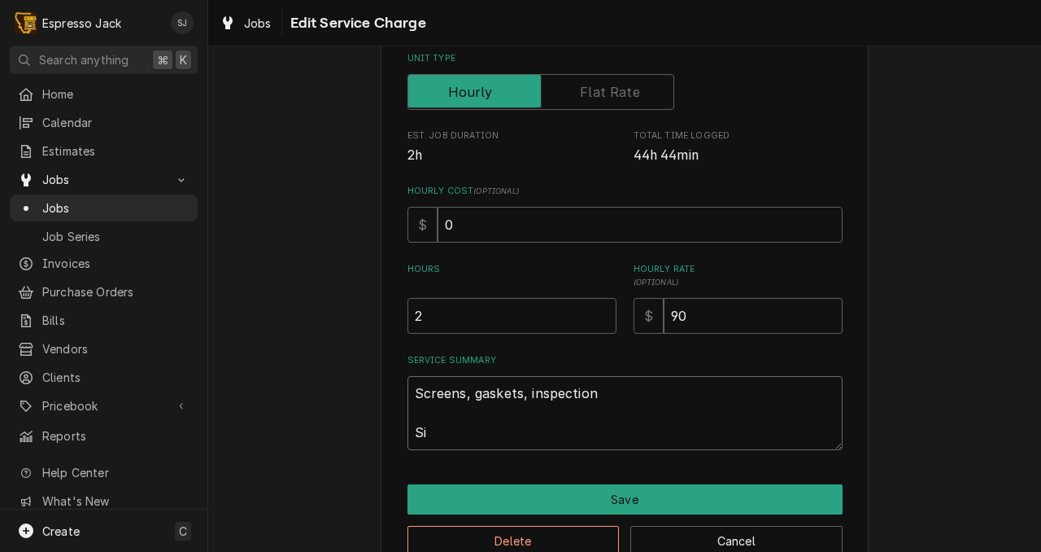
type textarea "Screens, gaskets, inspection Sil"
type textarea "x"
type textarea "Screens, gaskets, inspection Sili"
type textarea "x"
type textarea "Screens, gaskets, inspection Silic"
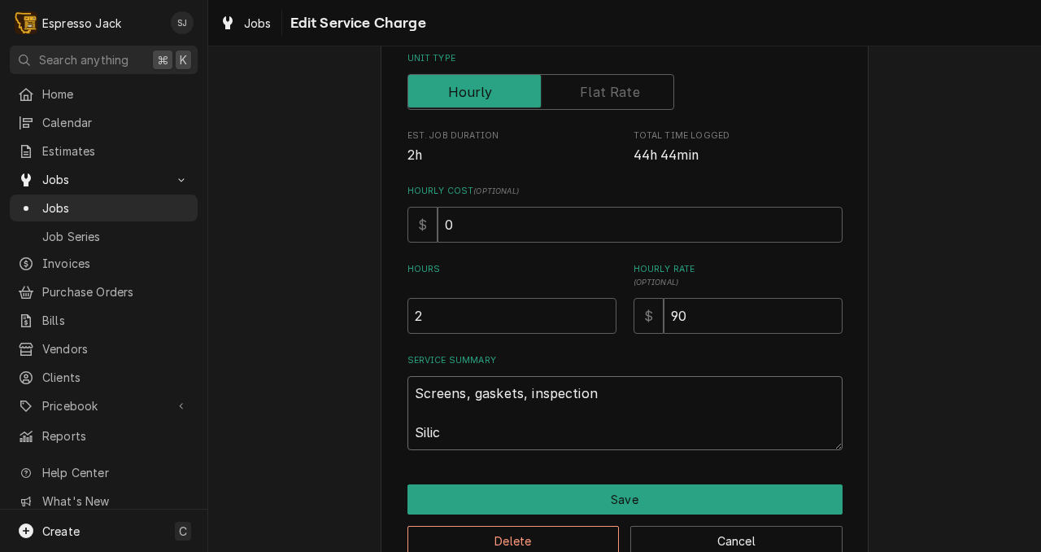
type textarea "x"
type textarea "Screens, gaskets, inspection Silico"
type textarea "x"
type textarea "Screens, gaskets, inspection Silicon"
type textarea "x"
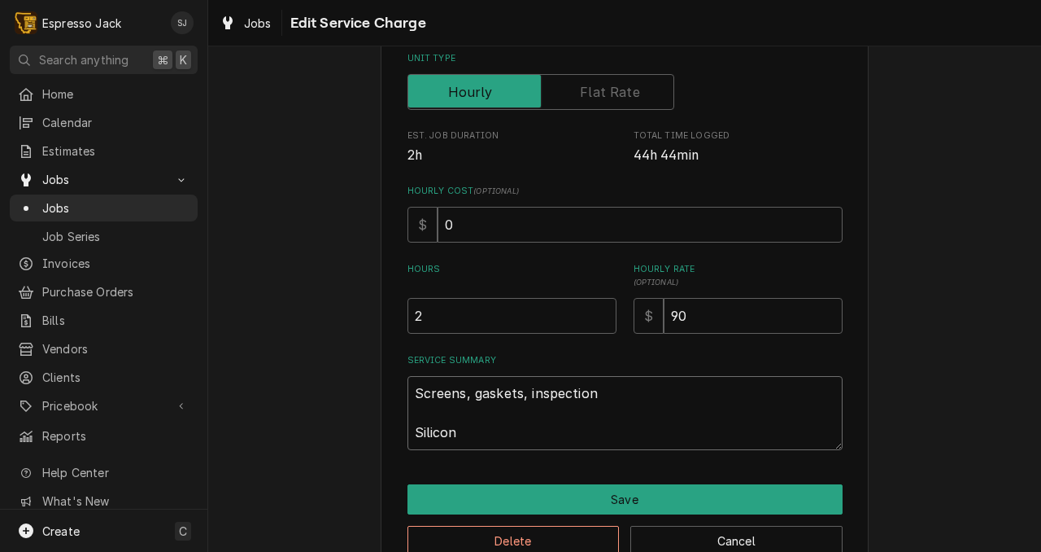
type textarea "Screens, gaskets, inspection Silicon"
type textarea "x"
type textarea "Screens, gaskets, inspection Silicon t"
type textarea "x"
type textarea "Screens, gaskets, inspection Silicon tu"
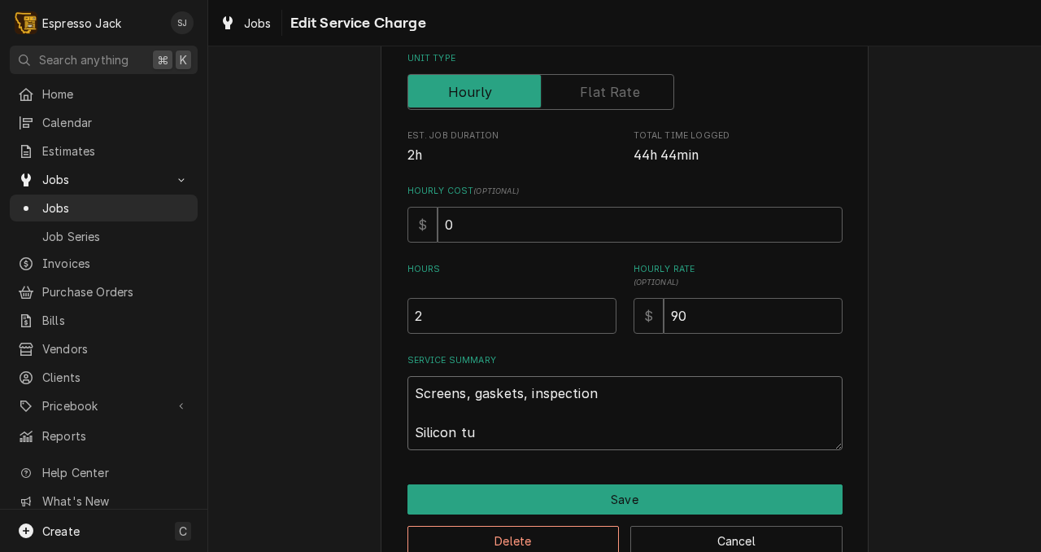
type textarea "x"
type textarea "Screens, gaskets, inspection Silicon tur"
type textarea "x"
type textarea "Screens, gaskets, inspection Silicon tu"
type textarea "x"
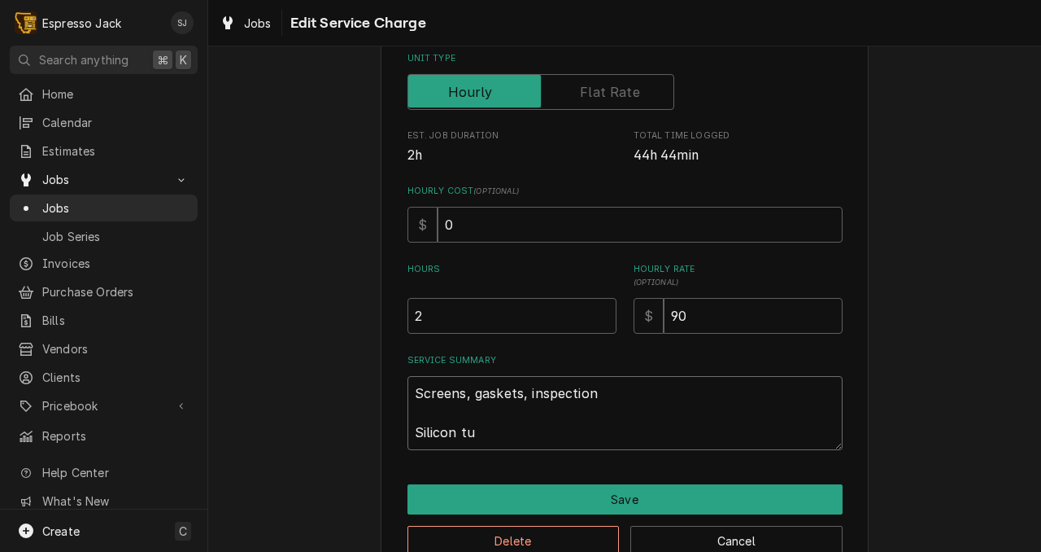
type textarea "Screens, gaskets, inspection Silicon tub"
type textarea "x"
type textarea "Screens, gaskets, inspection Silicon tube"
type textarea "x"
type textarea "Screens, gaskets, inspection Silicon tube"
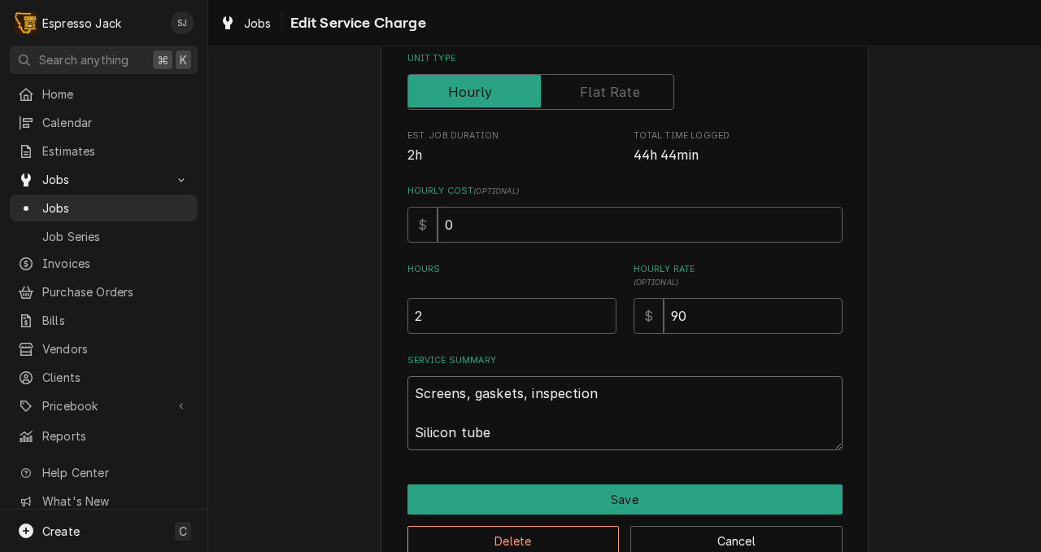
type textarea "x"
type textarea "Screens, gaskets, inspection Silicon tube f"
type textarea "x"
type textarea "Screens, gaskets, inspection Silicon tube fr"
type textarea "x"
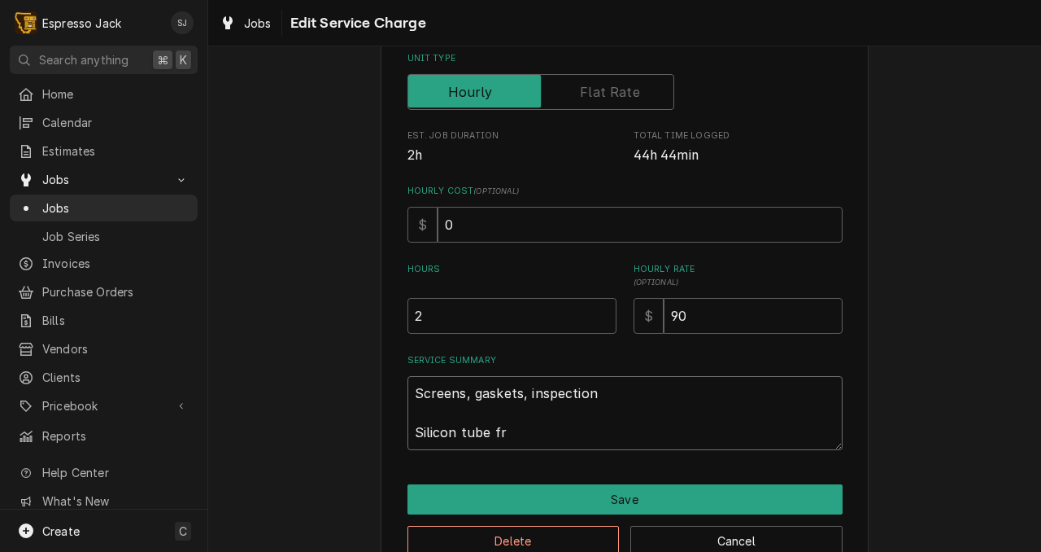
type textarea "Screens, gaskets, inspection Silicon tube fro"
type textarea "x"
type textarea "Screens, gaskets, inspection Silicon tube from"
type textarea "x"
type textarea "Screens, gaskets, inspection Silicon tube from"
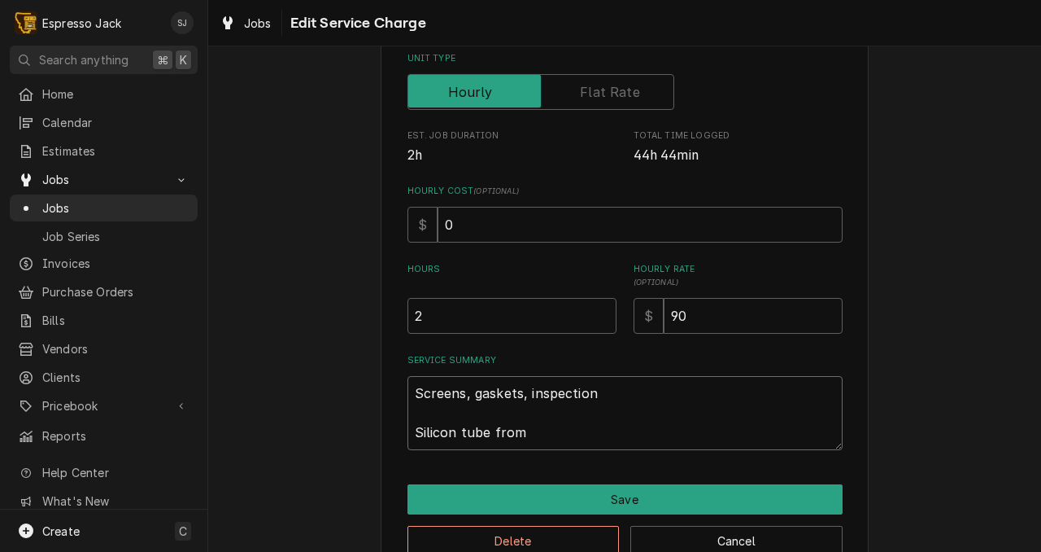
type textarea "x"
type textarea "Screens, gaskets, inspection Silicon tube from e"
type textarea "x"
type textarea "Screens, gaskets, inspection Silicon tube from ex"
type textarea "x"
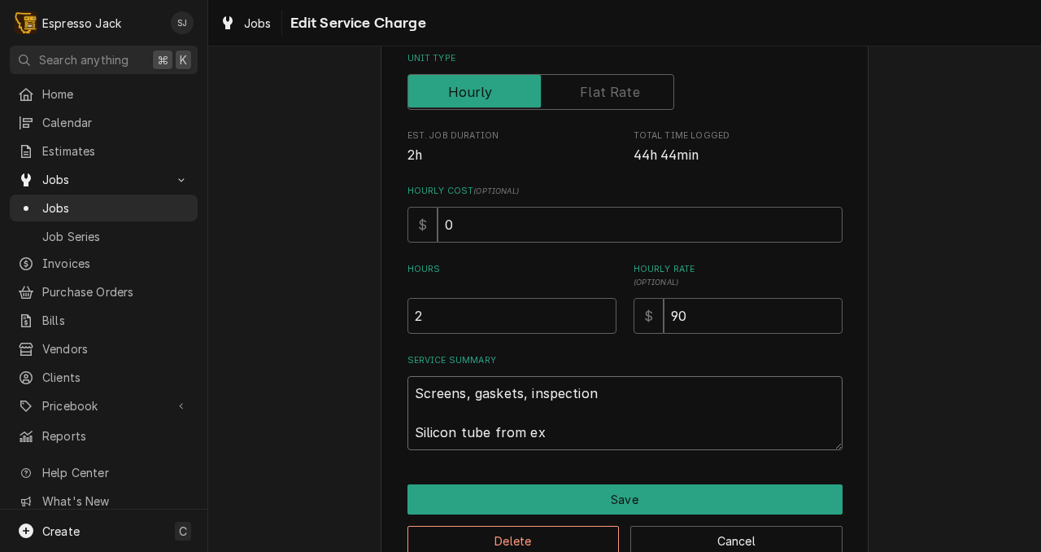
type textarea "Screens, gaskets, inspection Silicon tube from exp"
type textarea "x"
type textarea "Screens, gaskets, inspection Silicon tube from expa"
type textarea "x"
type textarea "Screens, gaskets, inspection Silicon tube from expan"
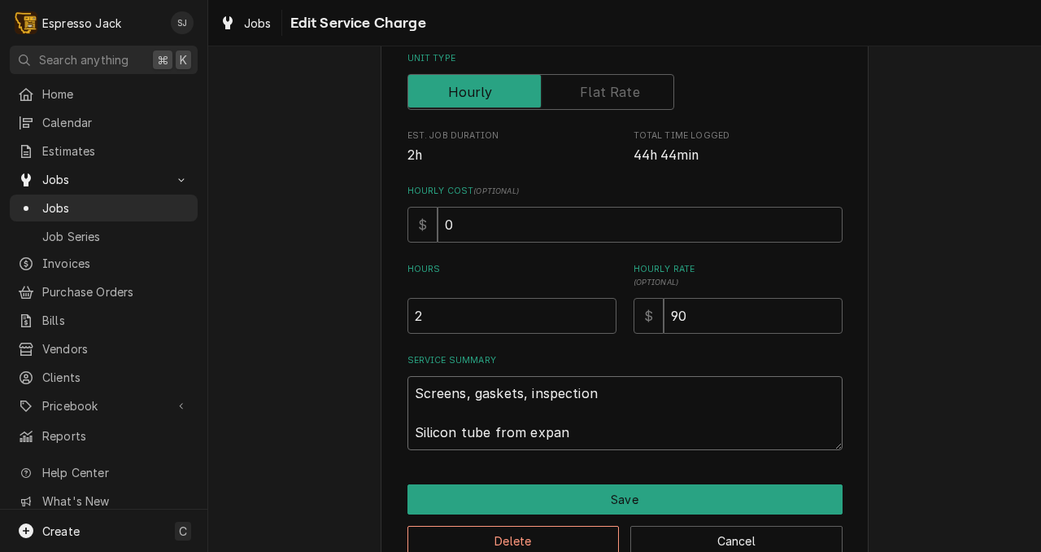
type textarea "x"
type textarea "Screens, gaskets, inspection Silicon tube from expansi"
type textarea "x"
type textarea "Screens, gaskets, inspection Silicon tube from expansio"
type textarea "x"
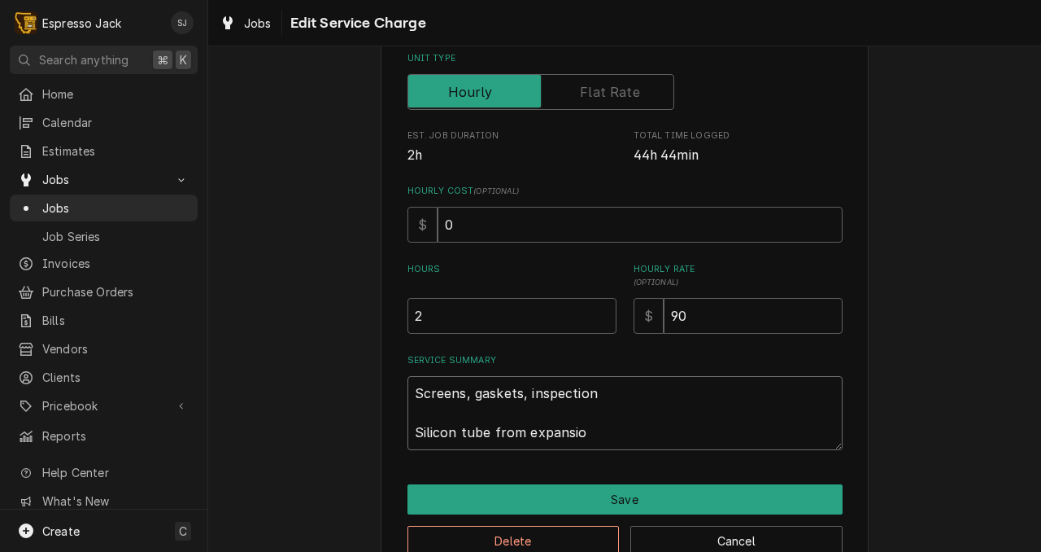
type textarea "Screens, gaskets, inspection Silicon tube from expansion"
type textarea "x"
type textarea "Screens, gaskets, inspection Silicon tube from expansion"
type textarea "x"
type textarea "Screens, gaskets, inspection Silicon tube from expansion v"
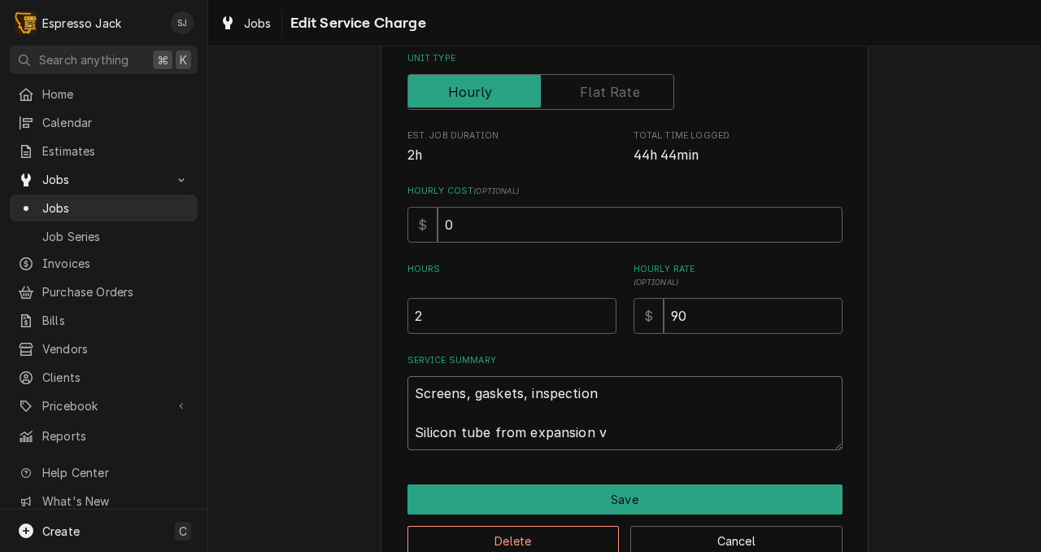
type textarea "x"
type textarea "Screens, gaskets, inspection Silicon tube from expansion va"
type textarea "x"
type textarea "Screens, gaskets, inspection Silicon tube from expansion val"
type textarea "x"
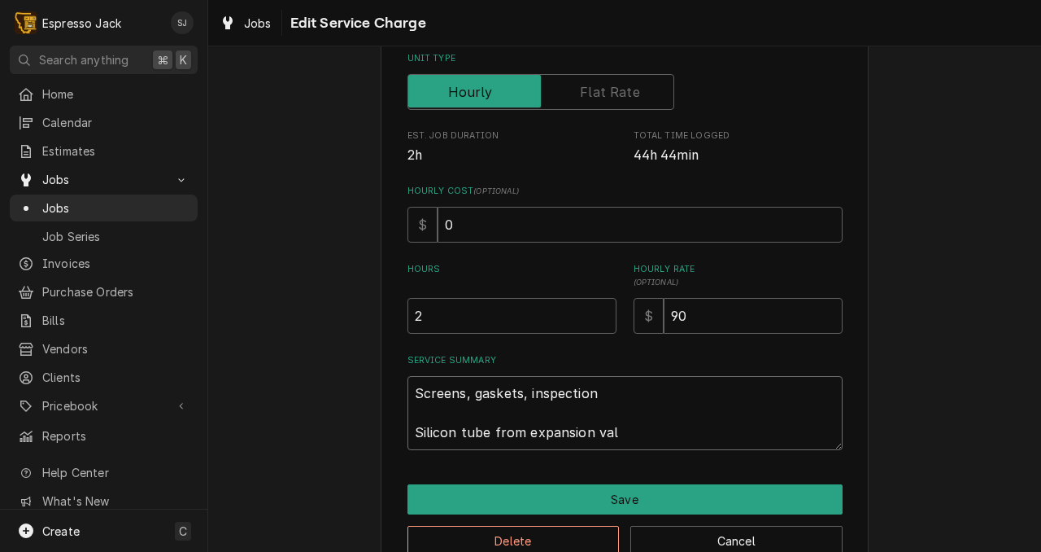
type textarea "Screens, gaskets, inspection Silicon tube from expansion valv"
type textarea "x"
type textarea "Screens, gaskets, inspection Silicon tube from expansion valve"
type textarea "x"
type textarea "Screens, gaskets, inspection Silicon tube from expansion valve"
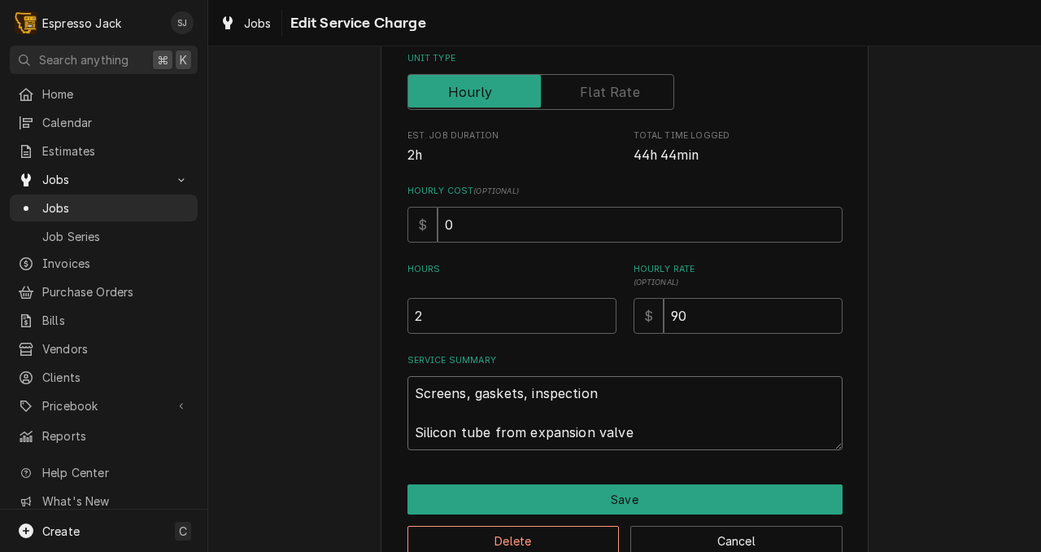
type textarea "x"
type textarea "Screens, gaskets, inspection Silicon tube from expansion valve l"
type textarea "x"
type textarea "Screens, gaskets, inspection Silicon tube from expansion valve le"
type textarea "x"
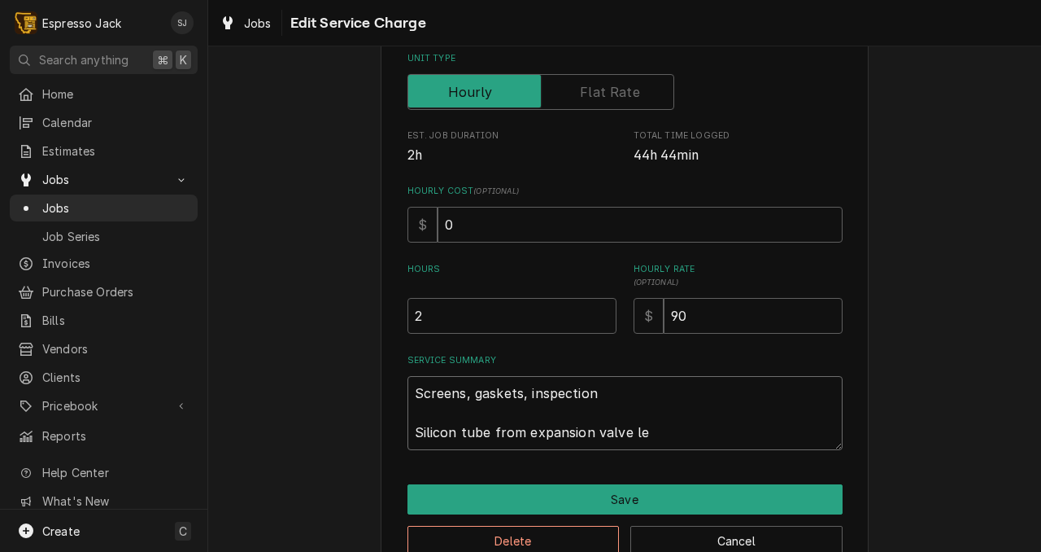
type textarea "Screens, gaskets, inspection Silicon tube from expansion valve lea"
type textarea "x"
type textarea "Screens, gaskets, inspection Silicon tube from expansion valve leak"
type textarea "x"
type textarea "Screens, gaskets, inspection Silicon tube from expansion valve leaki"
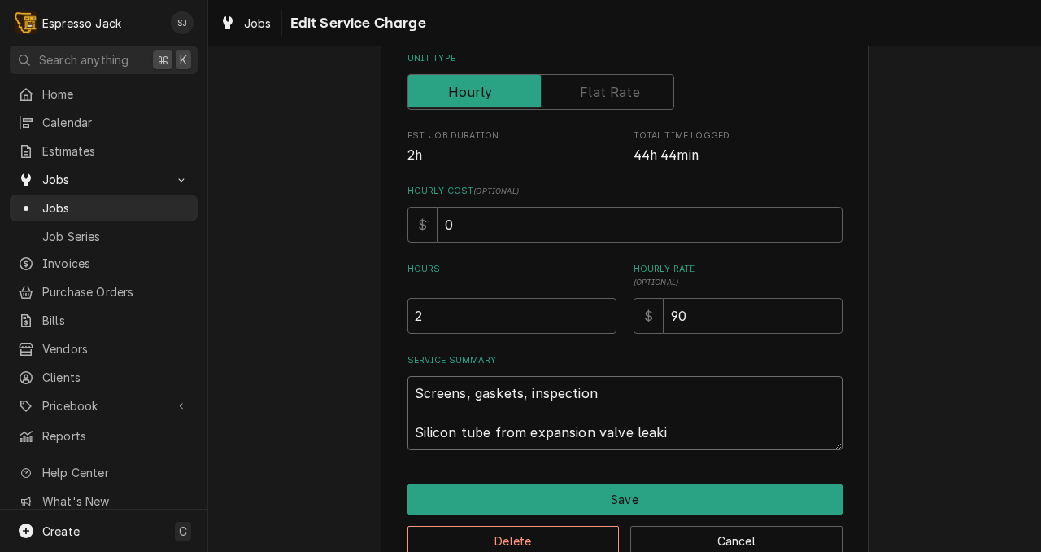
type textarea "x"
type textarea "Screens, gaskets, inspection Silicon tube from expansion valve leakin"
type textarea "x"
type textarea "Screens, gaskets, inspection Silicon tube from expansion valve leaking"
type textarea "x"
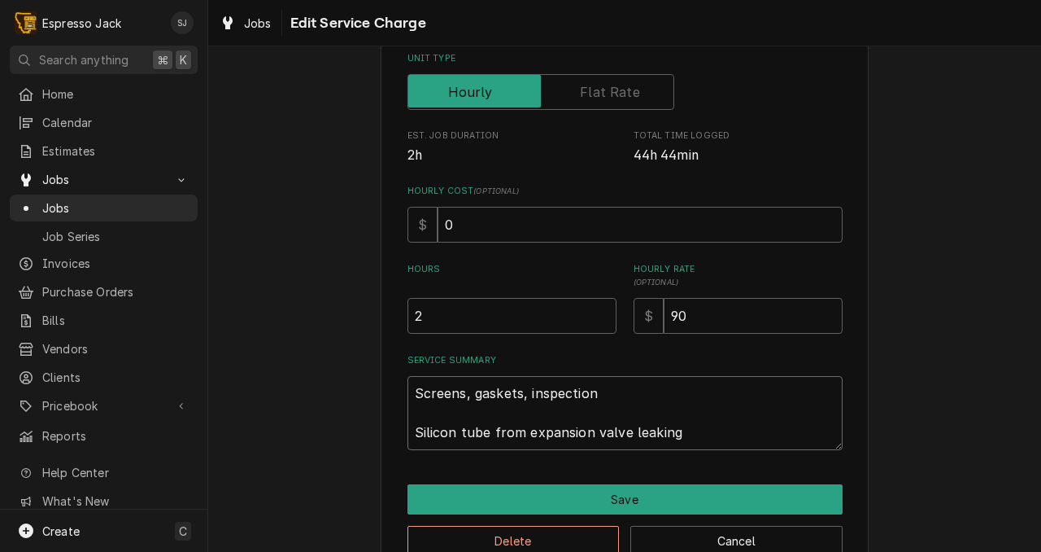
type textarea "Screens, gaskets, inspection Silicon tube from expansion valve leaking."
type textarea "x"
type textarea "Screens, gaskets, inspection Silicon tube from expansion valve leaking."
type textarea "x"
type textarea "Screens, gaskets, inspection Silicon tube from expansion valve leaking. T"
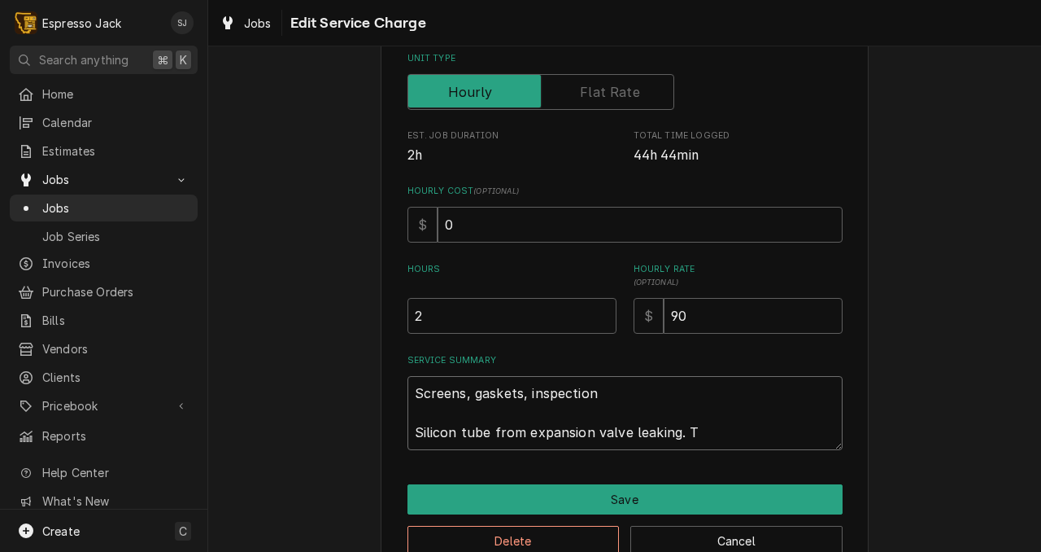
type textarea "x"
type textarea "Screens, gaskets, inspection Silicon tube from expansion valve leaking. Tr"
type textarea "x"
type textarea "Screens, gaskets, inspection Silicon tube from expansion valve leaking. Tri"
type textarea "x"
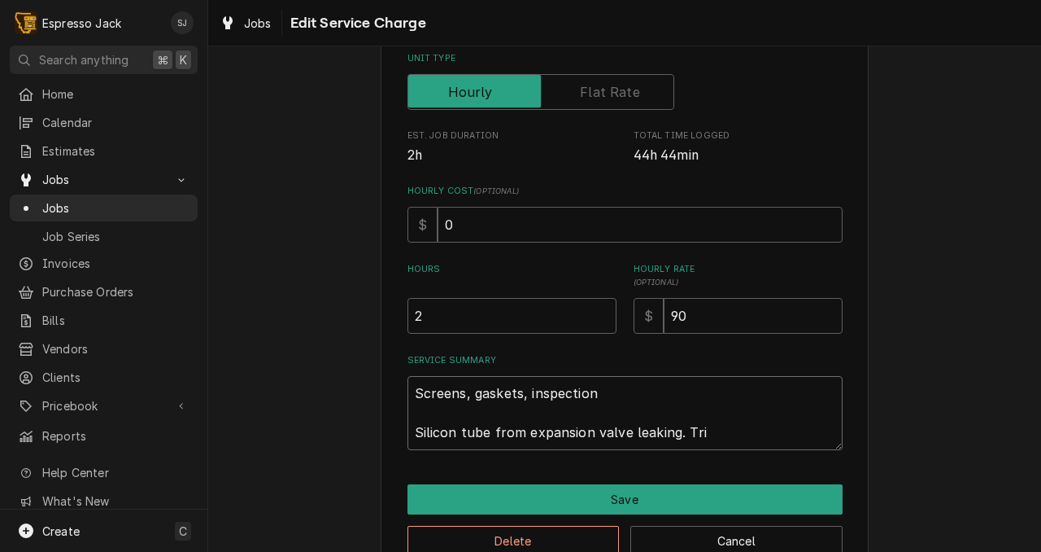
type textarea "Screens, gaskets, inspection Silicon tube from expansion valve leaking. Trim"
type textarea "x"
type textarea "Screens, gaskets, inspection Silicon tube from expansion valve leaking. Trimm"
type textarea "x"
type textarea "Screens, gaskets, inspection Silicon tube from expansion valve leaking. Trimme"
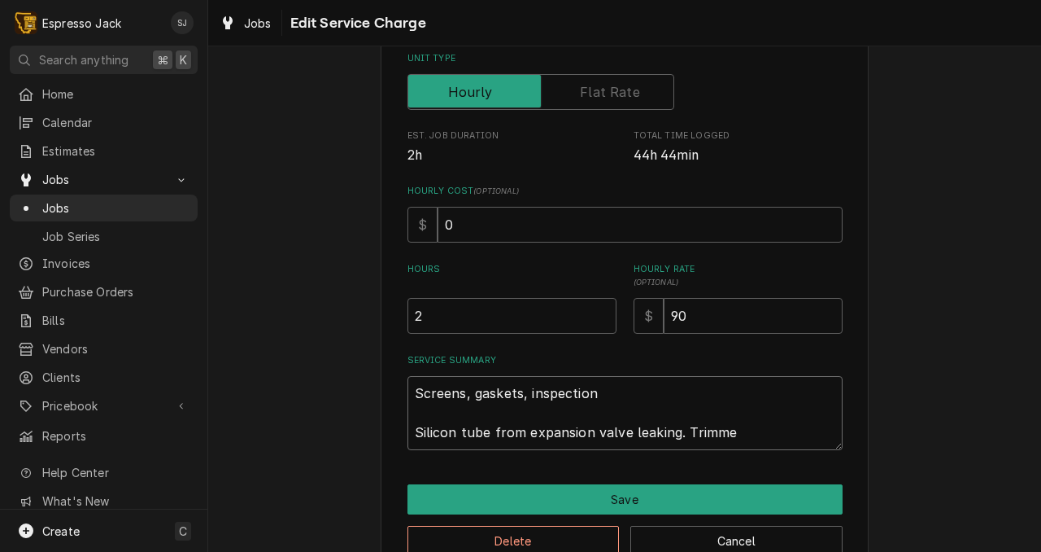
type textarea "x"
type textarea "Screens, gaskets, inspection Silicon tube from expansion valve leaking. Trimmed"
type textarea "x"
type textarea "Screens, gaskets, inspection Silicon tube from expansion valve leaking. Trimmed"
type textarea "x"
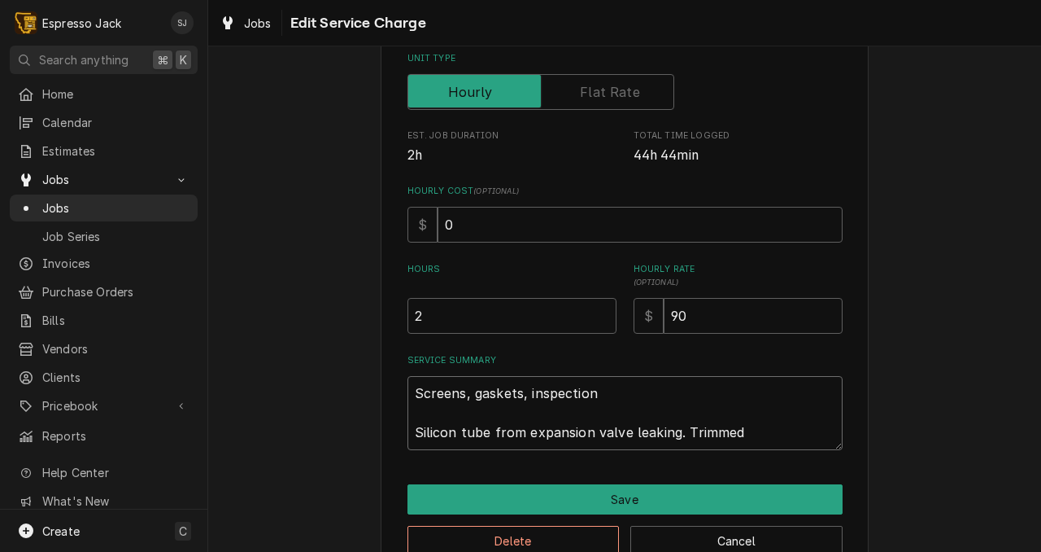
type textarea "Screens, gaskets, inspection Silicon tube from expansion valve leaking. Trimmed…"
type textarea "x"
type textarea "Screens, gaskets, inspection Silicon tube from expansion valve leaking. Trimmed…"
type textarea "x"
type textarea "Screens, gaskets, inspection Silicon tube from expansion valve leaking. Trimmed…"
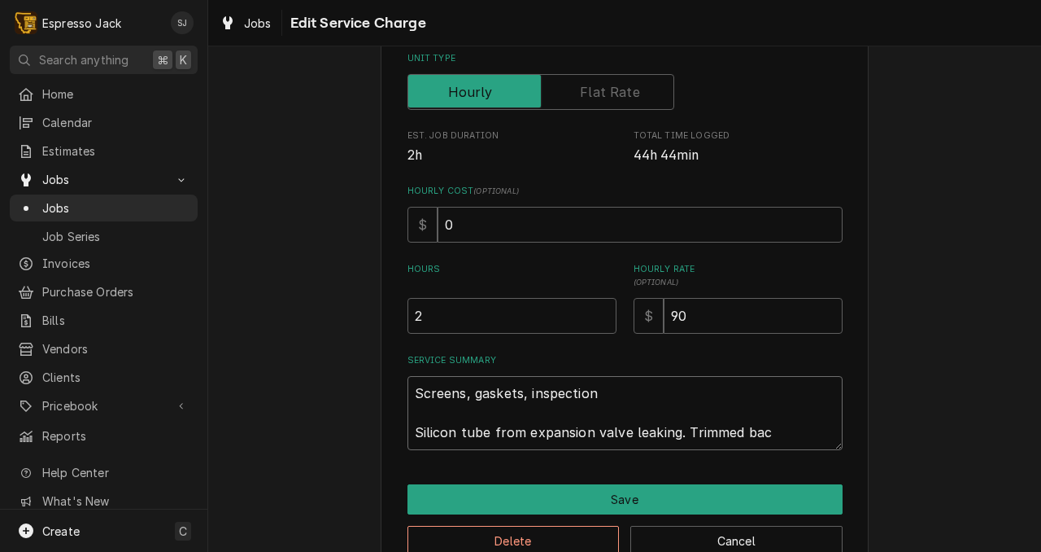
type textarea "x"
type textarea "Screens, gaskets, inspection Silicon tube from expansion valve leaking. Trimmed…"
type textarea "x"
type textarea "Screens, gaskets, inspection Silicon tube from expansion valve leaking. Trimmed…"
type textarea "x"
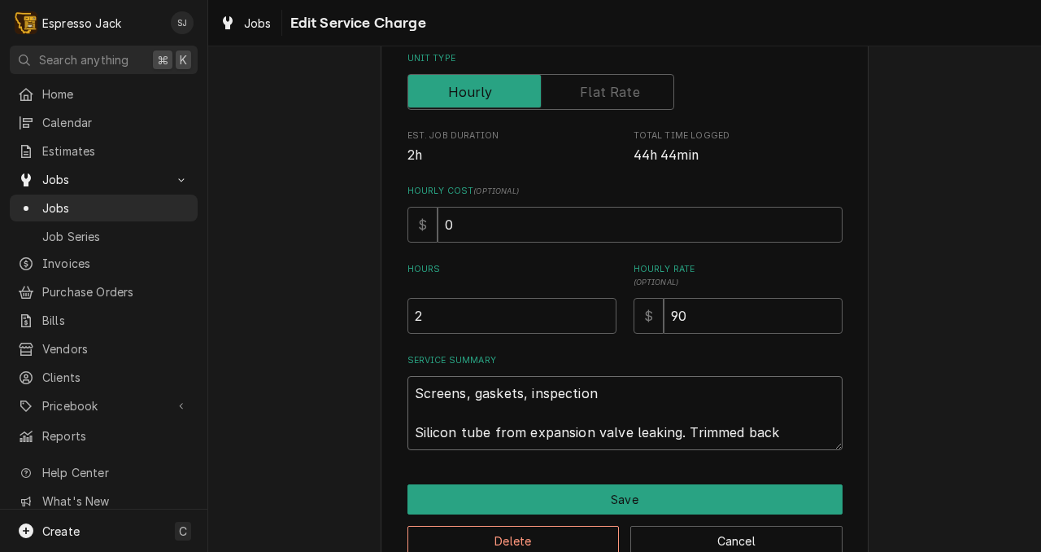
type textarea "Screens, gaskets, inspection Silicon tube from expansion valve leaking. Trimmed…"
type textarea "x"
type textarea "Screens, gaskets, inspection Silicon tube from expansion valve leaking. Trimmed…"
type textarea "x"
type textarea "Screens, gaskets, inspection Silicon tube from expansion valve leaking. Trimmed…"
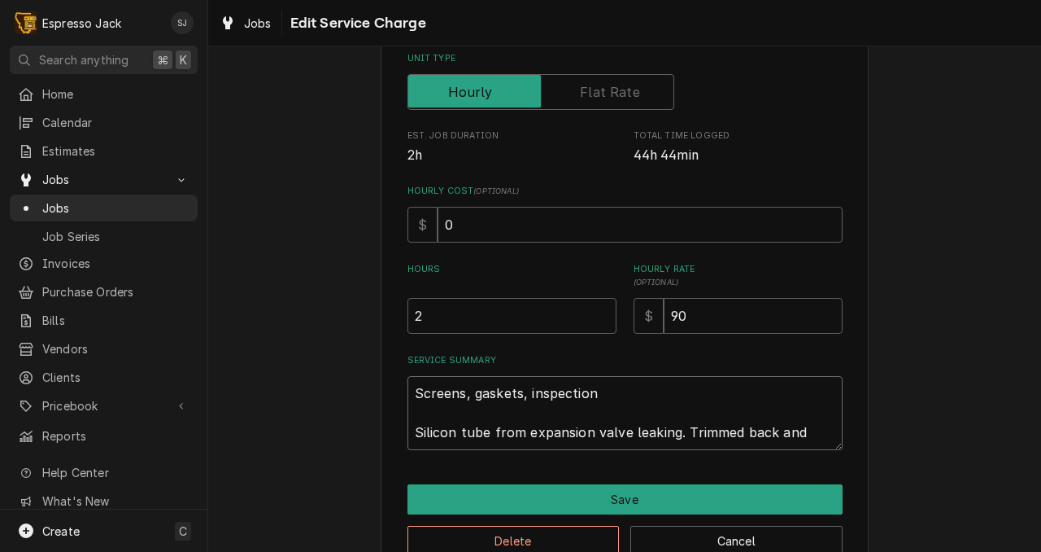
type textarea "x"
type textarea "Screens, gaskets, inspection Silicon tube from expansion valve leaking. Trimmed…"
type textarea "x"
type textarea "Screens, gaskets, inspection Silicon tube from expansion valve leaking. Trimmed…"
type textarea "x"
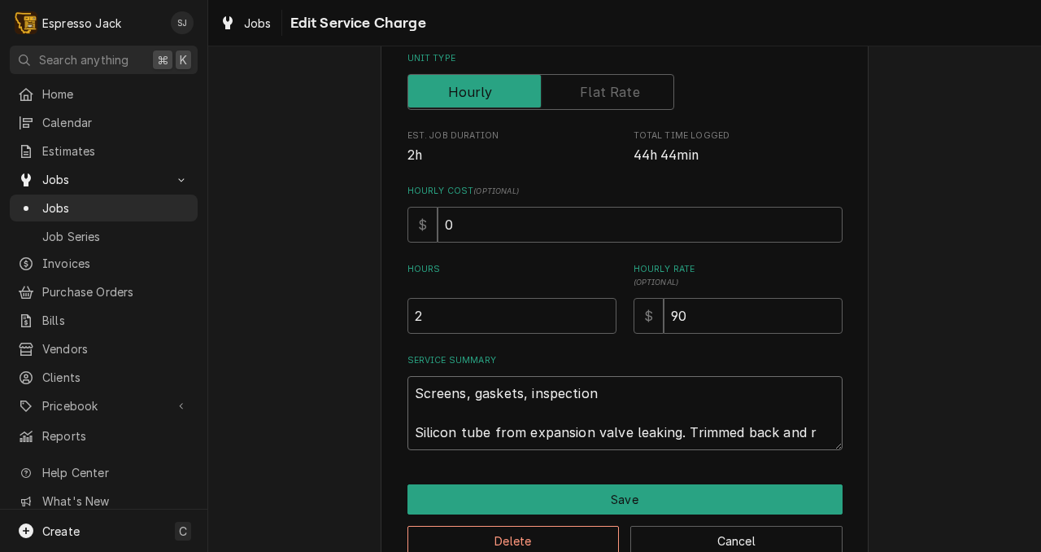
type textarea "Screens, gaskets, inspection Silicon tube from expansion valve leaking. Trimmed…"
type textarea "x"
type textarea "Screens, gaskets, inspection Silicon tube from expansion valve leaking. Trimmed…"
type textarea "x"
type textarea "Screens, gaskets, inspection Silicon tube from expansion valve leaking. Trimmed…"
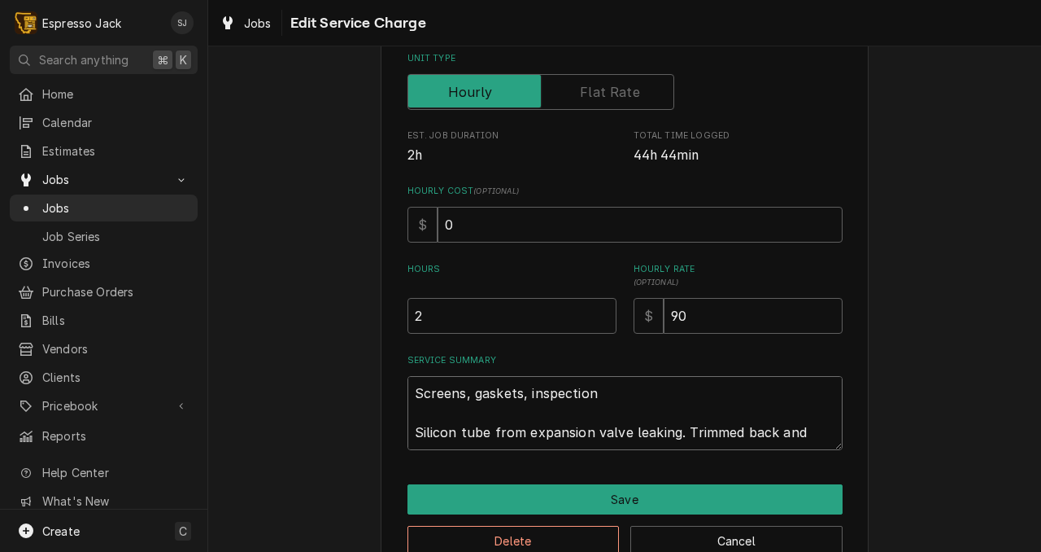
type textarea "x"
type textarea "Screens, gaskets, inspection Silicon tube from expansion valve leaking. Trimmed…"
type textarea "x"
type textarea "Screens, gaskets, inspection Silicon tube from expansion valve leaking. Trimmed…"
type textarea "x"
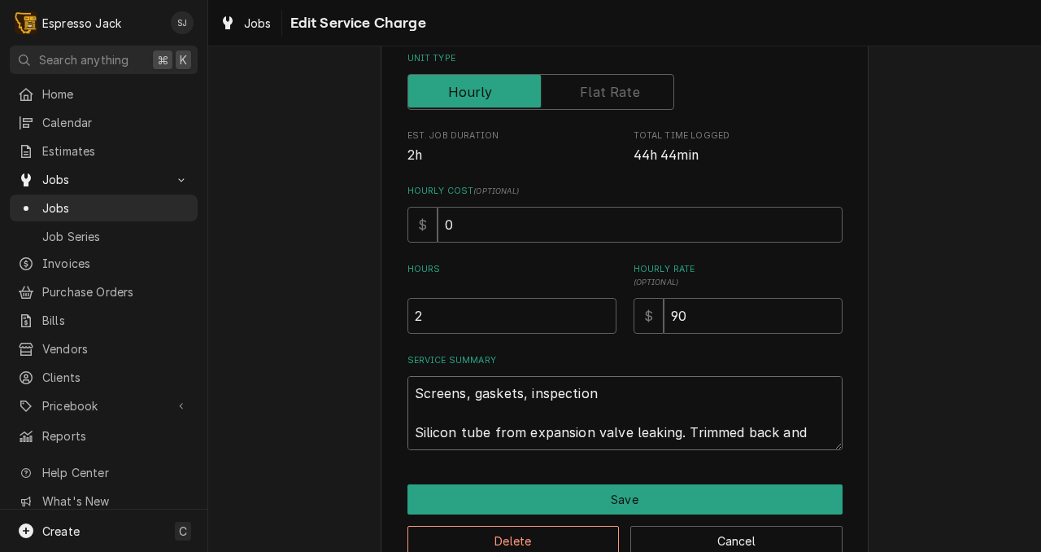
type textarea "Screens, gaskets, inspection Silicon tube from expansion valve leaking. Trimmed…"
type textarea "x"
type textarea "Screens, gaskets, inspection Silicon tube from expansion valve leaking. Trimmed…"
type textarea "x"
type textarea "Screens, gaskets, inspection Silicon tube from expansion valve leaking. Trimmed…"
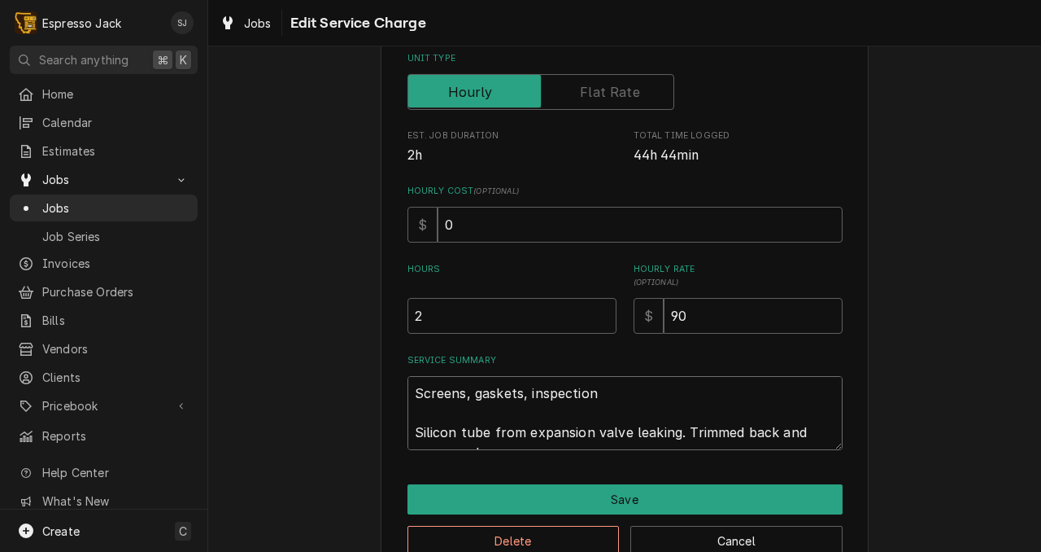
type textarea "x"
type textarea "Screens, gaskets, inspection Silicon tube from expansion valve leaking. Trimmed…"
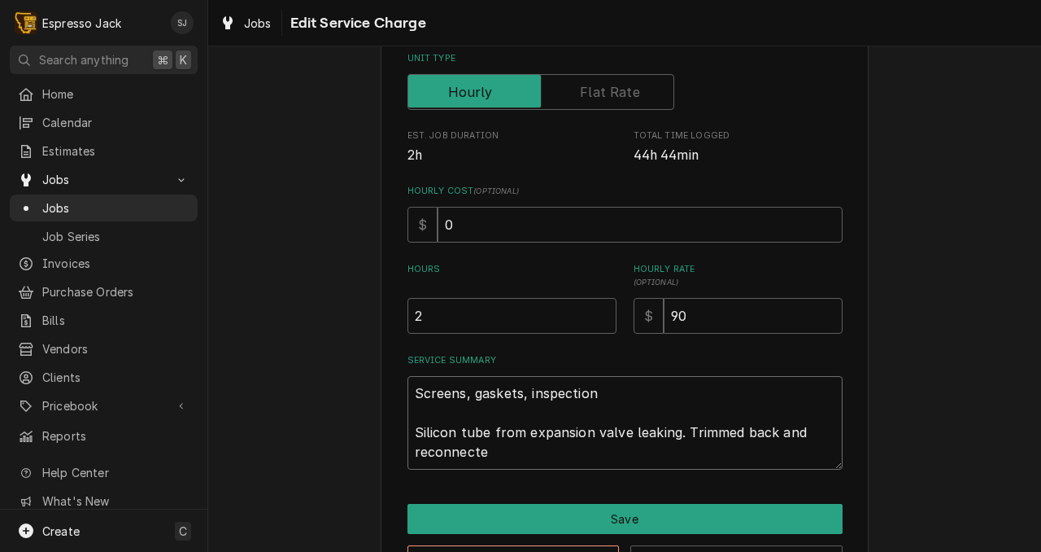
type textarea "x"
type textarea "Screens, gaskets, inspection Silicon tube from expansion valve leaking. Trimmed…"
type textarea "x"
type textarea "Screens, gaskets, inspection Silicon tube from expansion valve leaking. Trimmed…"
type textarea "x"
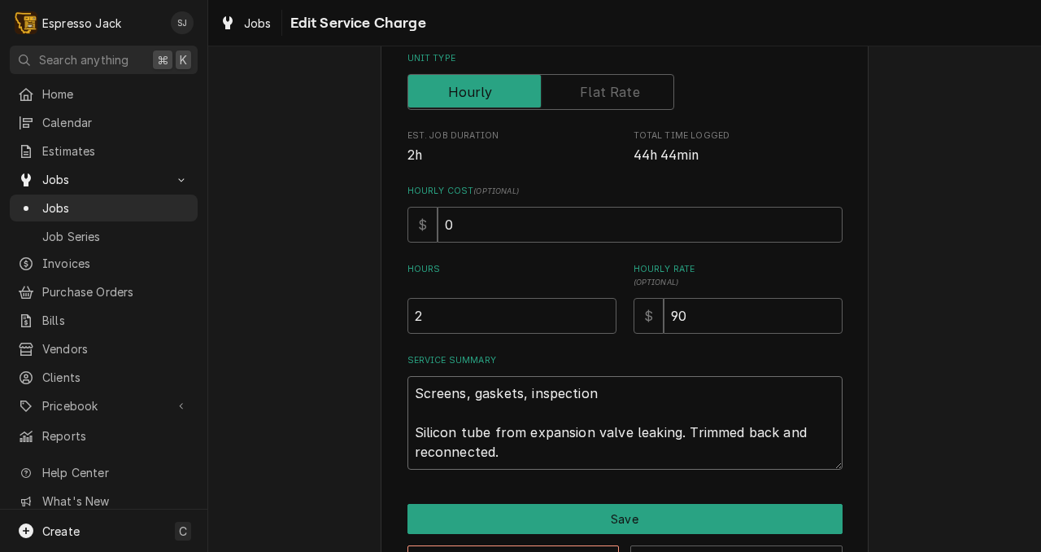
type textarea "Screens, gaskets, inspection Silicon tube from expansion valve leaking. Trimmed…"
type textarea "x"
type textarea "Screens, gaskets, inspection Silicon tube from expansion valve leaking. Trimmed…"
type textarea "x"
type textarea "Screens, gaskets, inspection Silicon tube from expansion valve leaking. Trimmed…"
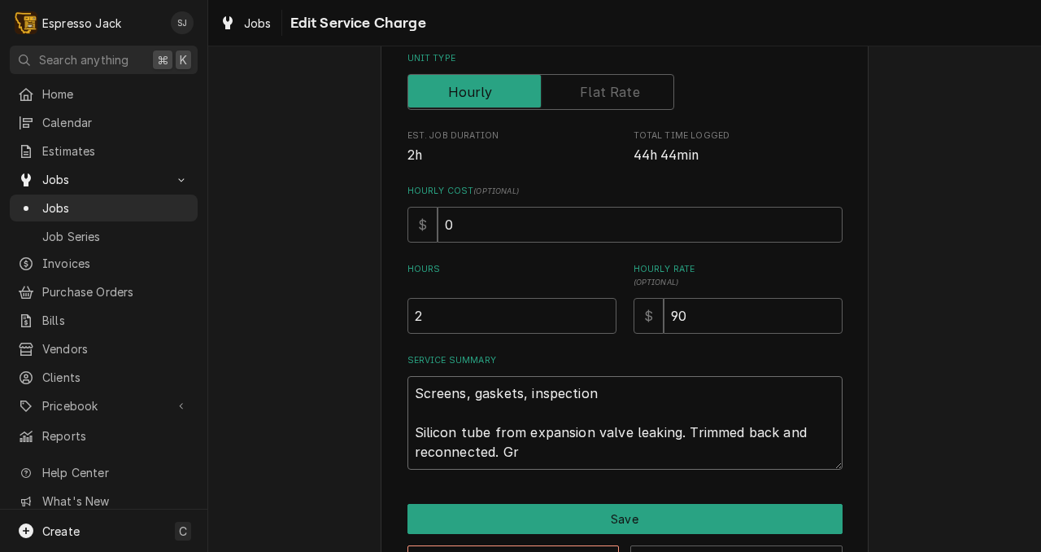
type textarea "x"
type textarea "Screens, gaskets, inspection Silicon tube from expansion valve leaking. Trimmed…"
type textarea "x"
type textarea "Screens, gaskets, inspection Silicon tube from expansion valve leaking. Trimmed…"
type textarea "x"
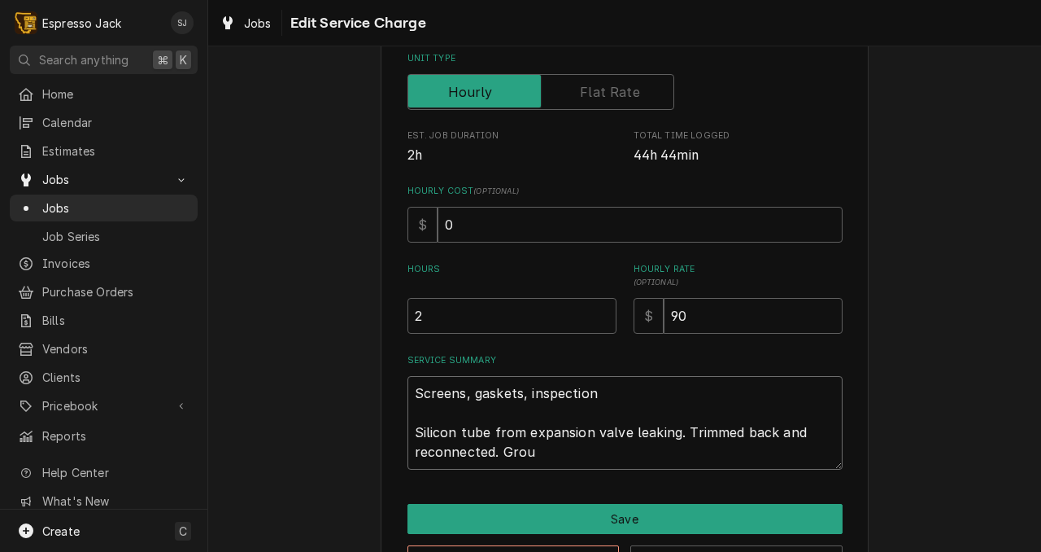
type textarea "Screens, gaskets, inspection Silicon tube from expansion valve leaking. Trimmed…"
type textarea "x"
type textarea "Screens, gaskets, inspection Silicon tube from expansion valve leaking. Trimmed…"
type textarea "x"
type textarea "Screens, gaskets, inspection Silicon tube from expansion valve leaking. Trimmed…"
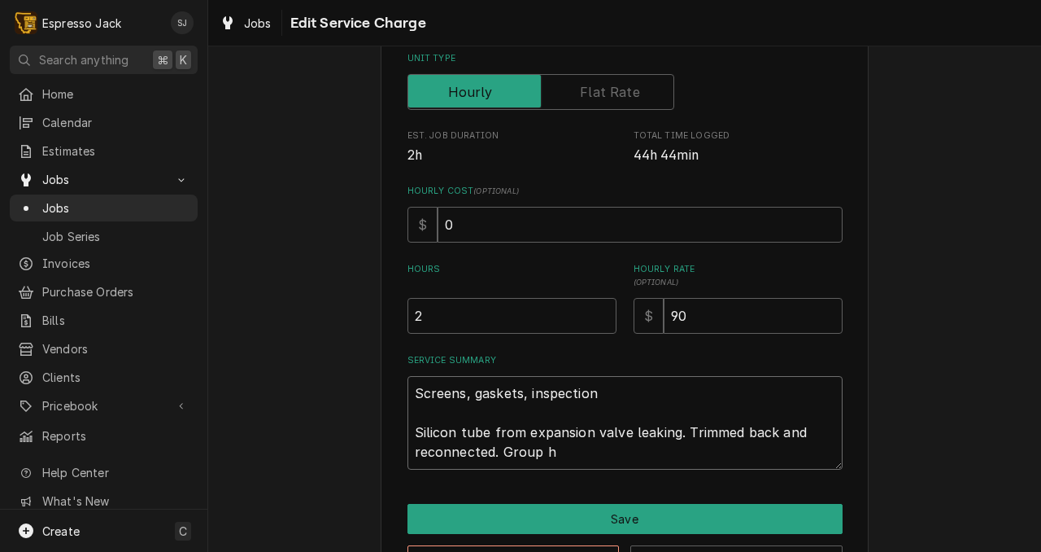
type textarea "x"
type textarea "Screens, gaskets, inspection Silicon tube from expansion valve leaking. Trimmed…"
type textarea "x"
type textarea "Screens, gaskets, inspection Silicon tube from expansion valve leaking. Trimmed…"
type textarea "x"
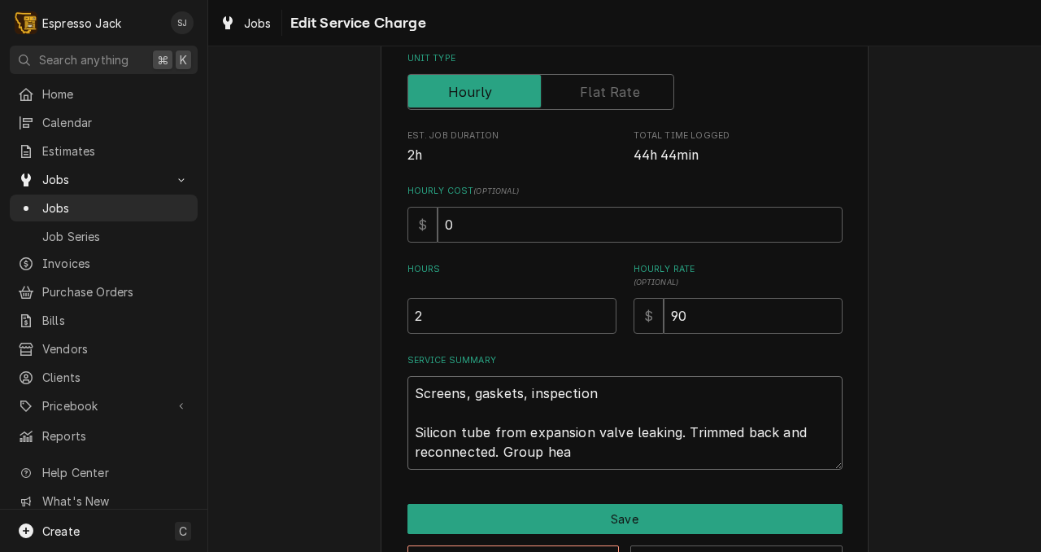
type textarea "Screens, gaskets, inspection Silicon tube from expansion valve leaking. Trimmed…"
type textarea "x"
type textarea "Screens, gaskets, inspection Silicon tube from expansion valve leaking. Trimmed…"
type textarea "x"
type textarea "Screens, gaskets, inspection Silicon tube from expansion valve leaking. Trimmed…"
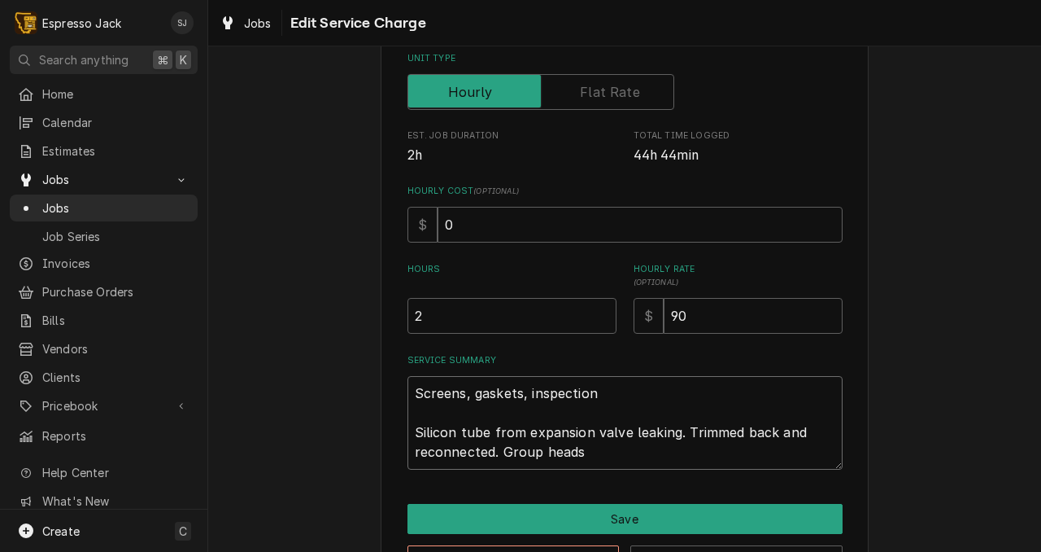
type textarea "x"
type textarea "Screens, gaskets, inspection Silicon tube from expansion valve leaking. Trimmed…"
type textarea "x"
type textarea "Screens, gaskets, inspection Silicon tube from expansion valve leaking. Trimmed…"
type textarea "x"
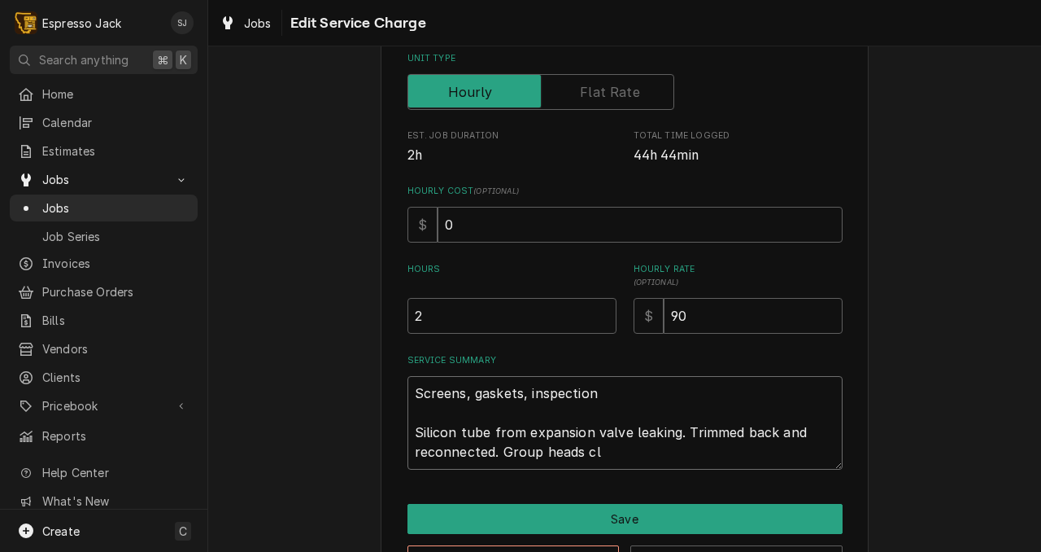
type textarea "Screens, gaskets, inspection Silicon tube from expansion valve leaking. Trimmed…"
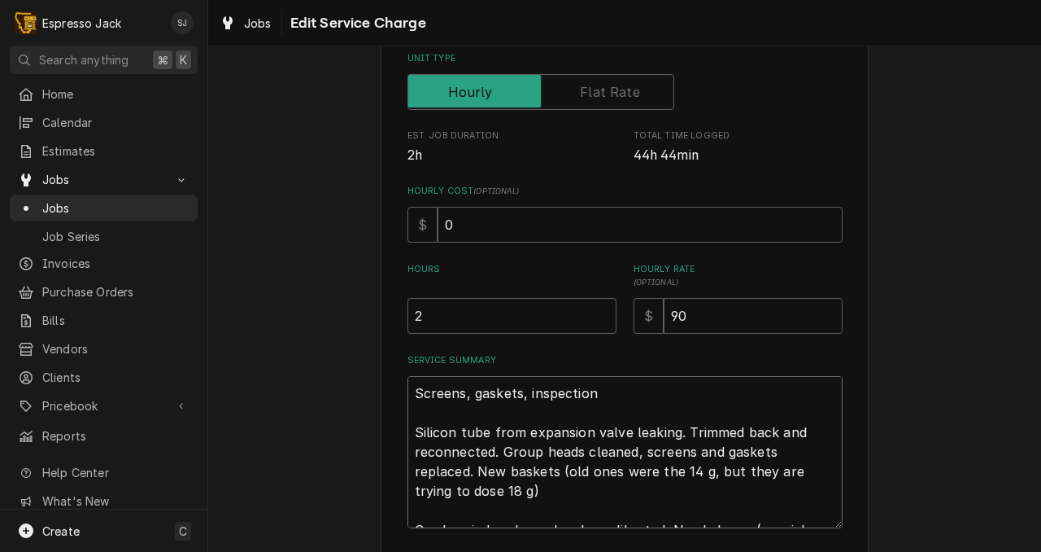
click at [595, 515] on textarea "Screens, gaskets, inspection Silicon tube from expansion valve leaking. Trimmed…" at bounding box center [625, 452] width 435 height 152
click at [814, 512] on textarea "Screens, gaskets, inspection Silicon tube from expansion valve leaking. Trimmed…" at bounding box center [625, 452] width 435 height 152
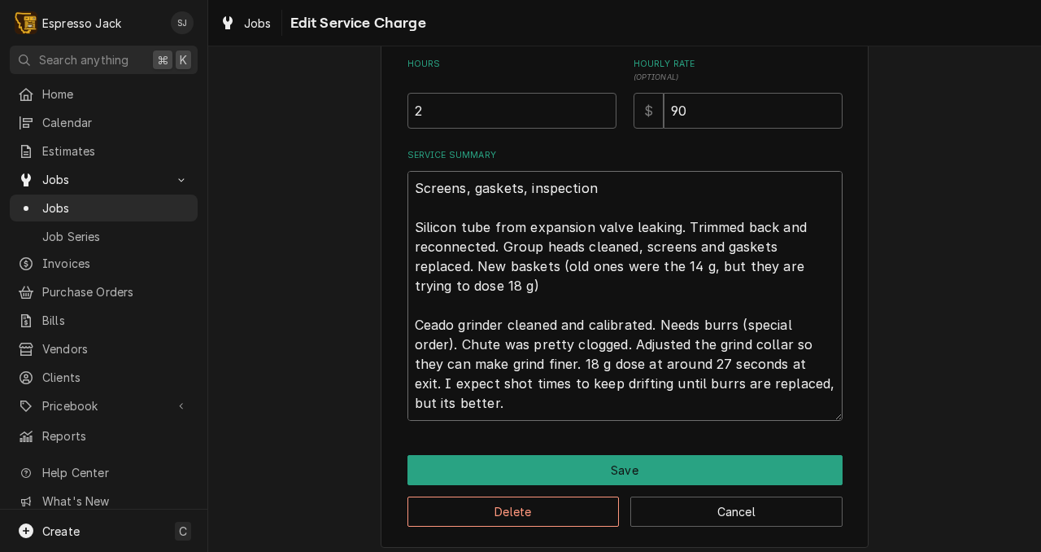
scroll to position [482, 0]
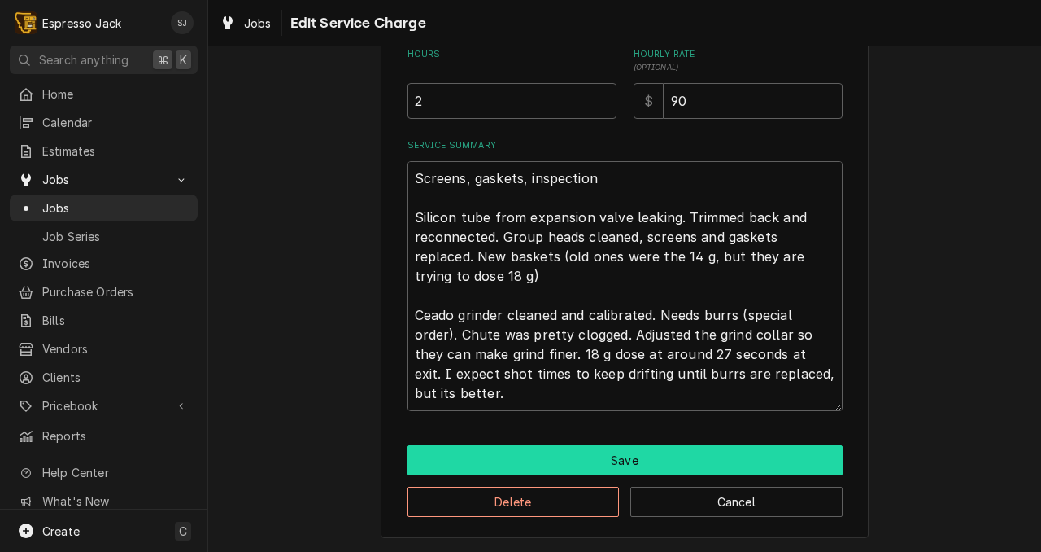
click at [747, 460] on button "Save" at bounding box center [625, 460] width 435 height 30
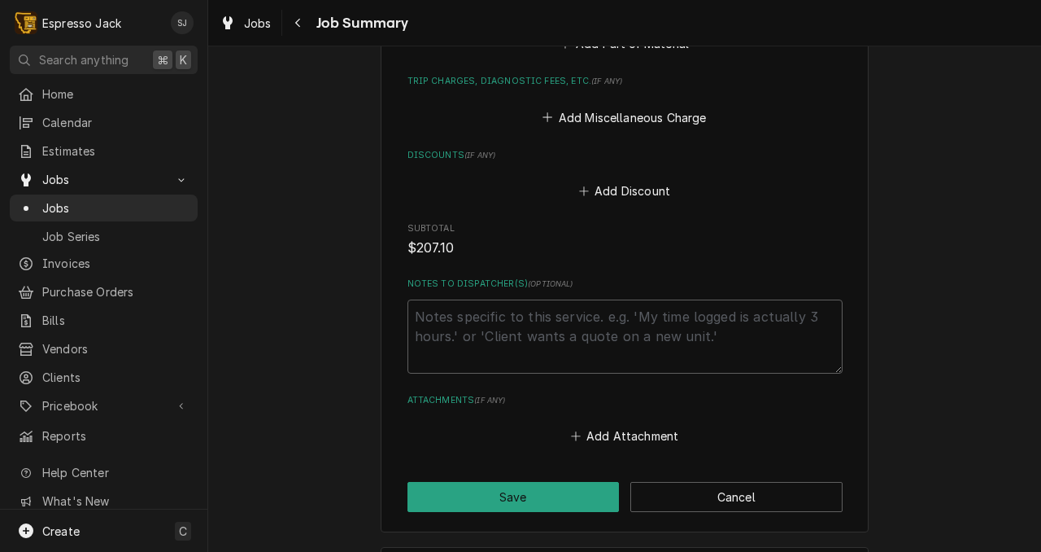
scroll to position [1758, 0]
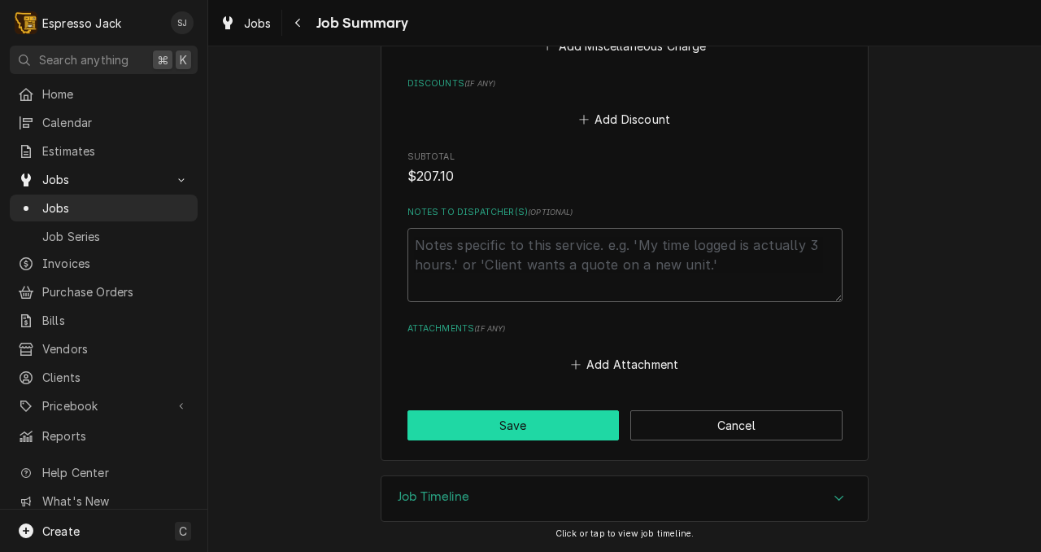
click at [419, 428] on button "Save" at bounding box center [514, 425] width 212 height 30
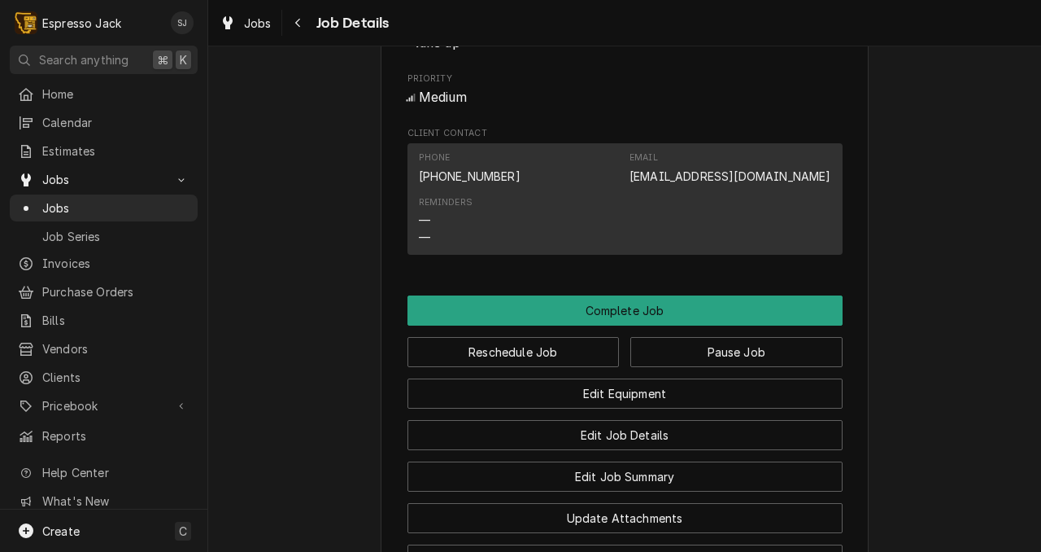
scroll to position [1001, 0]
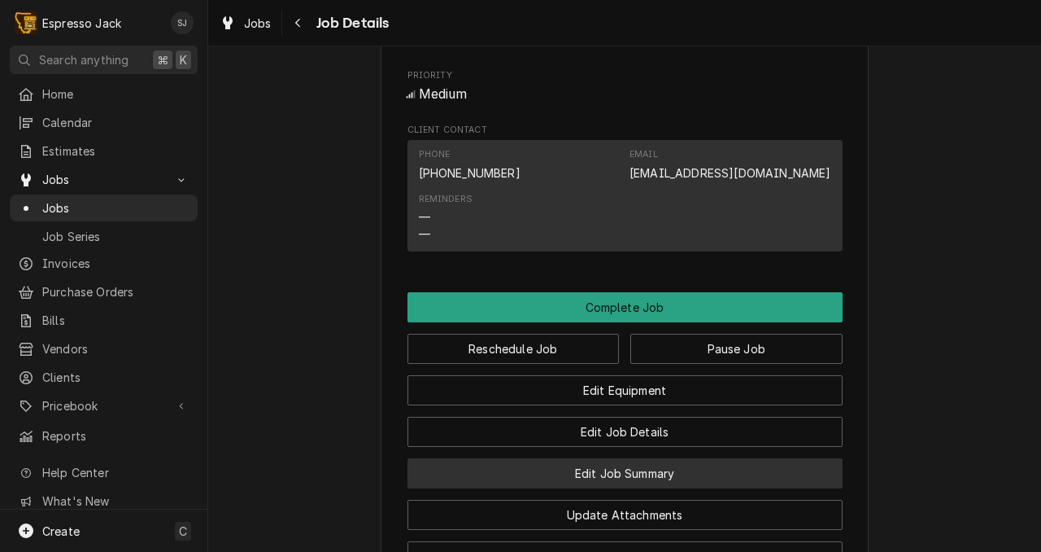
click at [582, 488] on button "Edit Job Summary" at bounding box center [625, 473] width 435 height 30
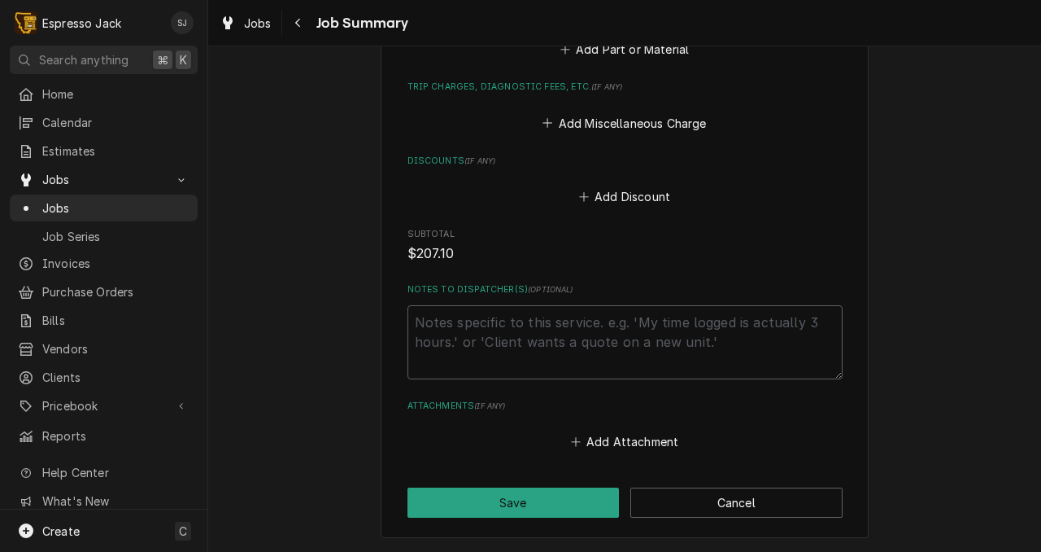
scroll to position [1758, 0]
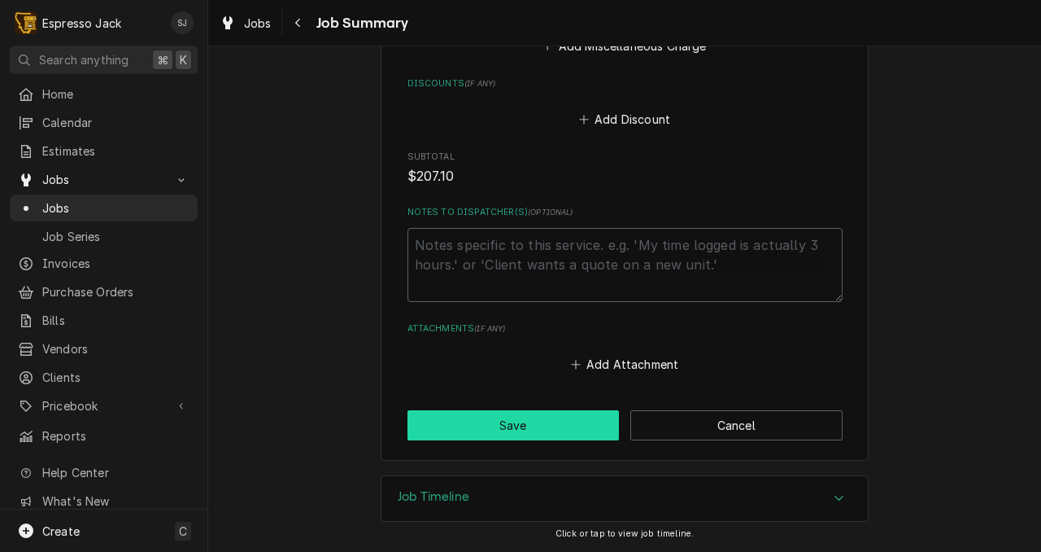
click at [548, 424] on button "Save" at bounding box center [514, 425] width 212 height 30
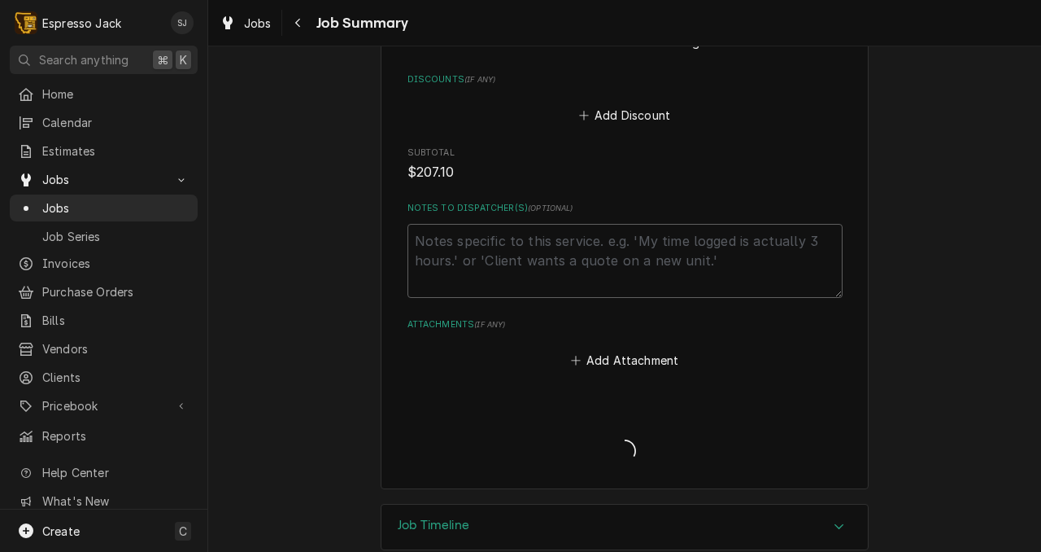
type textarea "x"
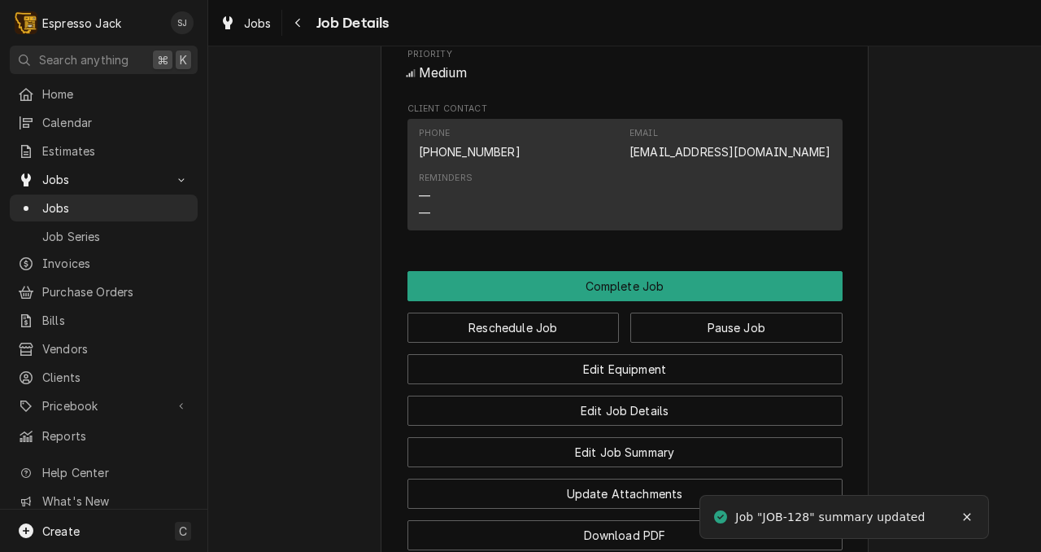
scroll to position [1013, 0]
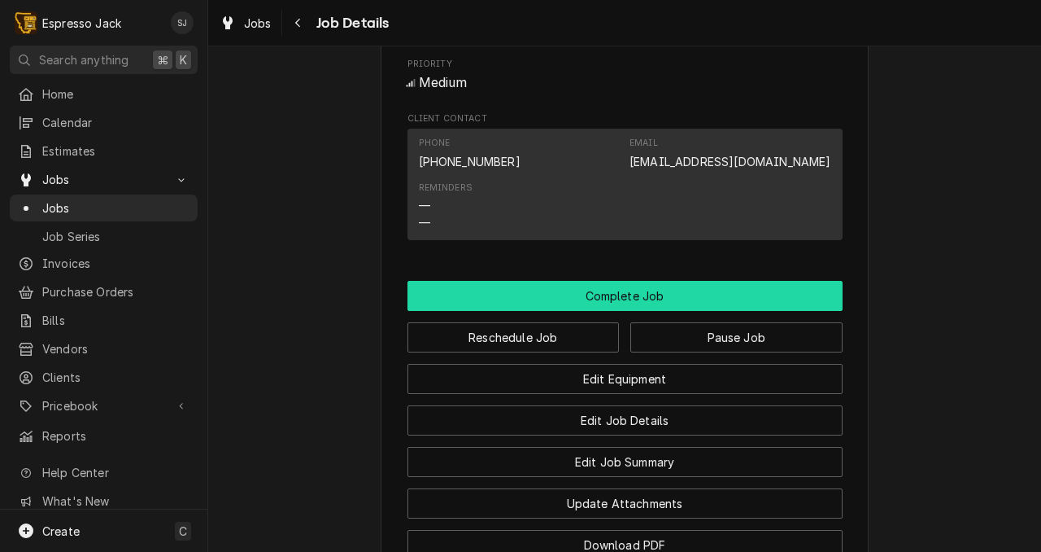
click at [574, 311] on button "Complete Job" at bounding box center [625, 296] width 435 height 30
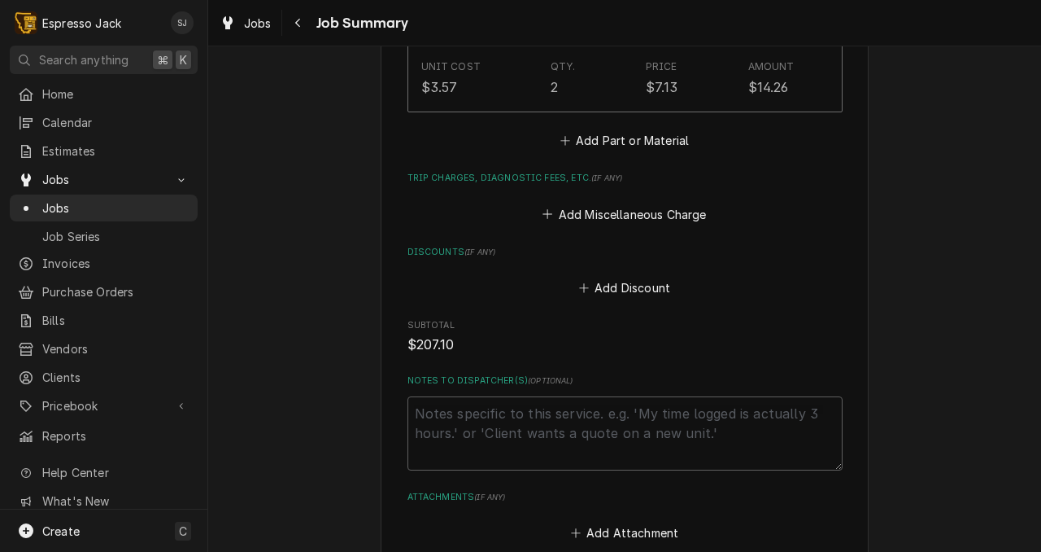
scroll to position [1758, 0]
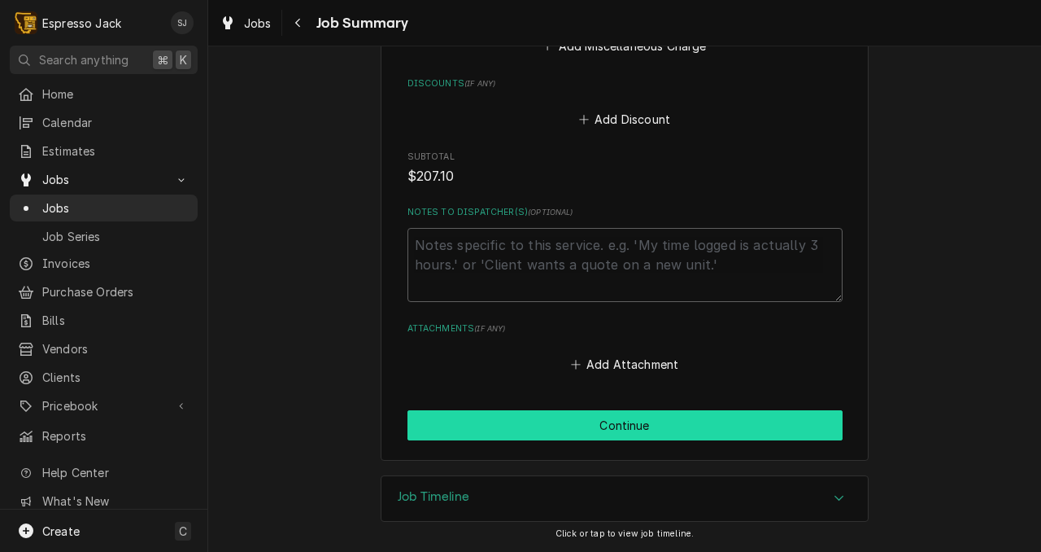
click at [609, 432] on button "Continue" at bounding box center [625, 425] width 435 height 30
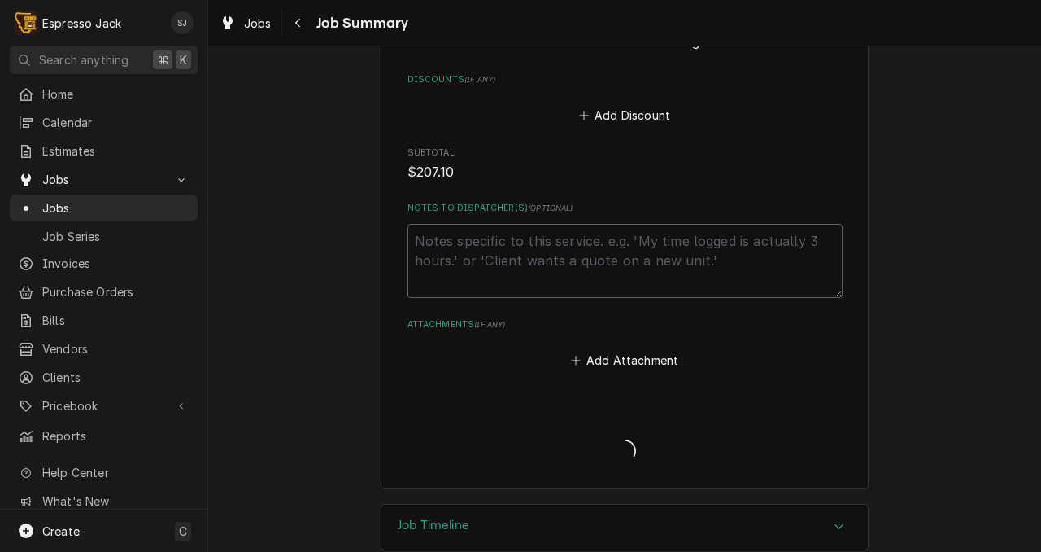
type textarea "x"
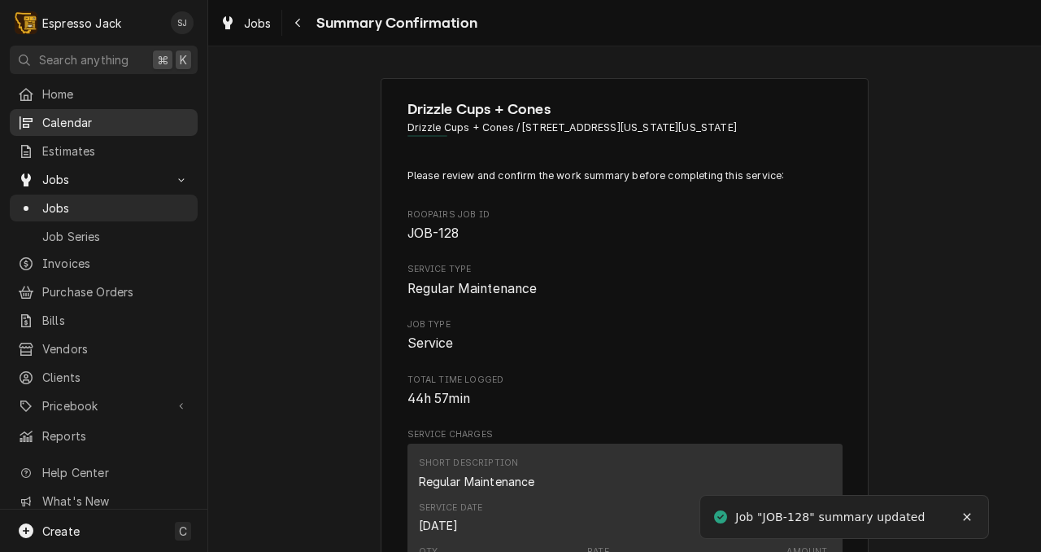
click at [81, 121] on span "Calendar" at bounding box center [115, 122] width 147 height 17
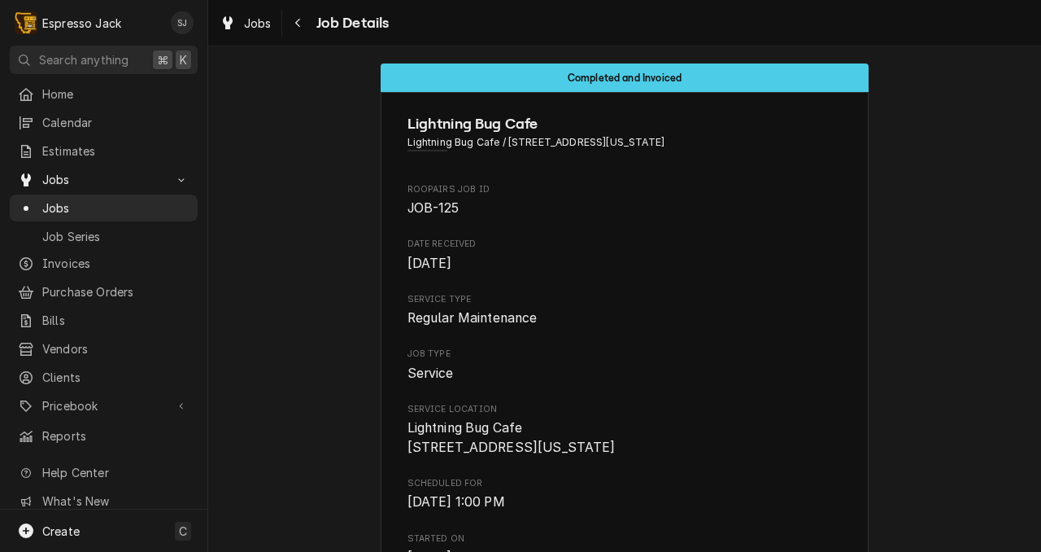
scroll to position [14, 0]
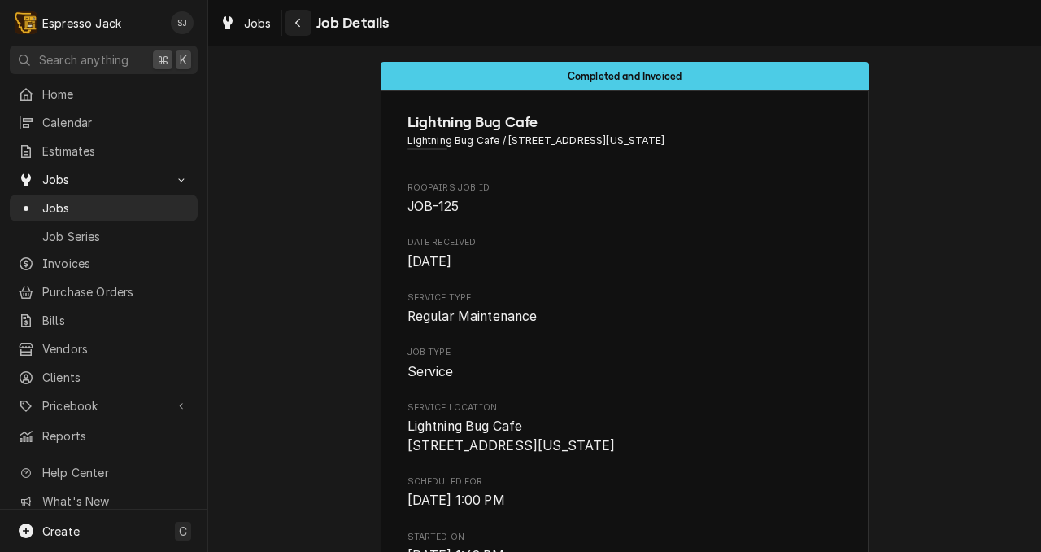
click at [292, 17] on div "Navigate back" at bounding box center [298, 23] width 16 height 16
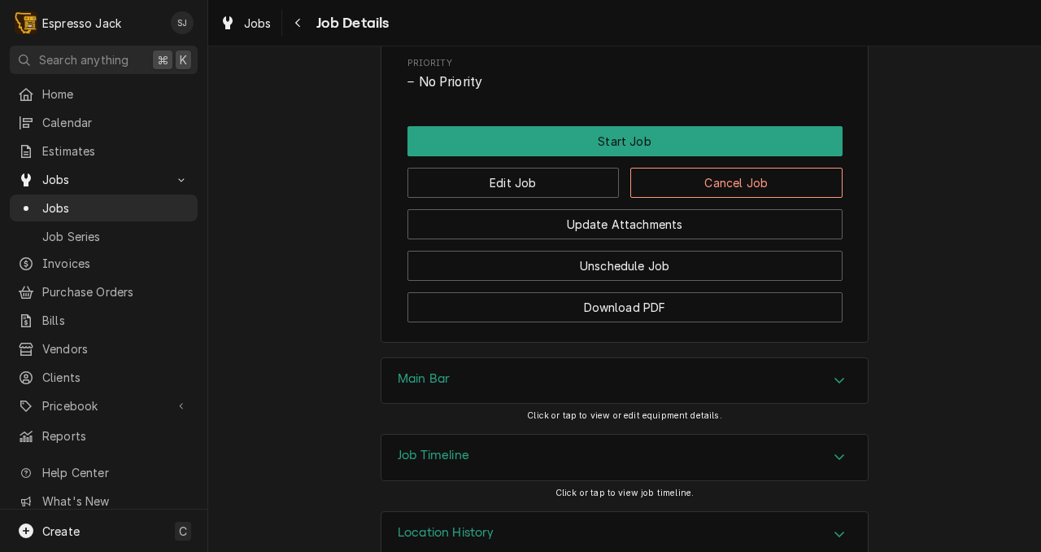
scroll to position [785, 0]
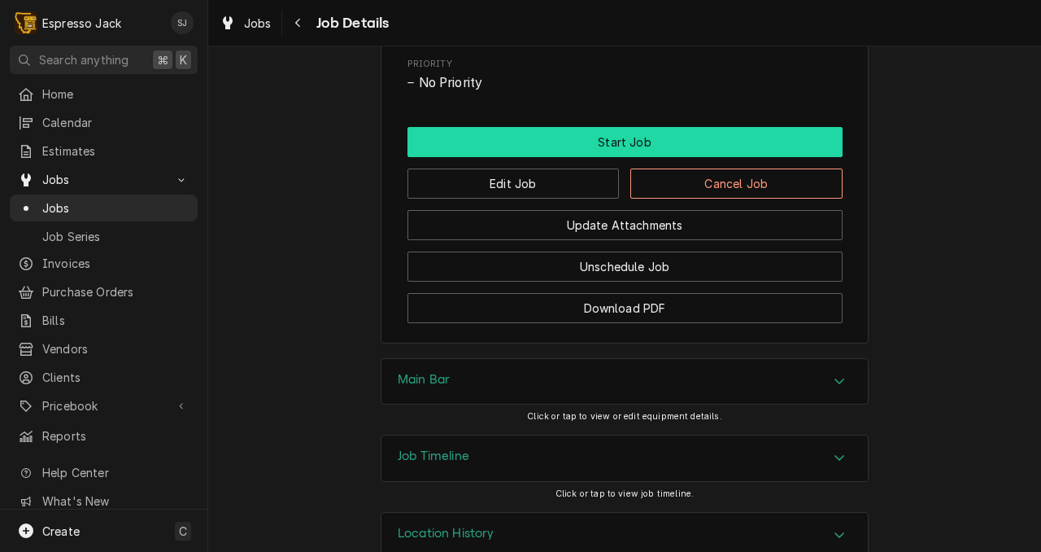
click at [600, 157] on button "Start Job" at bounding box center [625, 142] width 435 height 30
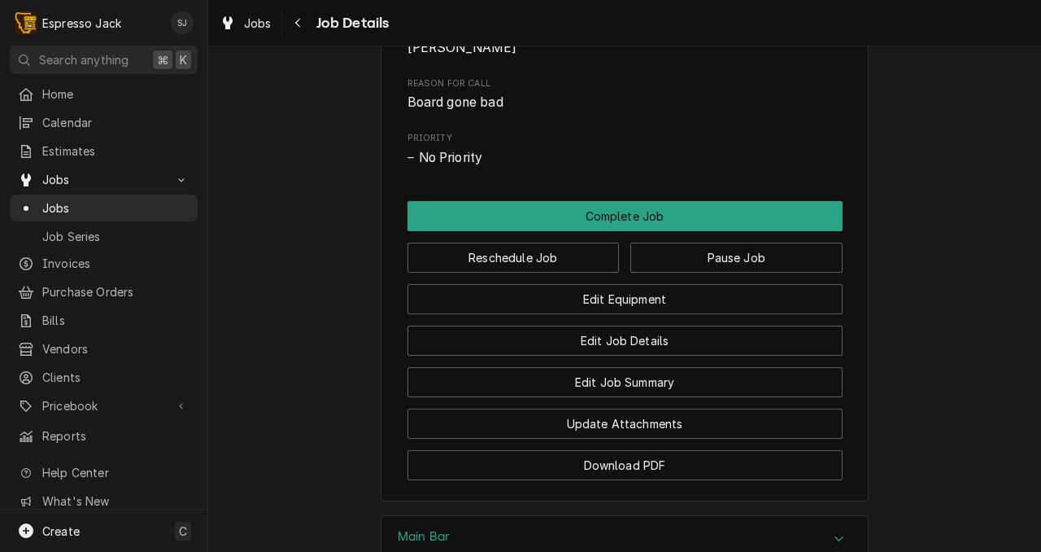
scroll to position [783, 0]
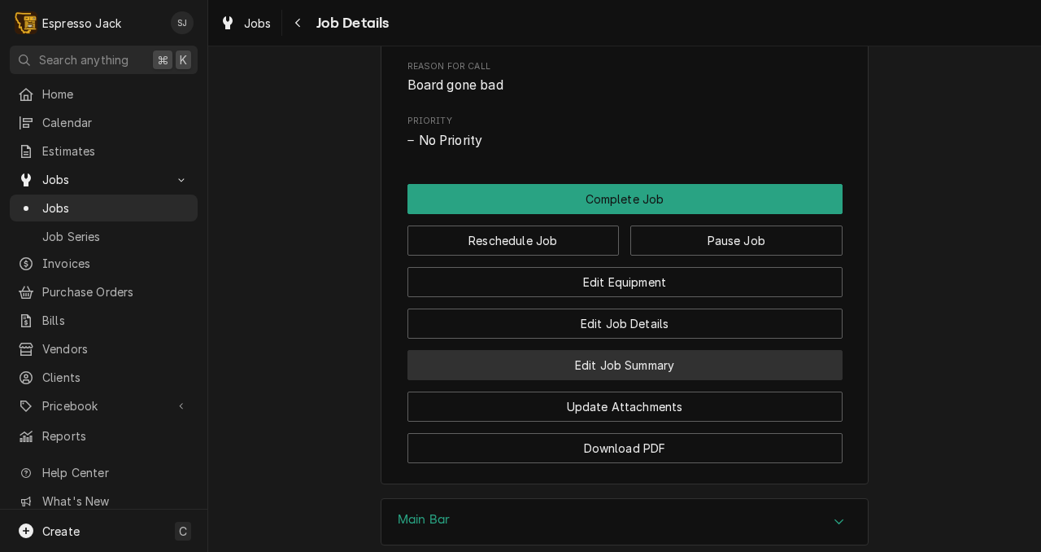
click at [605, 376] on button "Edit Job Summary" at bounding box center [625, 365] width 435 height 30
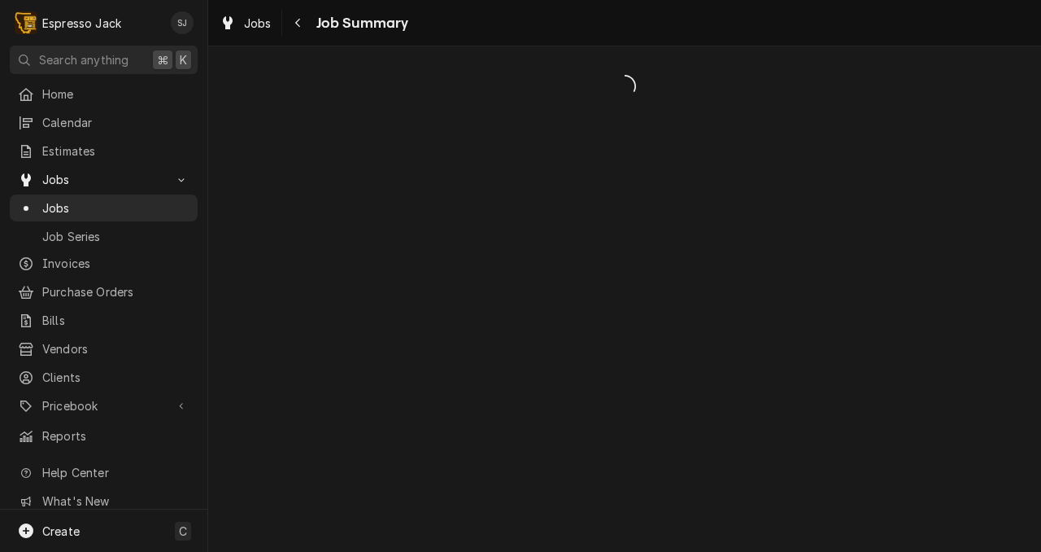
click at [448, 256] on div "Dynamic Content Wrapper" at bounding box center [624, 298] width 833 height 505
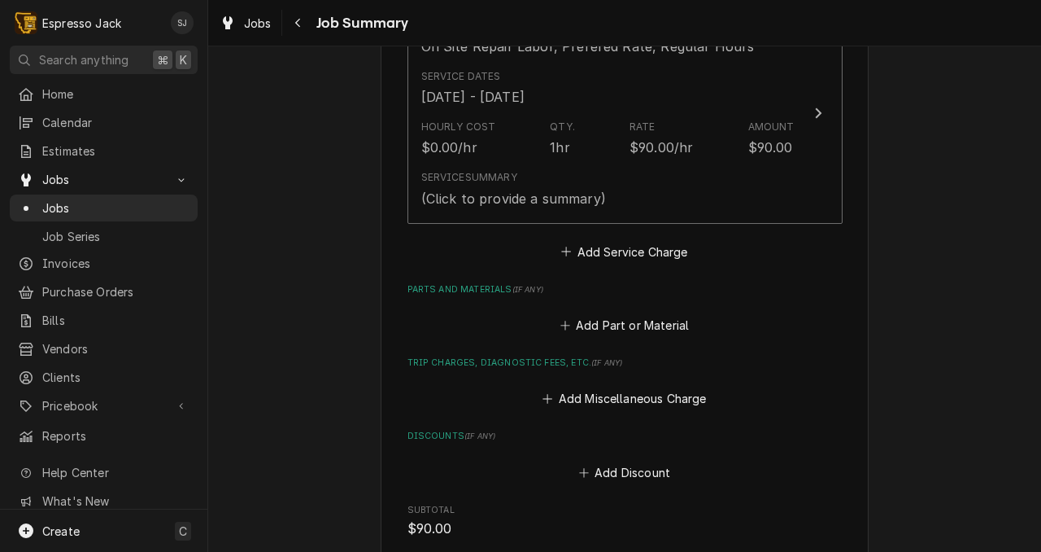
scroll to position [447, 0]
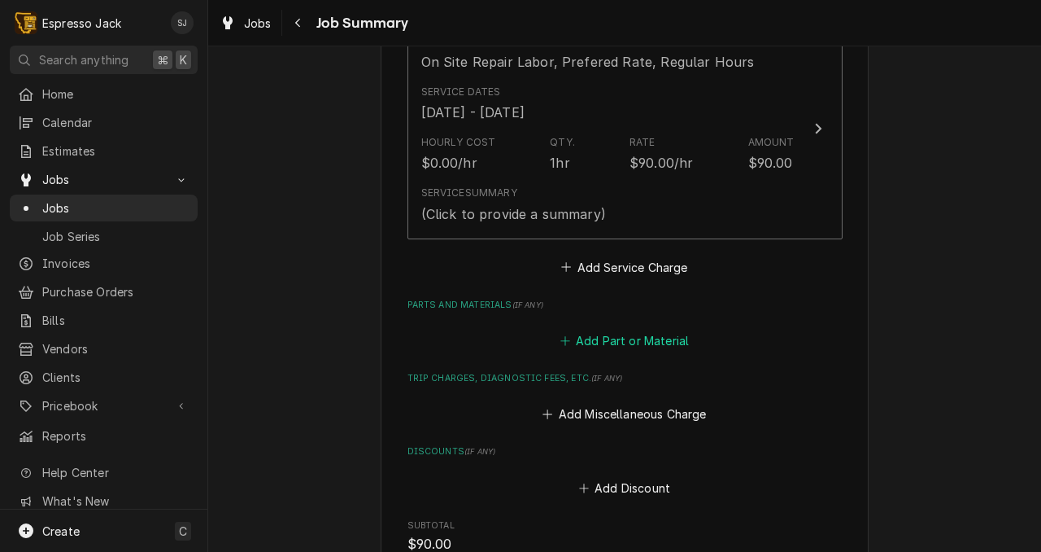
click at [620, 342] on button "Add Part or Material" at bounding box center [624, 340] width 134 height 23
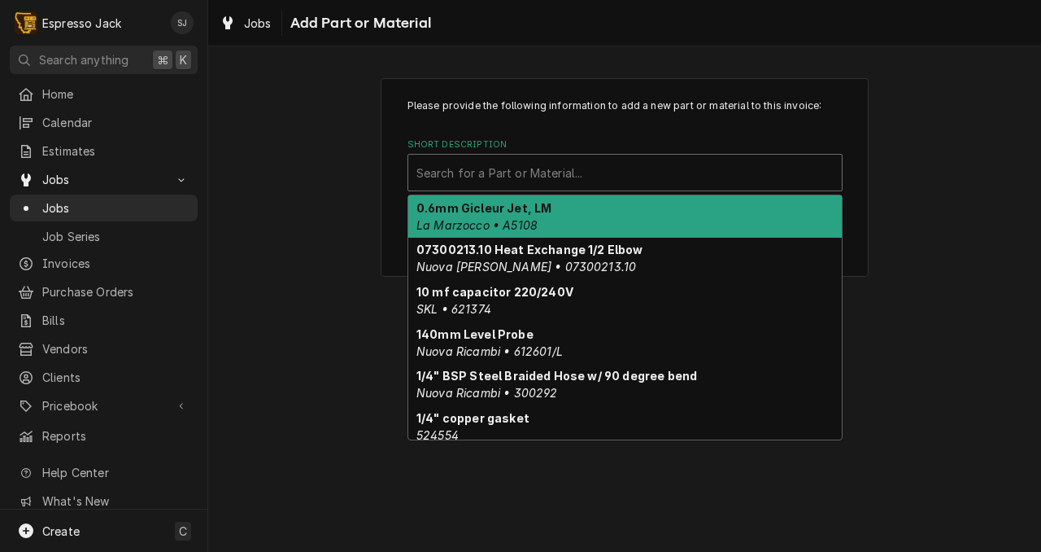
click at [528, 168] on div "Short Description" at bounding box center [625, 172] width 417 height 29
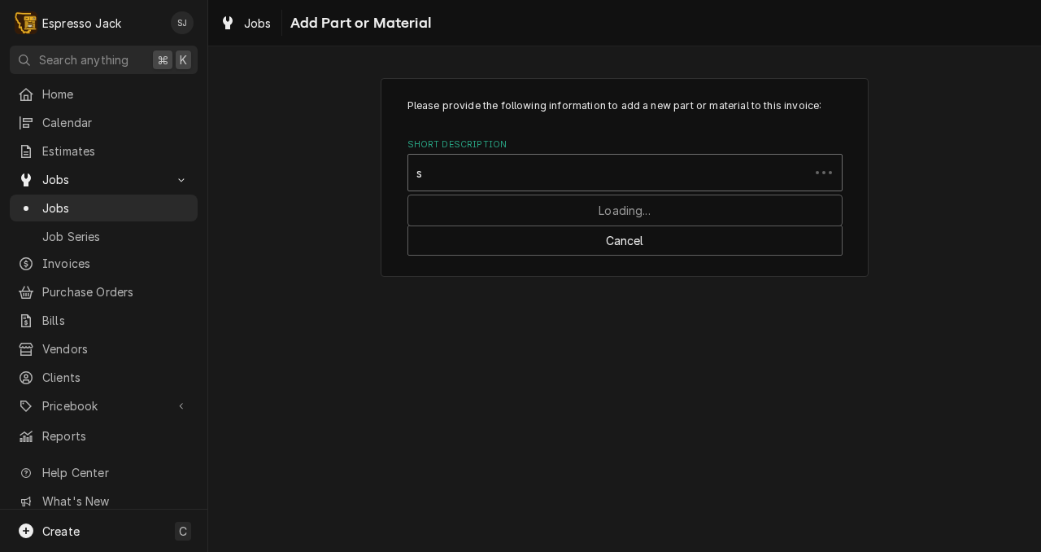
type input "sr"
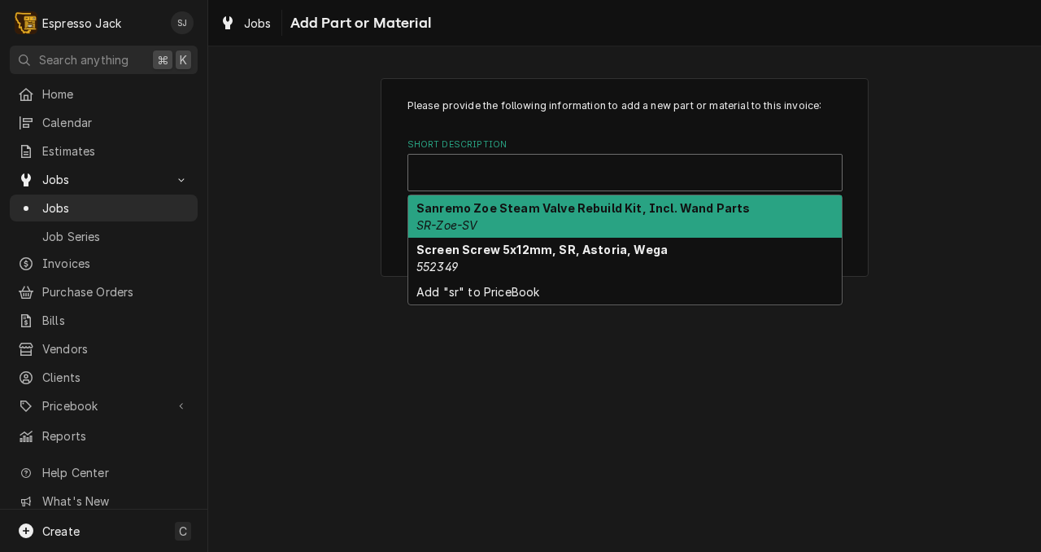
click at [467, 181] on div "Short Description" at bounding box center [625, 172] width 417 height 29
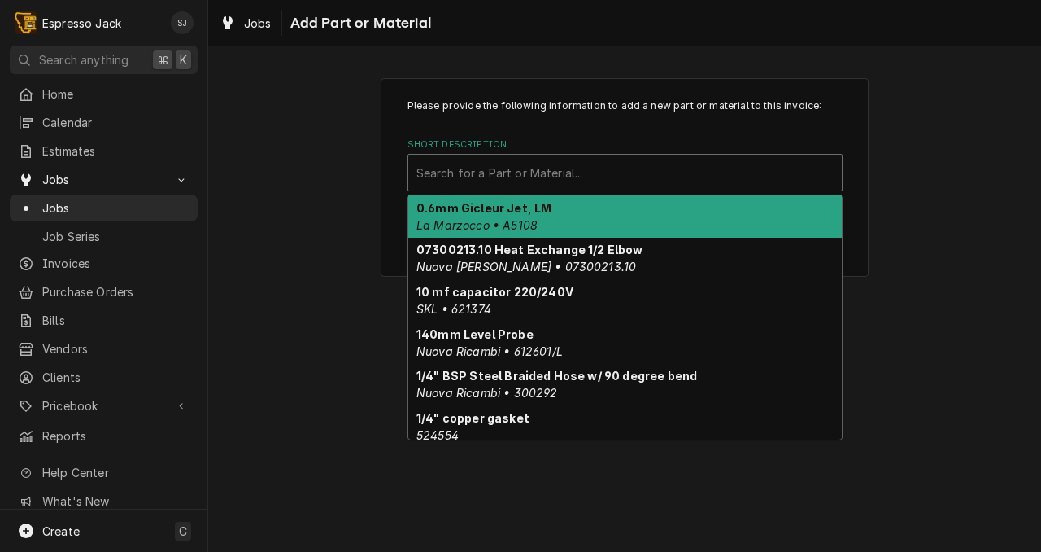
click at [467, 181] on div "Short Description" at bounding box center [625, 172] width 417 height 29
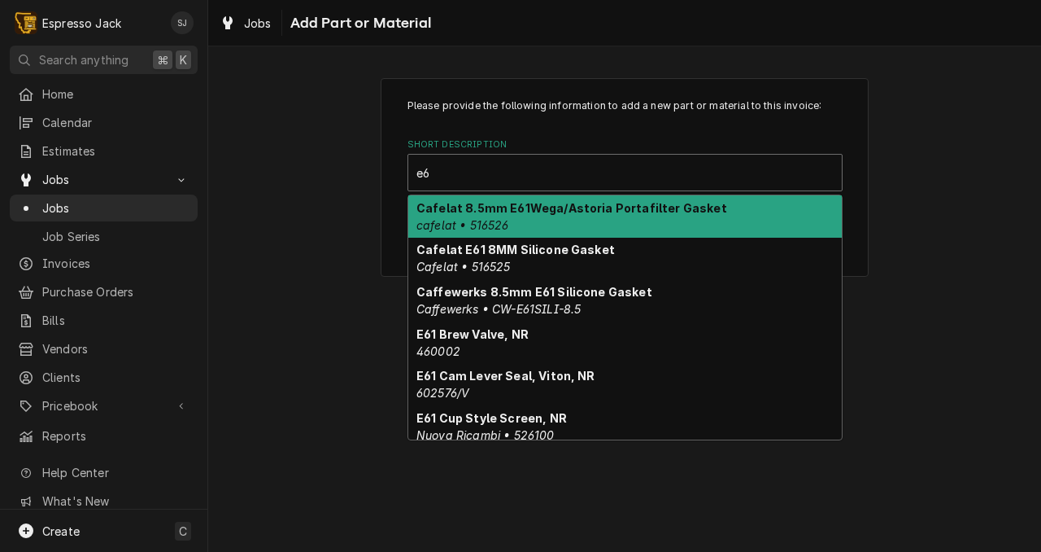
type input "e61"
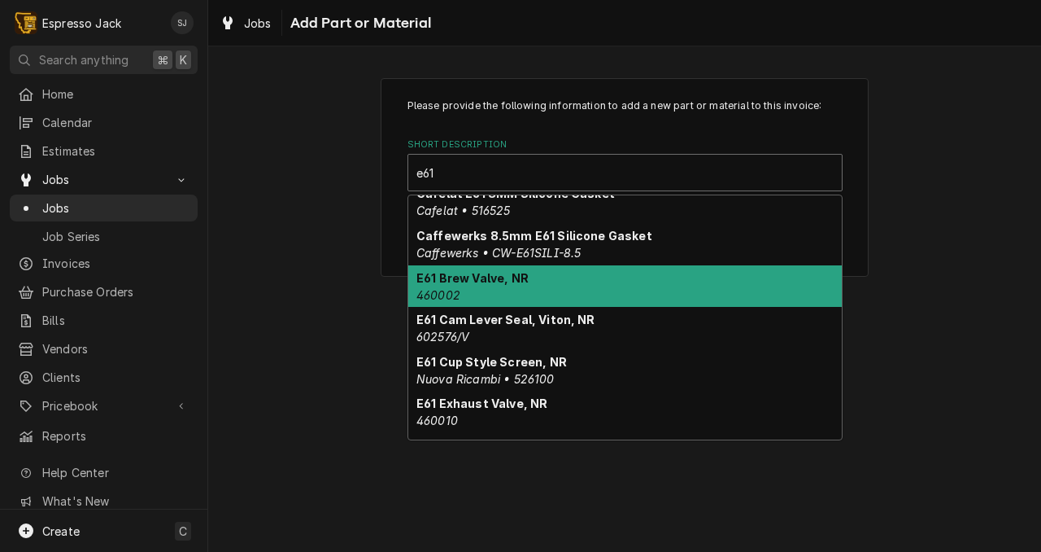
scroll to position [58, 0]
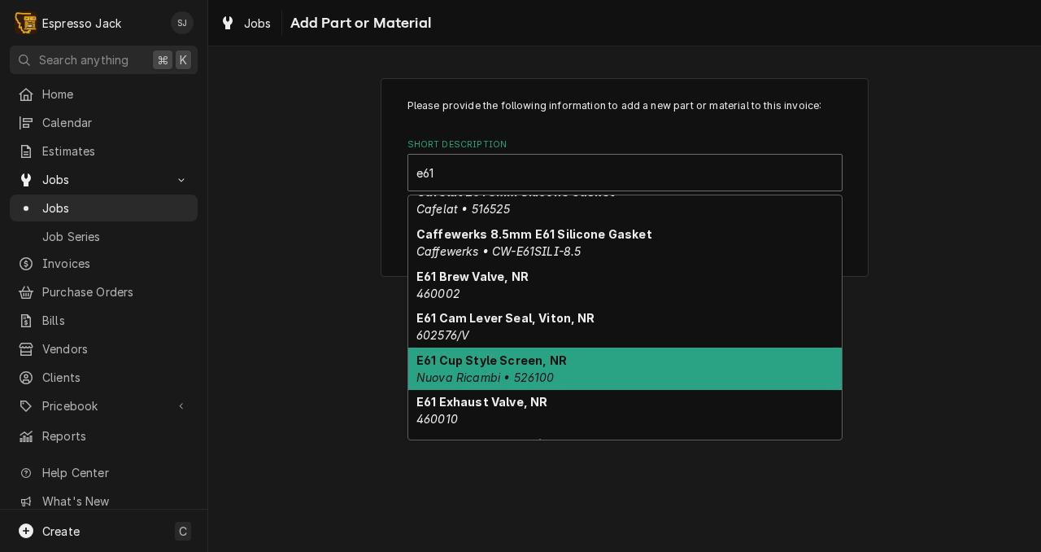
click at [503, 379] on em "Nuova Ricambi • 526100" at bounding box center [486, 377] width 138 height 14
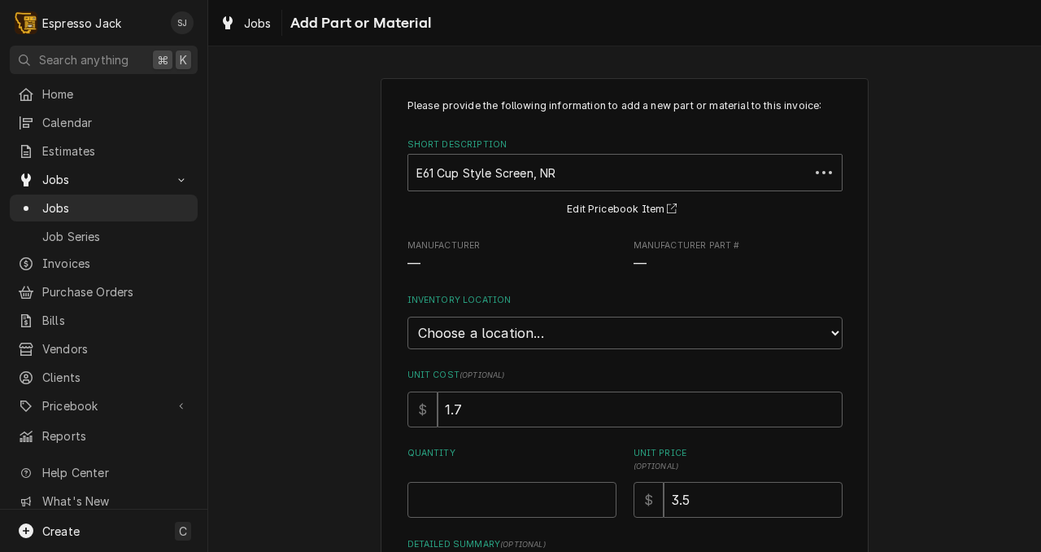
type textarea "x"
click at [495, 333] on select "Choose a location... General Inventory" at bounding box center [625, 332] width 435 height 33
select select "435"
click at [408, 316] on select "Choose a location... General Inventory" at bounding box center [625, 332] width 435 height 33
click at [484, 504] on input "Quantity" at bounding box center [512, 500] width 209 height 36
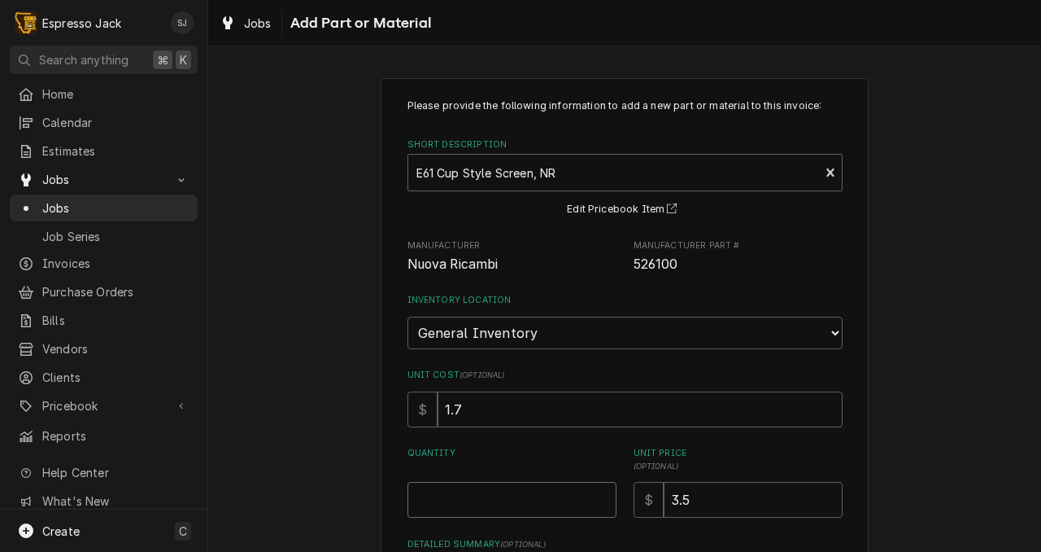
type textarea "x"
type input "2"
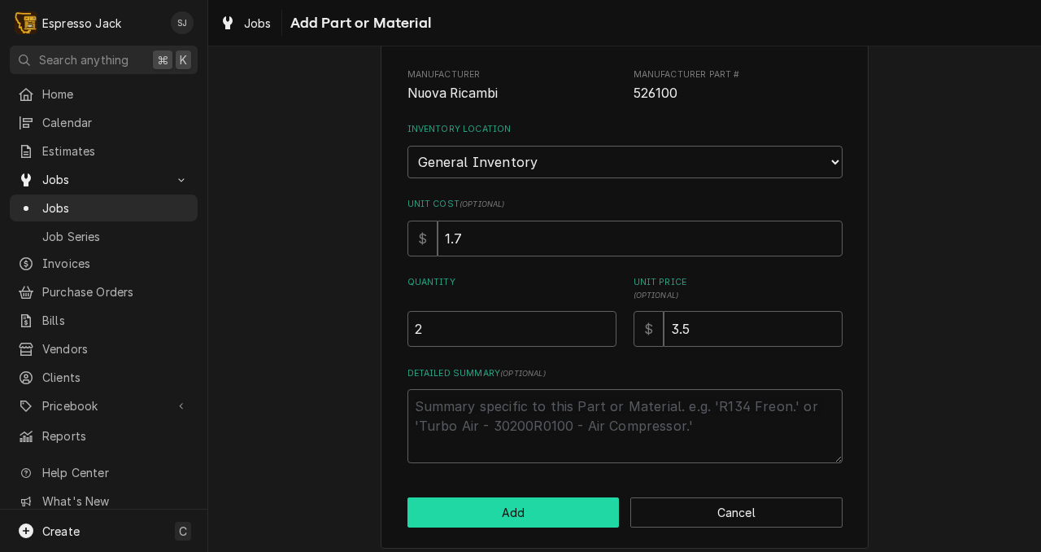
click at [506, 508] on button "Add" at bounding box center [514, 512] width 212 height 30
type textarea "x"
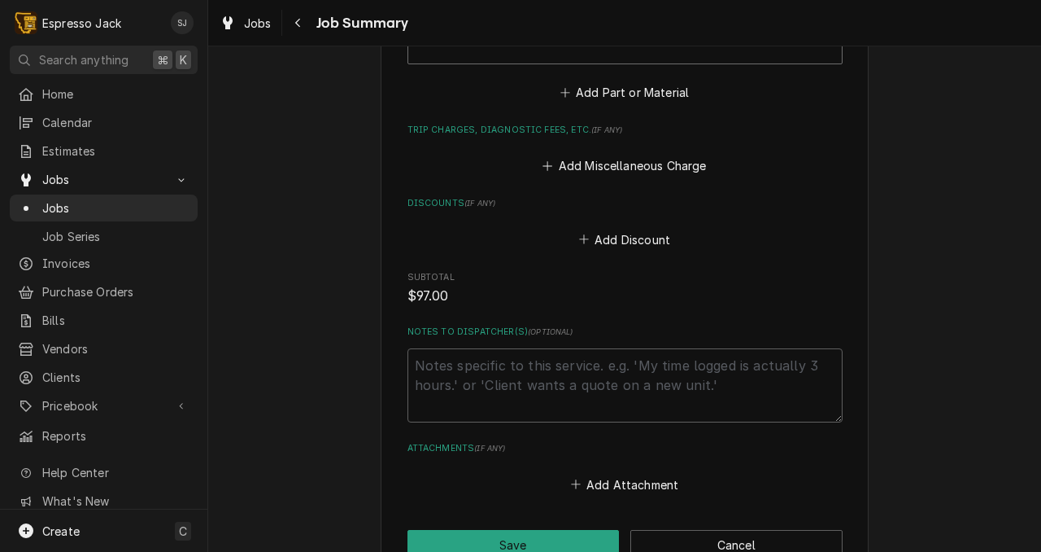
scroll to position [631, 0]
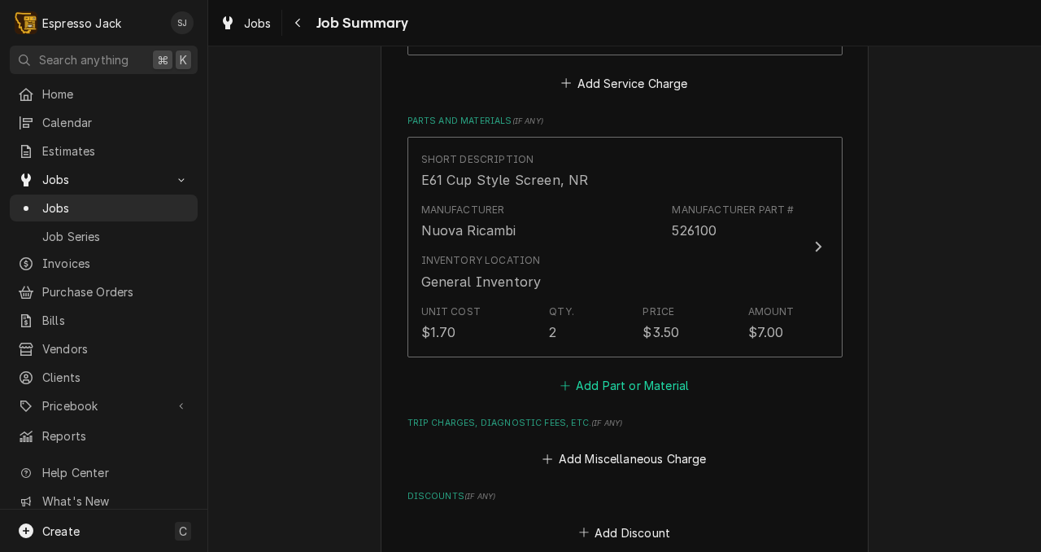
click at [628, 382] on button "Add Part or Material" at bounding box center [624, 384] width 134 height 23
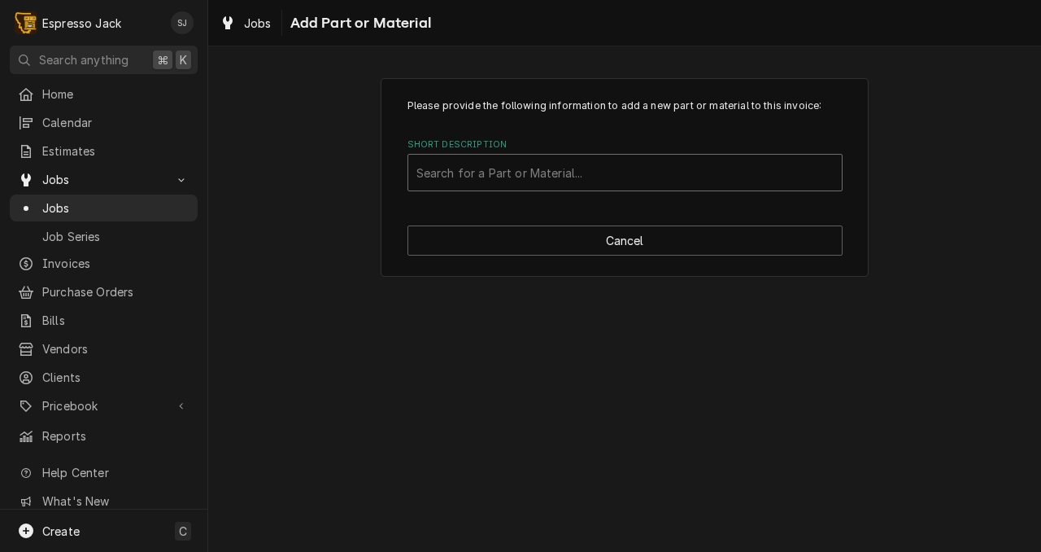
click at [477, 178] on div "Short Description" at bounding box center [625, 172] width 417 height 29
type input "8 mm gasket"
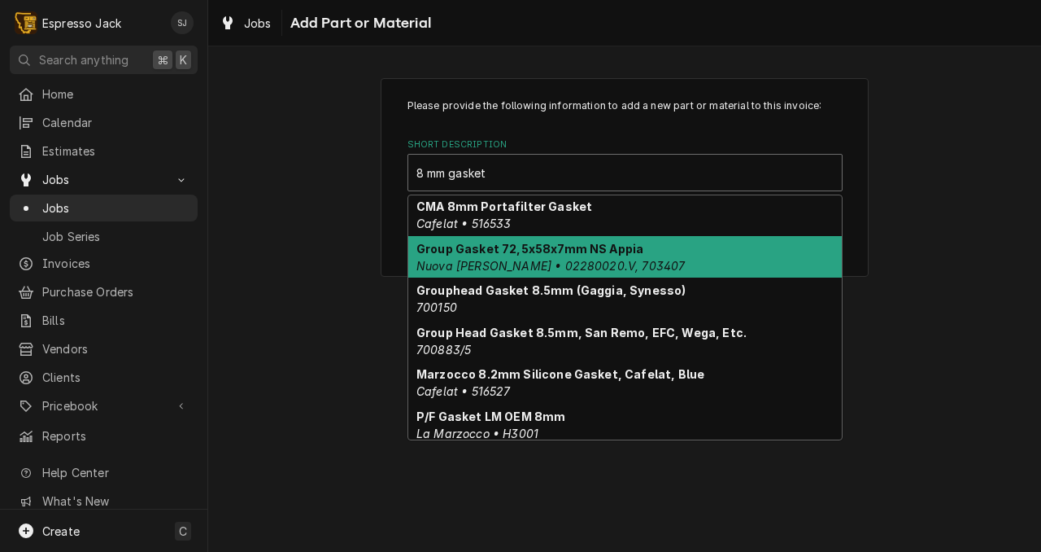
scroll to position [424, 0]
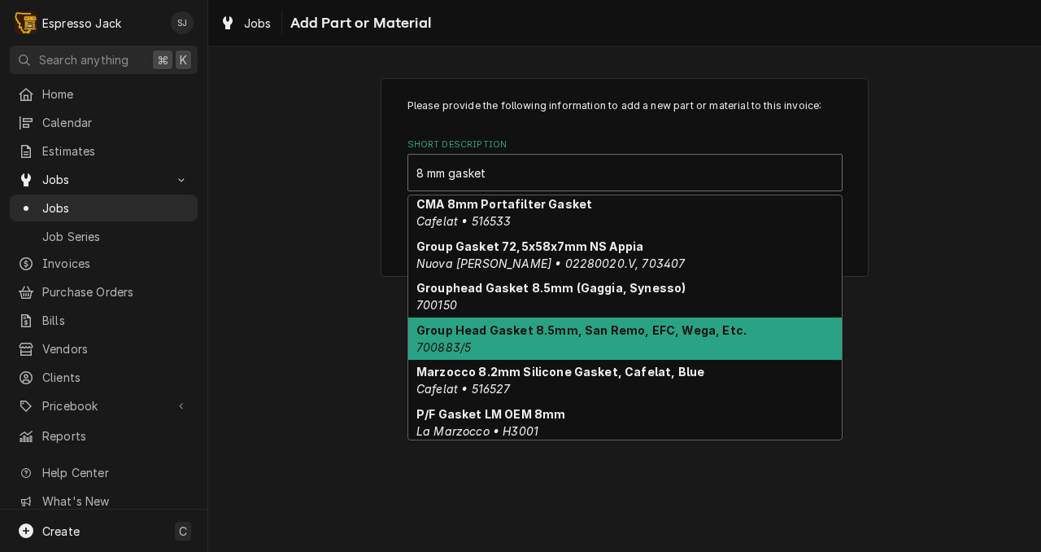
click at [568, 337] on strong "Group Head Gasket 8.5mm, San Remo, EFC, Wega, Etc." at bounding box center [582, 330] width 330 height 14
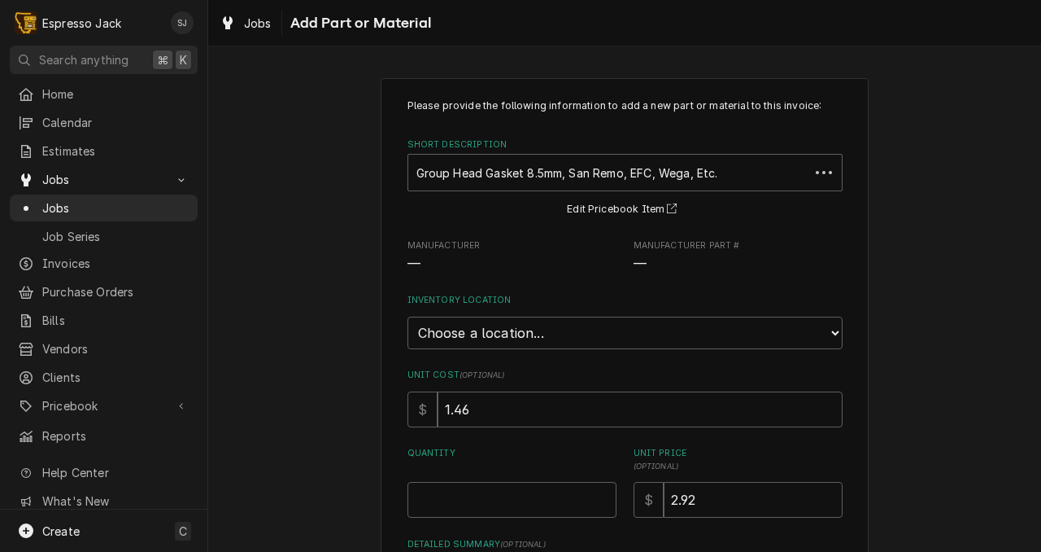
type textarea "x"
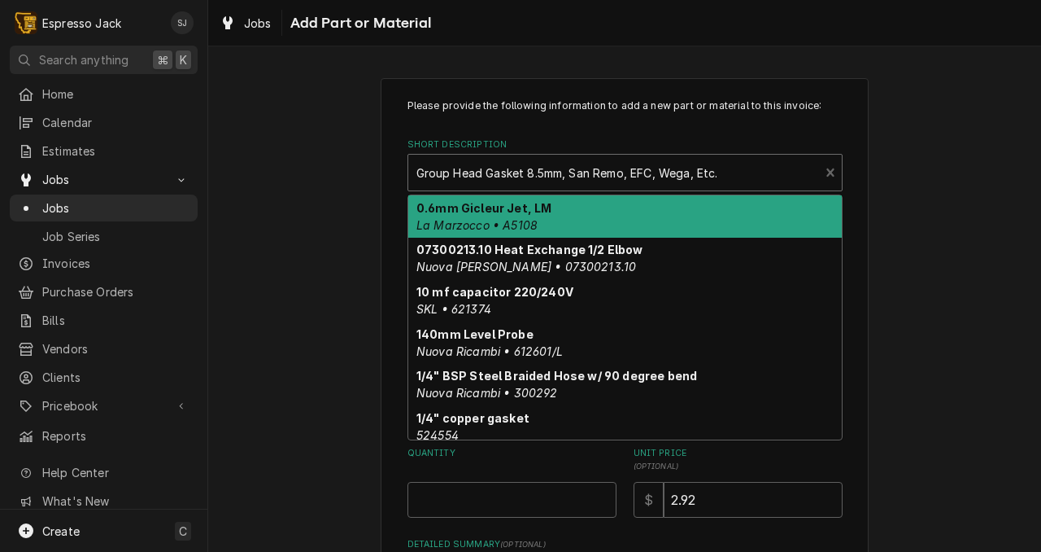
click at [657, 183] on div "Short Description" at bounding box center [614, 172] width 395 height 29
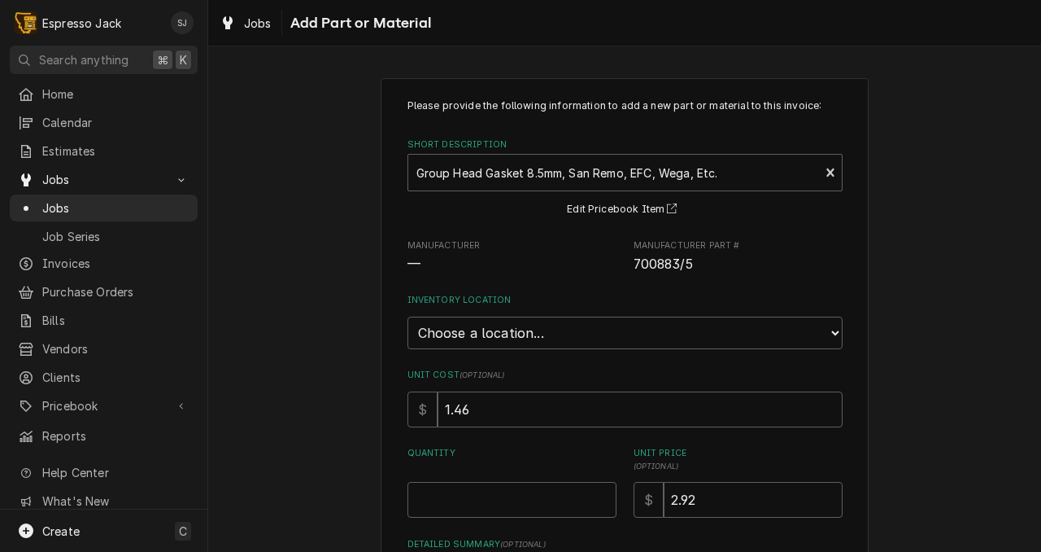
click at [240, 409] on div "Please provide the following information to add a new part or material to this …" at bounding box center [624, 398] width 833 height 670
click at [568, 173] on div "Short Description" at bounding box center [614, 172] width 395 height 29
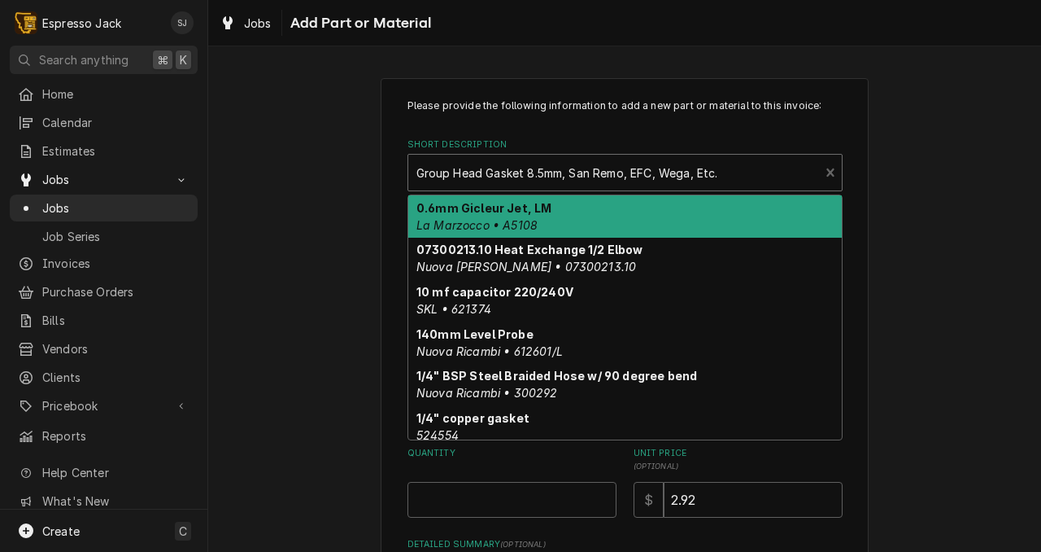
click at [568, 173] on div "Short Description" at bounding box center [614, 172] width 395 height 29
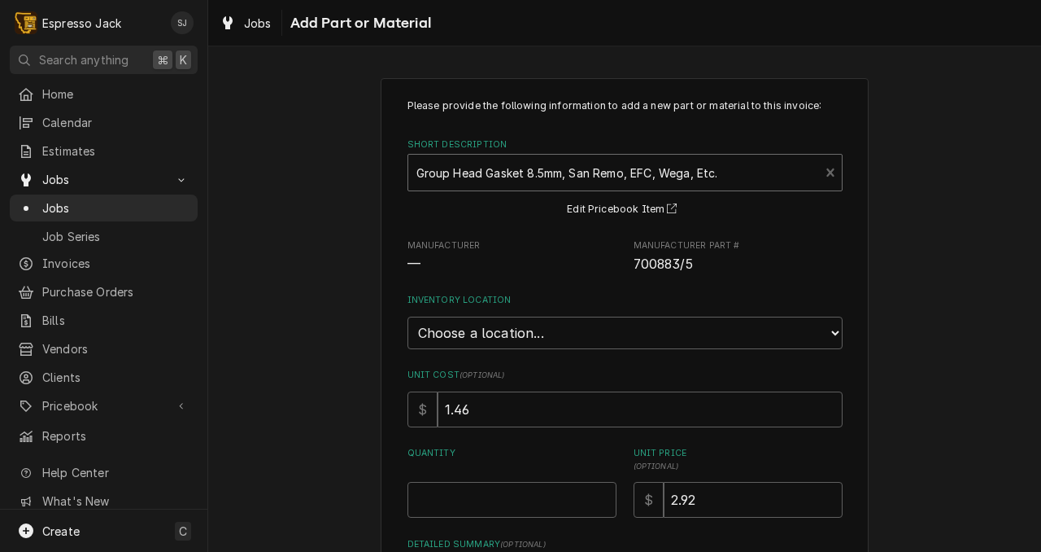
click at [568, 173] on div "Short Description" at bounding box center [614, 172] width 395 height 29
type input "700883"
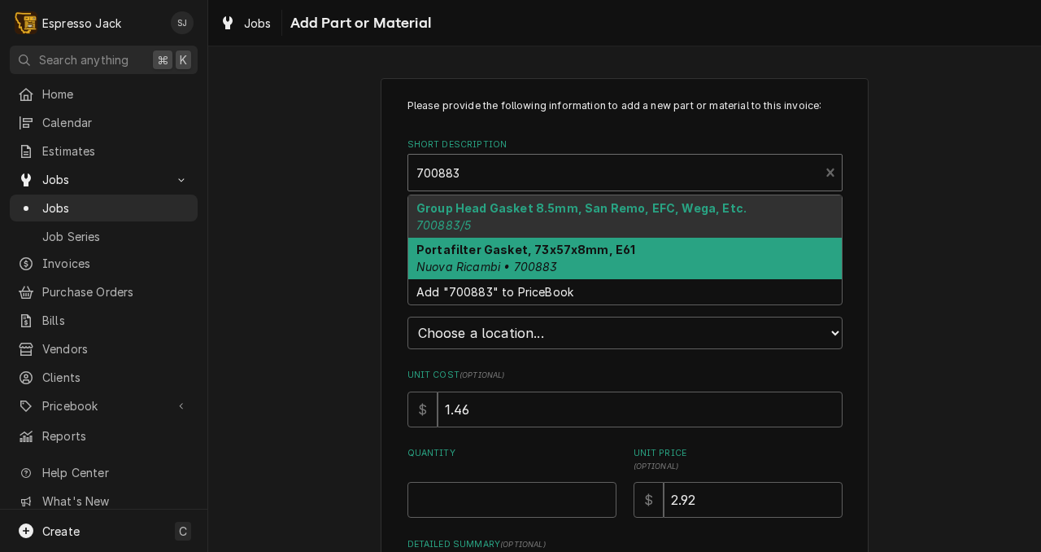
click at [494, 264] on em "Nuova Ricambi • 700883" at bounding box center [488, 267] width 142 height 14
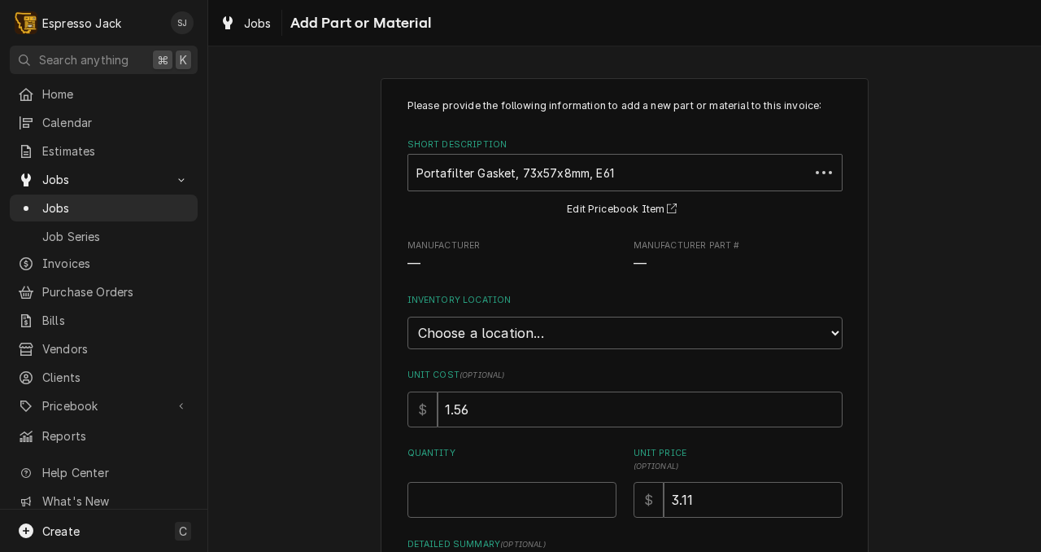
type textarea "x"
click at [454, 340] on select "Choose a location... General Inventory" at bounding box center [625, 332] width 435 height 33
select select "435"
click at [408, 316] on select "Choose a location... General Inventory" at bounding box center [625, 332] width 435 height 33
click at [452, 518] on div "Please provide the following information to add a new part or material to this …" at bounding box center [625, 365] width 435 height 535
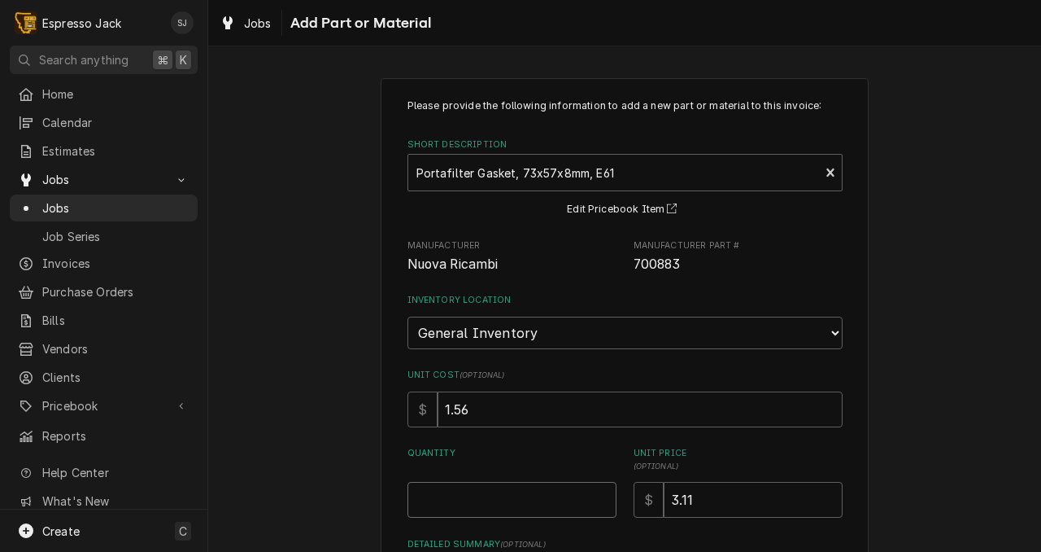
click at [450, 508] on input "Quantity" at bounding box center [512, 500] width 209 height 36
type textarea "x"
type input "1"
type textarea "x"
type input "12"
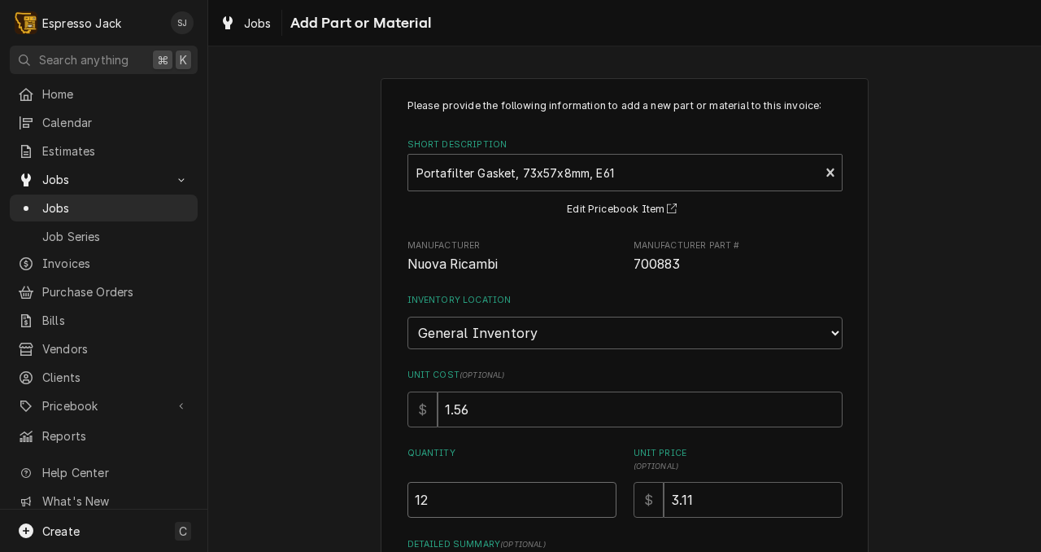
type textarea "x"
type input "1"
type textarea "x"
type input "2"
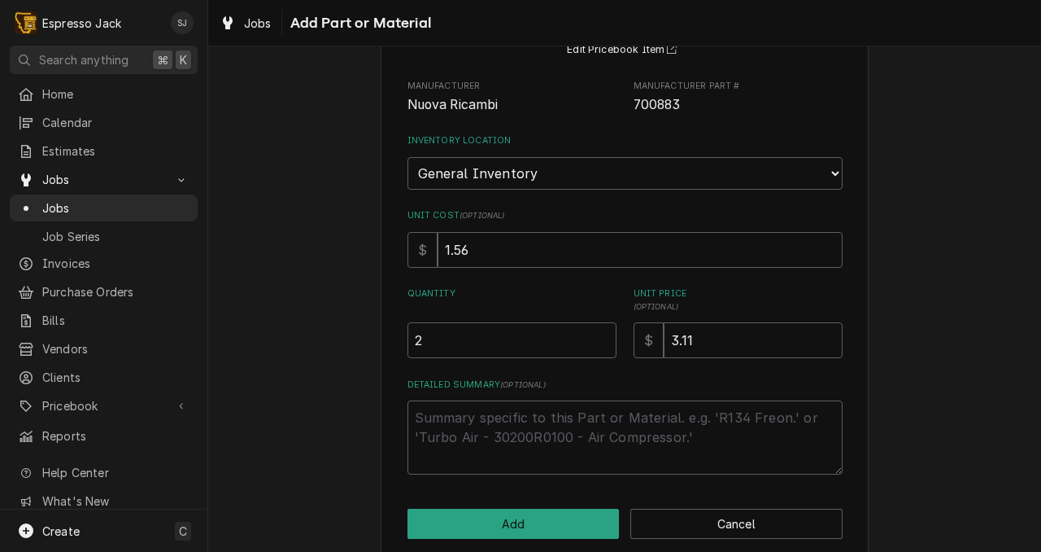
scroll to position [172, 0]
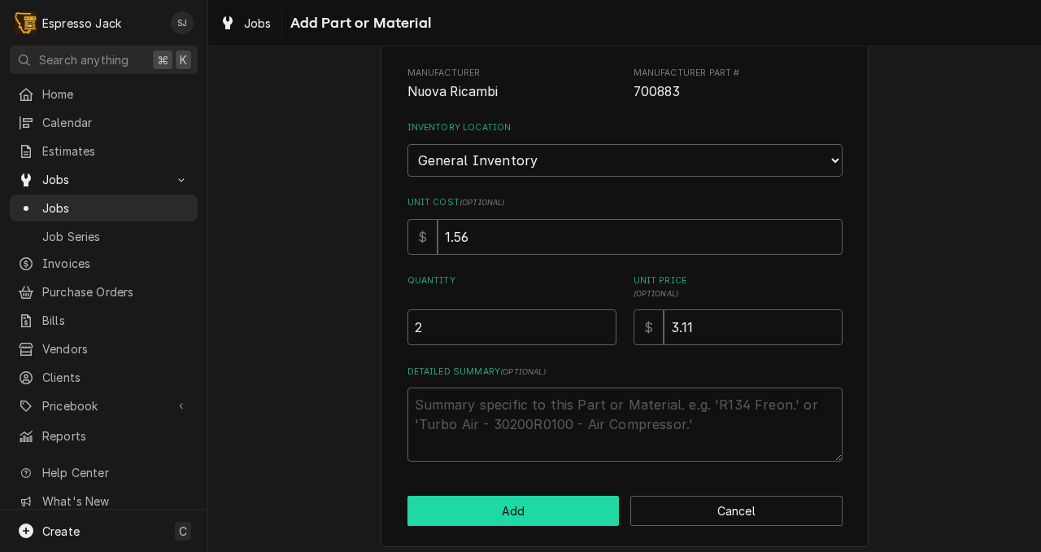
click at [491, 508] on button "Add" at bounding box center [514, 510] width 212 height 30
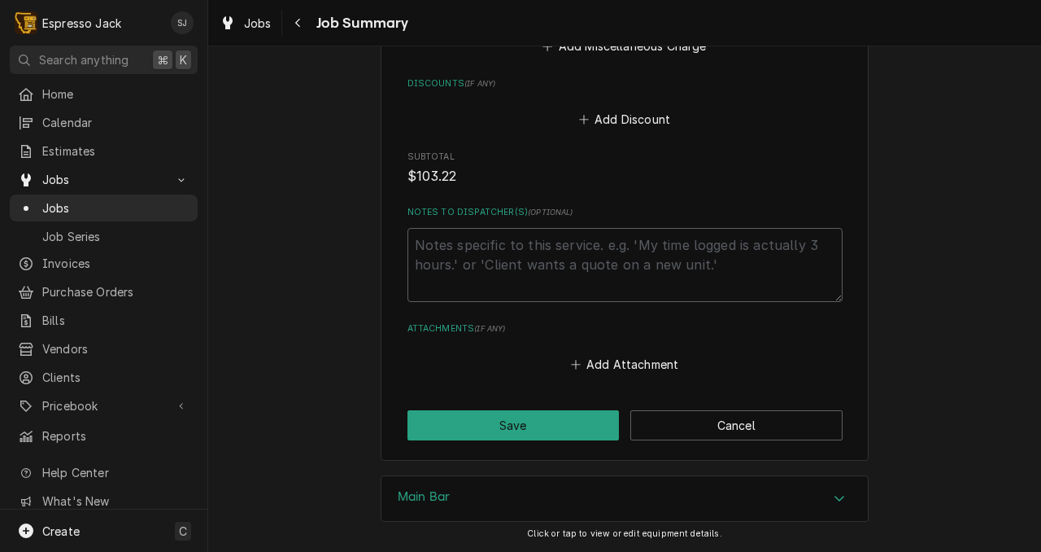
scroll to position [1274, 0]
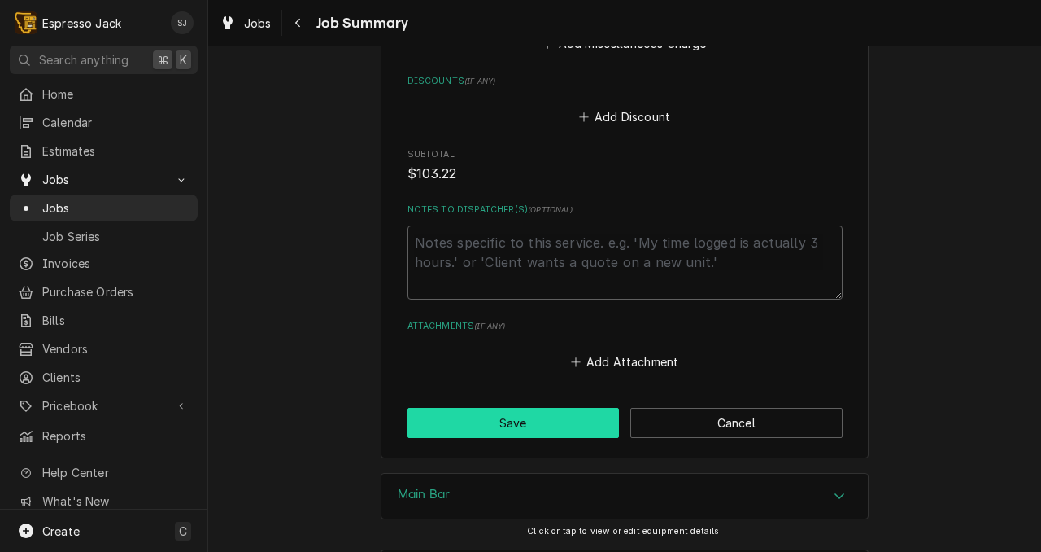
drag, startPoint x: 468, startPoint y: 426, endPoint x: 246, endPoint y: 250, distance: 283.7
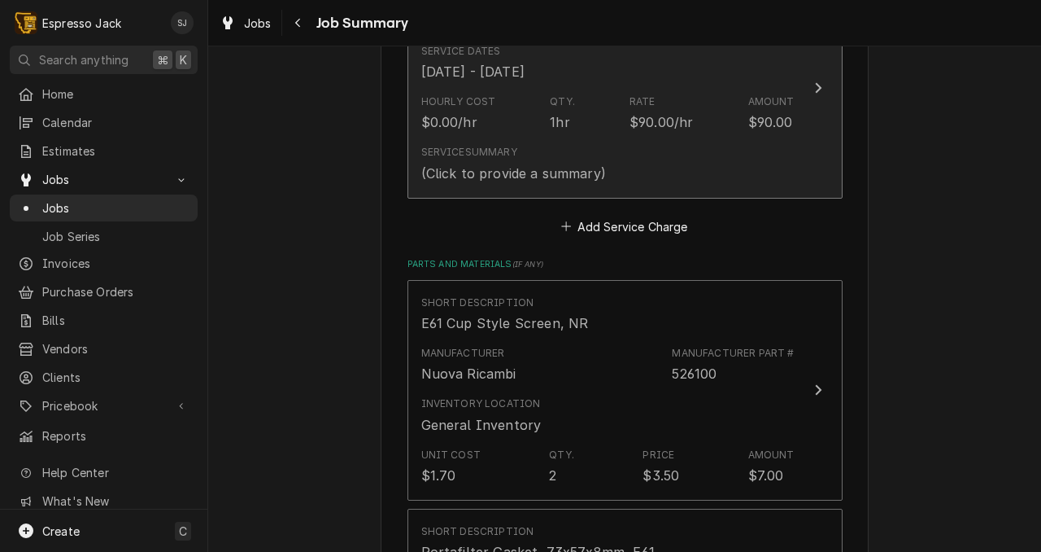
click at [543, 119] on div "Hourly Cost $0.00/hr Qty. 1hr Rate $90.00/hr Amount $90.00" at bounding box center [607, 113] width 373 height 50
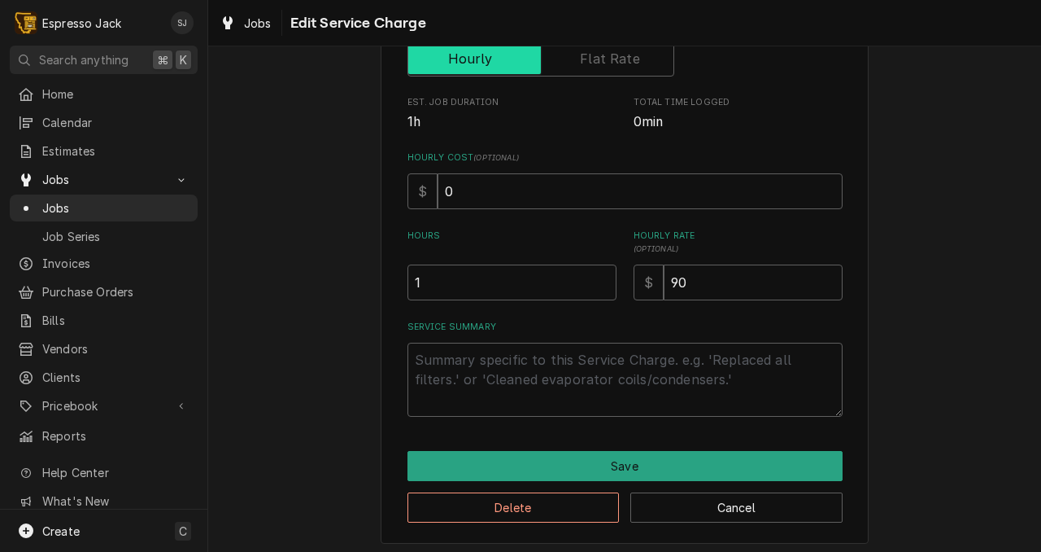
scroll to position [307, 0]
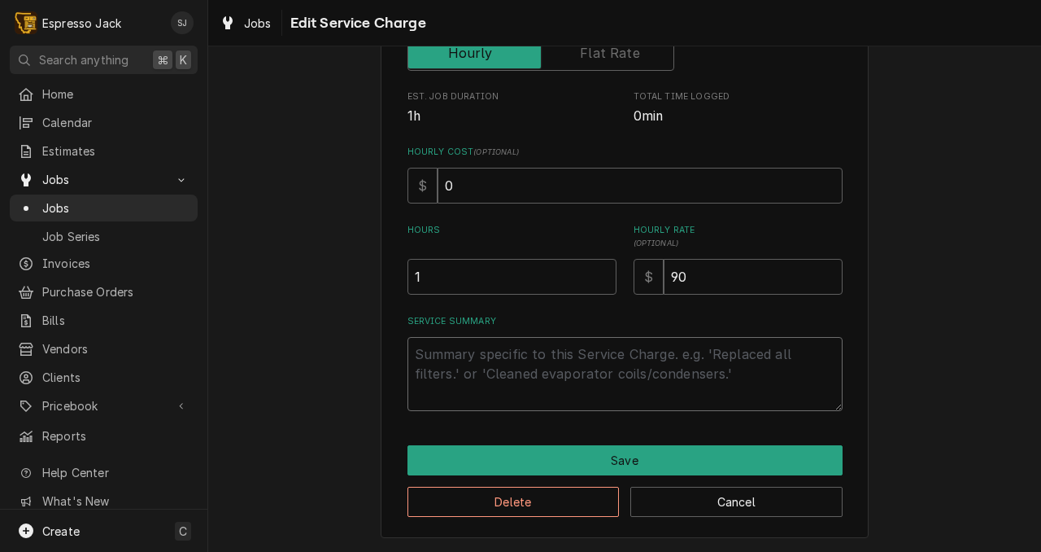
click at [443, 341] on textarea "Service Summary" at bounding box center [625, 374] width 435 height 74
type textarea "x"
type textarea "G"
type textarea "x"
type textarea "Gro"
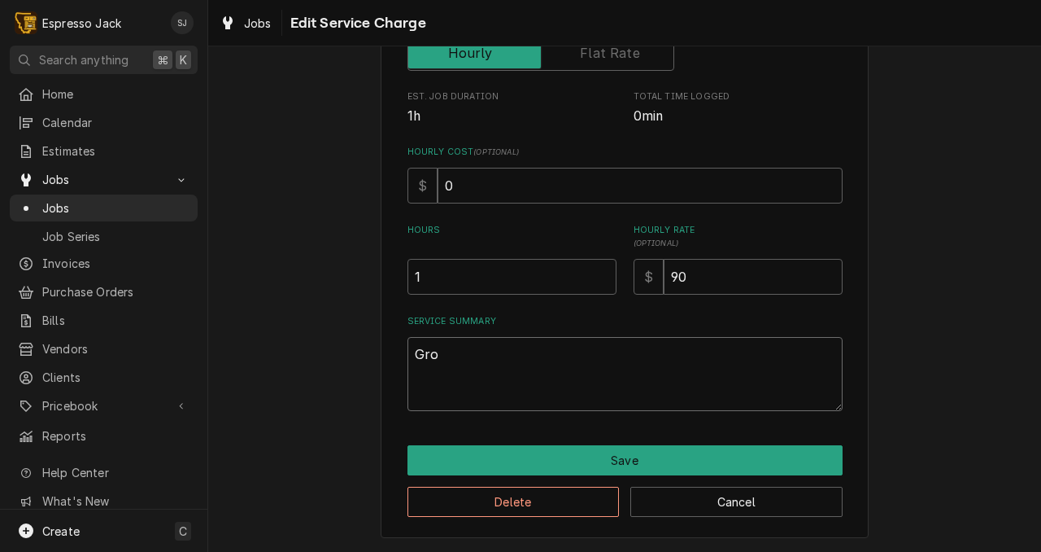
type textarea "x"
type textarea "Grou"
type textarea "x"
type textarea "Group"
type textarea "x"
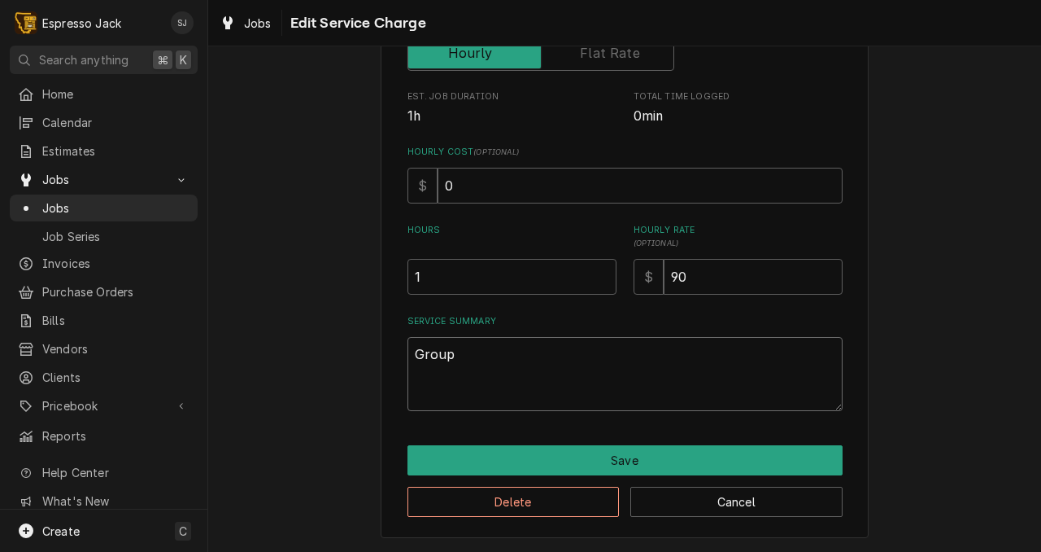
type textarea "Group"
type textarea "x"
type textarea "Group"
type textarea "x"
type textarea "Grou"
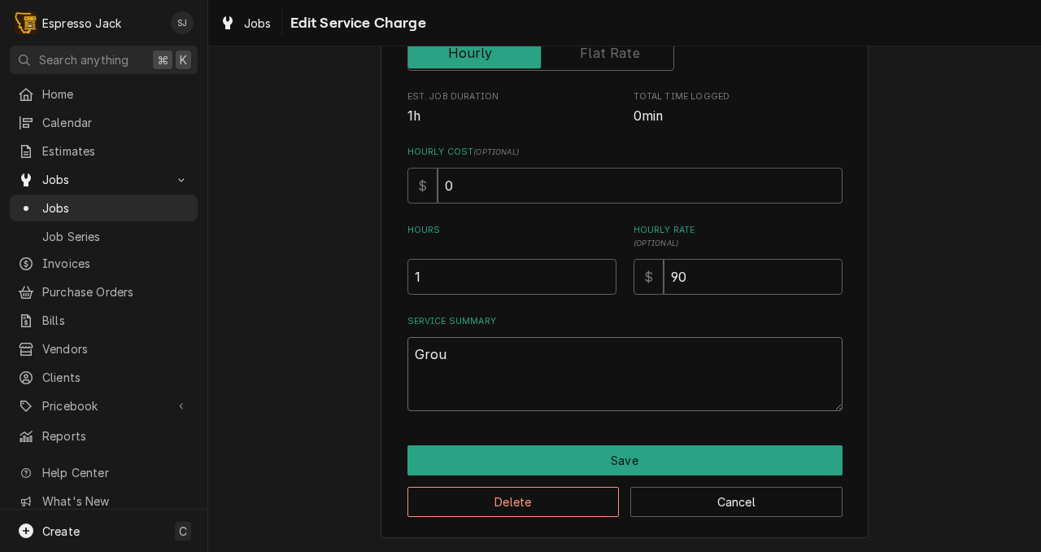
type textarea "x"
type textarea "Gro"
type textarea "x"
type textarea "Gr"
type textarea "x"
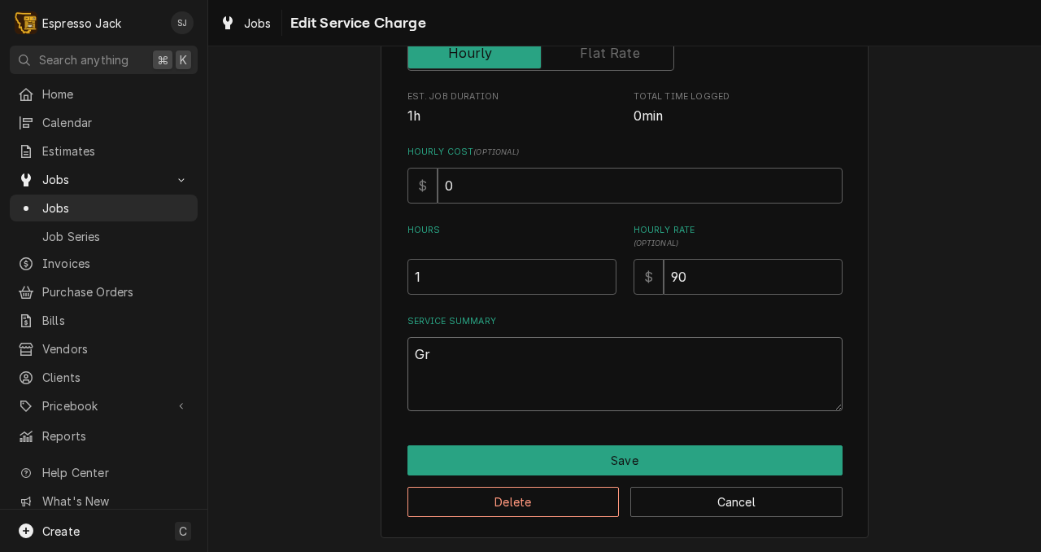
type textarea "G"
type textarea "x"
type textarea "R"
type textarea "x"
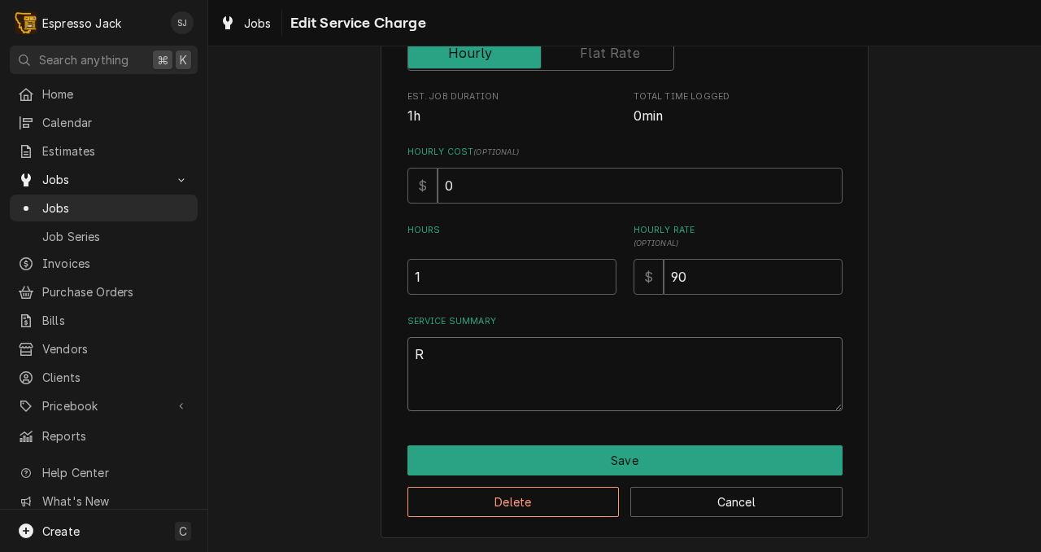
type textarea "Re"
type textarea "x"
type textarea "Rep"
type textarea "x"
type textarea "Repl"
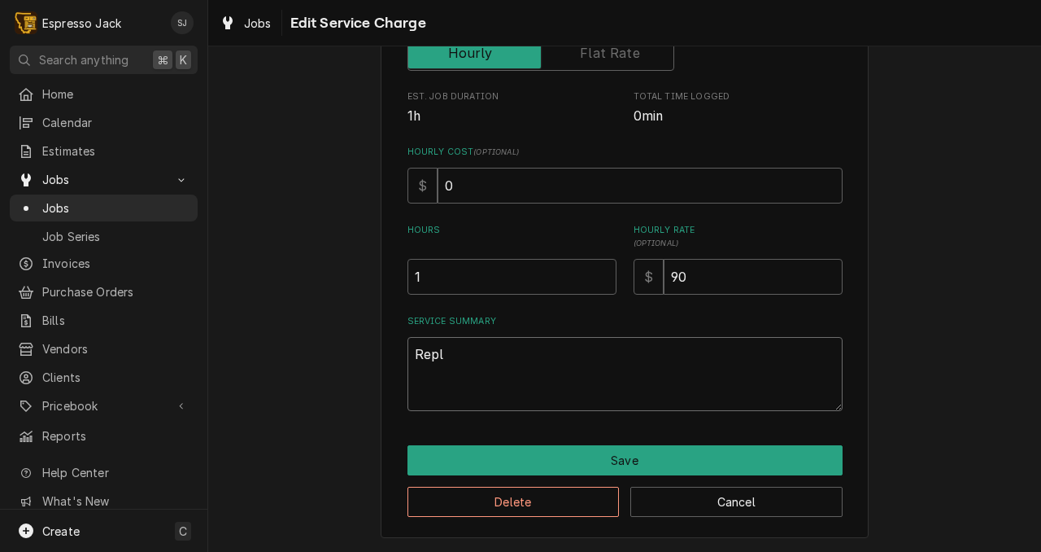
type textarea "x"
type textarea "Reple"
type textarea "x"
type textarea "Repl"
type textarea "x"
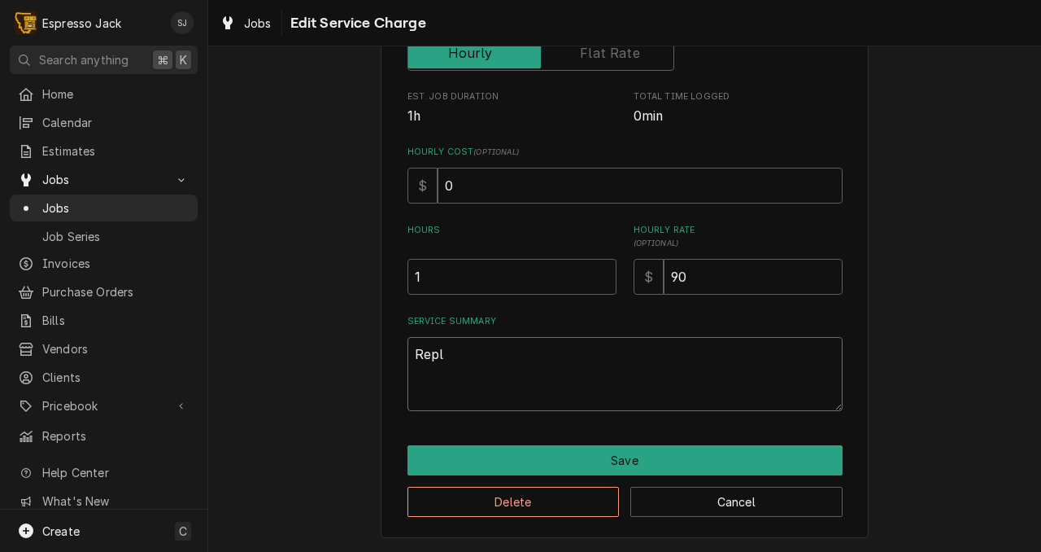
type textarea "Repla"
type textarea "x"
type textarea "Replac"
type textarea "x"
type textarea "Replace"
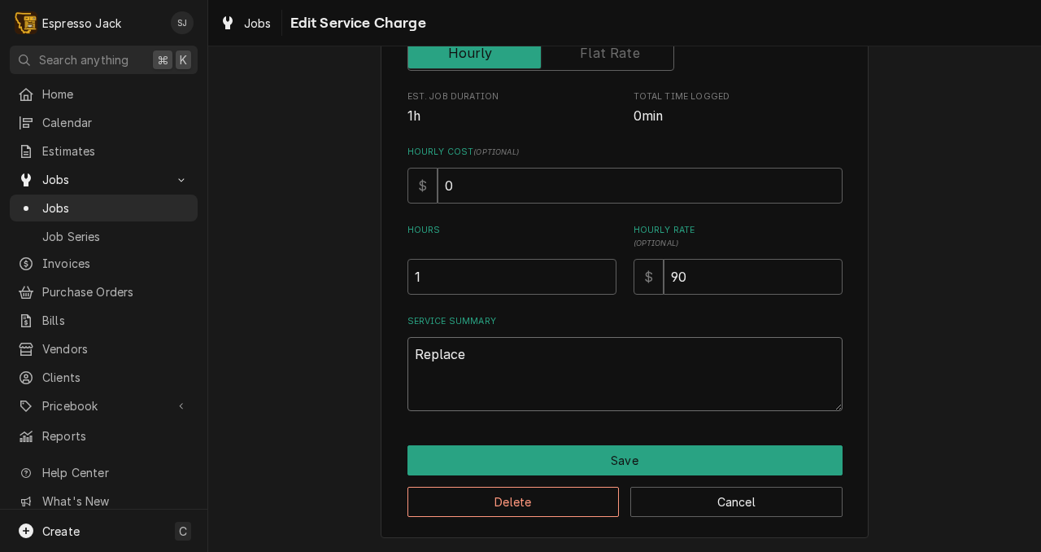
type textarea "x"
type textarea "Replaced"
type textarea "x"
type textarea "Replaced"
type textarea "x"
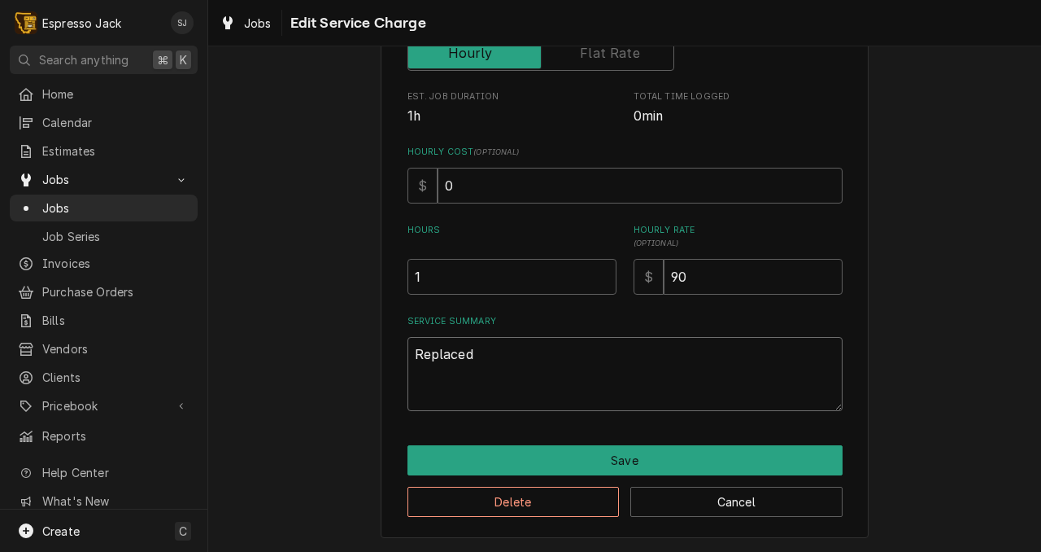
type textarea "Replaced b"
type textarea "x"
type textarea "Replaced bo"
type textarea "x"
type textarea "Replaced boa"
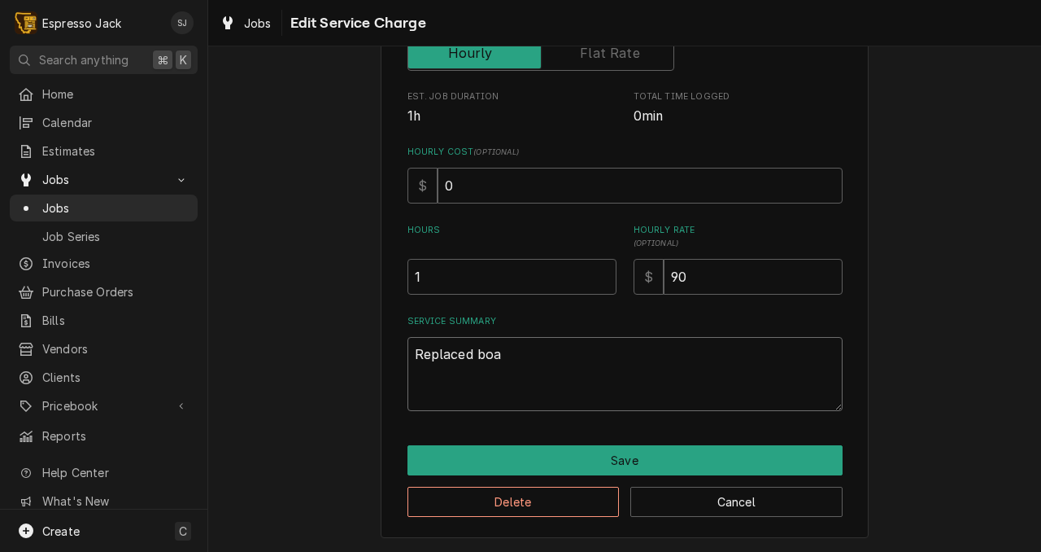
type textarea "x"
type textarea "Replaced boar"
type textarea "x"
type textarea "Replaced board"
type textarea "x"
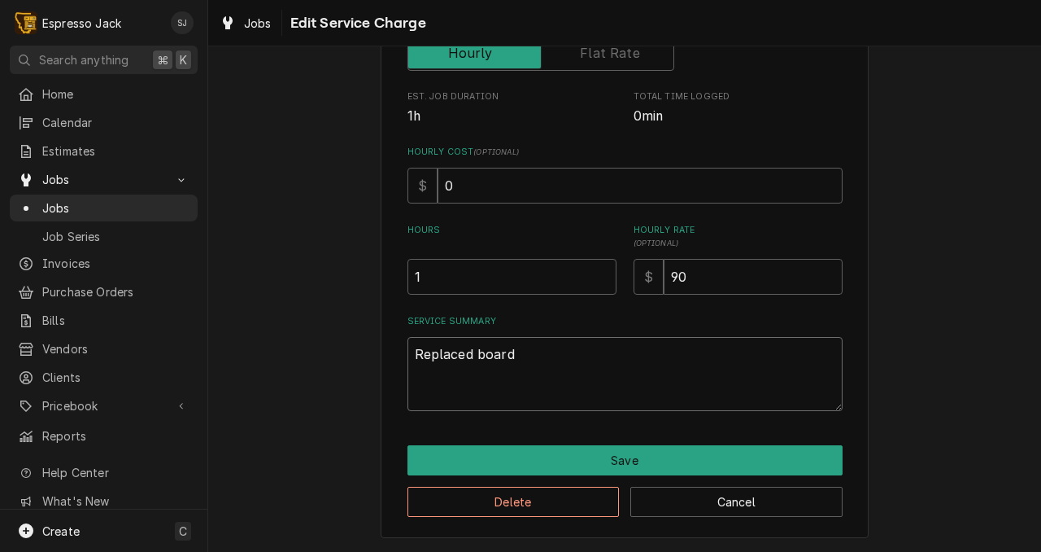
type textarea "Replaced board"
type textarea "x"
type textarea "Replaced board f"
type textarea "x"
type textarea "Replaced board fo"
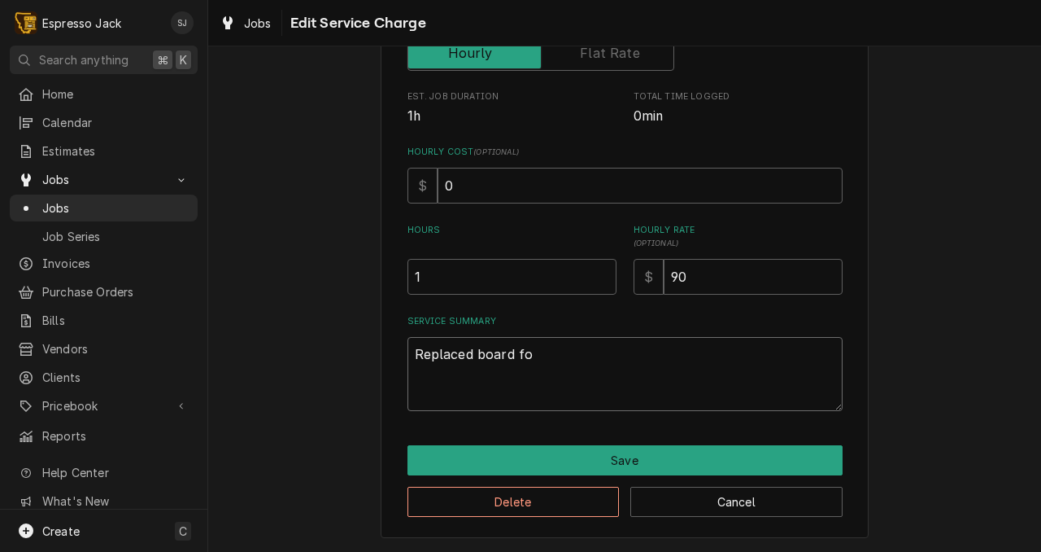
type textarea "x"
type textarea "Replaced board for"
type textarea "x"
type textarea "Replaced board for"
type textarea "x"
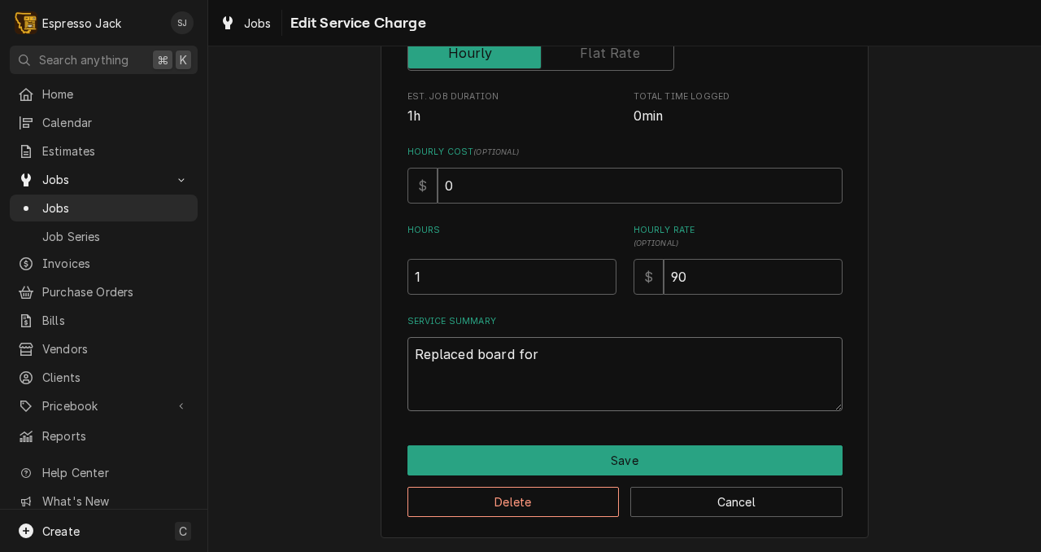
type textarea "Replaced board for r"
type textarea "x"
type textarea "Replaced board for re"
type textarea "x"
type textarea "Replaced board for rep"
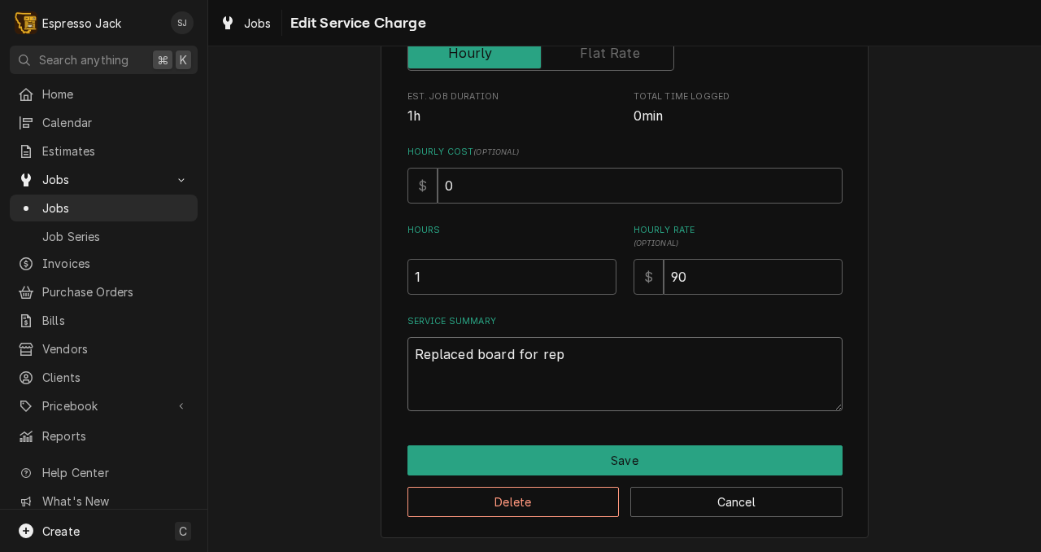
type textarea "x"
type textarea "Replaced board for repl"
type textarea "x"
type textarea "Replaced board for repla"
type textarea "x"
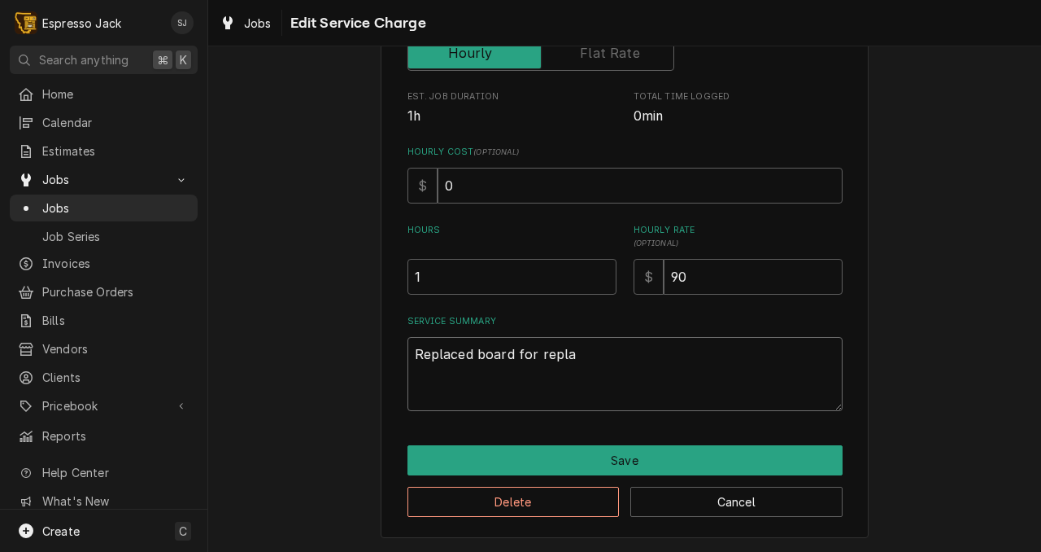
type textarea "Replaced board for replar"
type textarea "x"
type textarea "Replaced board for replare"
type textarea "x"
type textarea "Replaced board for replar"
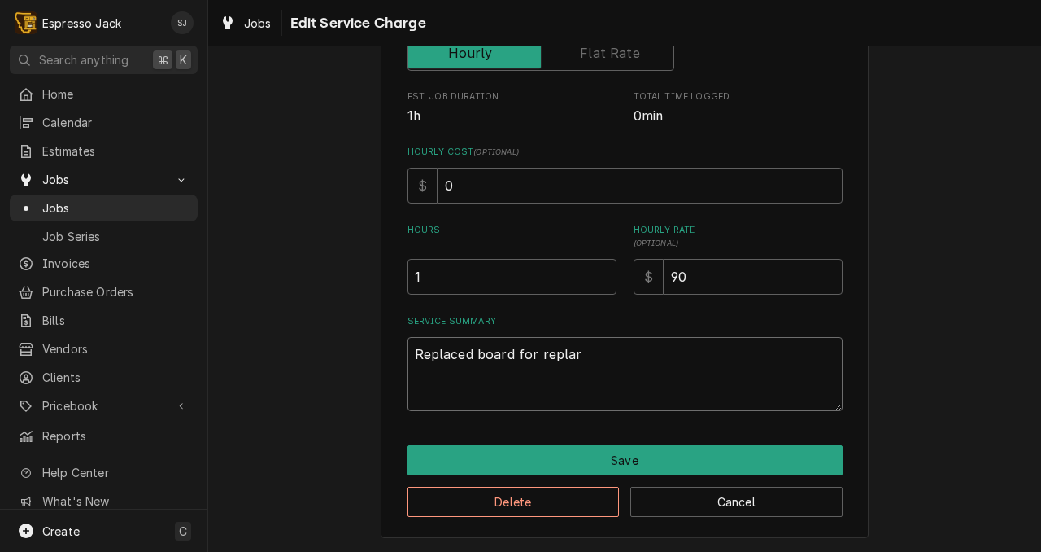
type textarea "x"
type textarea "Replaced board for repla"
type textarea "x"
type textarea "Replaced board for repl"
type textarea "x"
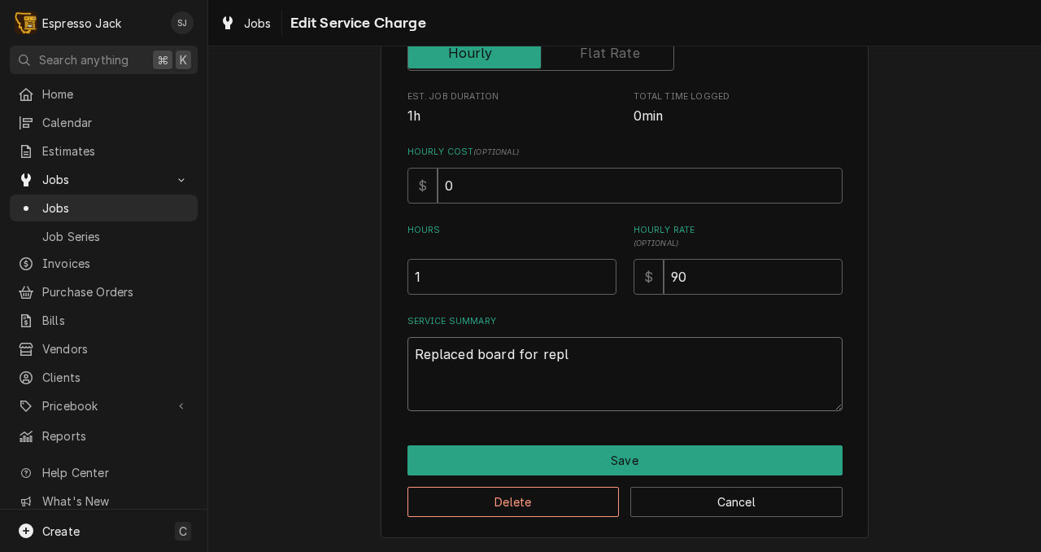
type textarea "Replaced board for rep"
type textarea "x"
type textarea "Replaced board for repi"
type textarea "x"
type textarea "Replaced board for repir"
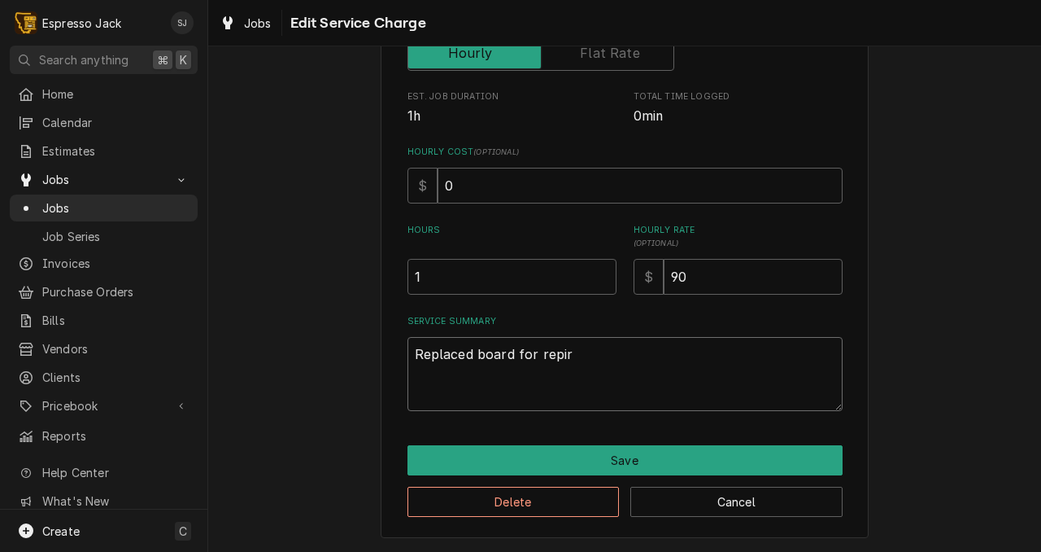
type textarea "x"
type textarea "Replaced board for repire"
type textarea "x"
type textarea "Replaced board for repir"
type textarea "x"
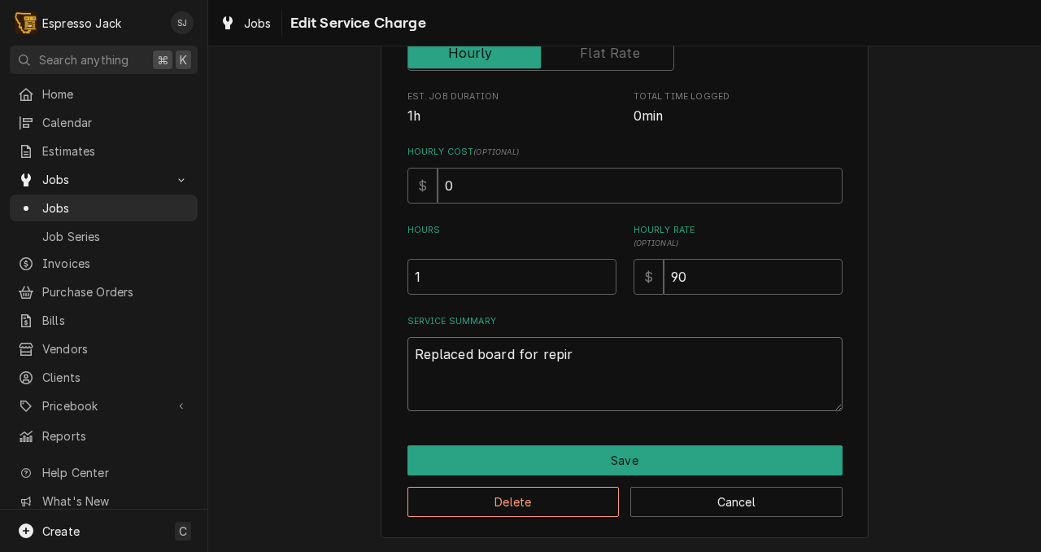
type textarea "Replaced board for repi"
type textarea "x"
type textarea "Replaced board for rep"
type textarea "x"
type textarea "Replaced board for repa"
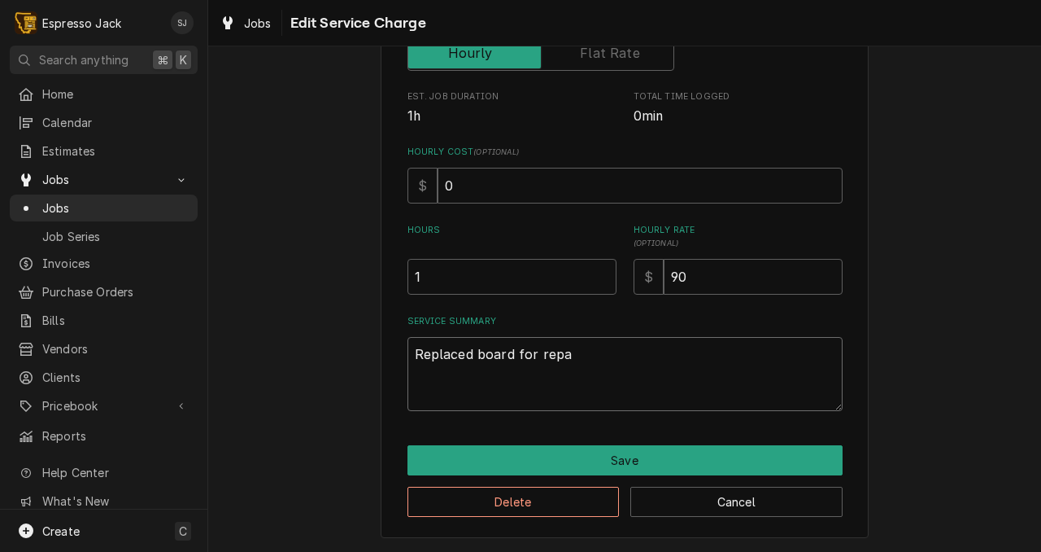
type textarea "x"
type textarea "Replaced board for repai"
type textarea "x"
type textarea "Replaced board for repair"
type textarea "x"
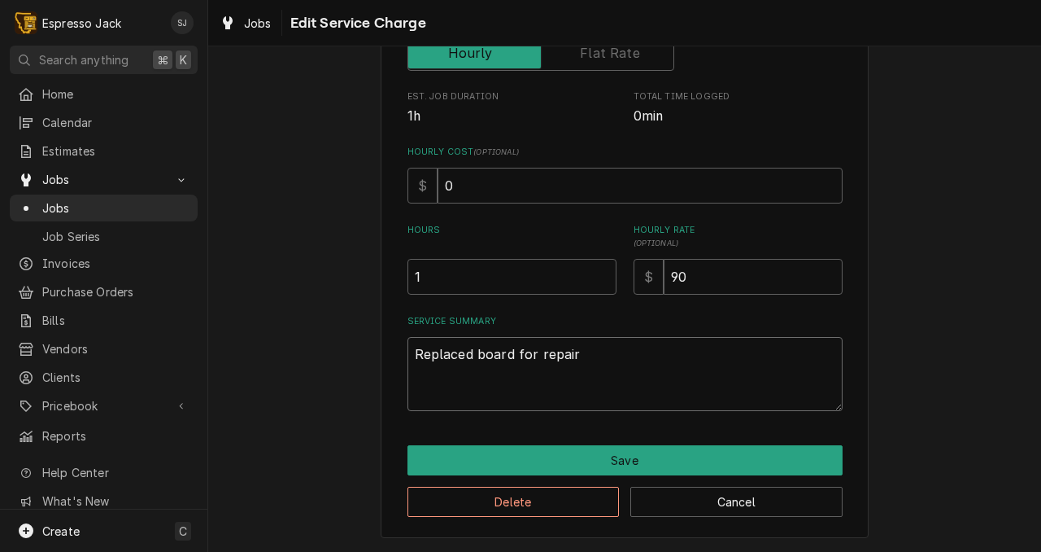
type textarea "Replaced board for repaire"
type textarea "x"
type textarea "Replaced board for repaired"
type textarea "x"
type textarea "Replaced board for repaired"
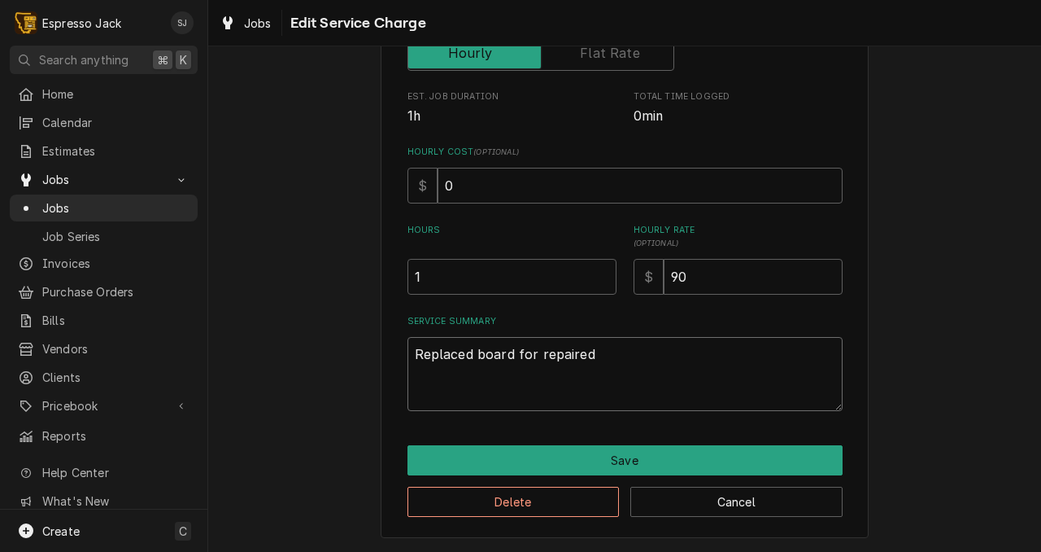
type textarea "x"
type textarea "Replaced board for repaired o"
type textarea "x"
type textarea "Replaced board for repaired on"
type textarea "x"
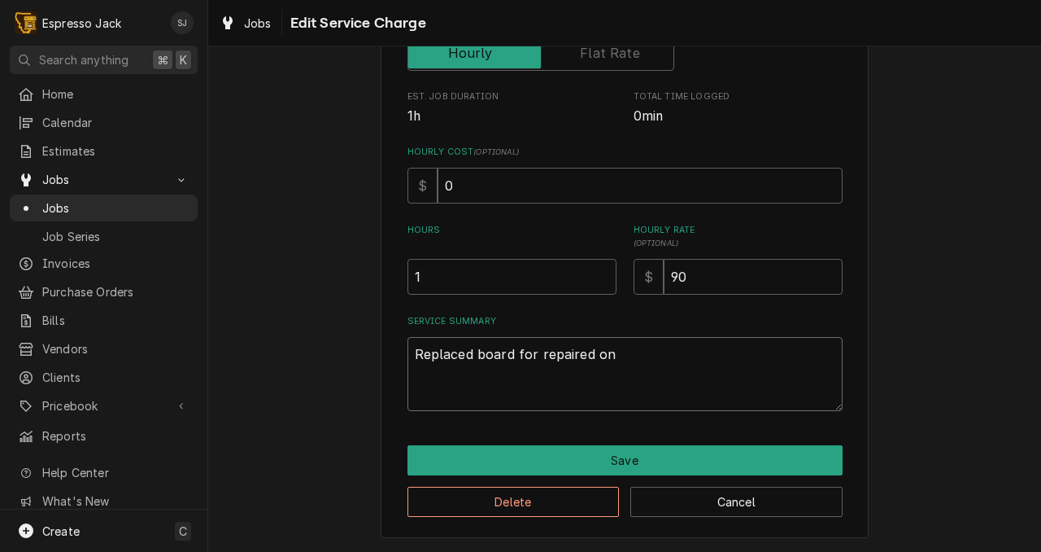
type textarea "Replaced board for repaired on."
type textarea "x"
type textarea "Replaced board for repaired on"
type textarea "x"
type textarea "Replaced board for repaired one"
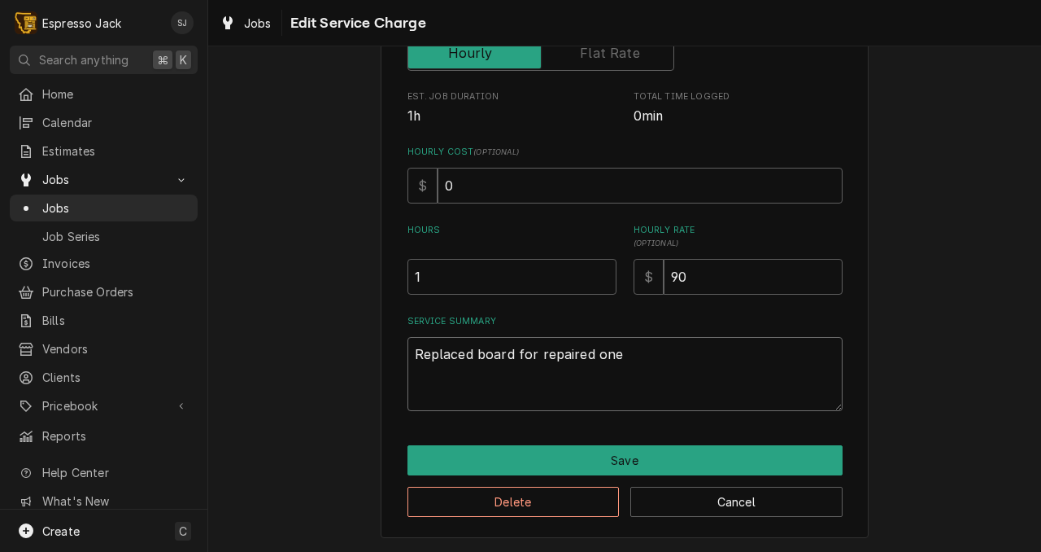
type textarea "x"
type textarea "Replaced board for repaired one."
type textarea "x"
type textarea "Replaced board for repaired one."
type textarea "x"
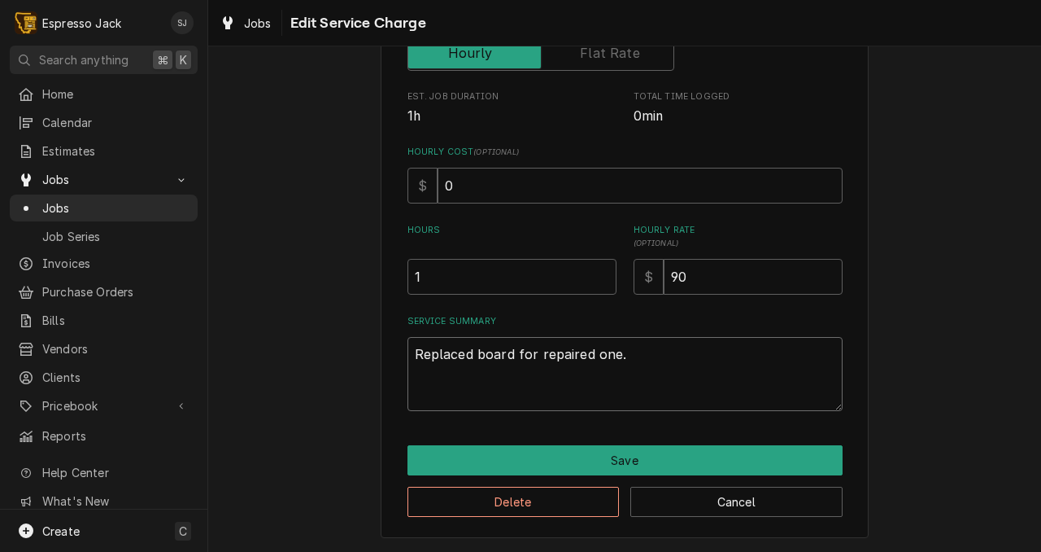
type textarea "Replaced board for repaired one. C"
type textarea "x"
type textarea "Replaced board for repaired one. Cl"
type textarea "x"
type textarea "Replaced board for repaired one. Cle"
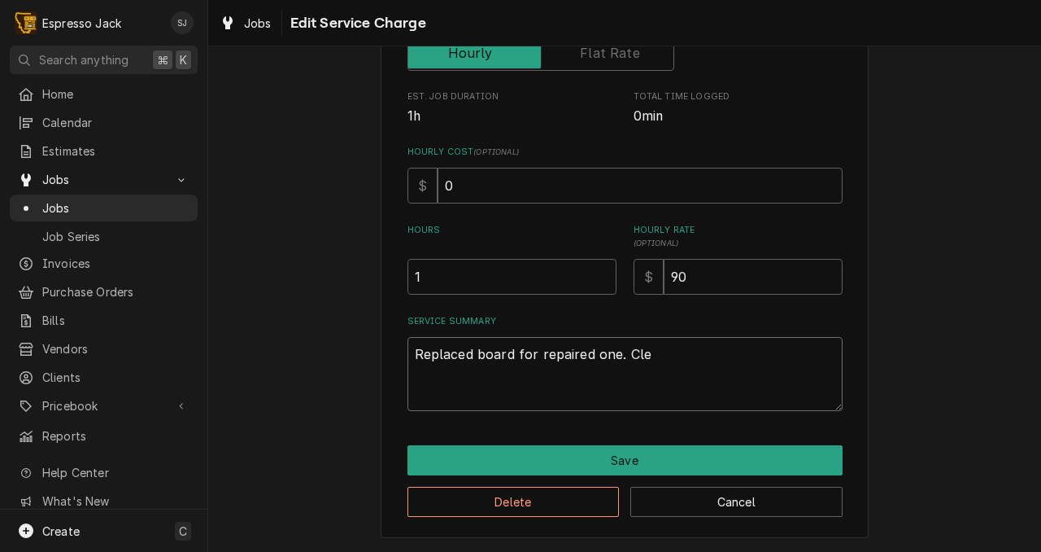
type textarea "x"
type textarea "Replaced board for repaired one. Clea"
type textarea "x"
type textarea "Replaced board for repaired one. Cleane"
type textarea "x"
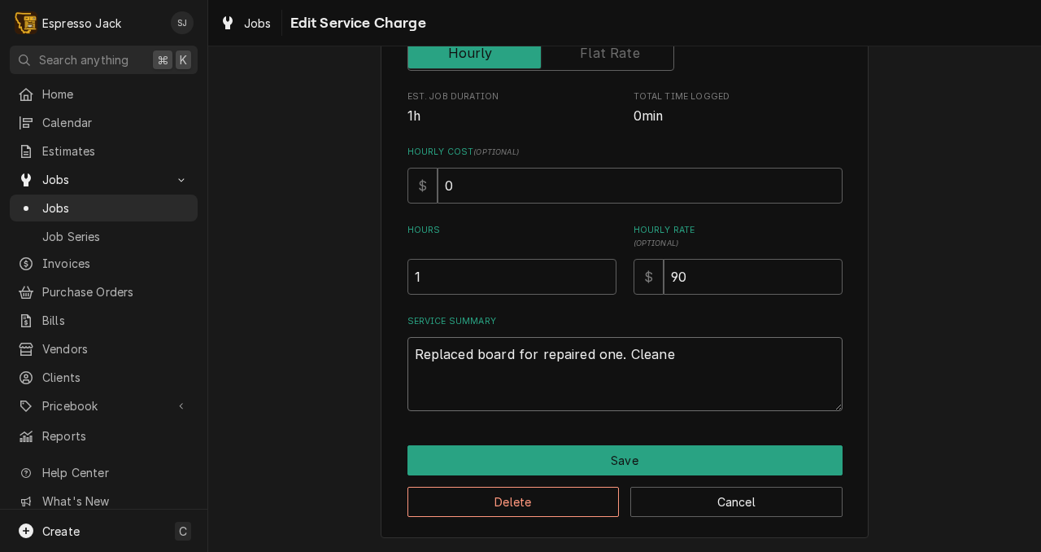
type textarea "Replaced board for repaired one. Cleaned"
type textarea "x"
type textarea "Replaced board for repaired one. Cleaned"
type textarea "x"
type textarea "Replaced board for repaired one. Cleaned g"
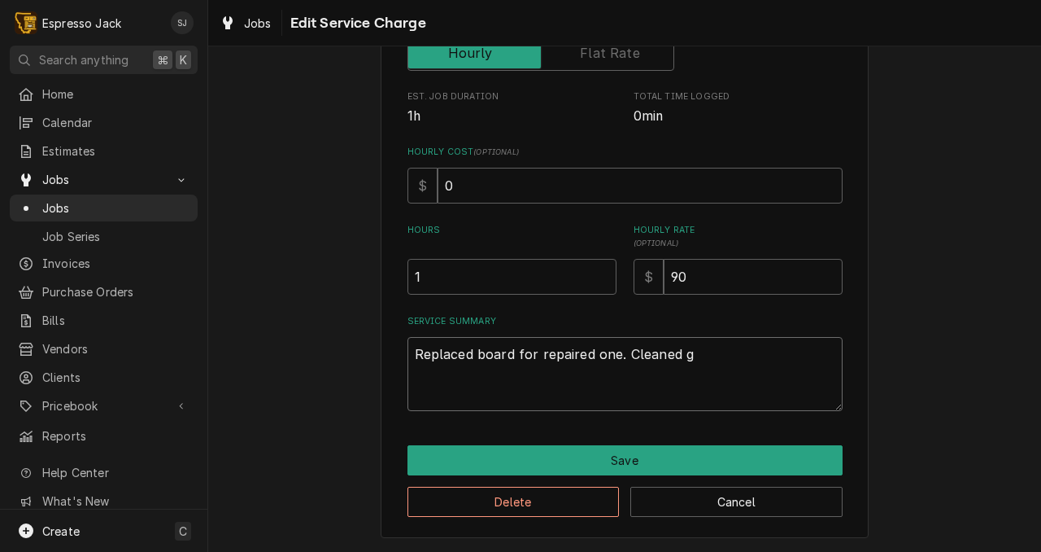
type textarea "x"
type textarea "Replaced board for repaired one. Cleaned gr"
type textarea "x"
type textarea "Replaced board for repaired one. Cleaned gro"
type textarea "x"
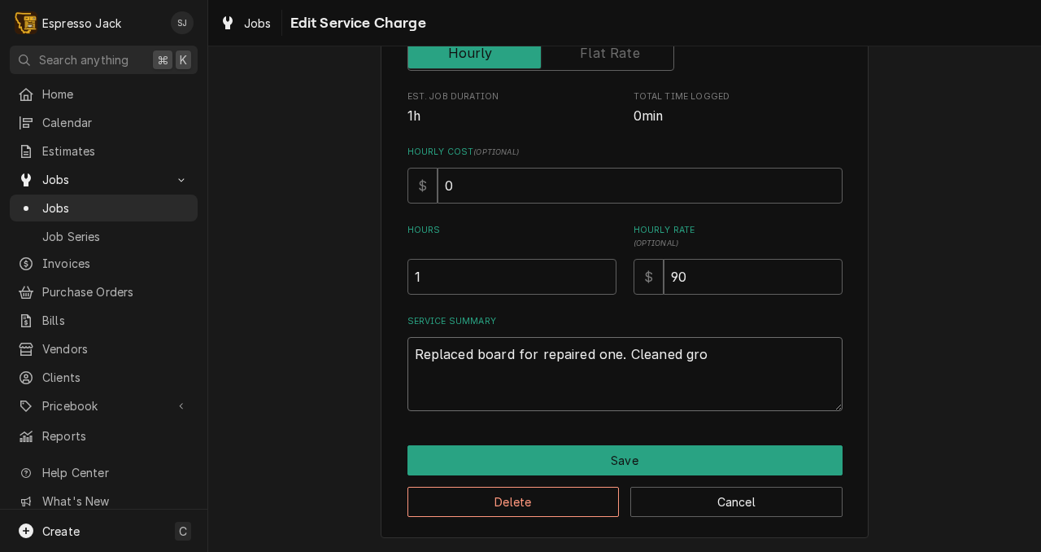
type textarea "Replaced board for repaired one. Cleaned grou"
type textarea "x"
type textarea "Replaced board for repaired one. Cleaned group"
type textarea "x"
type textarea "Replaced board for repaired one. Cleaned group"
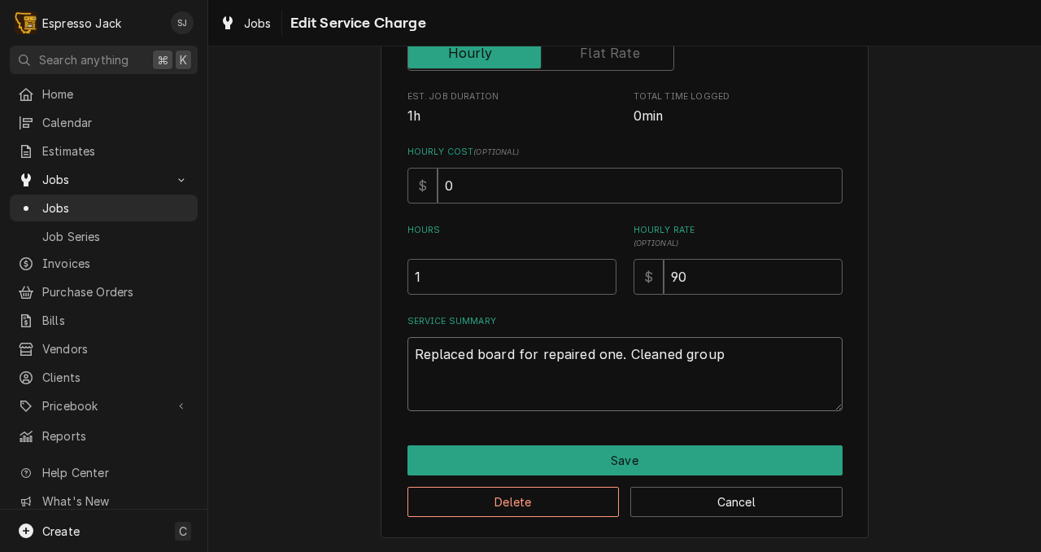
type textarea "x"
type textarea "Replaced board for repaired one. Cleaned group h"
type textarea "x"
type textarea "Replaced board for repaired one. Cleaned group he"
type textarea "x"
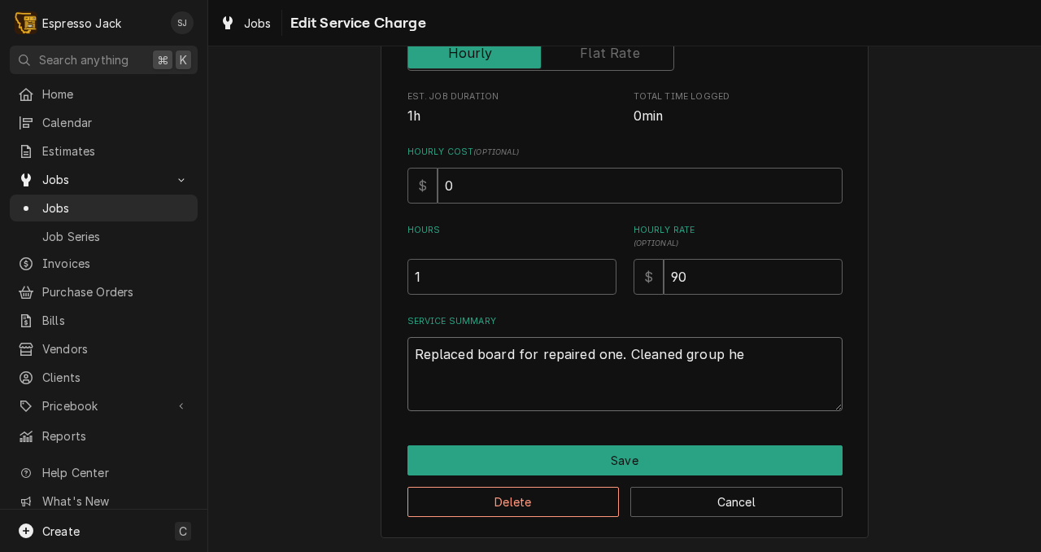
type textarea "Replaced board for repaired one. Cleaned group hea"
type textarea "x"
type textarea "Replaced board for repaired one. Cleaned group head"
type textarea "x"
type textarea "Replaced board for repaired one. Cleaned group heads"
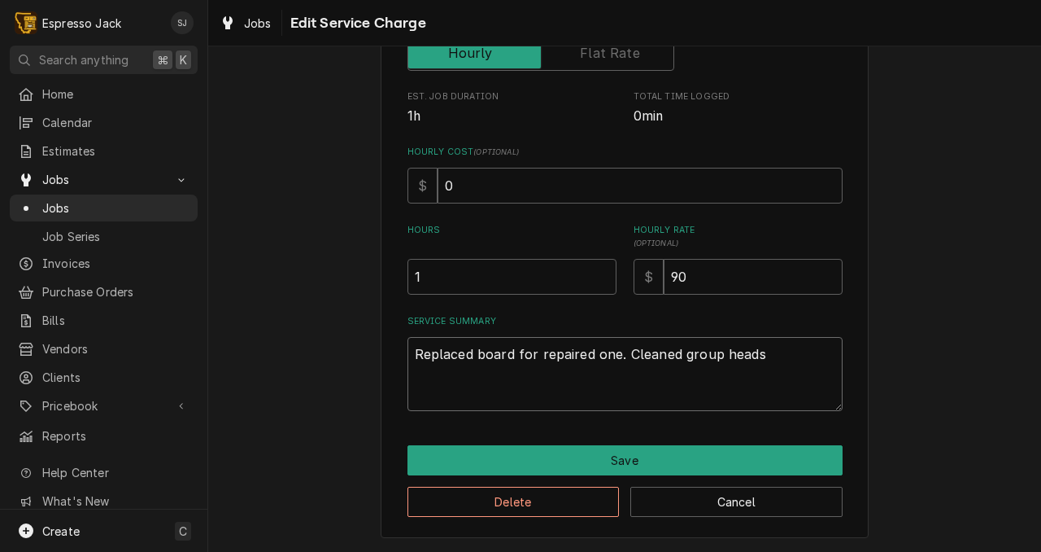
type textarea "x"
type textarea "Replaced board for repaired one. Cleaned group heads,"
type textarea "x"
type textarea "Replaced board for repaired one. Cleaned group heads,"
type textarea "x"
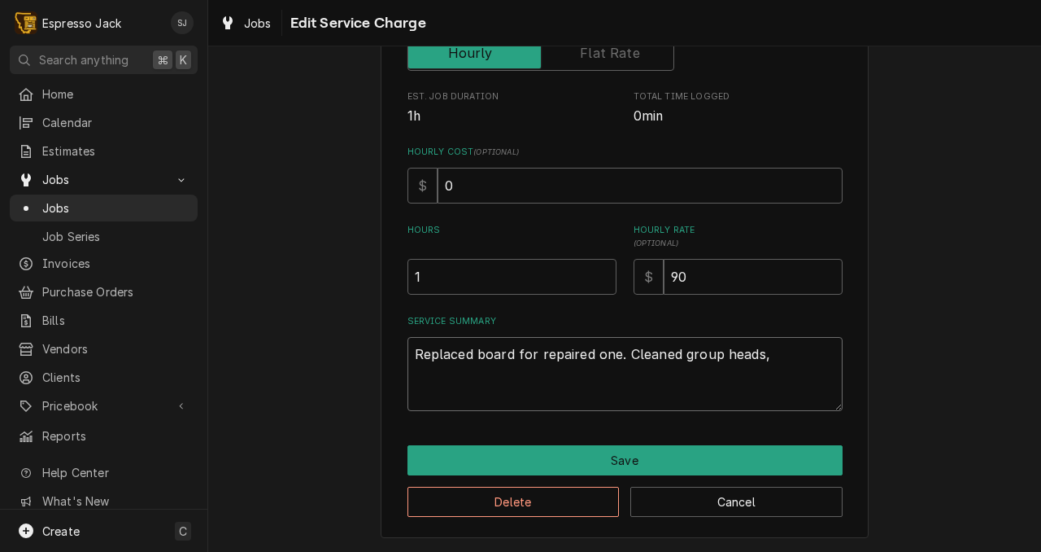
type textarea "Replaced board for repaired one. Cleaned group heads, r"
type textarea "x"
type textarea "Replaced board for repaired one. Cleaned group heads, re"
type textarea "x"
type textarea "Replaced board for repaired one. Cleaned group heads, rep"
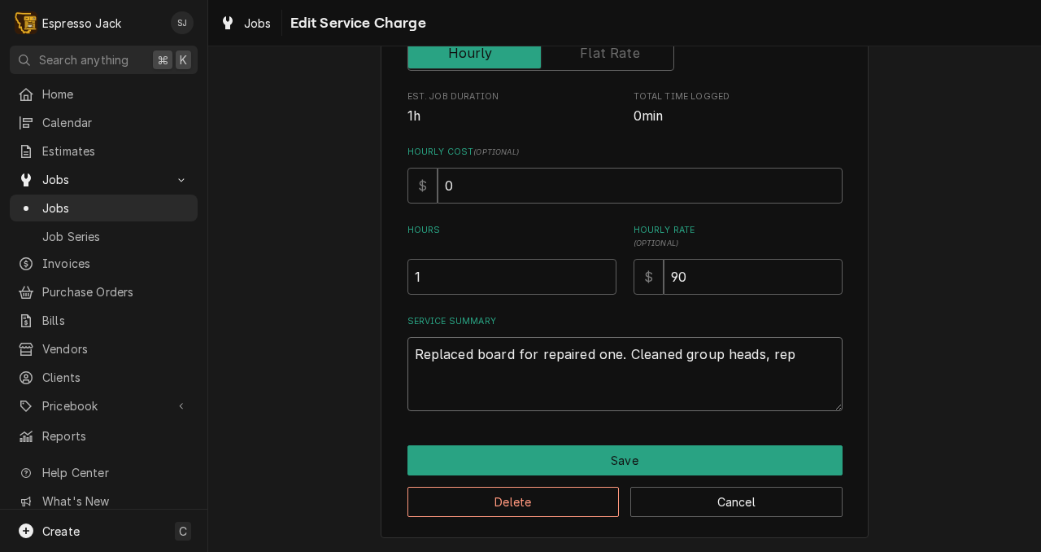
type textarea "x"
type textarea "Replaced board for repaired one. Cleaned group heads, repl"
type textarea "x"
type textarea "Replaced board for repaired one. Cleaned group heads, replac"
type textarea "x"
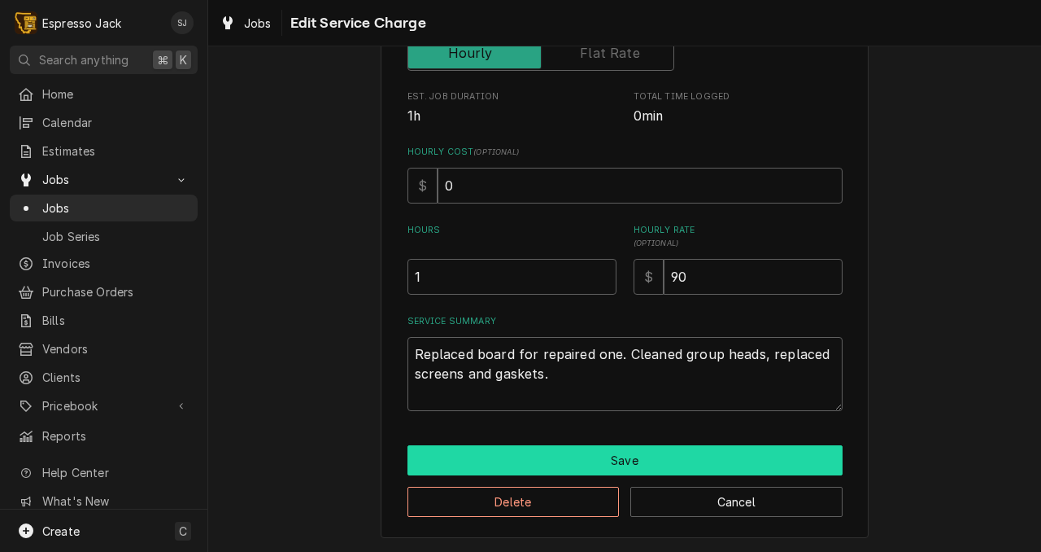
click at [603, 457] on button "Save" at bounding box center [625, 460] width 435 height 30
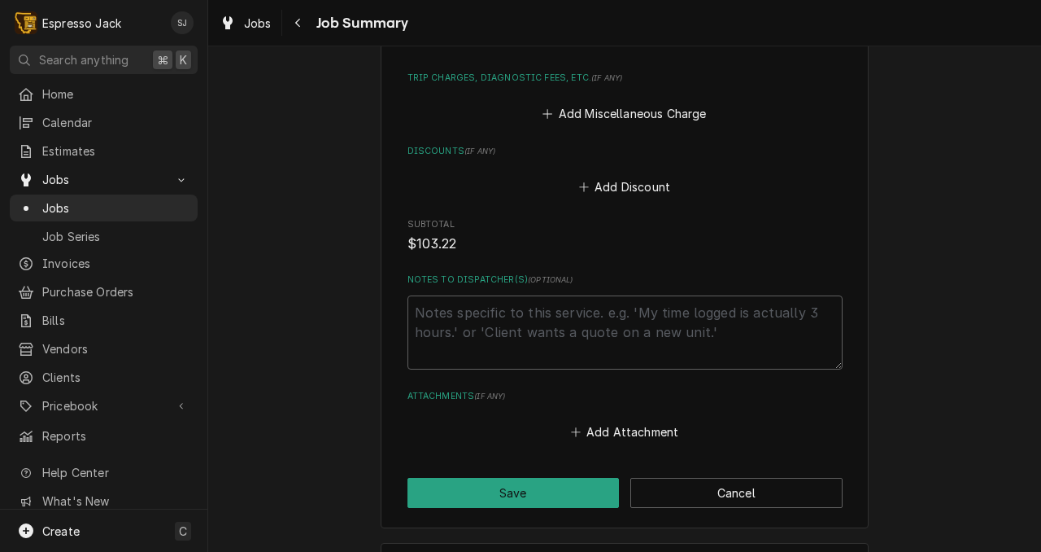
scroll to position [1251, 0]
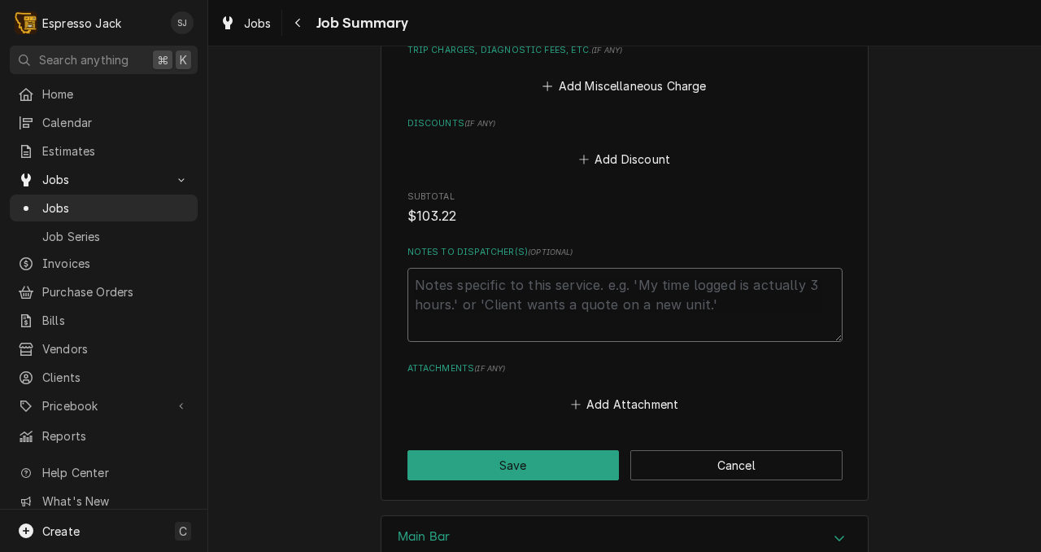
click at [495, 300] on textarea "Notes to Dispatcher(s) ( optional )" at bounding box center [625, 305] width 435 height 74
click at [495, 286] on textarea "Need board and travel added" at bounding box center [625, 305] width 435 height 74
click at [484, 289] on textarea "Need board and travel added" at bounding box center [625, 305] width 435 height 74
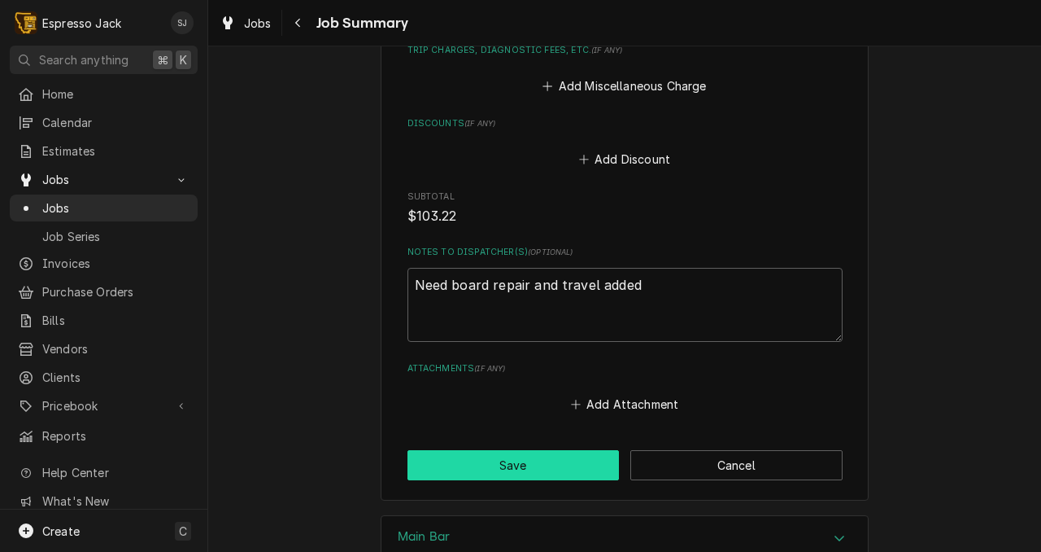
click at [543, 471] on button "Save" at bounding box center [514, 465] width 212 height 30
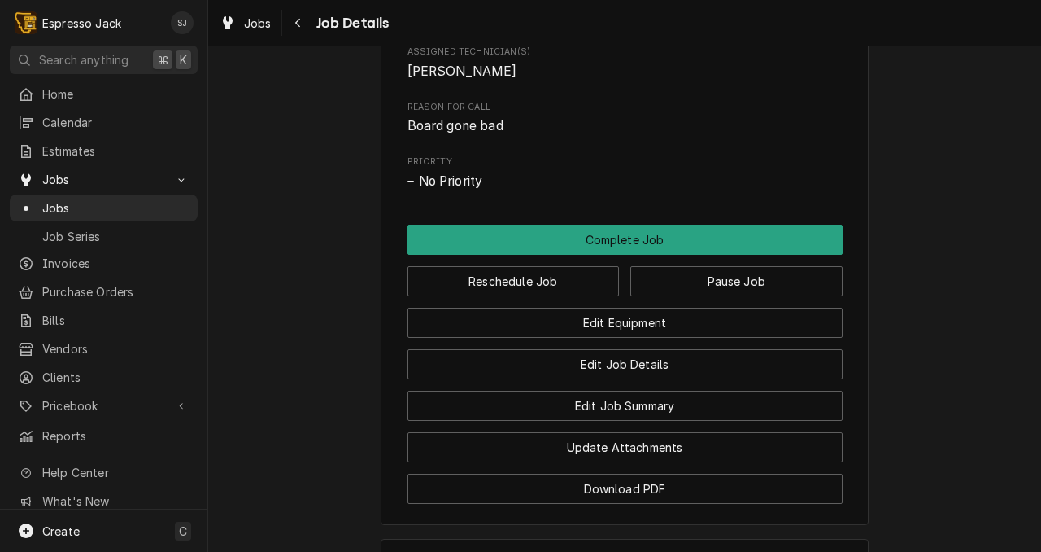
scroll to position [901, 0]
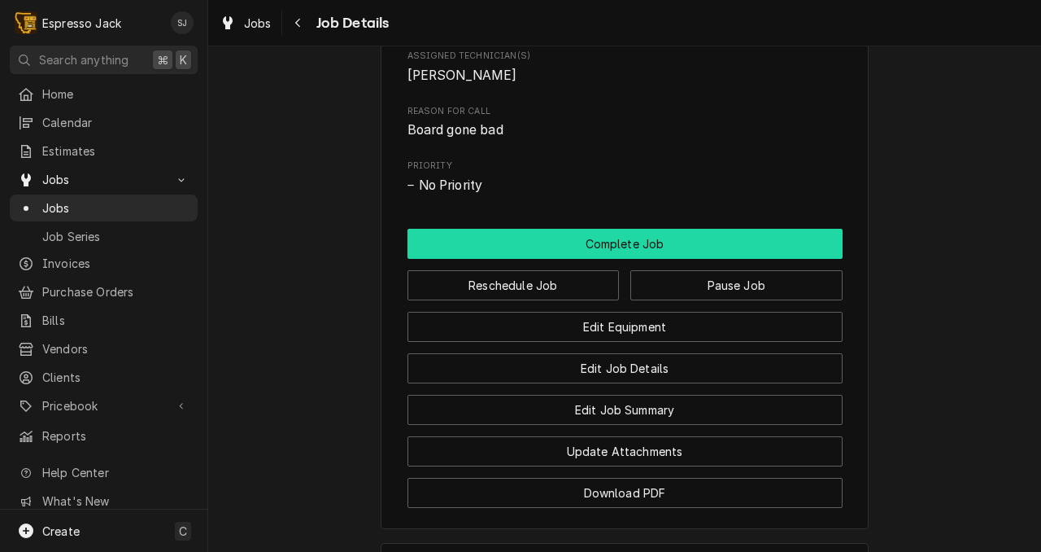
click at [586, 259] on button "Complete Job" at bounding box center [625, 244] width 435 height 30
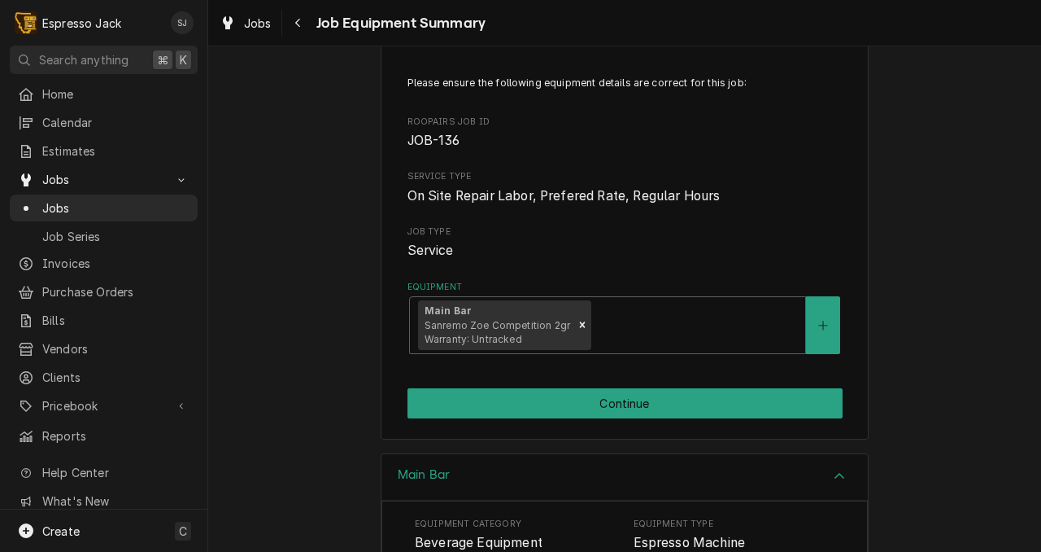
scroll to position [114, 0]
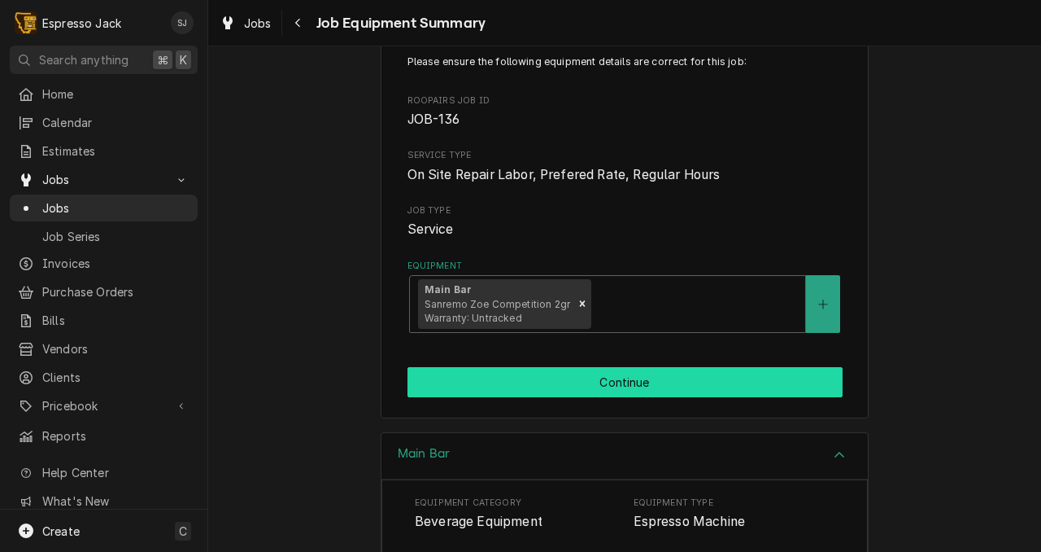
click at [469, 387] on button "Continue" at bounding box center [625, 382] width 435 height 30
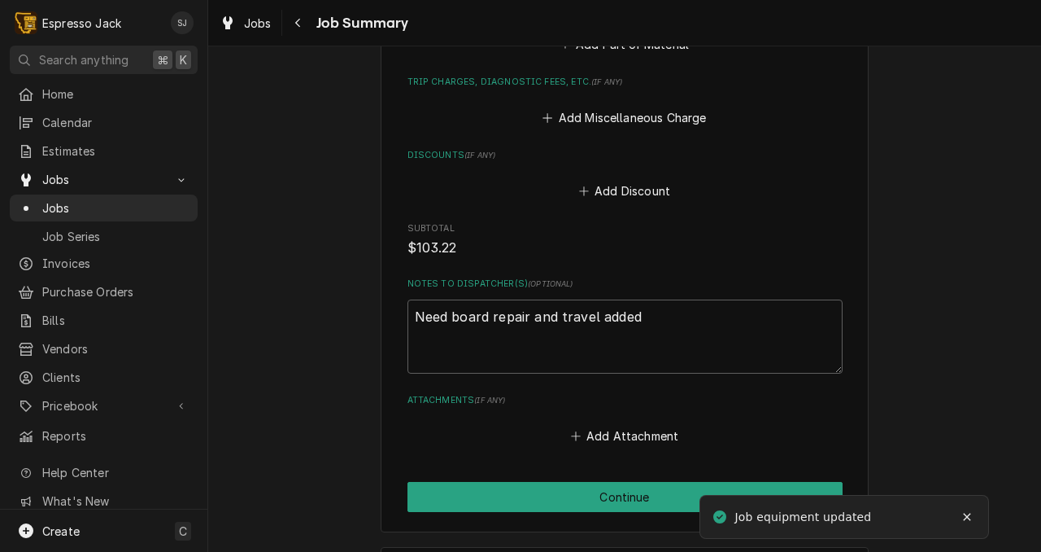
scroll to position [1371, 0]
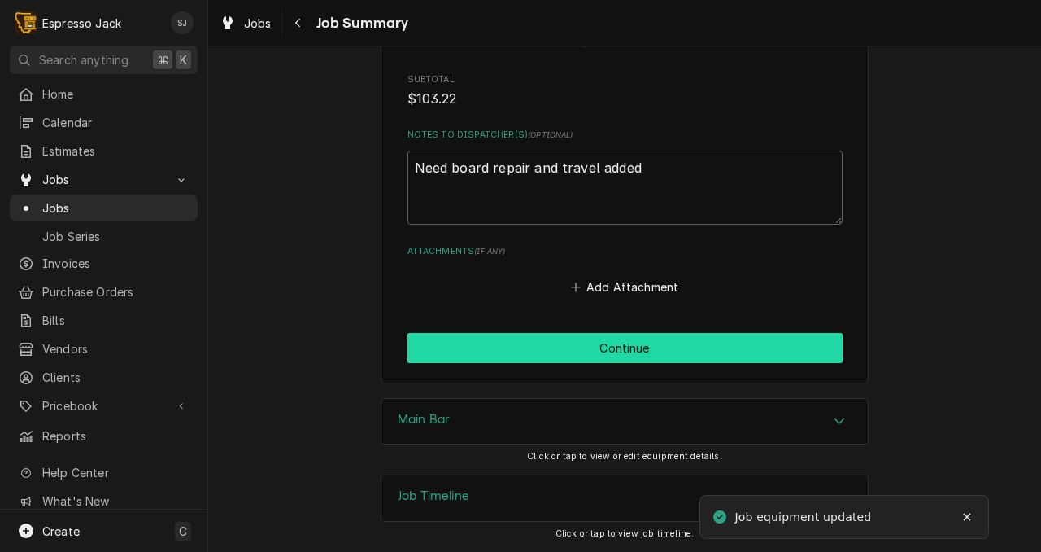
click at [478, 360] on button "Continue" at bounding box center [625, 348] width 435 height 30
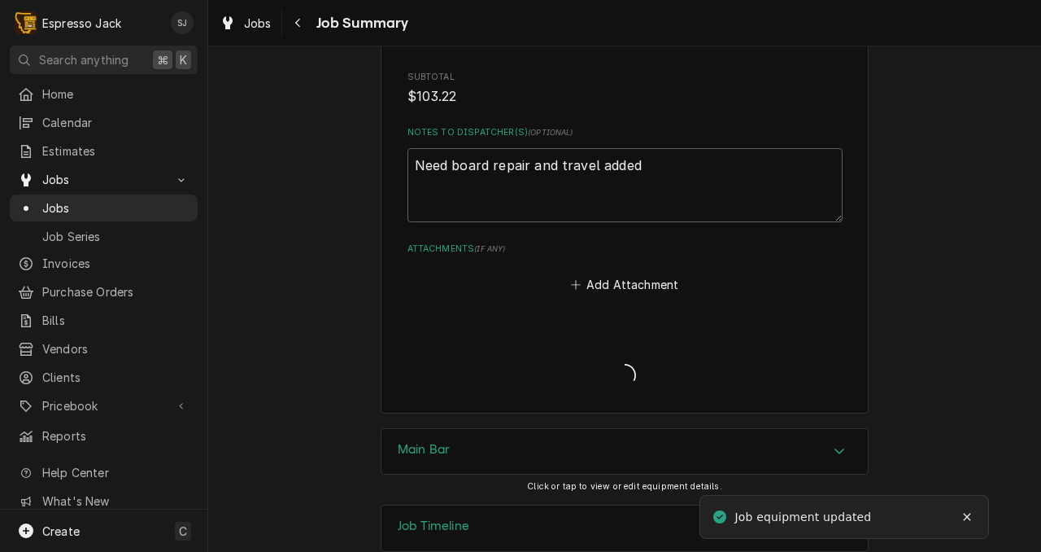
type textarea "x"
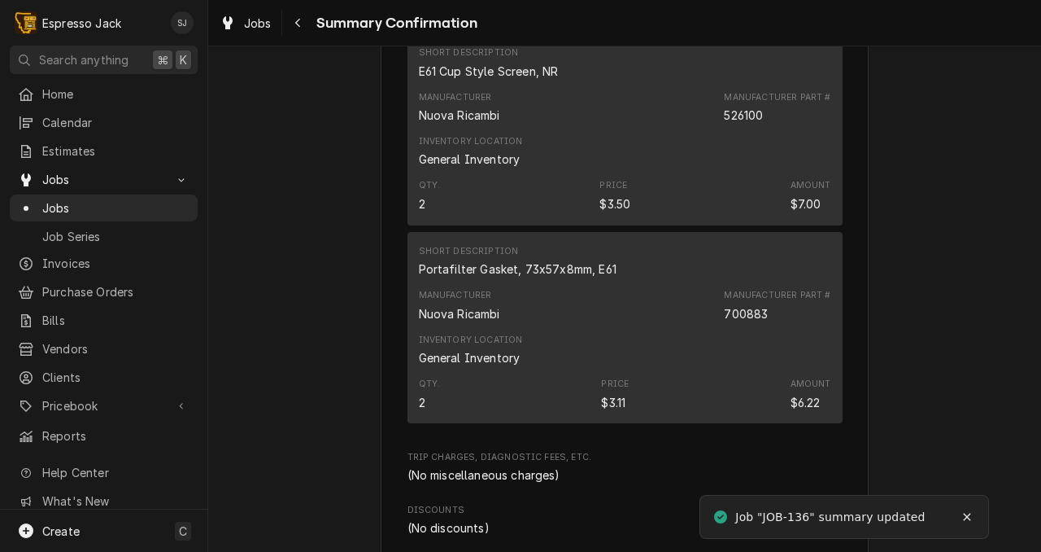
scroll to position [997, 0]
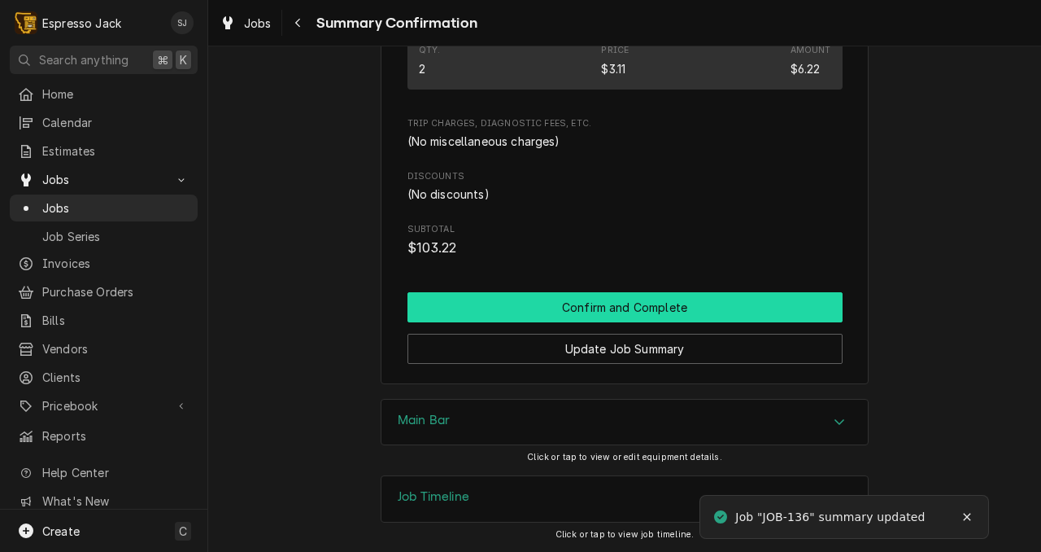
click at [506, 310] on button "Confirm and Complete" at bounding box center [625, 307] width 435 height 30
